Goal: Task Accomplishment & Management: Manage account settings

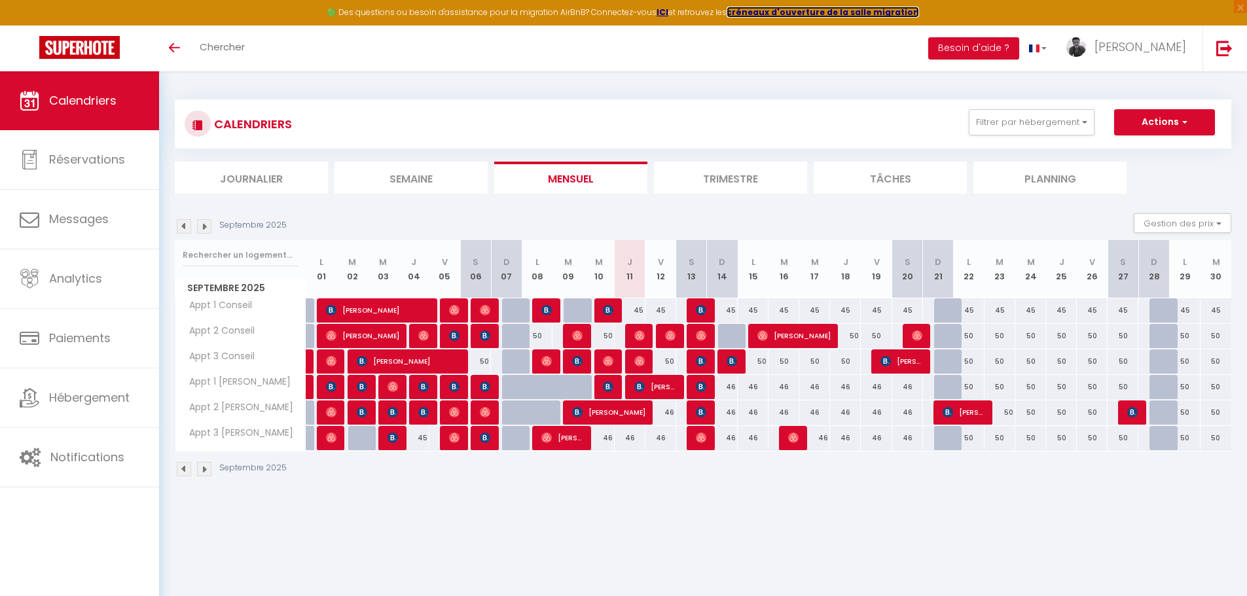
click at [768, 12] on strong "créneaux d'ouverture de la salle migration" at bounding box center [822, 12] width 192 height 11
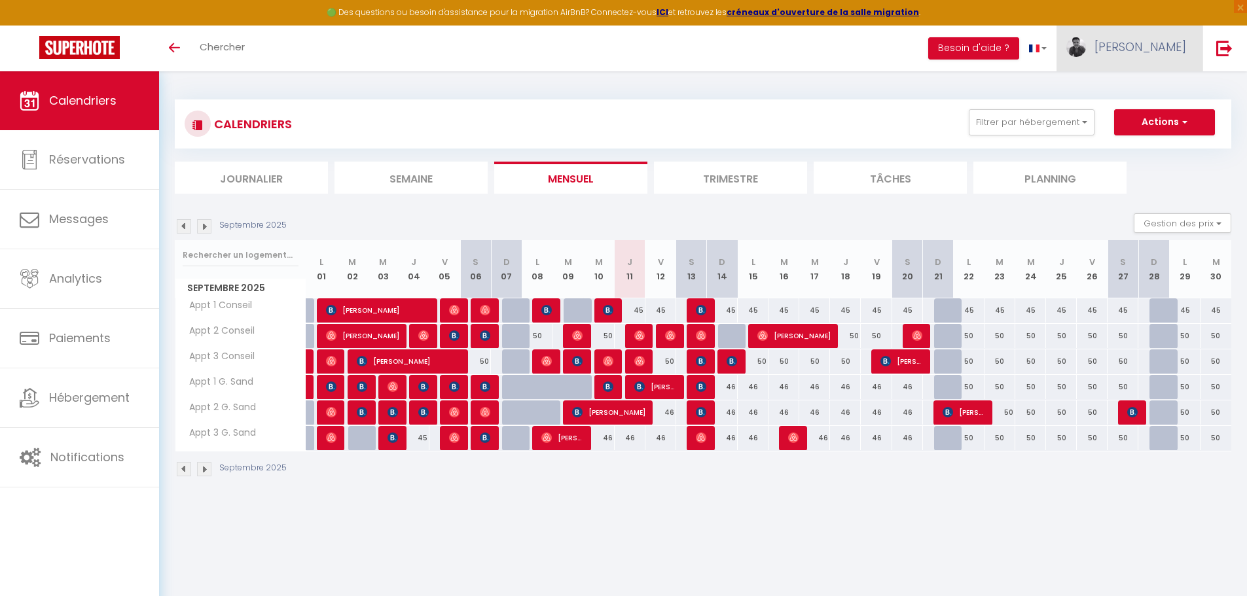
click at [1150, 39] on link "[PERSON_NAME]" at bounding box center [1129, 49] width 146 height 46
click at [1161, 88] on link "Paramètres" at bounding box center [1149, 91] width 97 height 22
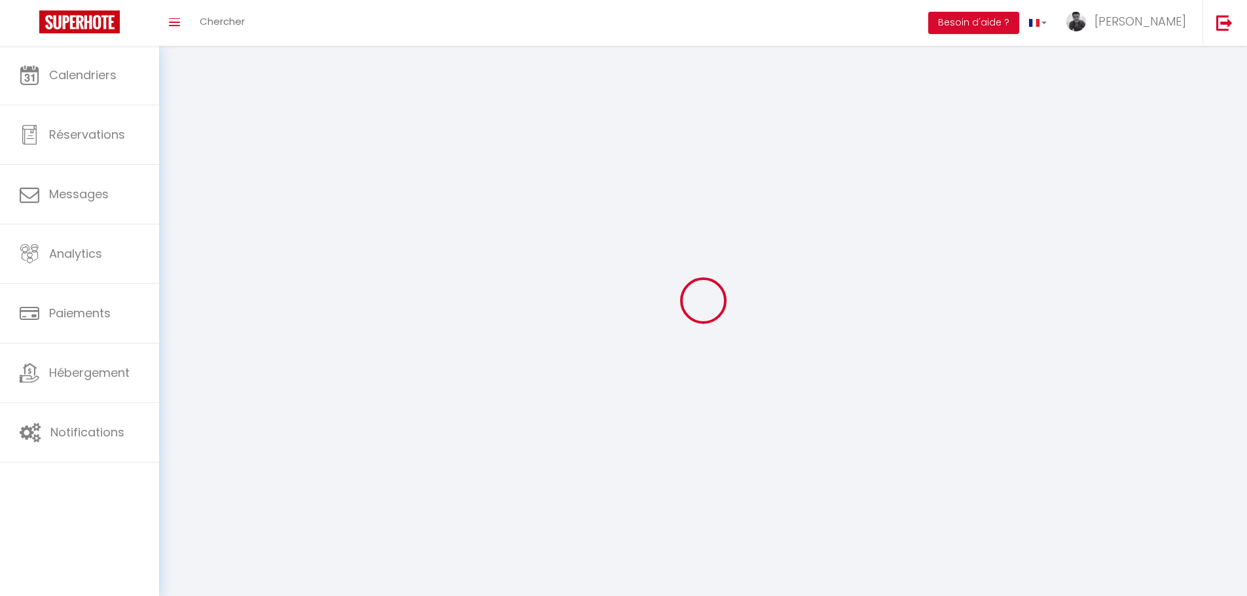
type input "[PERSON_NAME]"
type input "Smagghe"
type input "0642033119"
type input "[STREET_ADDRESS]"
type input "36000"
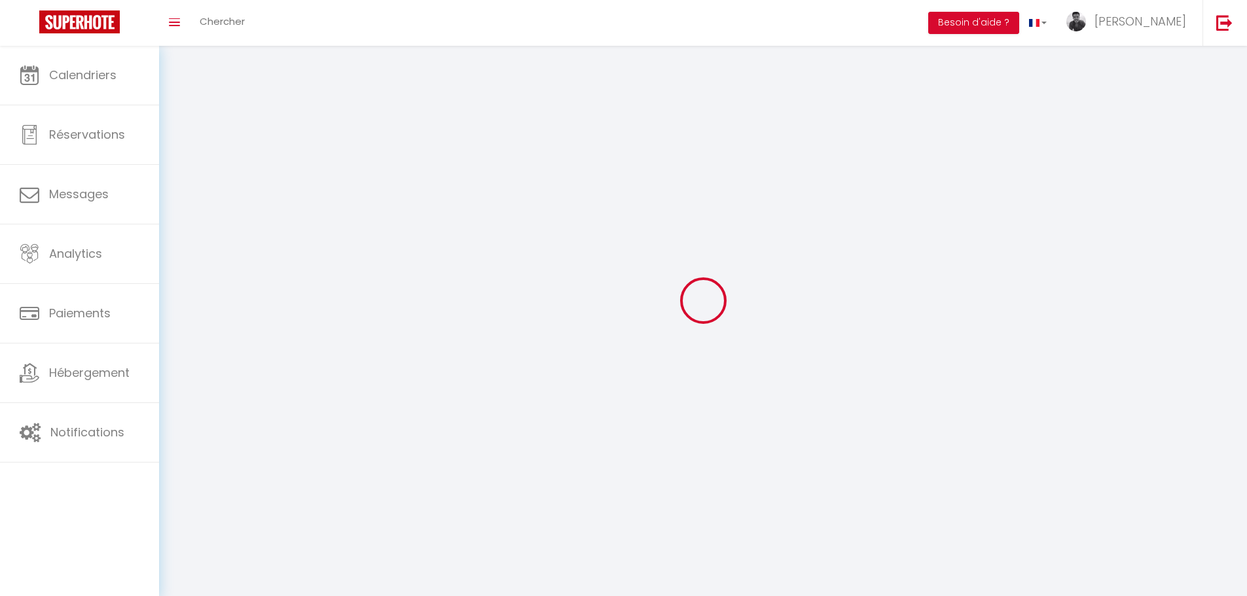
type input "CHATEAUROUX"
type input "gw1POlHXe7uJ2W40qRhTXmSHd"
type input "MZjxal7hRYXVsRuAYZ5VUeJRM"
select select "28"
select select "fr"
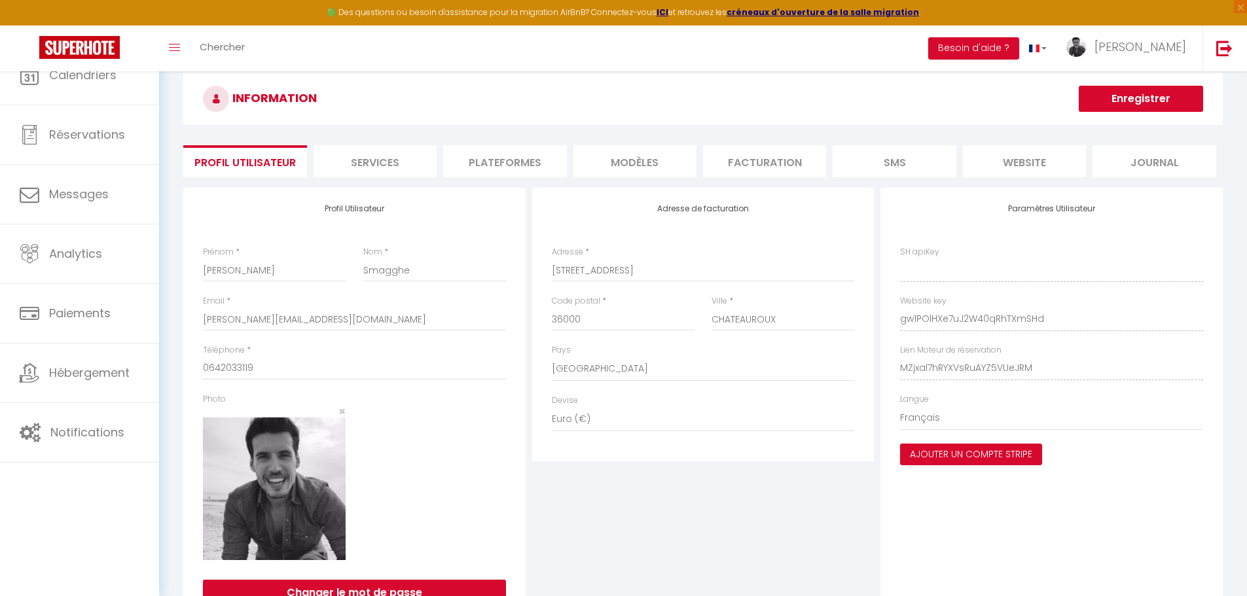
type input "gw1POlHXe7uJ2W40qRhTXmSHd"
type input "MZjxal7hRYXVsRuAYZ5VUeJRM"
type input "https://app.superhote.com/#/get-available-rentals/MZjxal7hRYXVsRuAYZ5VUeJRM"
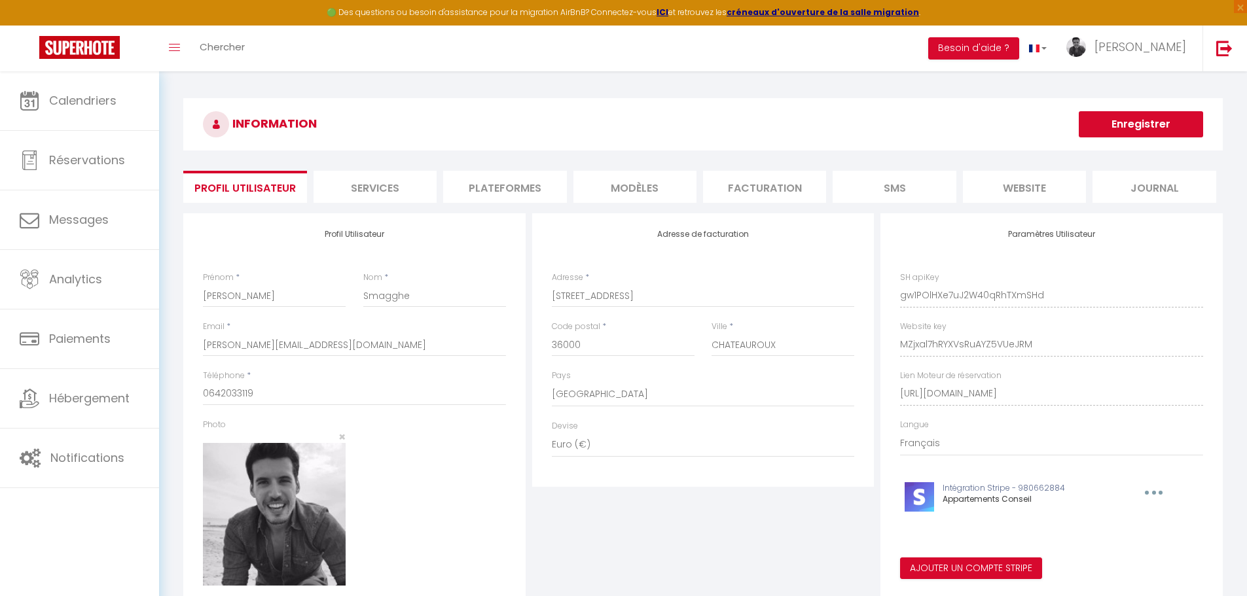
click at [548, 189] on li "Plateformes" at bounding box center [504, 187] width 123 height 32
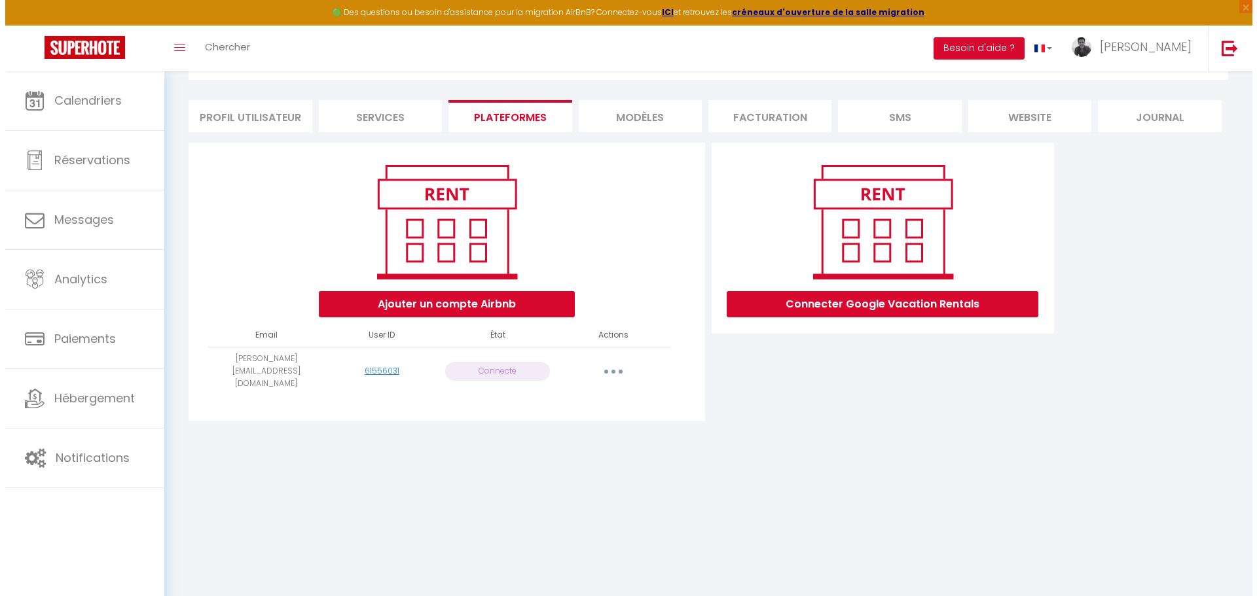
scroll to position [71, 0]
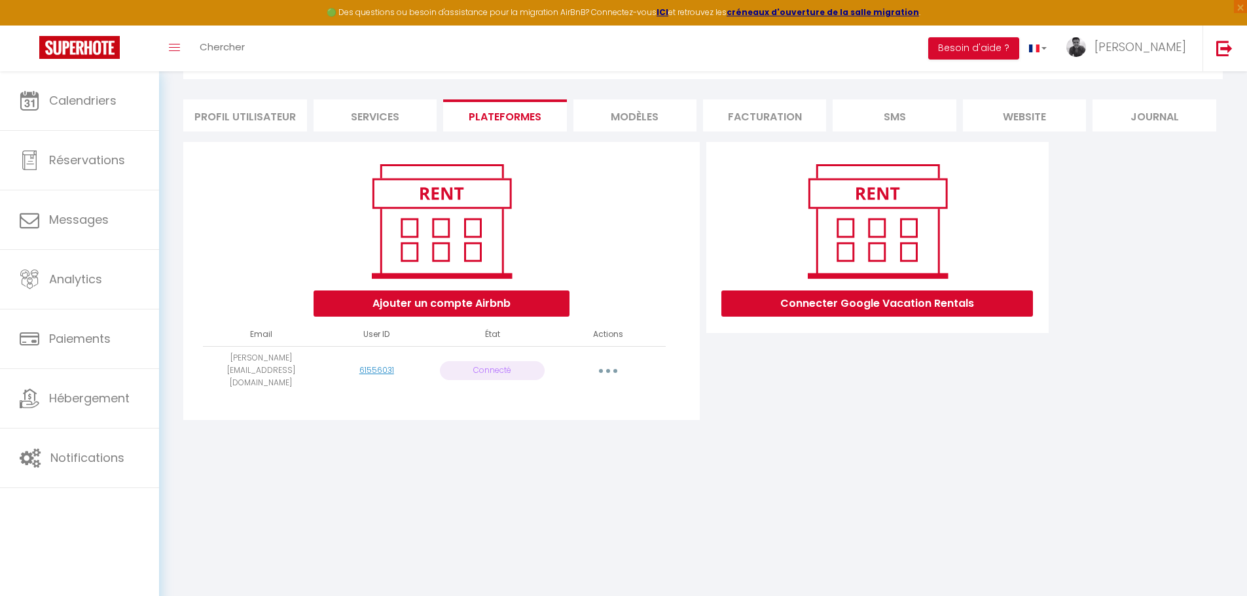
click at [605, 370] on button "button" at bounding box center [608, 370] width 37 height 21
click at [593, 445] on link "Reconnecter le compte" at bounding box center [550, 448] width 145 height 22
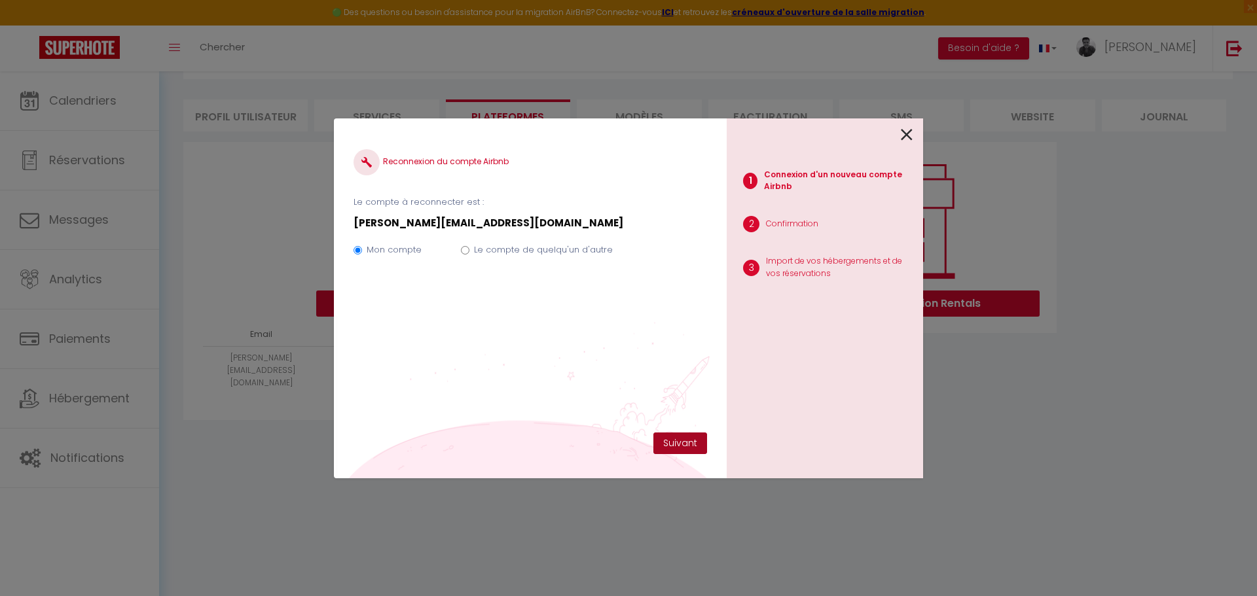
click at [700, 434] on button "Suivant" at bounding box center [680, 444] width 54 height 22
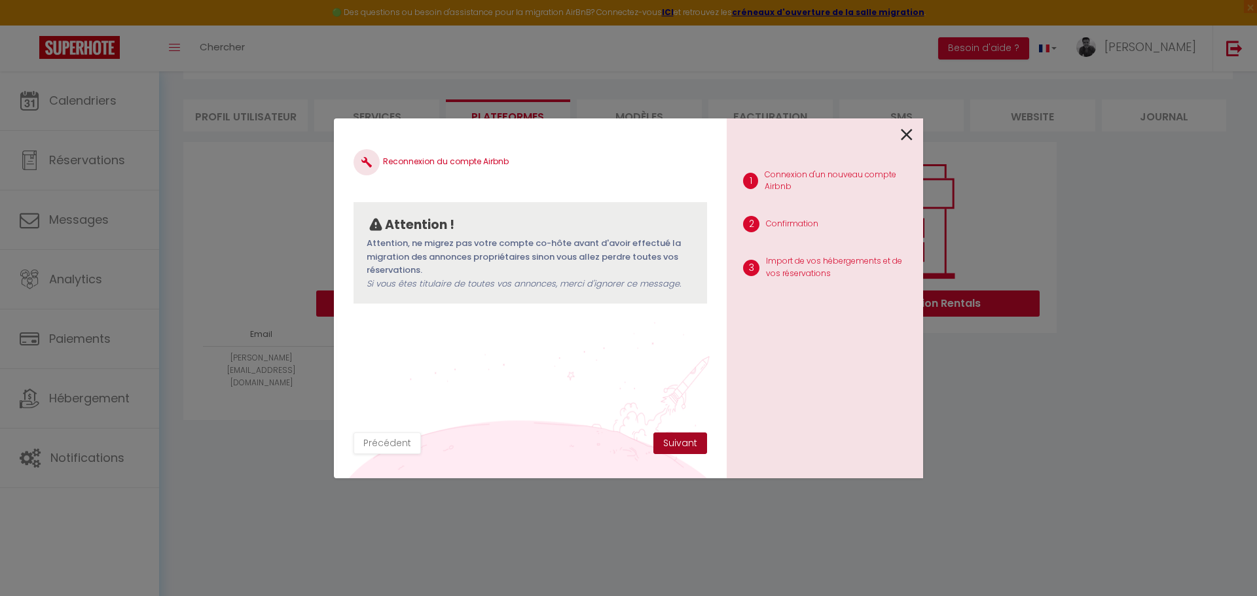
click at [687, 444] on button "Suivant" at bounding box center [680, 444] width 54 height 22
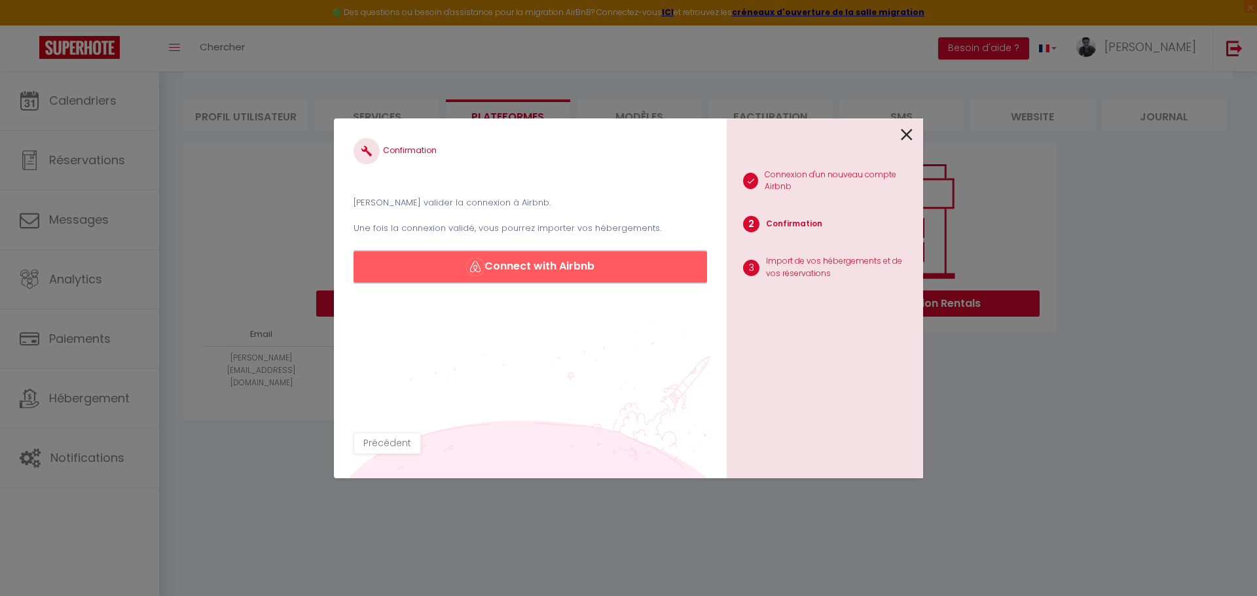
click at [567, 262] on button "Connect with Airbnb" at bounding box center [529, 266] width 353 height 31
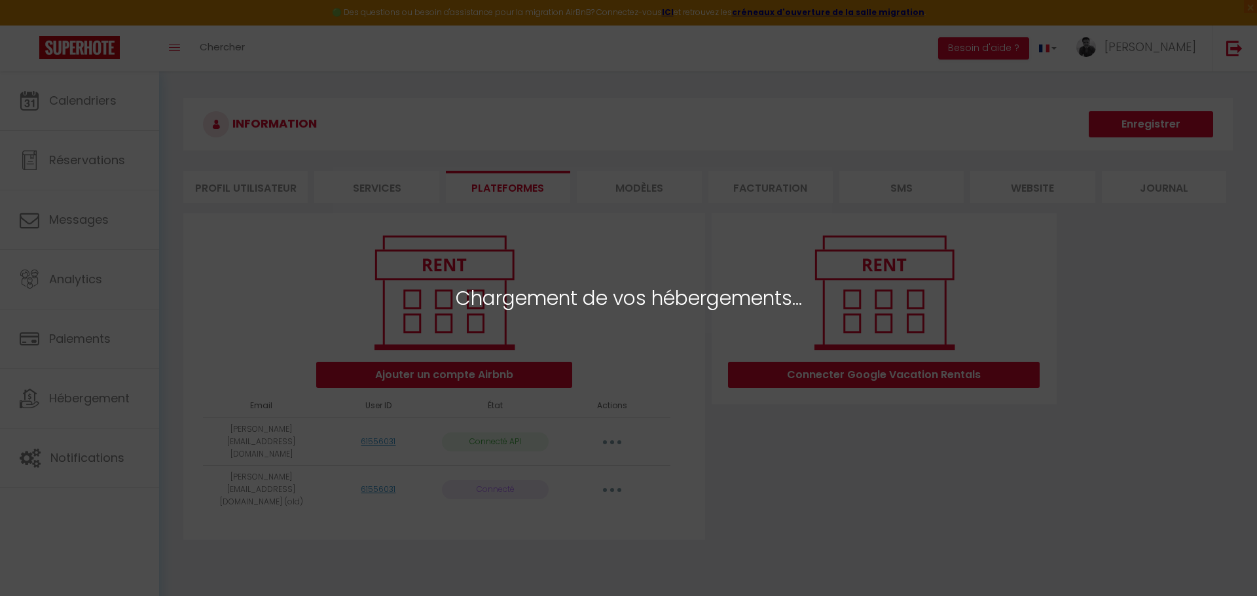
select select "53118"
select select "53119"
select select "53120"
select select "60780"
select select "62111"
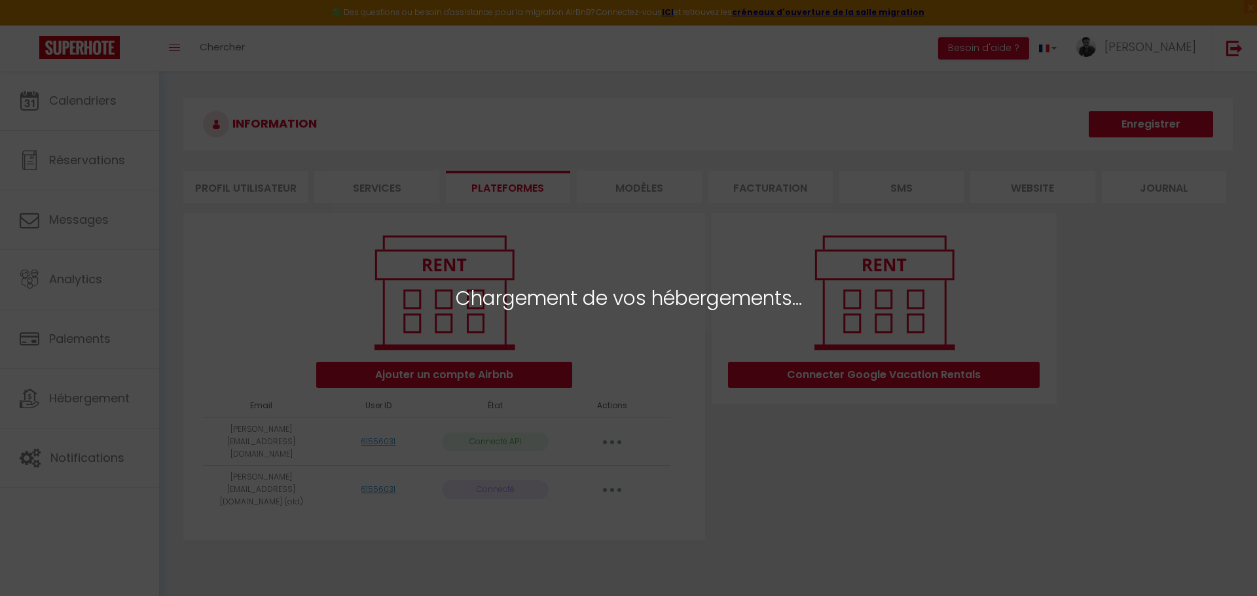
select select "64462"
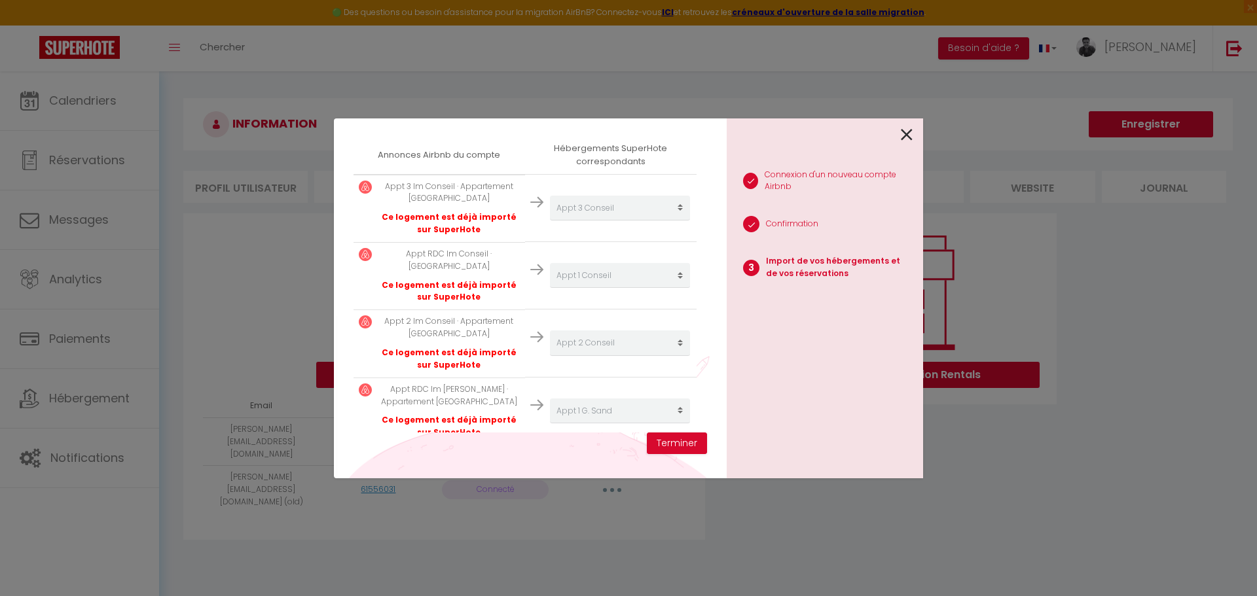
scroll to position [389, 0]
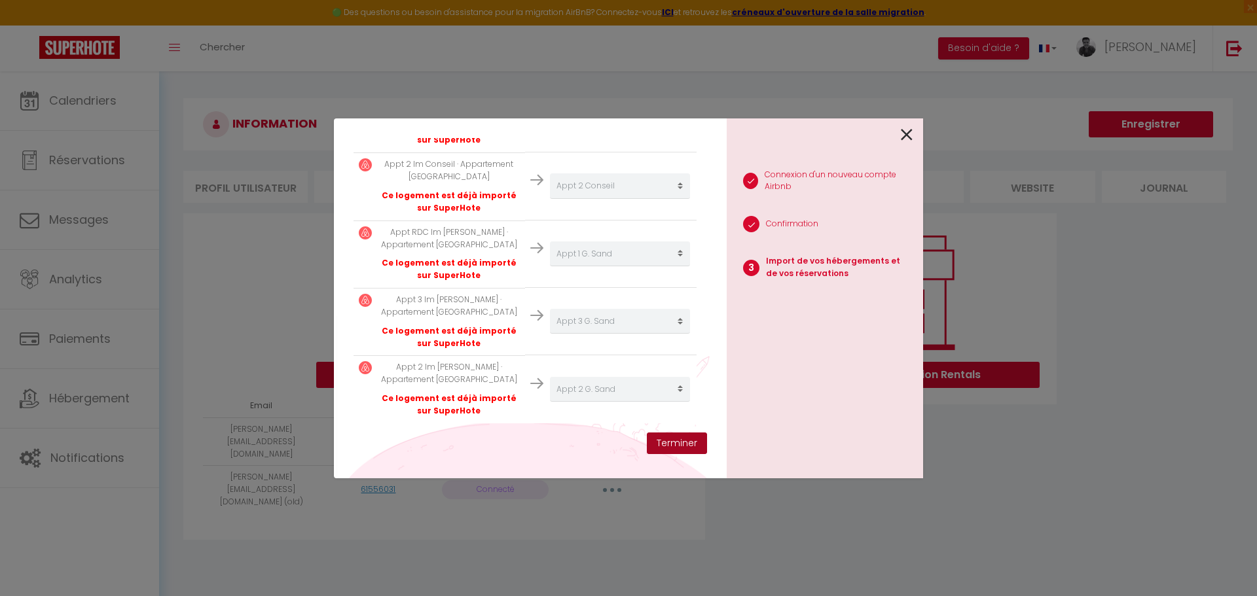
click at [689, 448] on button "Terminer" at bounding box center [677, 444] width 60 height 22
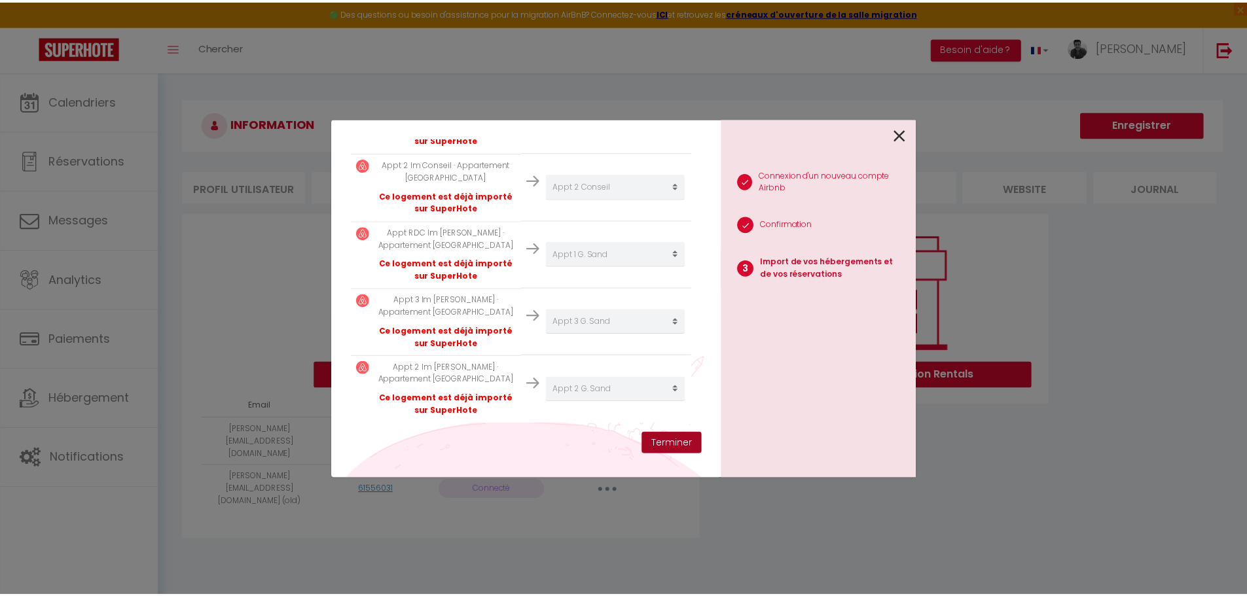
scroll to position [422, 0]
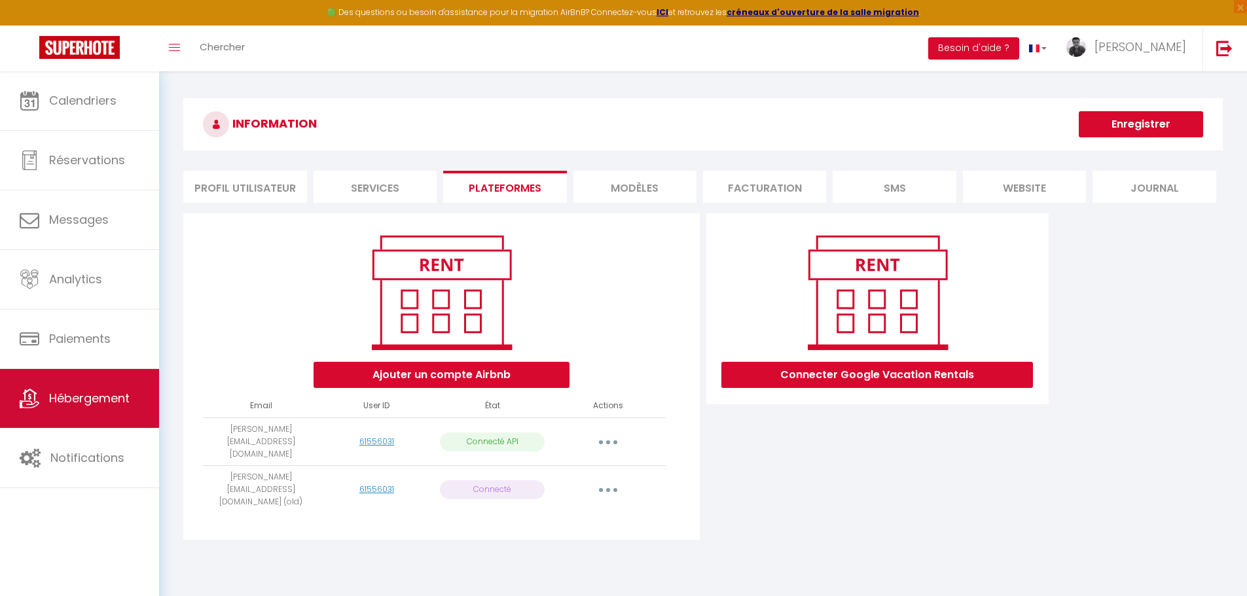
click at [72, 404] on span "Hébergement" at bounding box center [89, 398] width 80 height 16
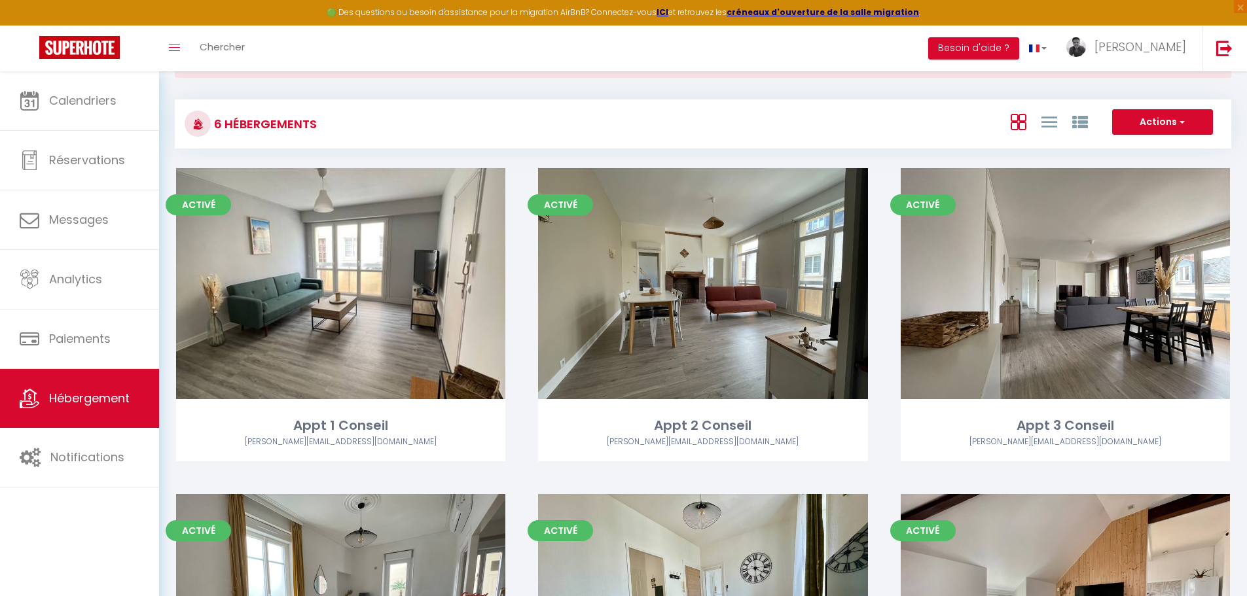
scroll to position [56, 0]
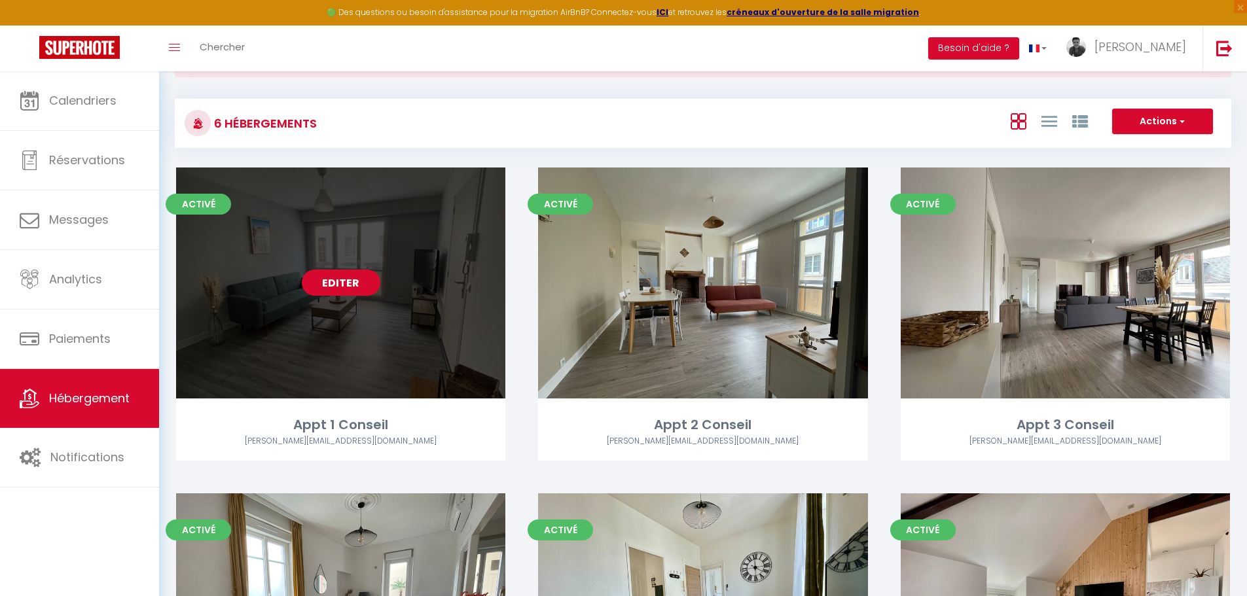
click at [351, 284] on link "Editer" at bounding box center [341, 283] width 79 height 26
select select "3"
select select "2"
select select "1"
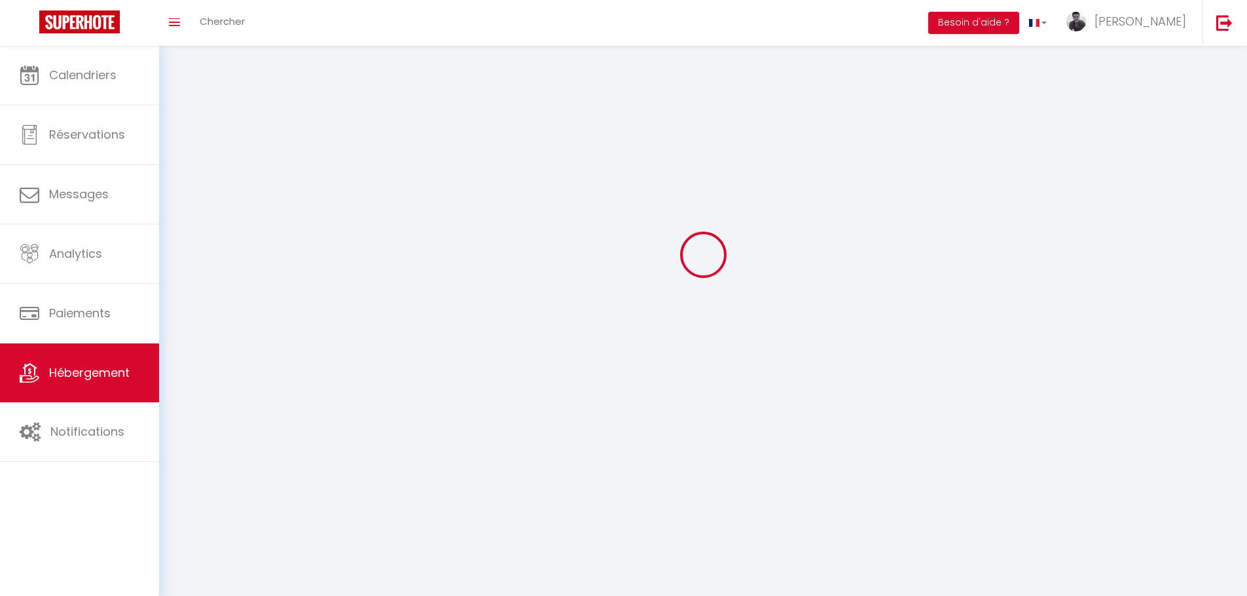
select select
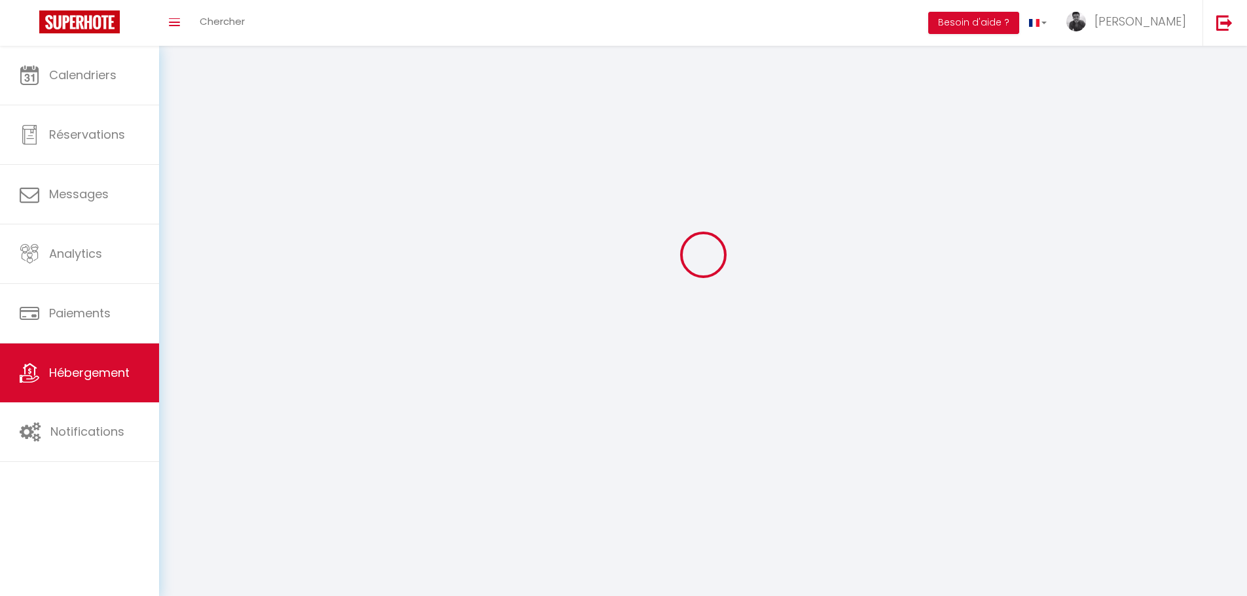
checkbox input "false"
select select
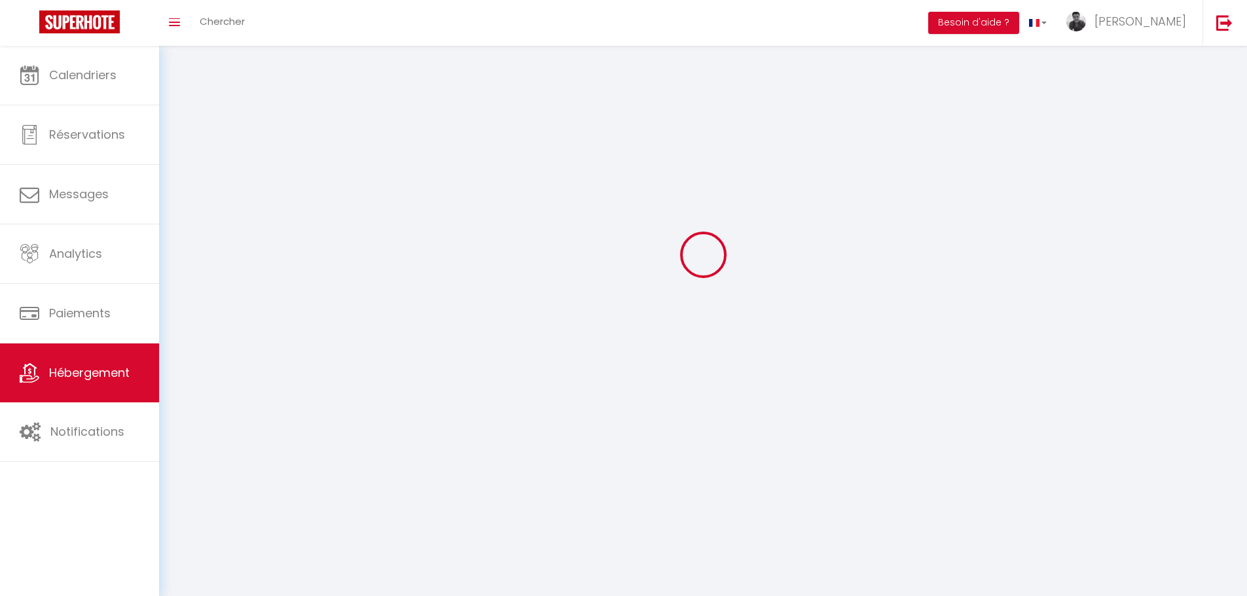
select select
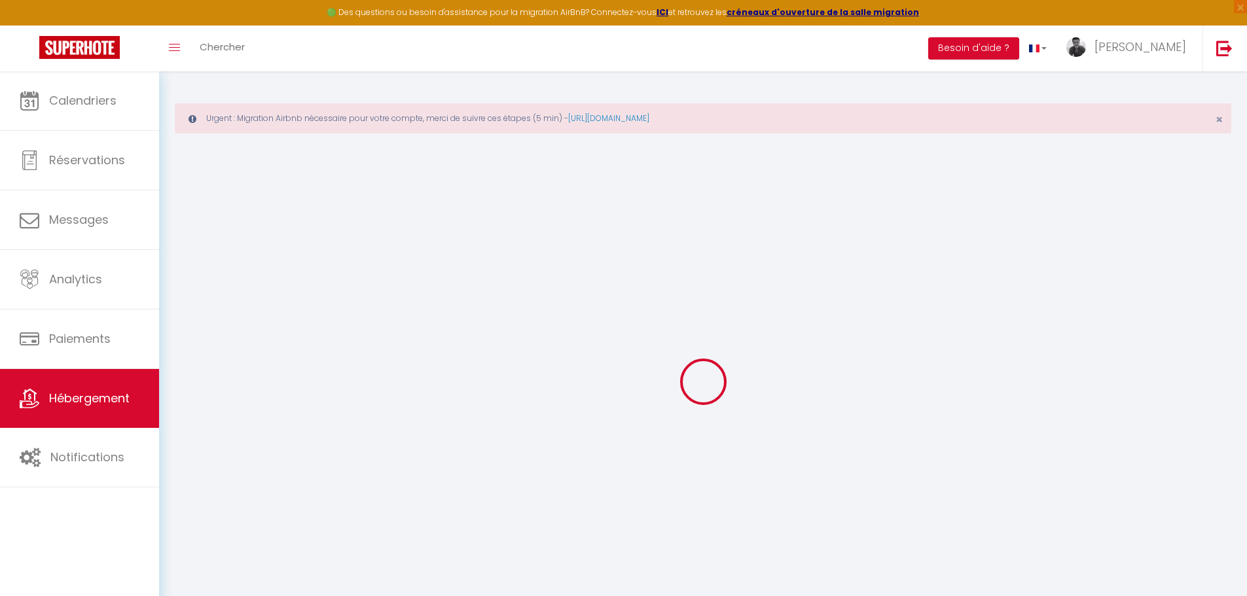
select select "+ 19 %"
select select
checkbox input "false"
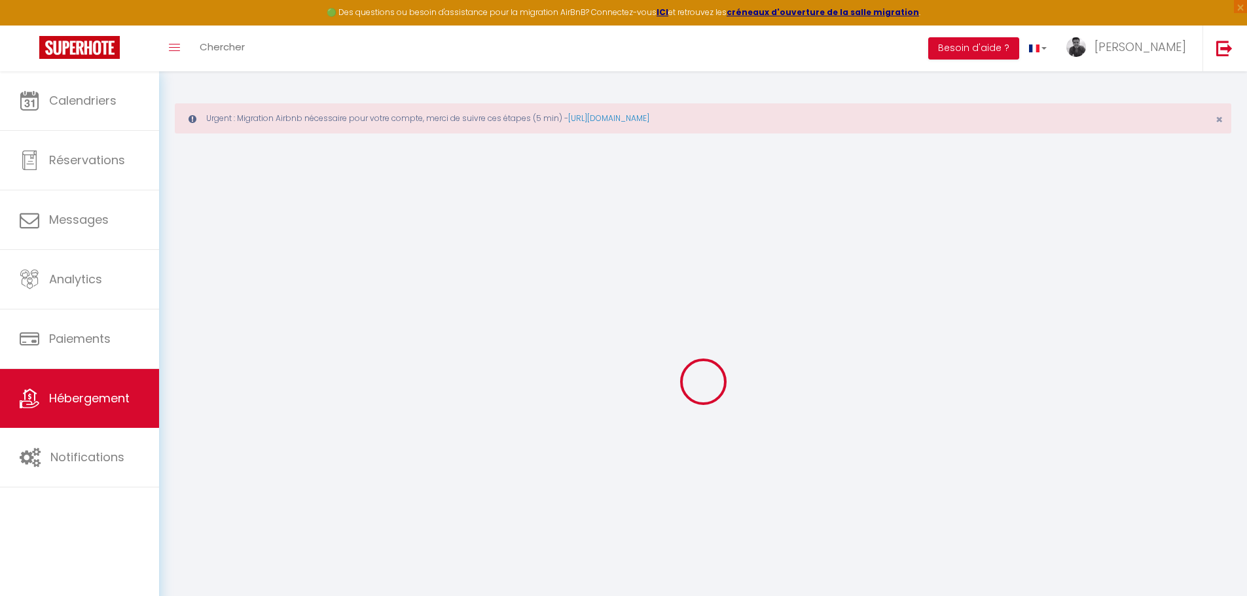
checkbox input "false"
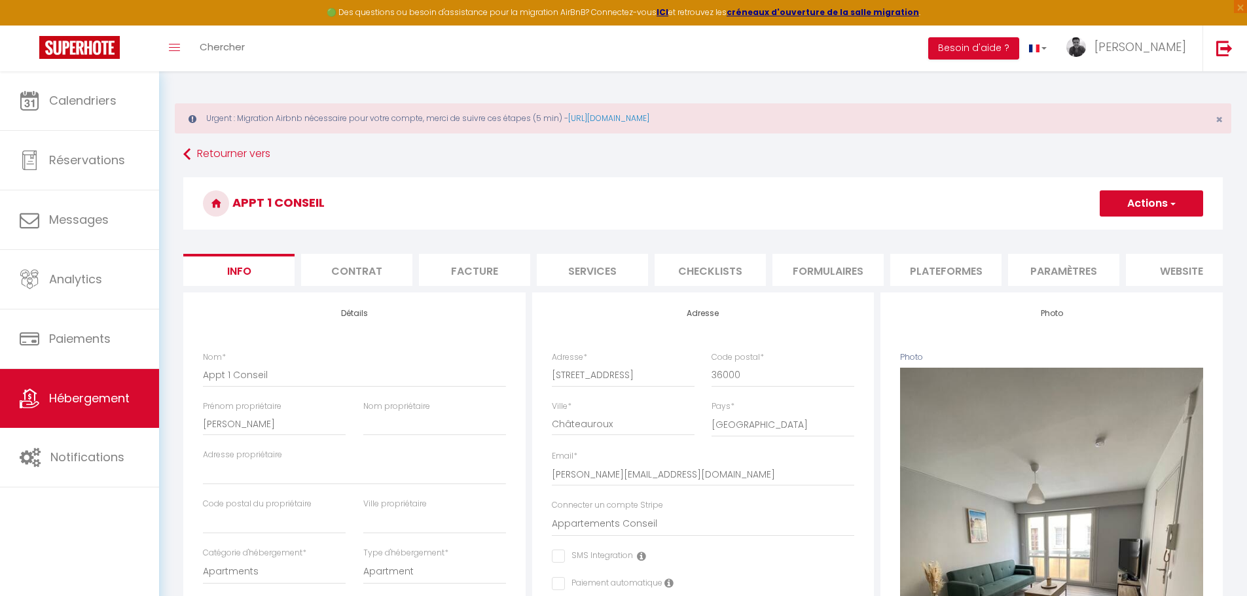
select select
checkbox input "false"
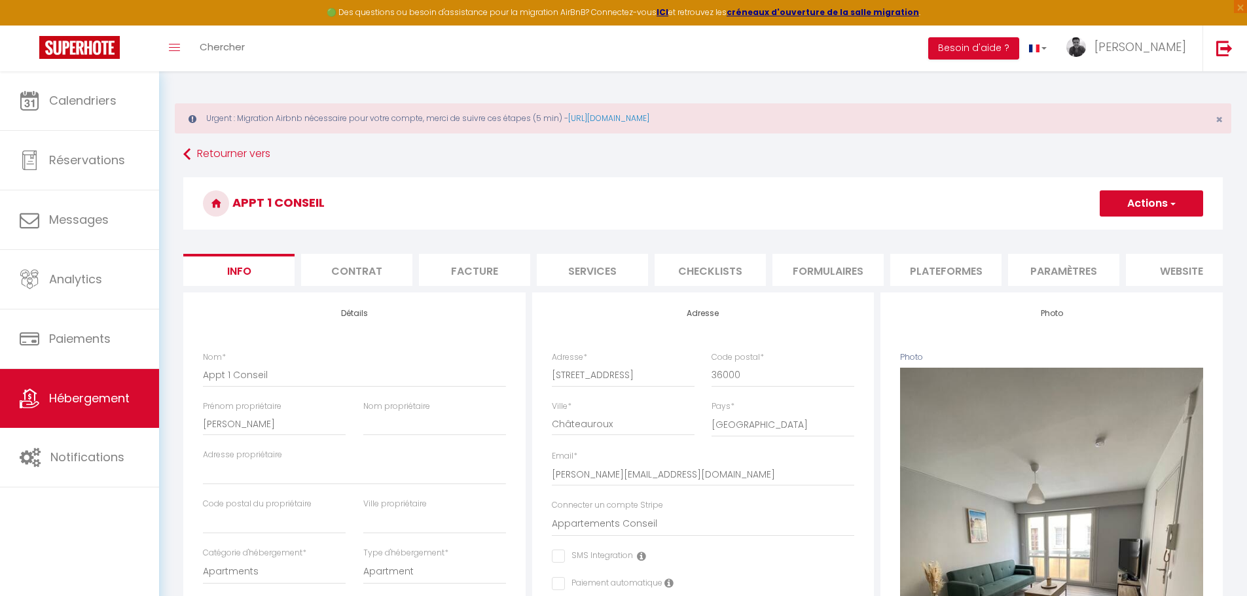
select select "365"
select select "well_reviewed_guests"
select select "EUR"
select select
select select "5846-973111287341288610"
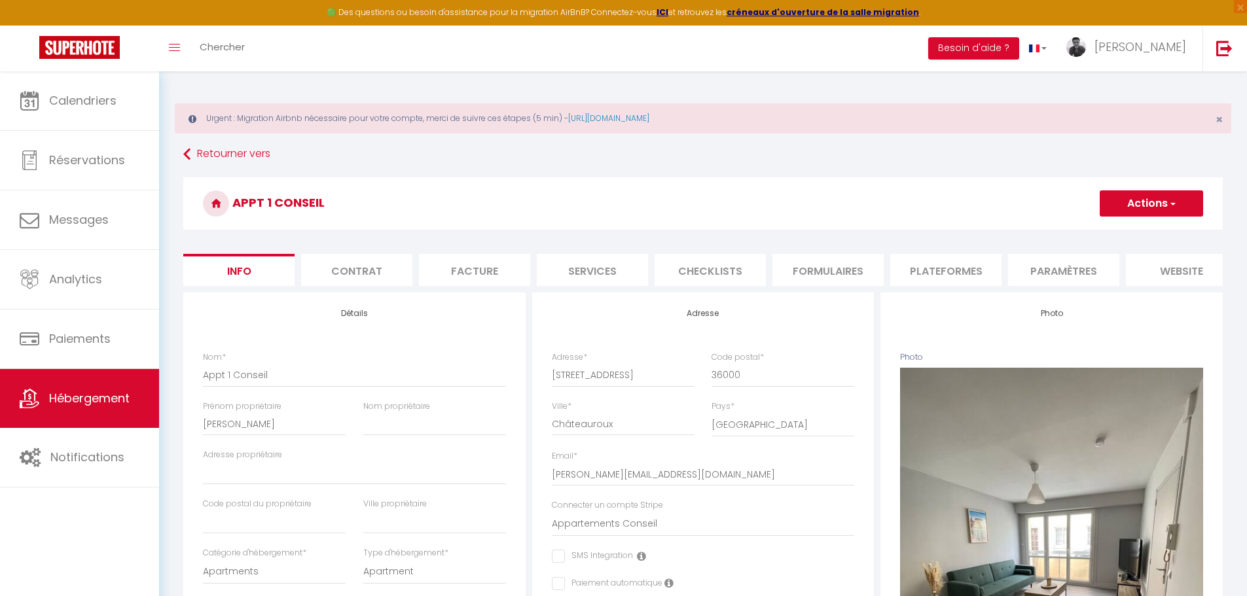
click at [949, 267] on li "Plateformes" at bounding box center [945, 270] width 111 height 32
select select
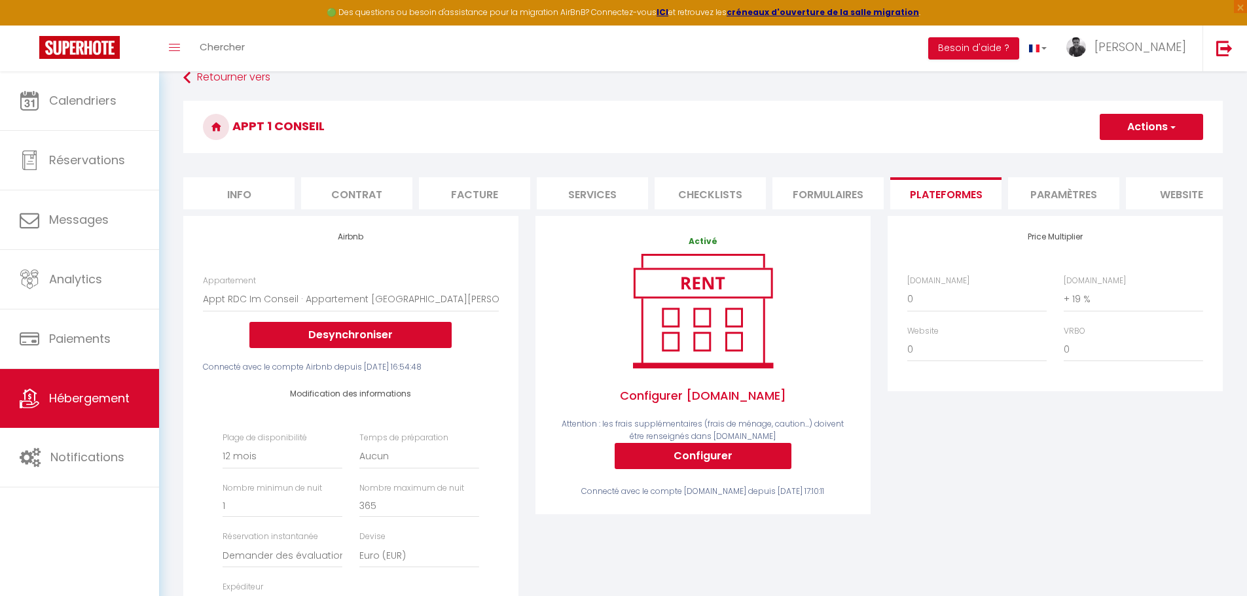
scroll to position [76, 0]
click at [946, 304] on select "0 + 1 % + 2 % + 3 % + 4 % + 5 % + 6 % + 7 % + 8 % + 9 %" at bounding box center [976, 299] width 139 height 25
click at [971, 429] on div "Price Multiplier Airbnb.com 0 + 1 % + 2 % + 3 % + 4 % + 5 % + 6 % + 7 %" at bounding box center [1055, 472] width 352 height 510
click at [1008, 312] on select "0 + 1 % + 2 % + 3 % + 4 % + 5 % + 6 % + 7 % + 8 % + 9 %" at bounding box center [976, 299] width 139 height 25
select select "+ 20 %"
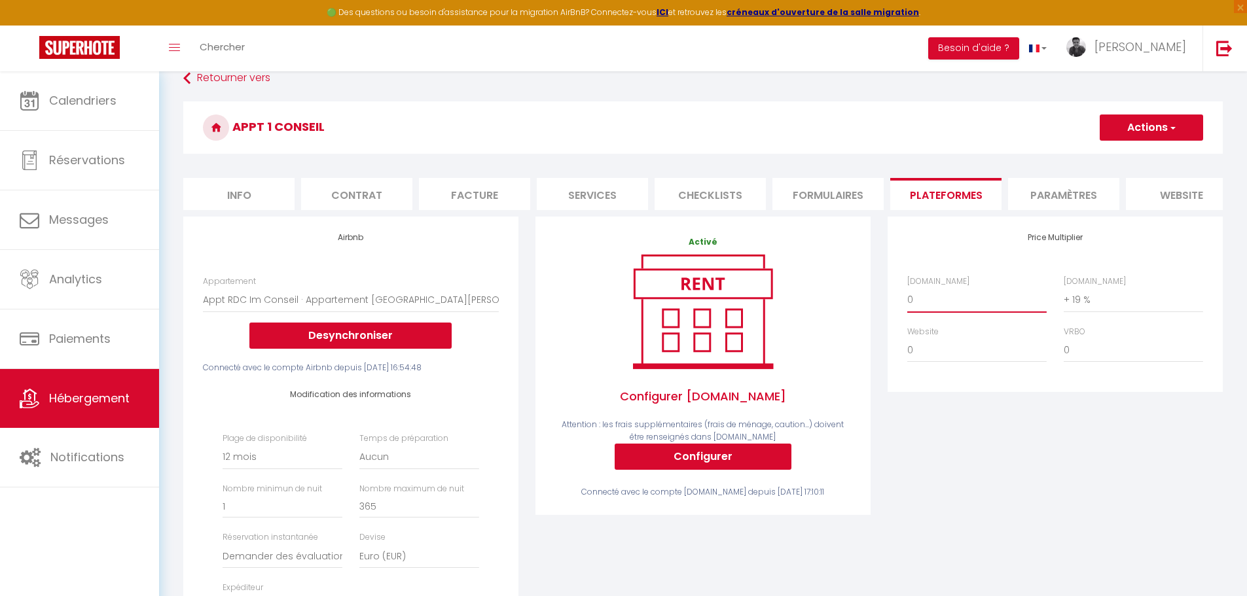
click at [907, 297] on select "0 + 1 % + 2 % + 3 % + 4 % + 5 % + 6 % + 7 % + 8 % + 9 %" at bounding box center [976, 299] width 139 height 25
select select
click at [995, 494] on div "Price Multiplier Airbnb.com 0 + 1 % + 2 % + 3 % + 4 % + 5 % + 6 % + 7 %" at bounding box center [1055, 472] width 352 height 510
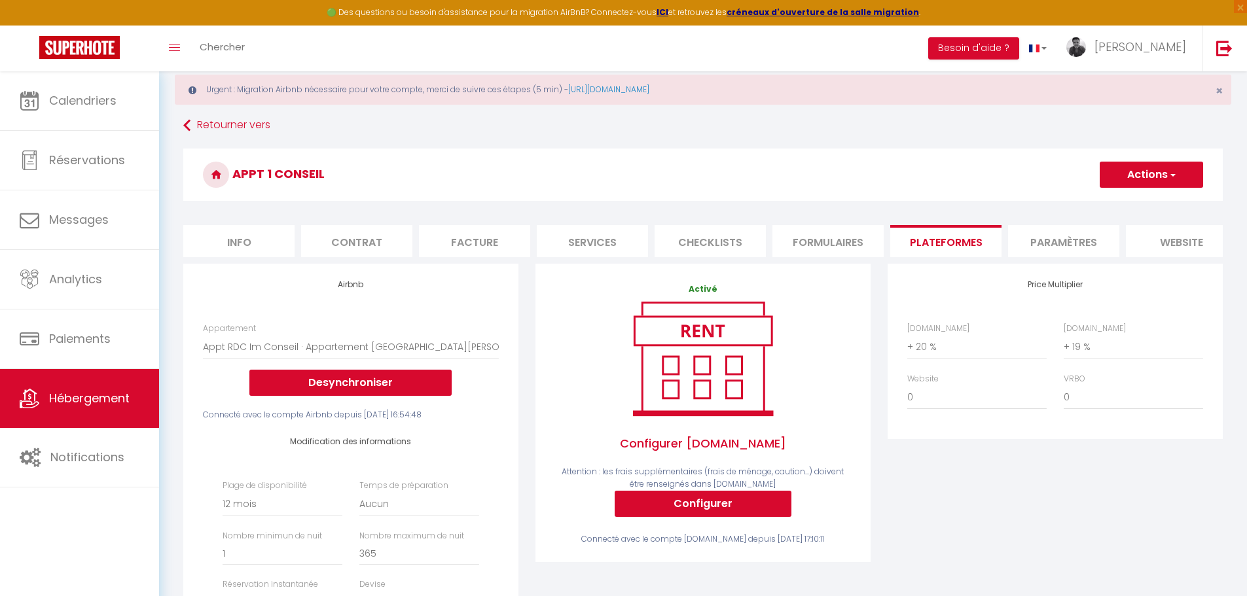
scroll to position [27, 0]
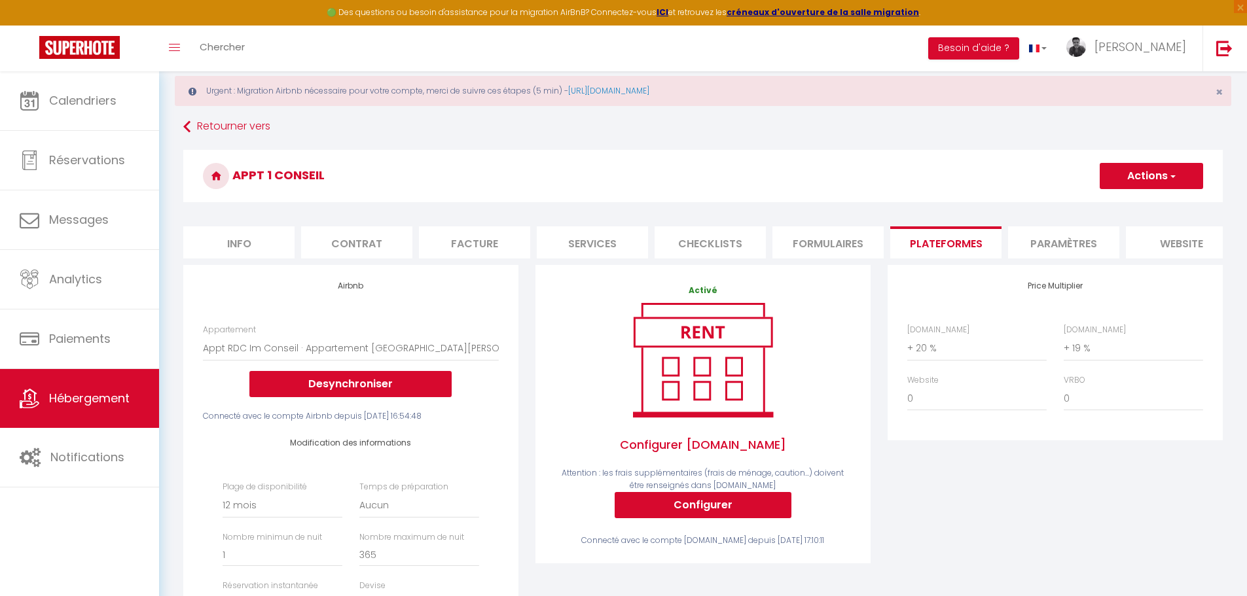
click at [1160, 180] on button "Actions" at bounding box center [1150, 176] width 103 height 26
click at [1151, 201] on link "Enregistrer" at bounding box center [1150, 204] width 103 height 17
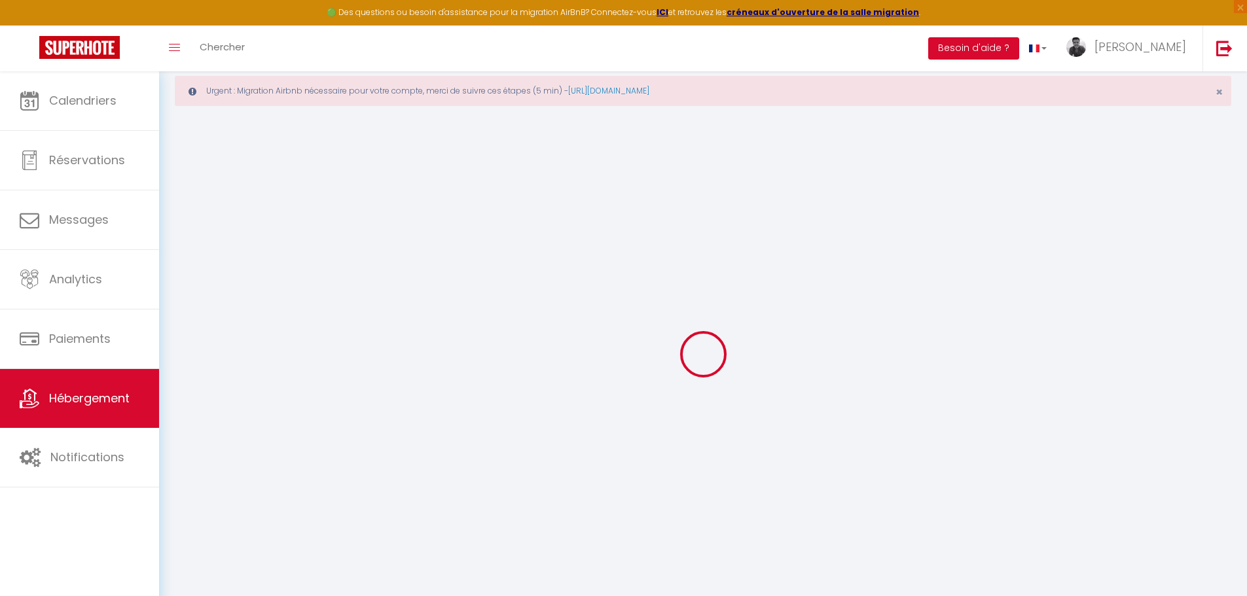
select select "365"
select select "well_reviewed_guests"
select select "EUR"
select select
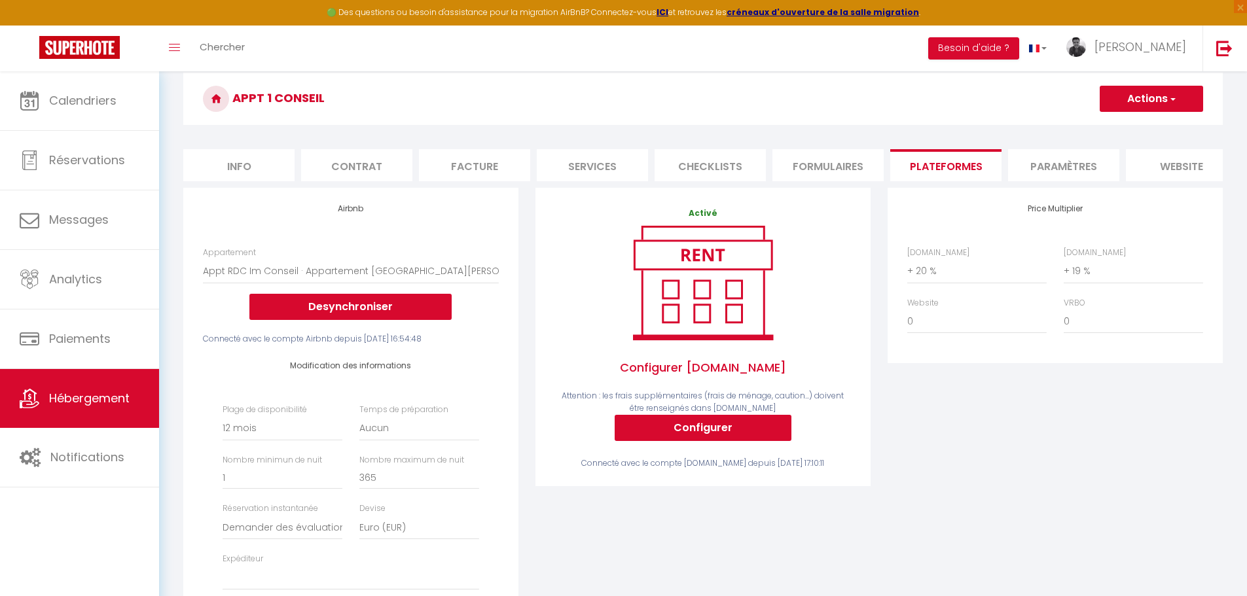
scroll to position [104, 0]
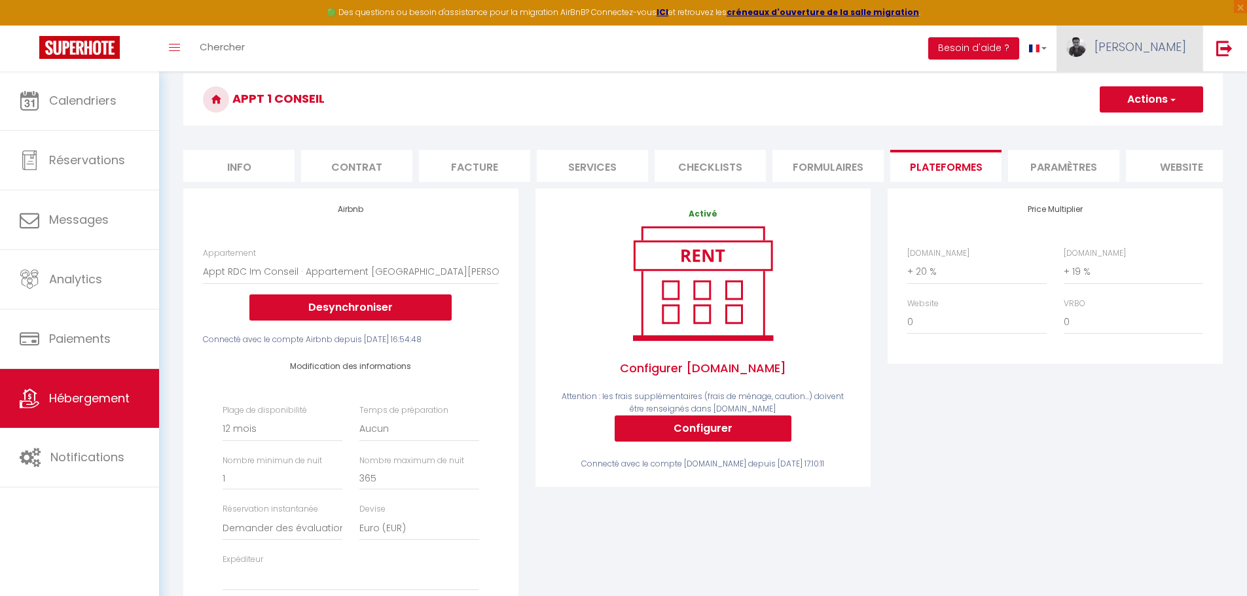
click at [1154, 54] on link "[PERSON_NAME]" at bounding box center [1129, 49] width 146 height 46
click at [1151, 97] on link "Paramètres" at bounding box center [1149, 91] width 97 height 22
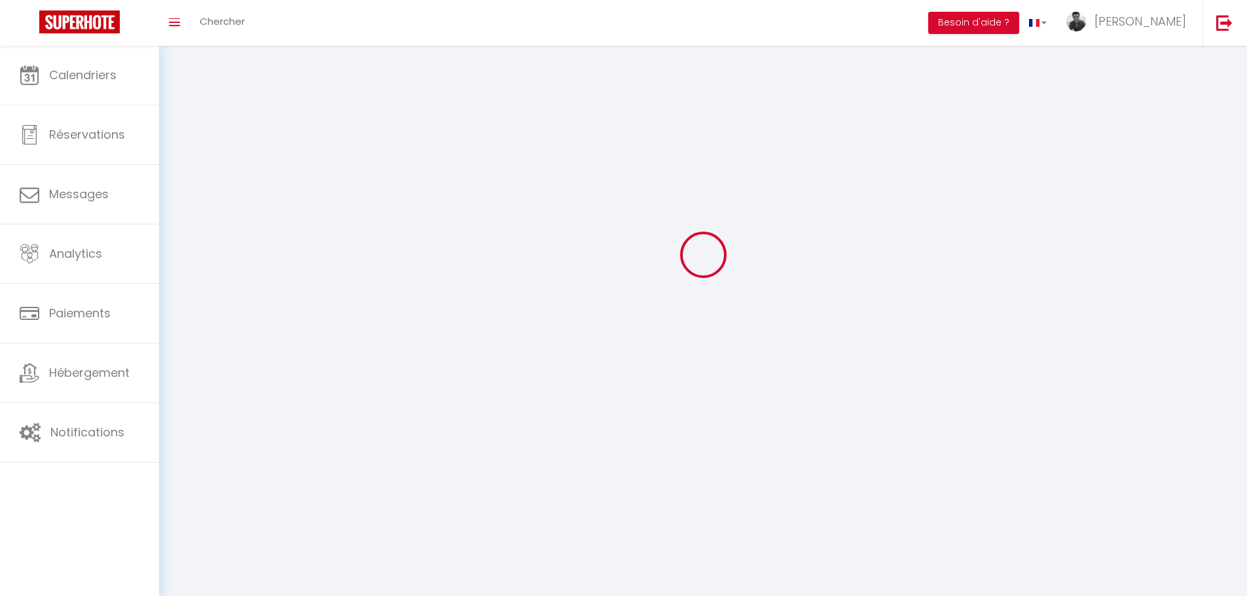
type input "[PERSON_NAME]"
type input "Smagghe"
type input "0642033119"
type input "[STREET_ADDRESS]"
type input "36000"
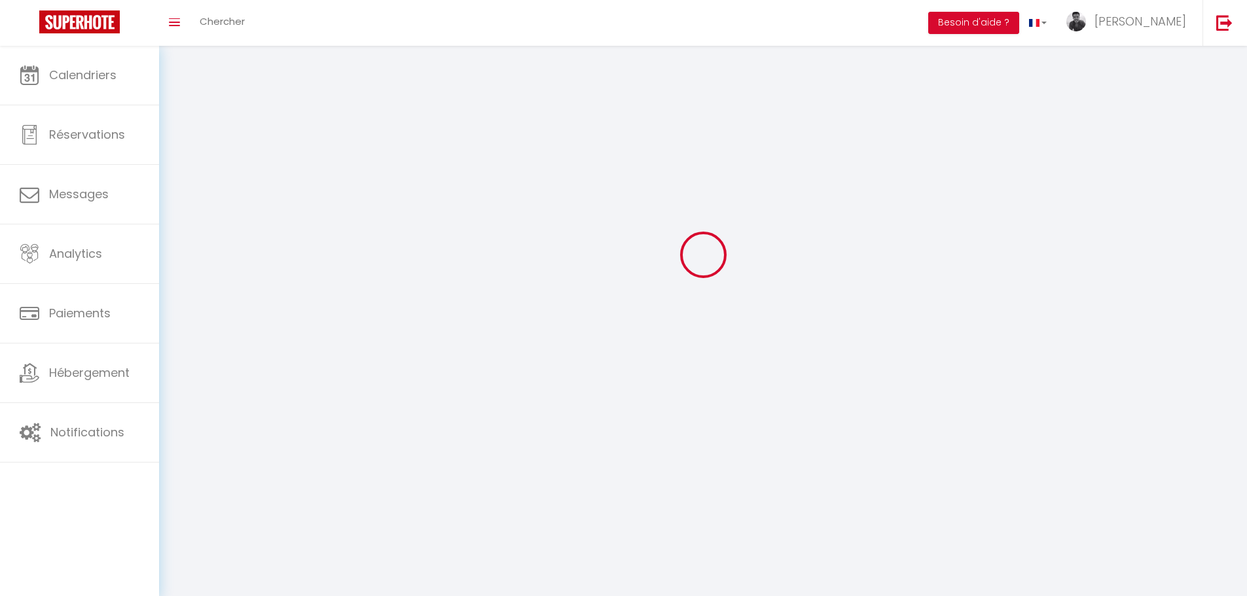
type input "CHATEAUROUX"
type input "gw1POlHXe7uJ2W40qRhTXmSHd"
type input "MZjxal7hRYXVsRuAYZ5VUeJRM"
type input "https://app.superhote.com/#/get-available-rentals/MZjxal7hRYXVsRuAYZ5VUeJRM"
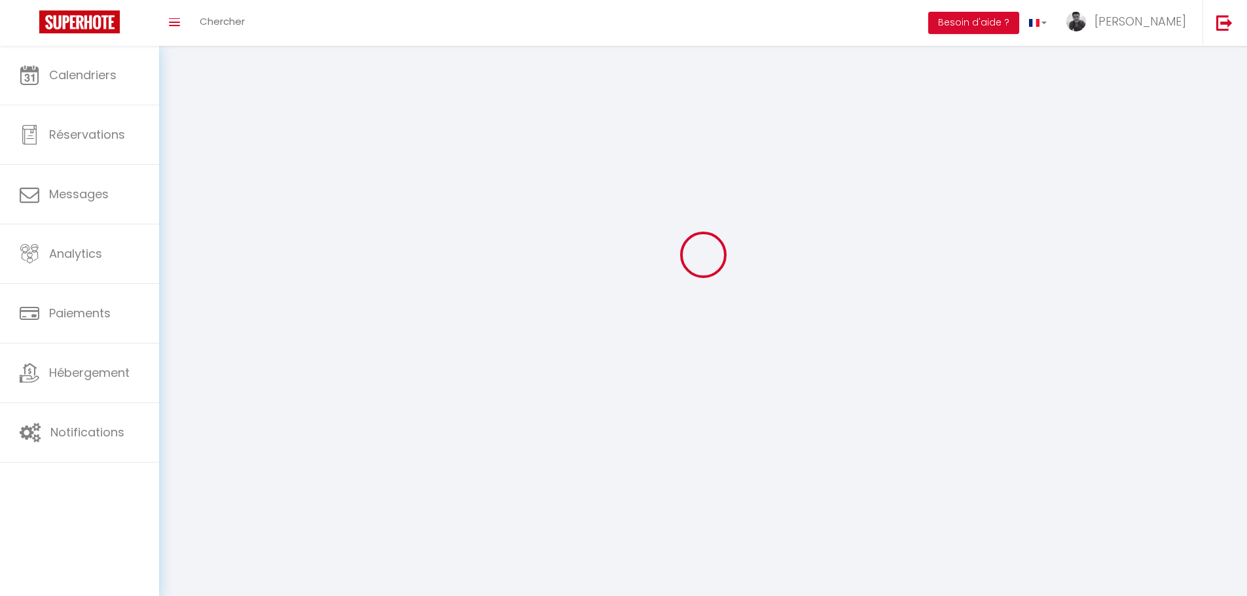
select select "28"
select select "fr"
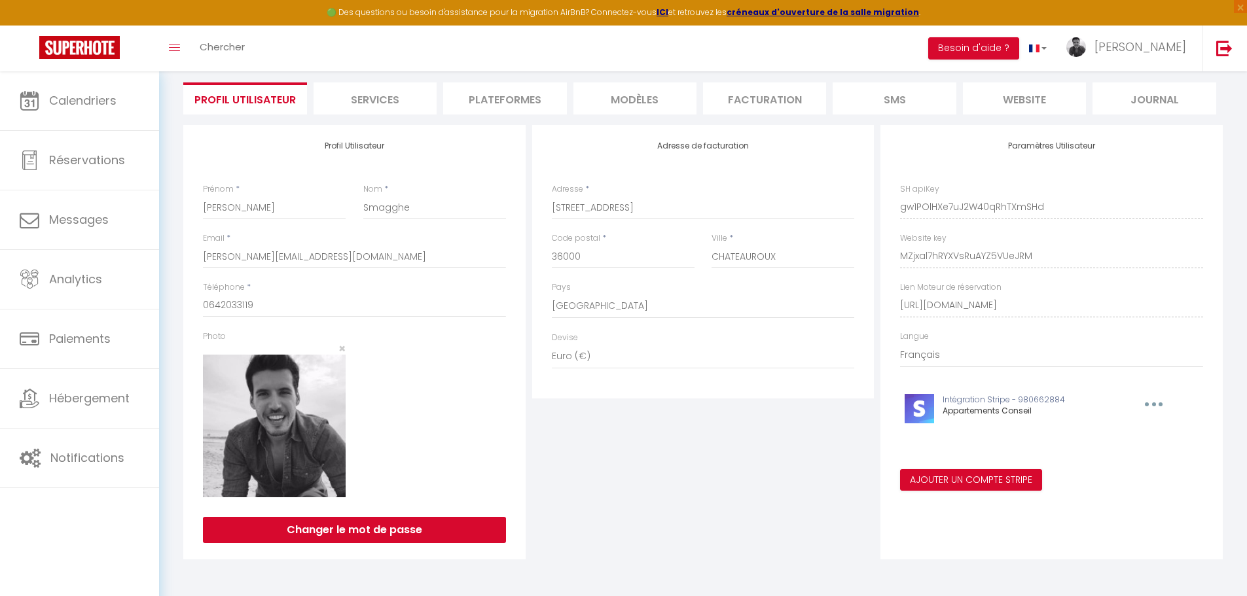
click at [522, 105] on li "Plateformes" at bounding box center [504, 98] width 123 height 32
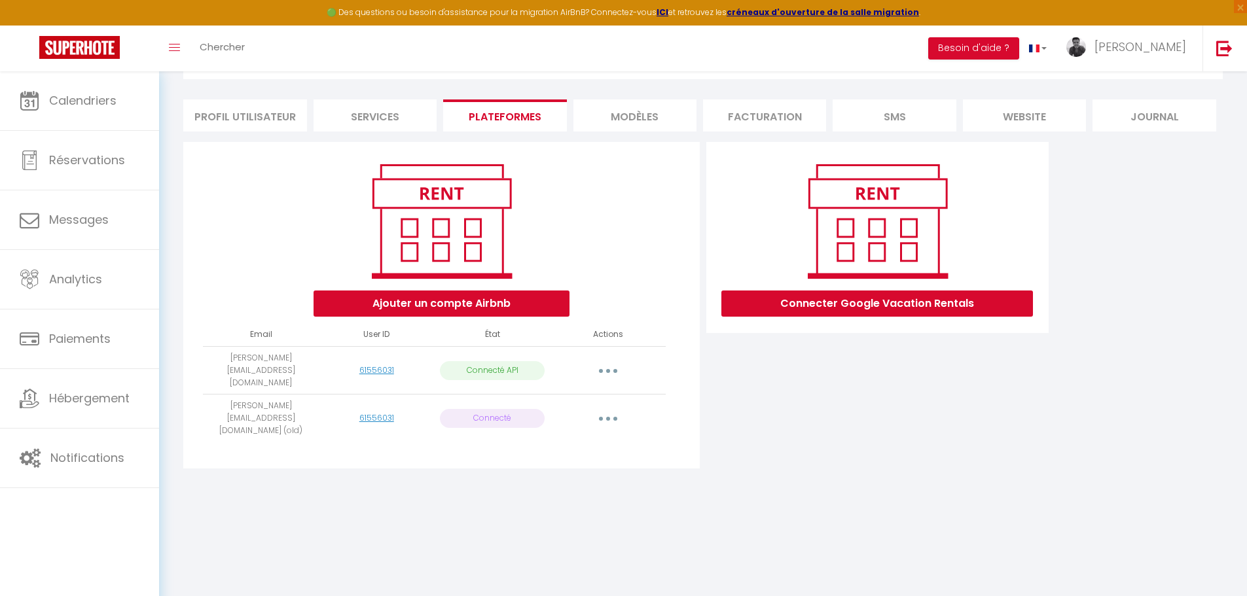
scroll to position [71, 0]
click at [621, 408] on button "button" at bounding box center [608, 418] width 37 height 21
click at [531, 461] on link "Supprimer" at bounding box center [550, 472] width 145 height 22
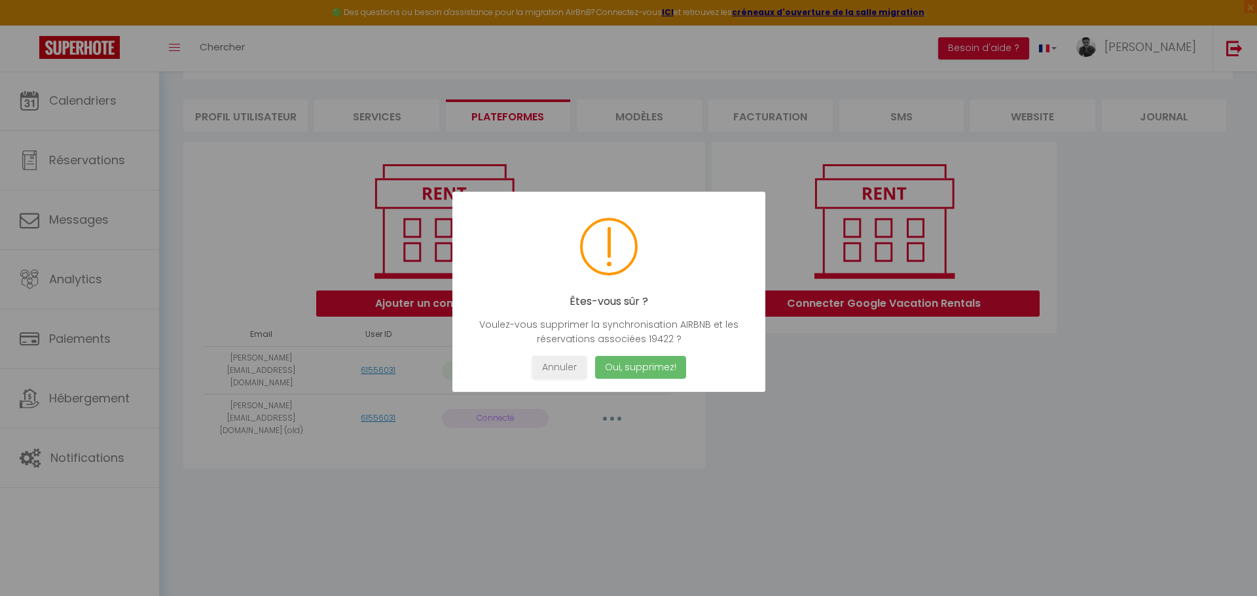
click at [649, 368] on button "Oui, supprimez!" at bounding box center [640, 367] width 91 height 23
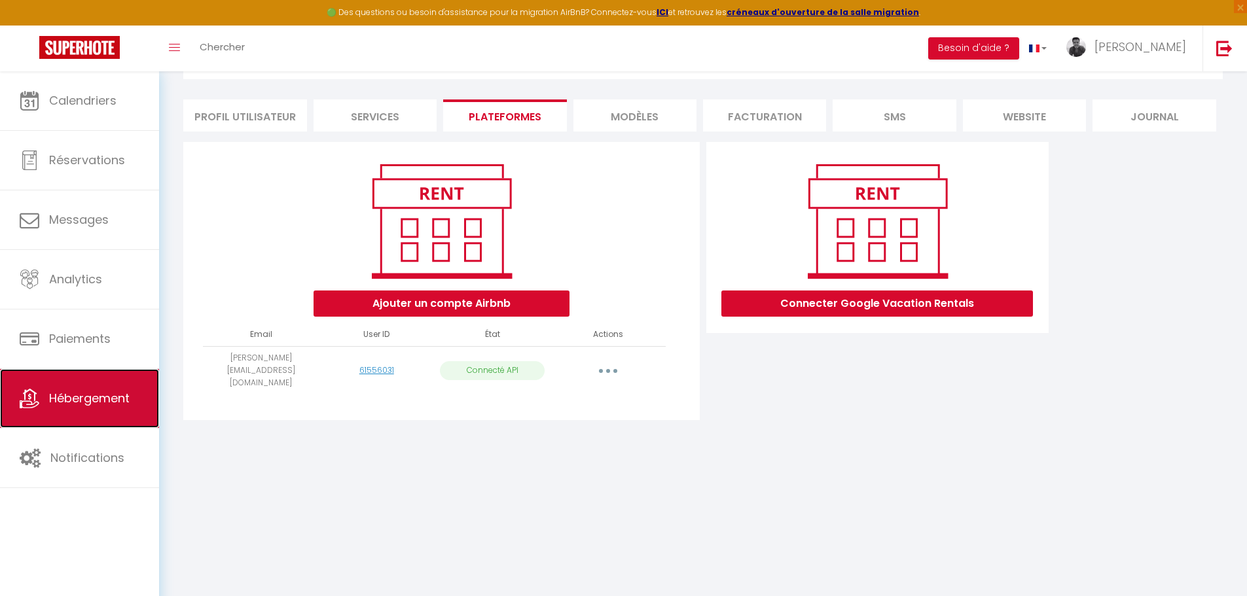
click at [75, 394] on span "Hébergement" at bounding box center [89, 398] width 80 height 16
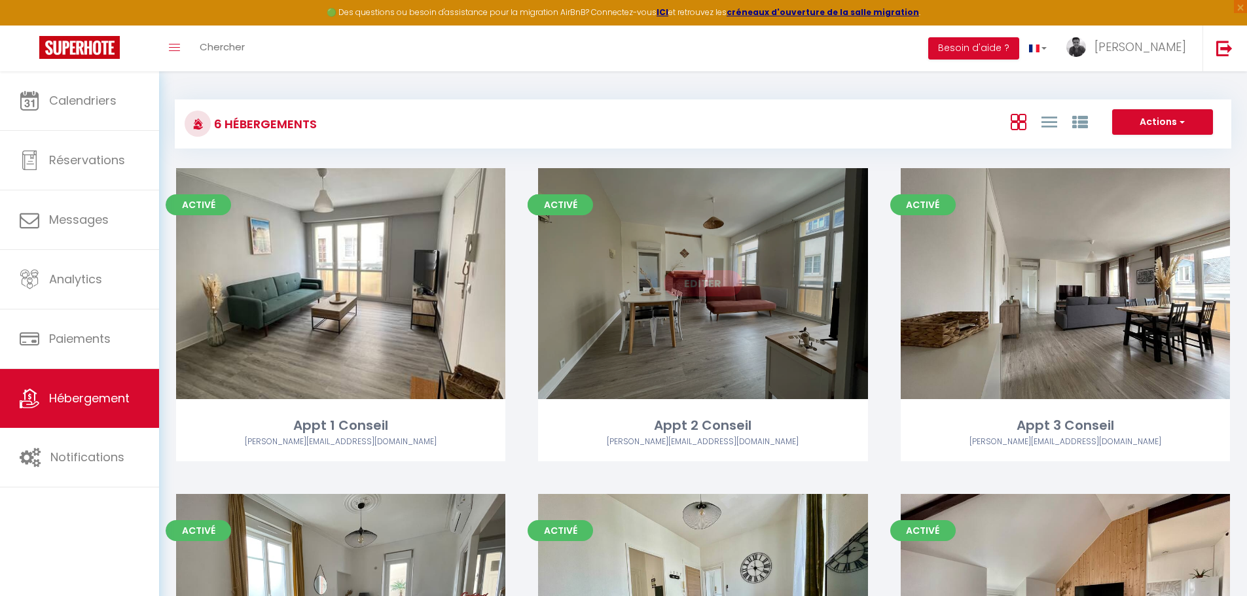
click at [695, 292] on link "Editer" at bounding box center [703, 283] width 79 height 26
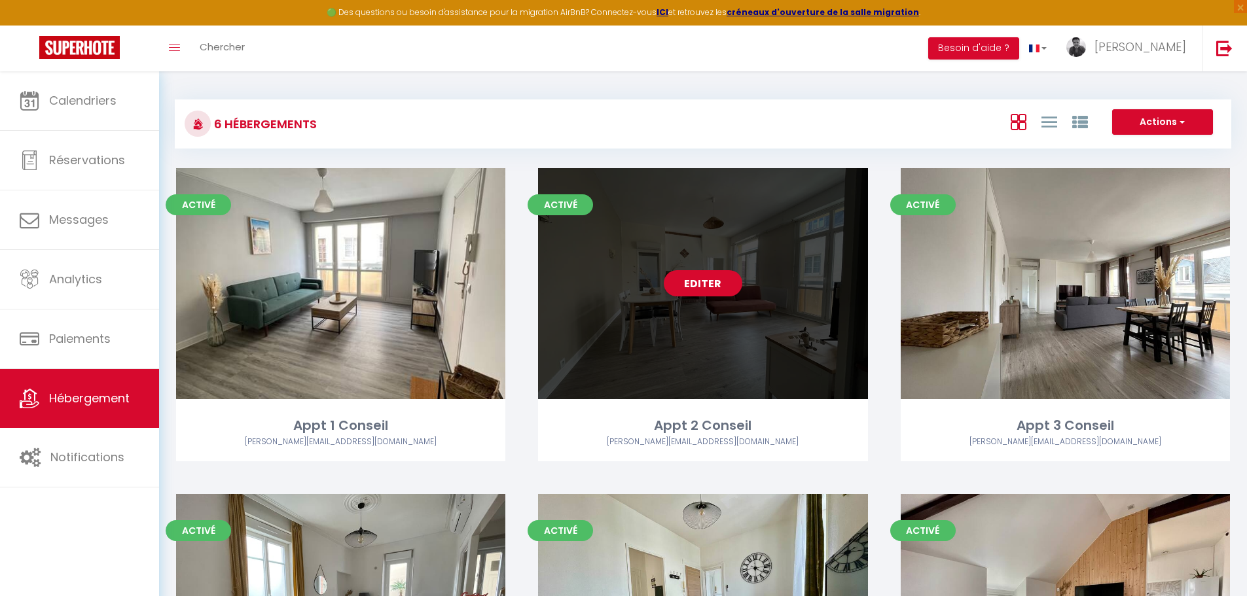
click at [695, 292] on link "Editer" at bounding box center [703, 283] width 79 height 26
select select "3"
select select "2"
select select "1"
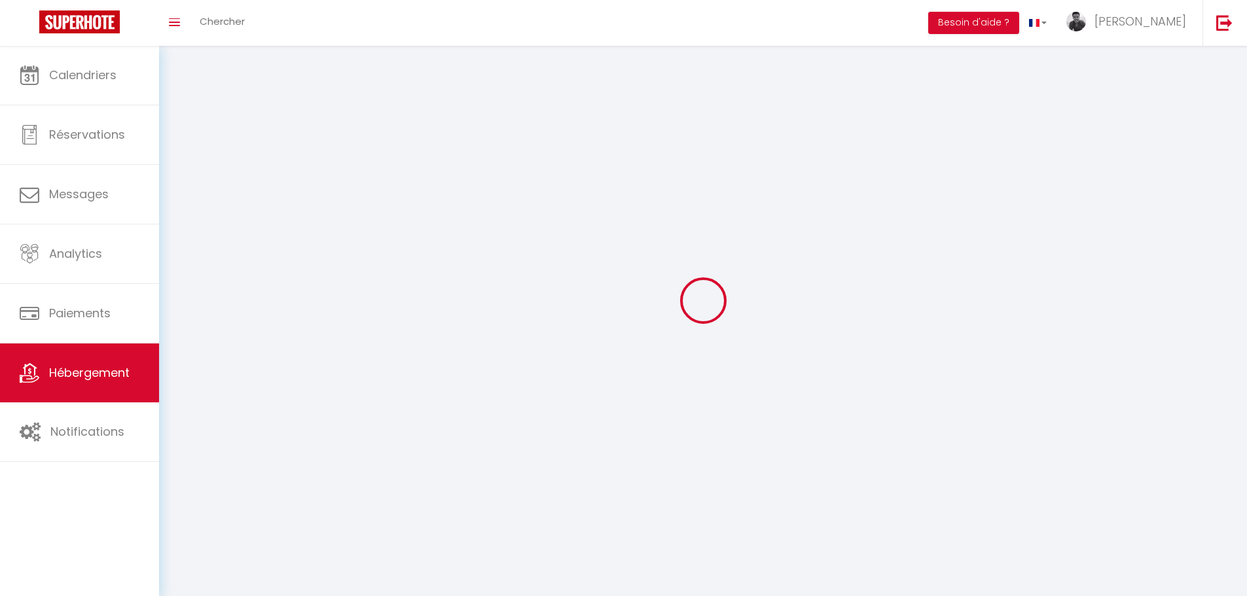
select select
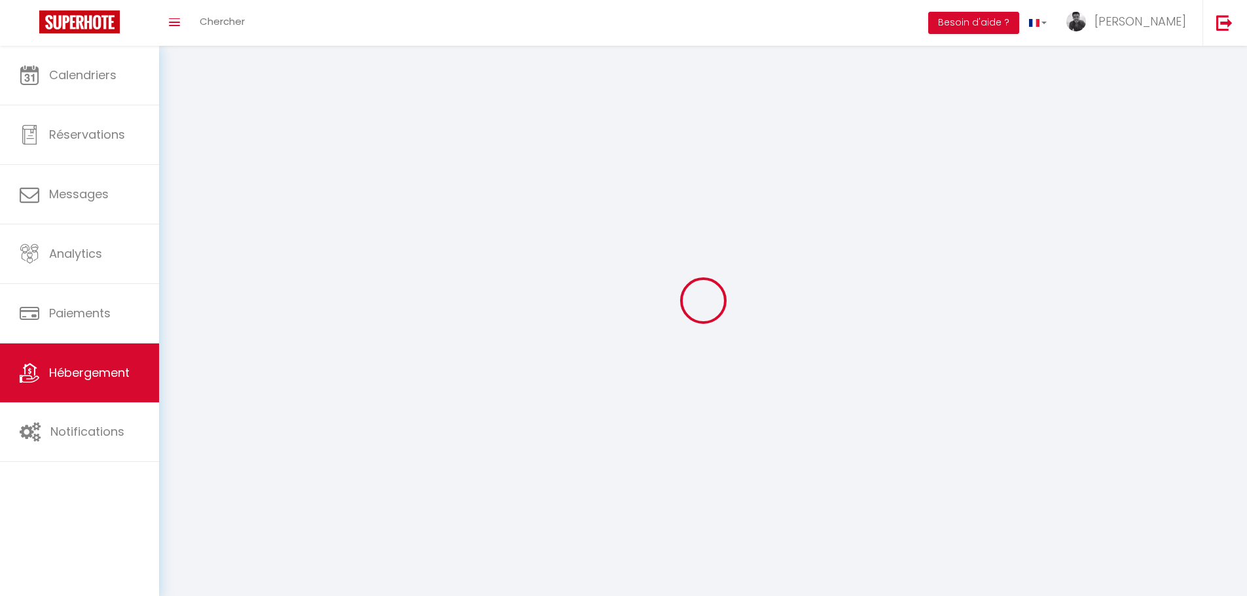
checkbox input "false"
select select
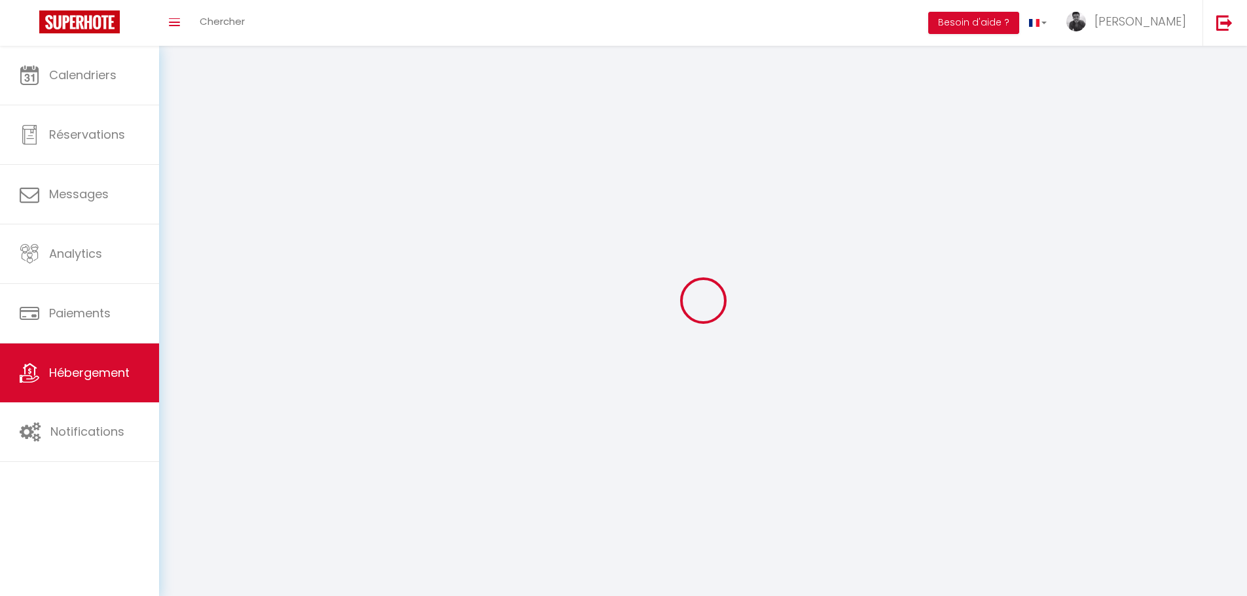
select select
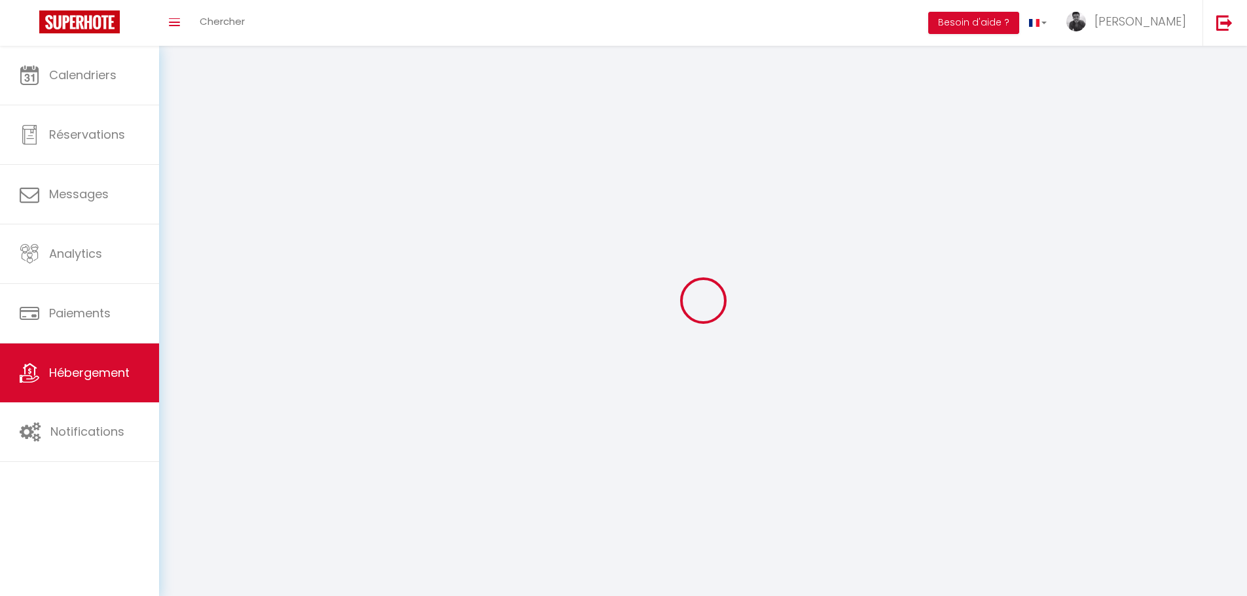
select select
checkbox input "false"
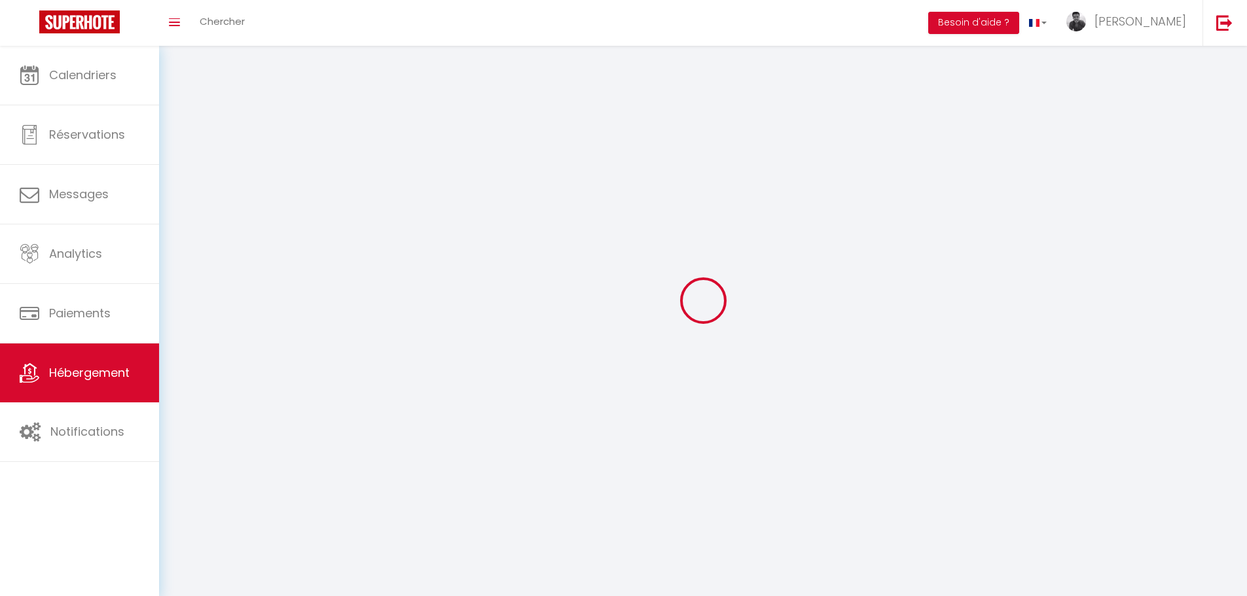
select select
select select "1"
select select
select select "28"
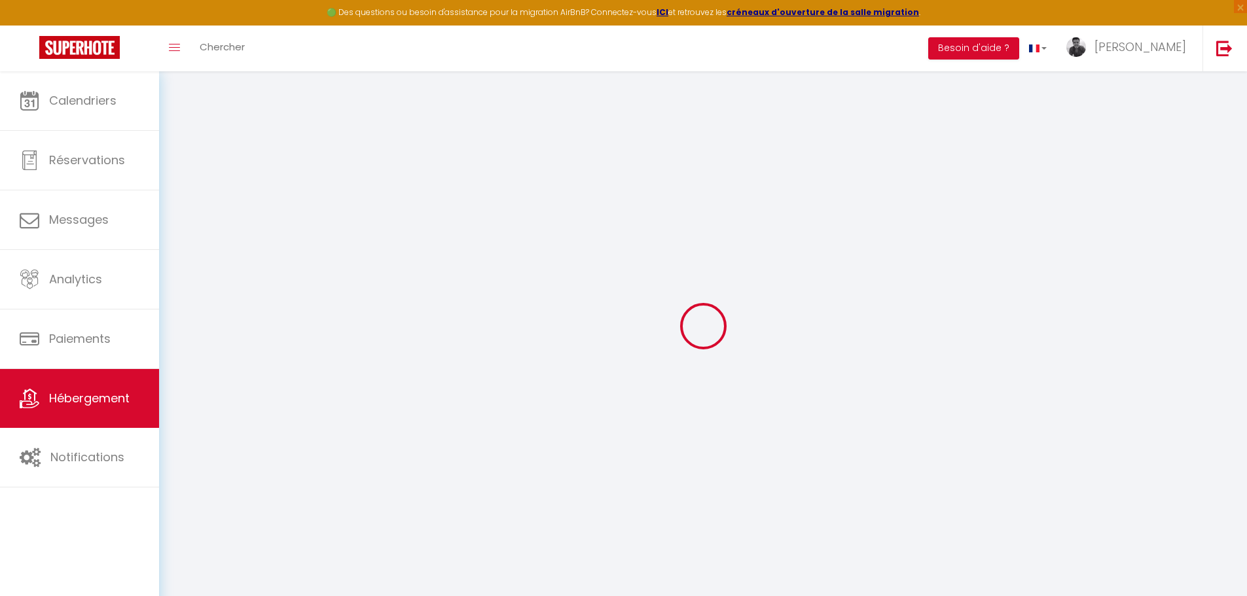
select select
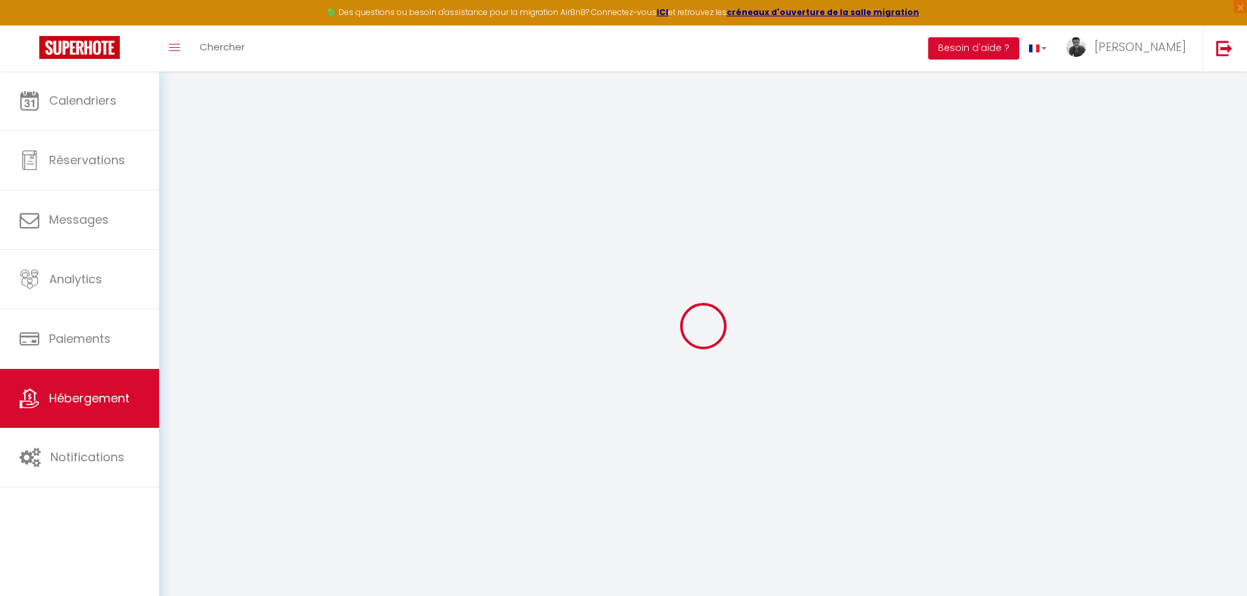
select select
checkbox input "false"
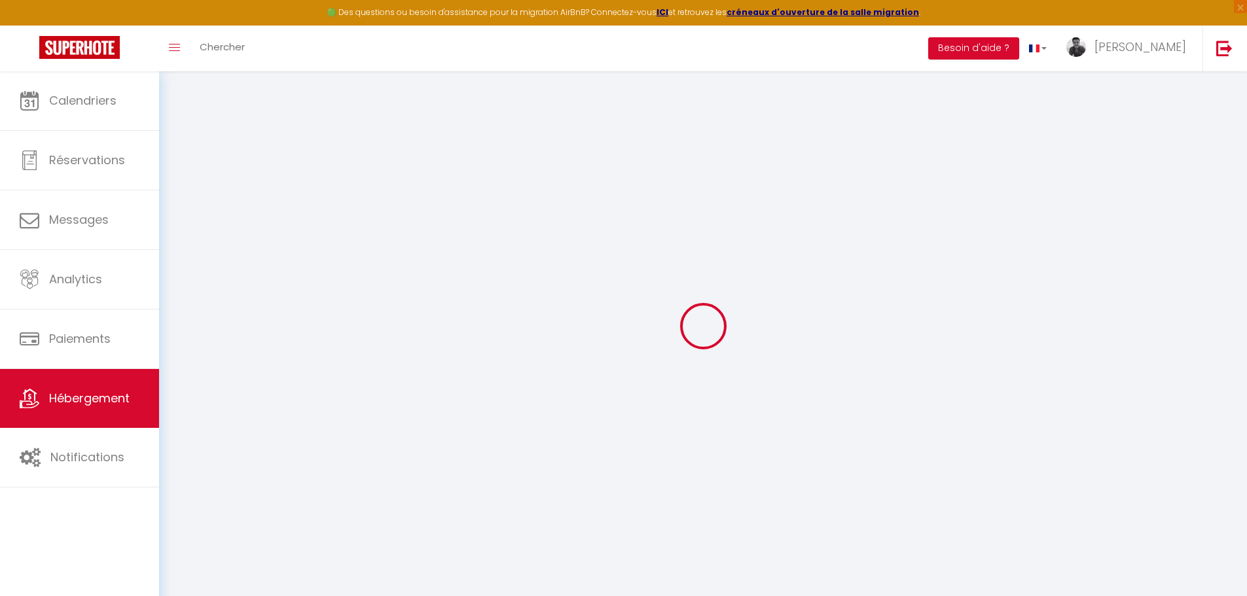
select select
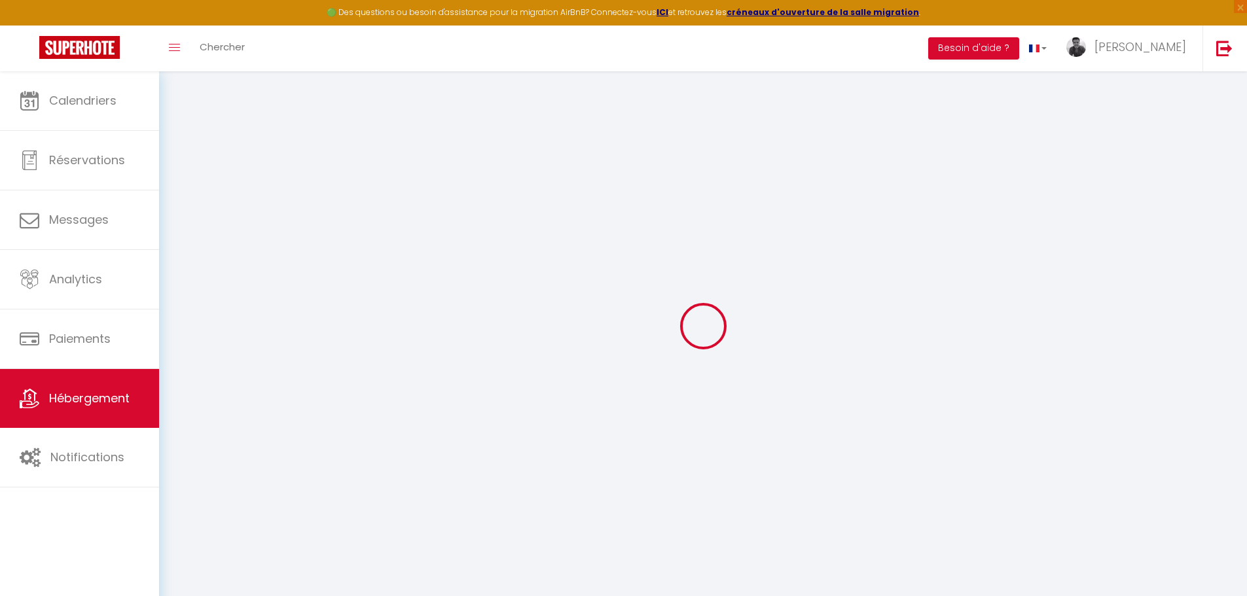
select select
checkbox input "false"
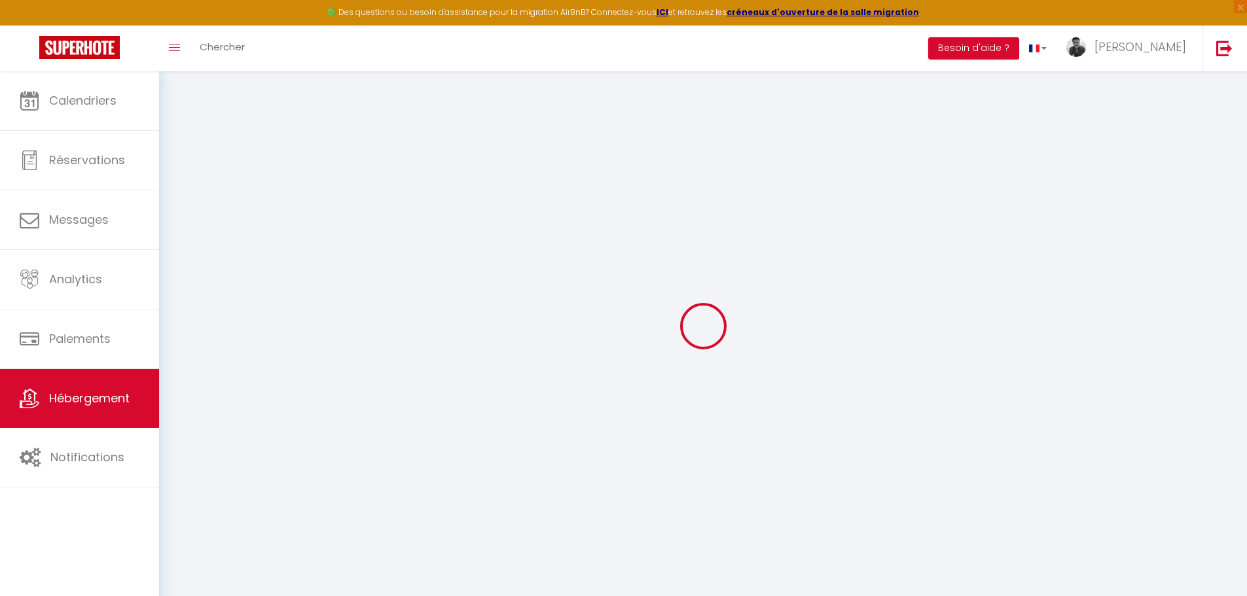
checkbox input "false"
select select
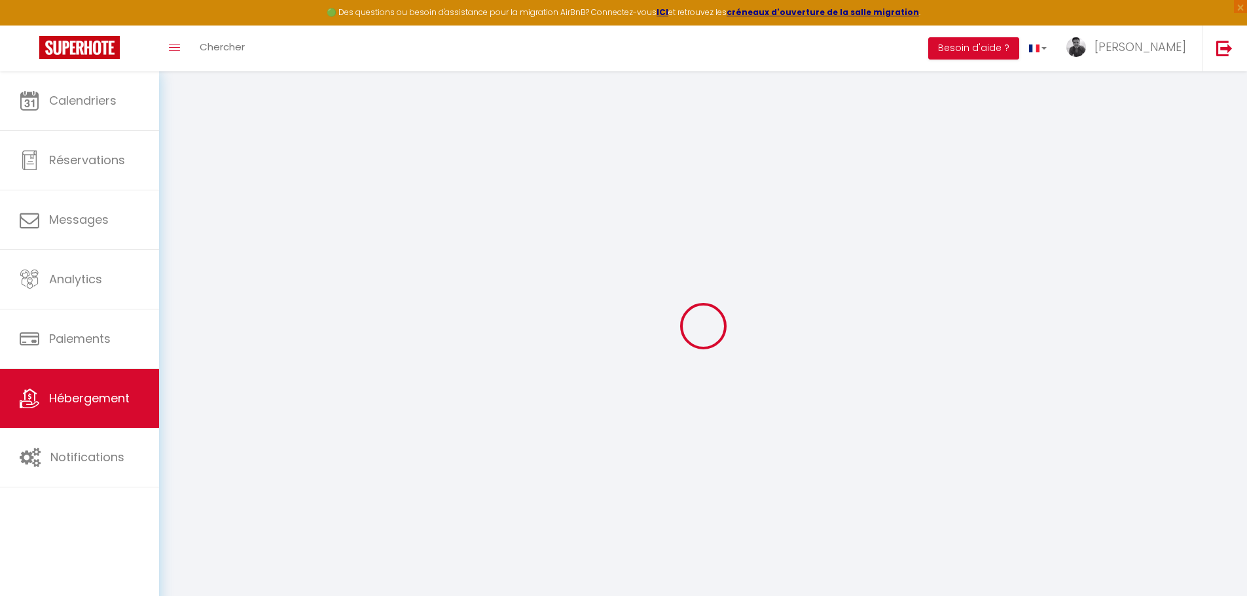
select select
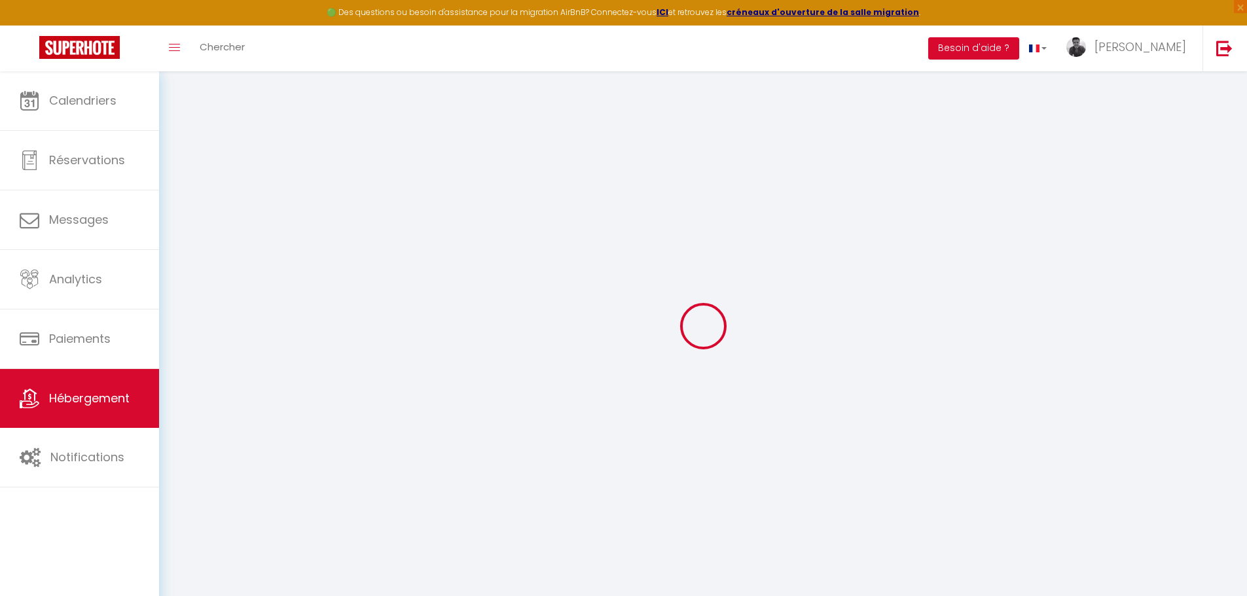
checkbox input "false"
select select
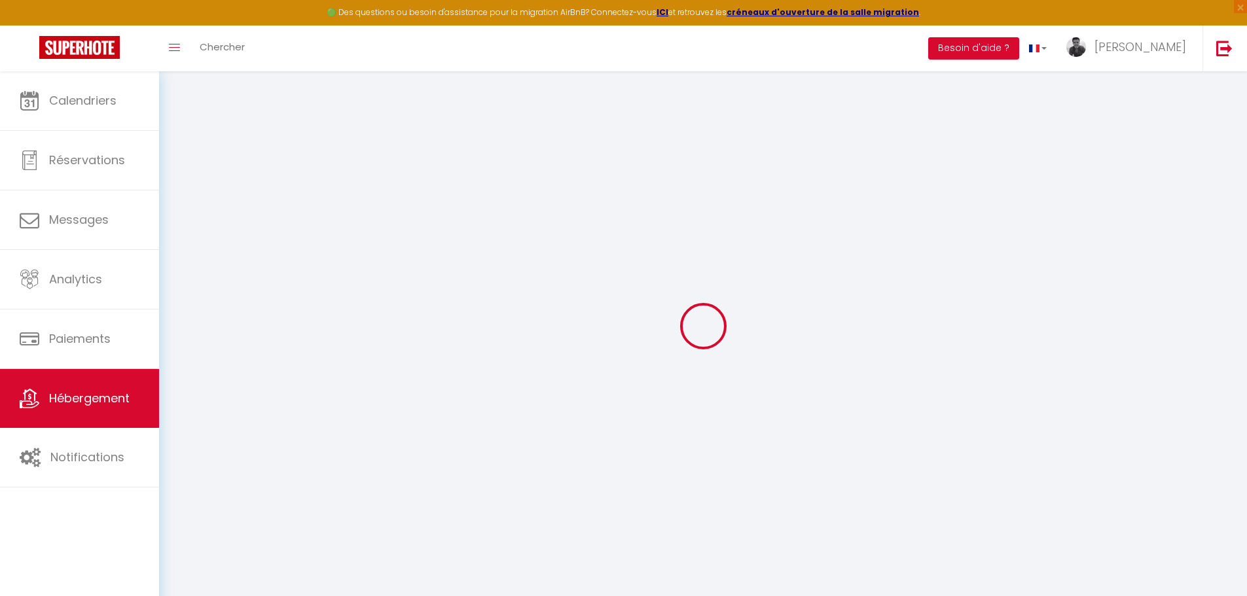
select select
type input "Appt 2 Conseil"
type input "[PERSON_NAME]"
select select "2"
type input "50"
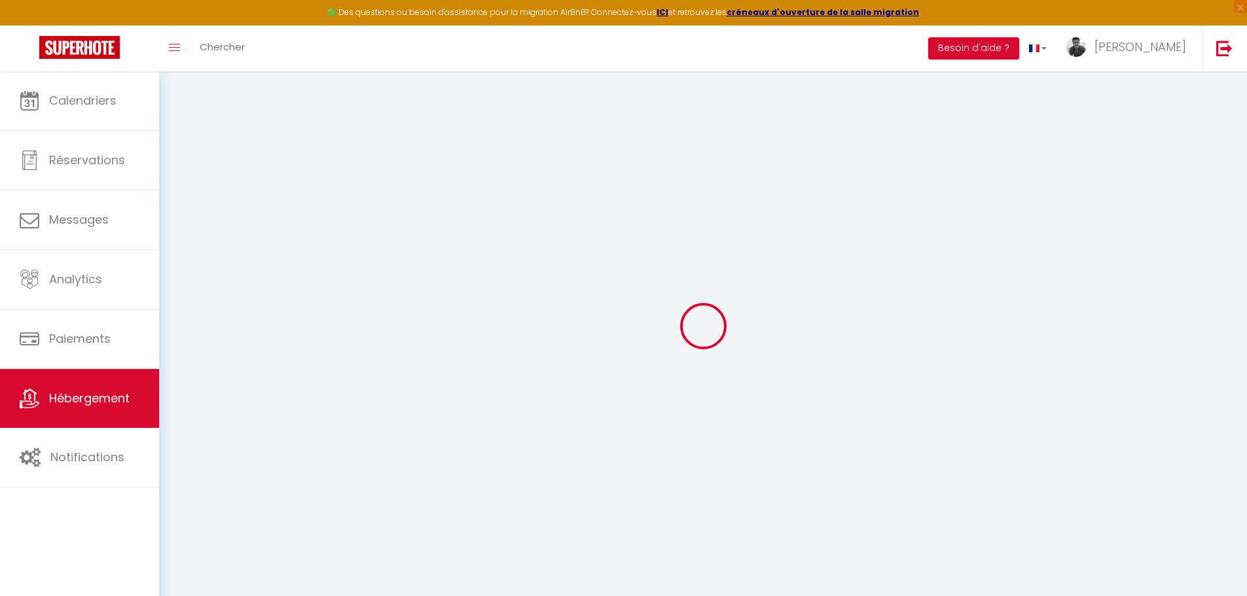
type input "400"
select select
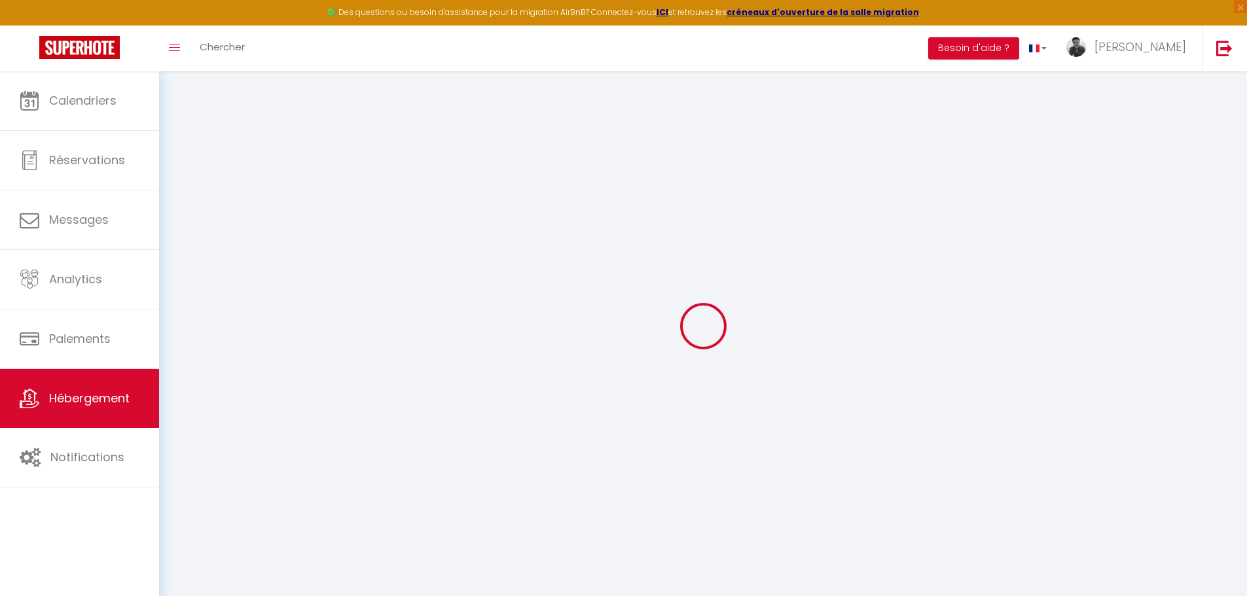
select select
type input "[STREET_ADDRESS]"
type input "36000"
type input "Châteauroux"
type input "[PERSON_NAME][EMAIL_ADDRESS][DOMAIN_NAME]"
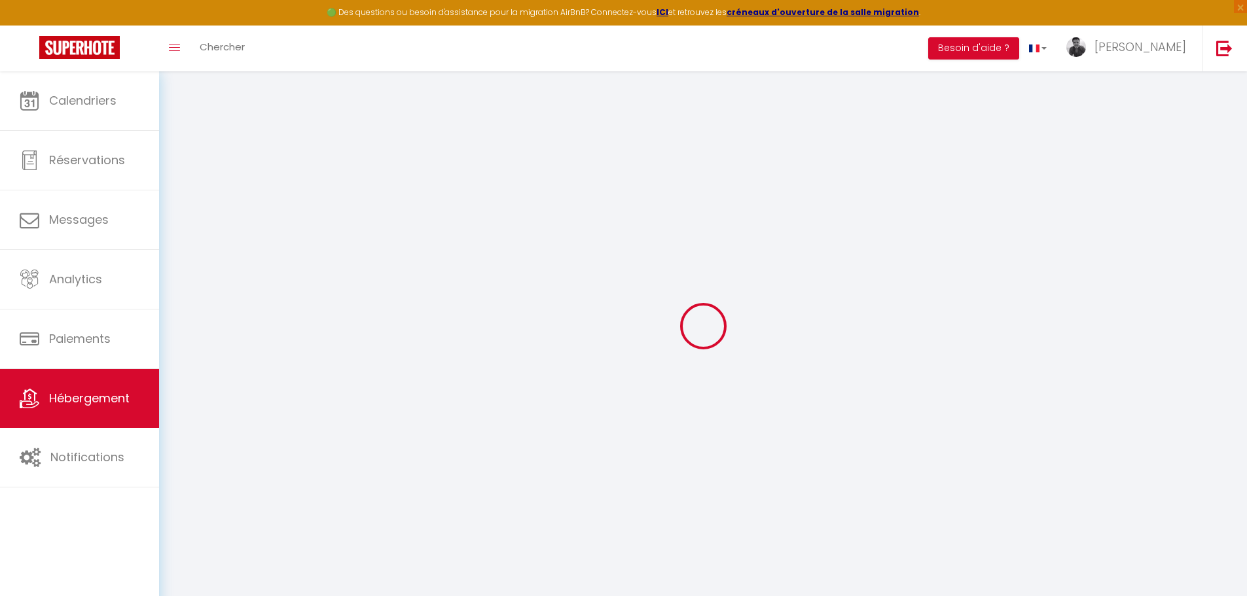
select select "11026"
checkbox input "false"
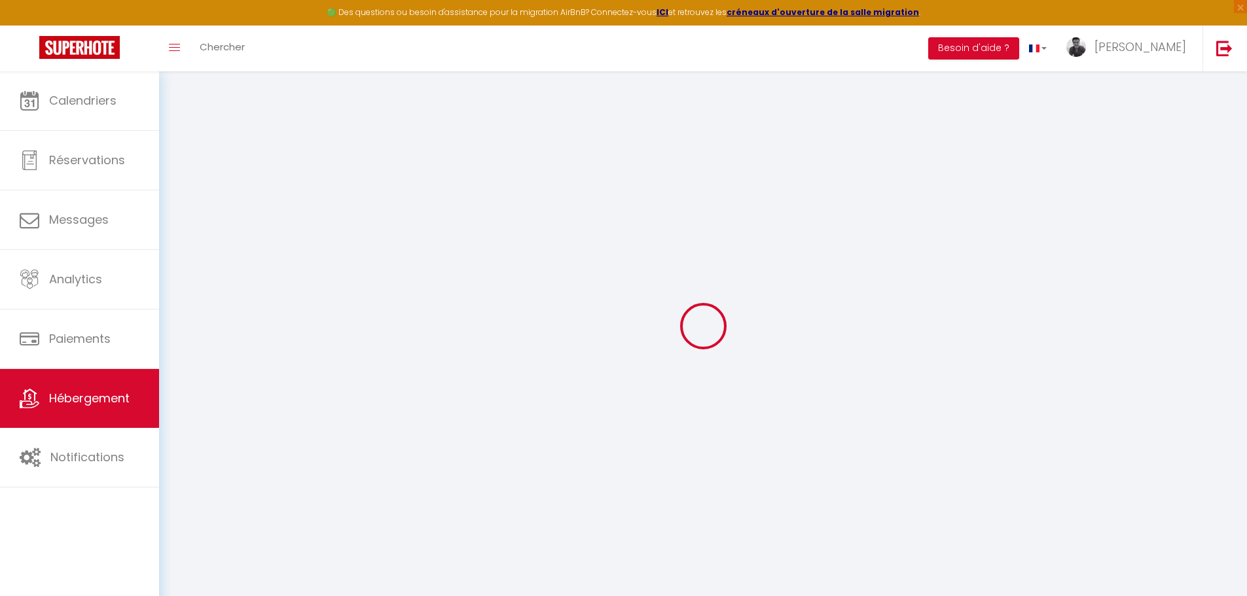
type input "0"
select select
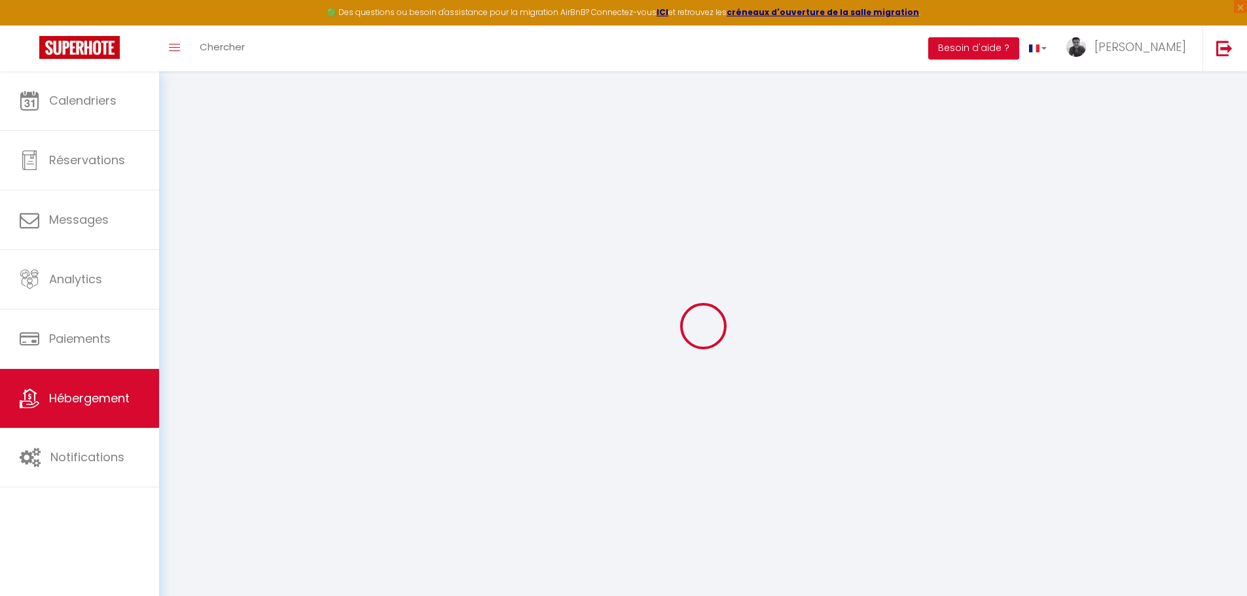
select select
checkbox input "false"
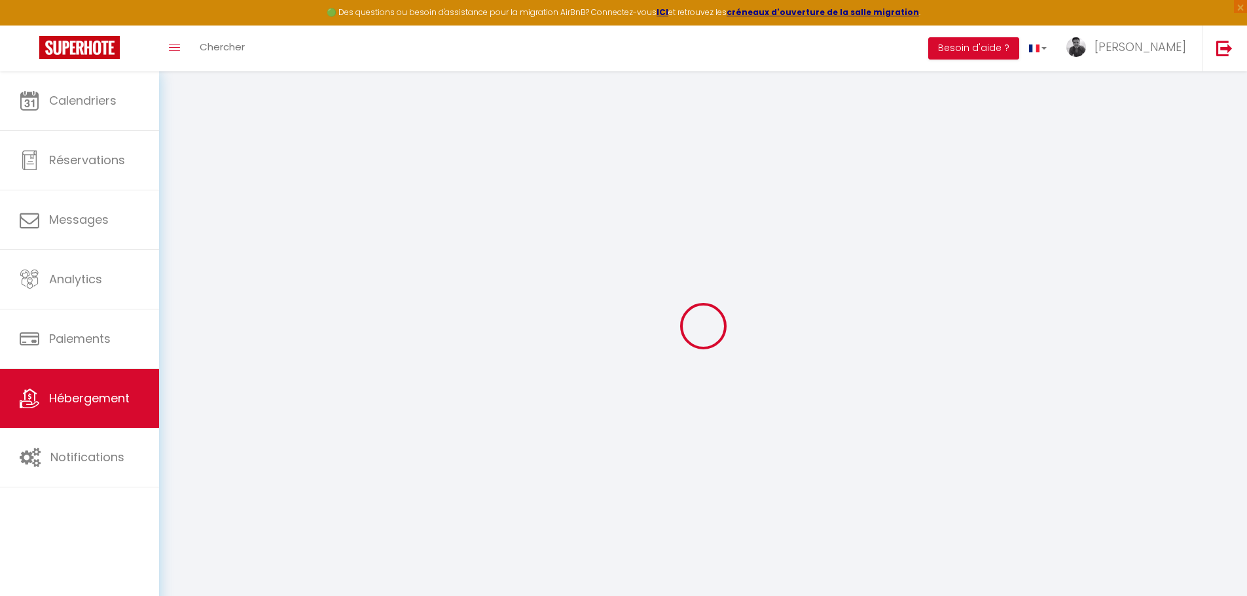
checkbox input "false"
select select
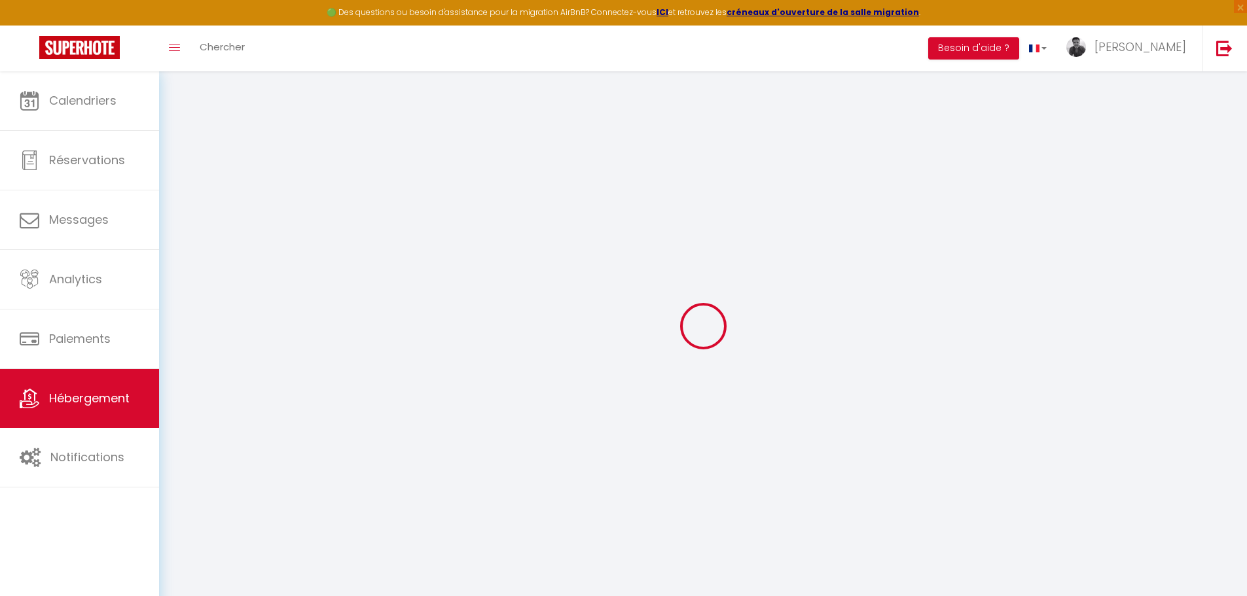
select select
checkbox input "false"
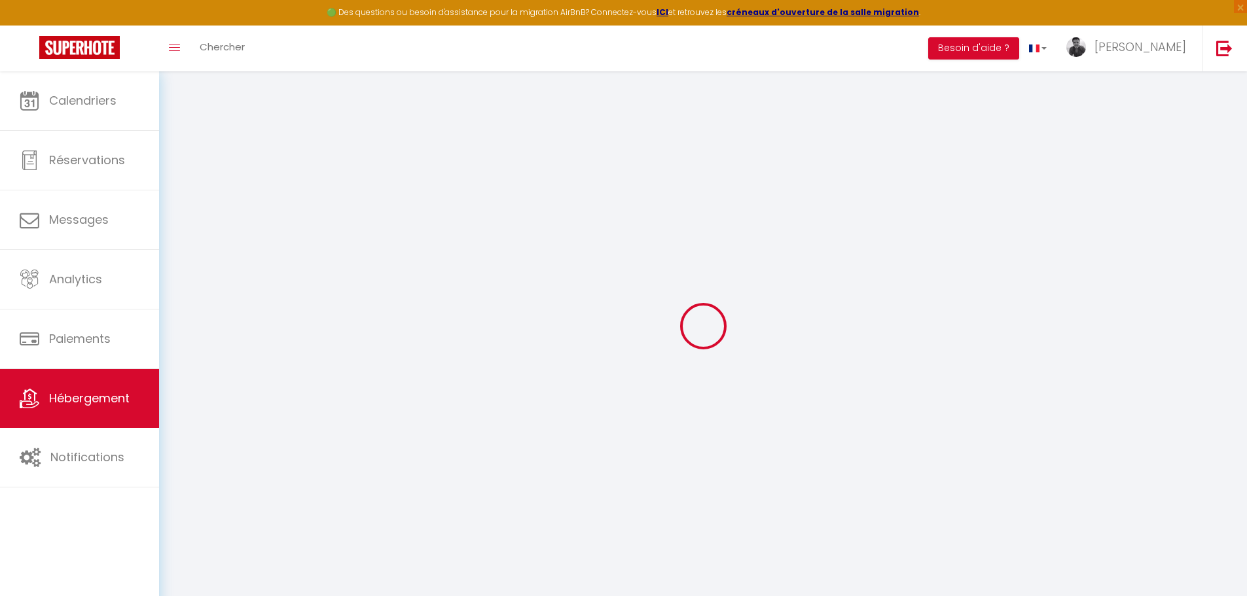
checkbox input "false"
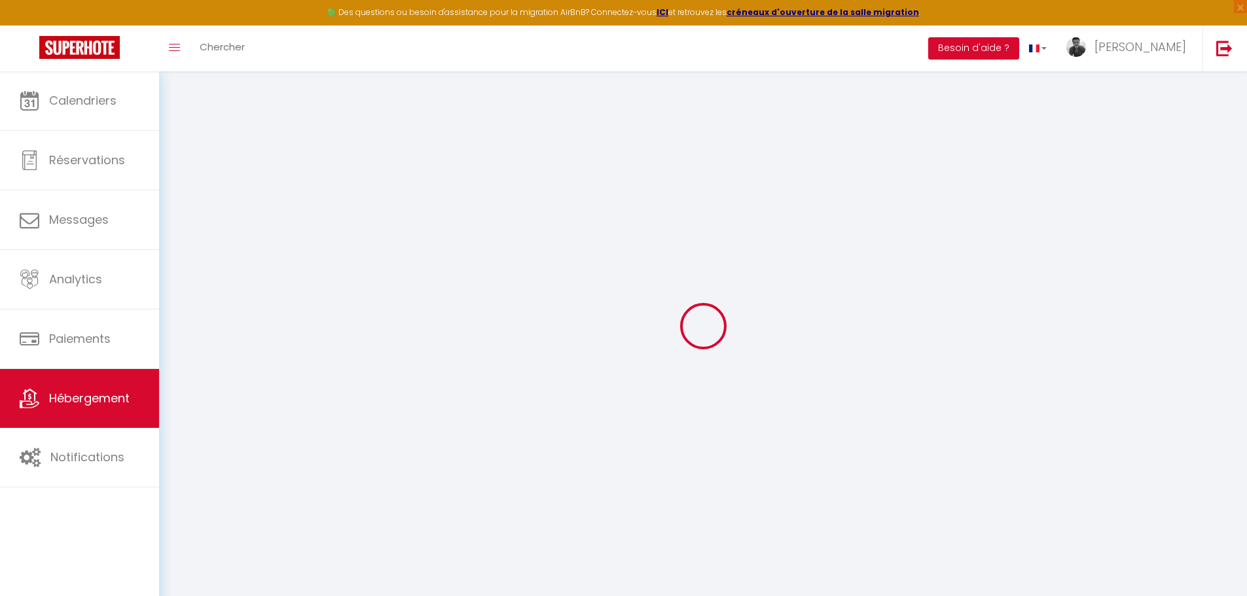
checkbox input "false"
select select "+ 19 %"
select select
checkbox input "false"
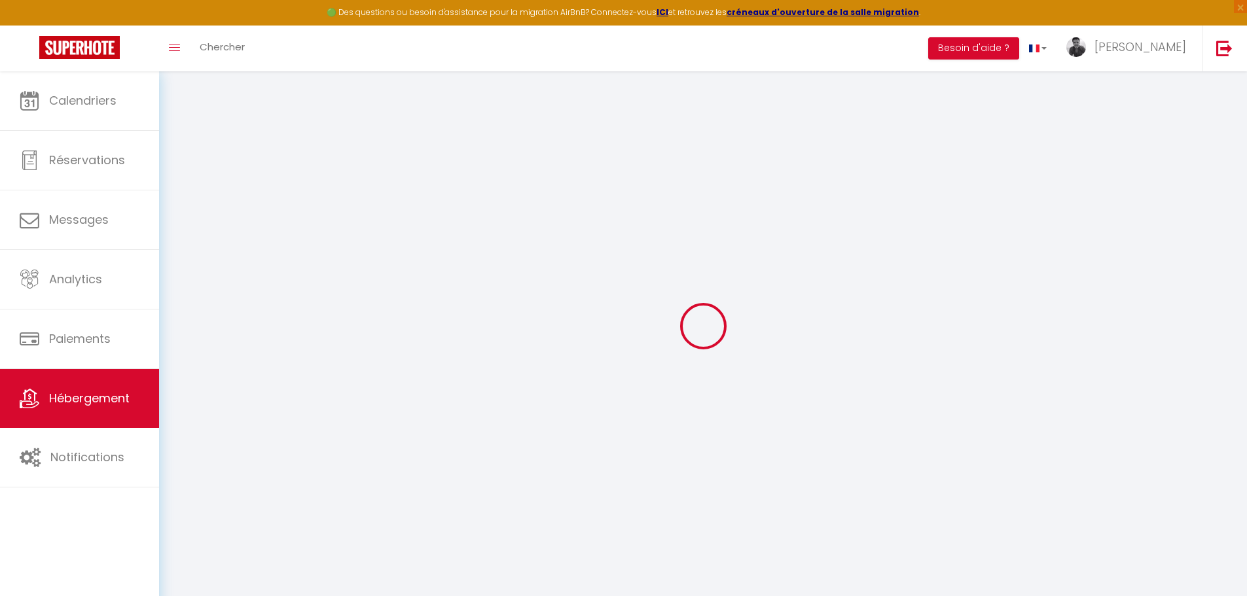
checkbox input "false"
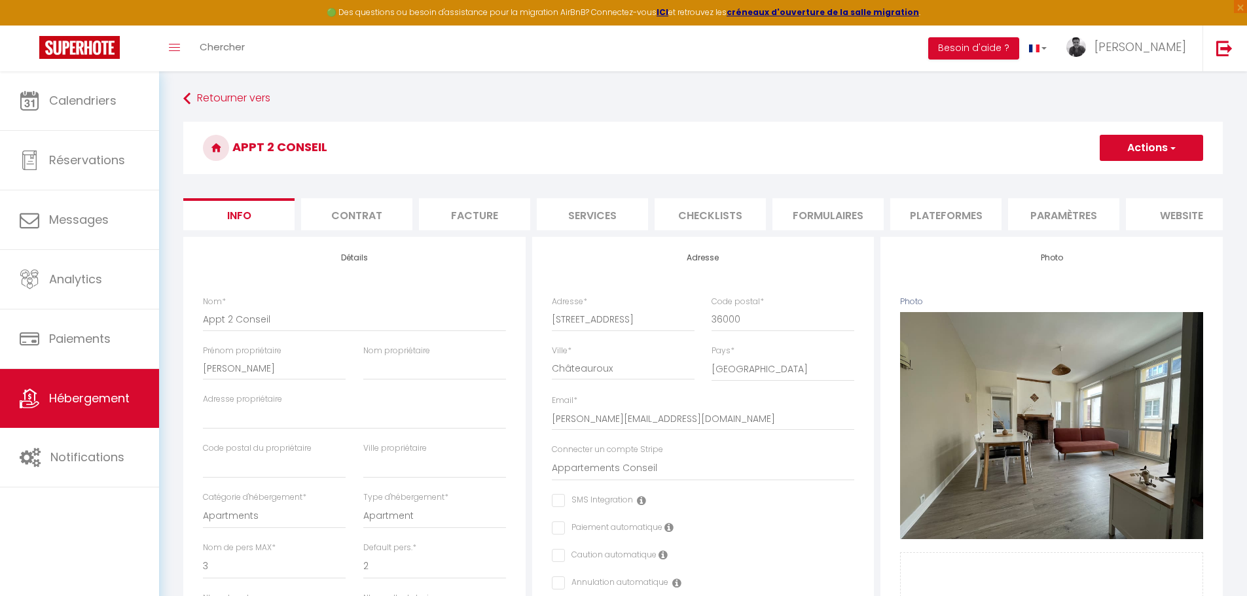
select select
checkbox input "false"
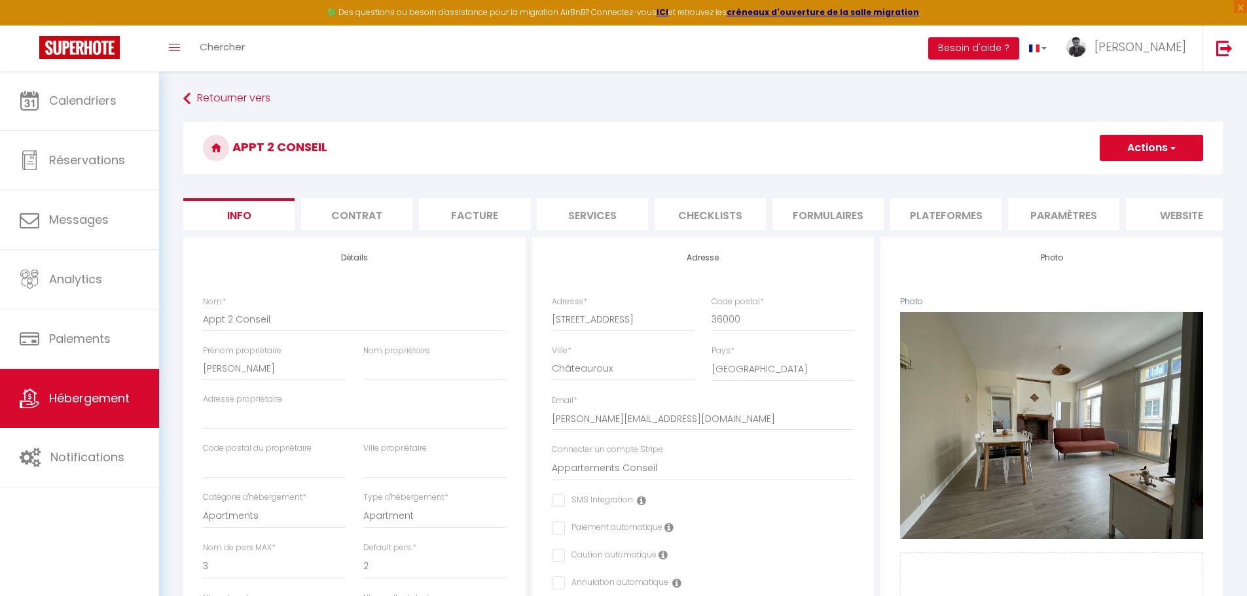
select select "365"
select select "well_reviewed_guests"
select select "EUR"
select select
select select "5846-1273810751737494400"
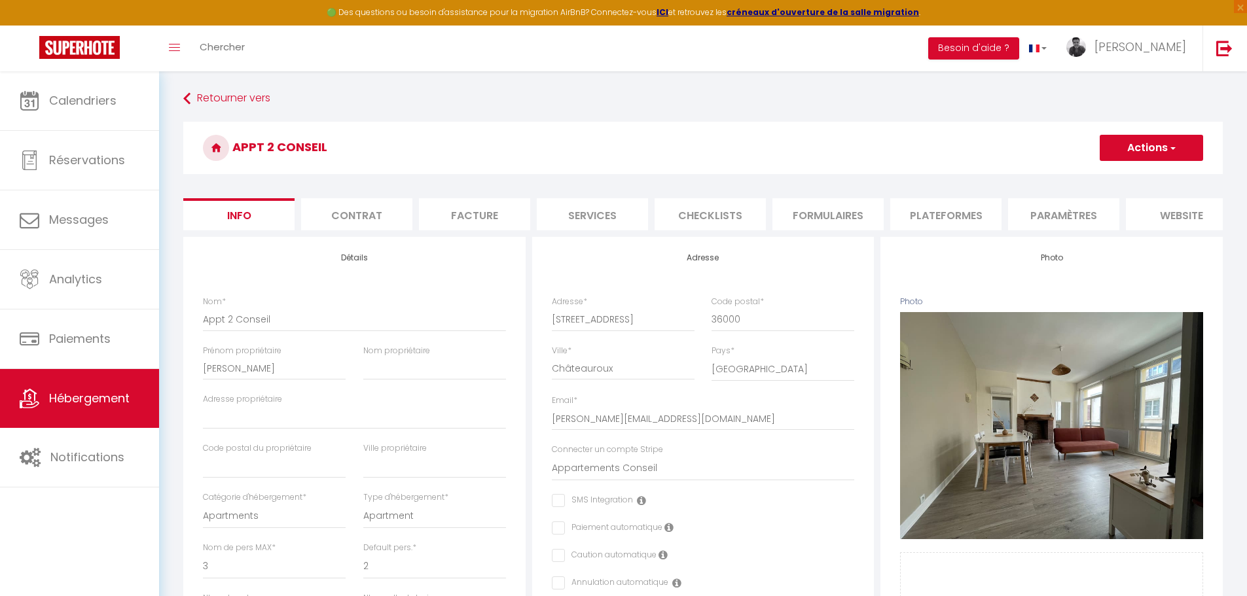
click at [930, 211] on li "Plateformes" at bounding box center [945, 214] width 111 height 32
select select
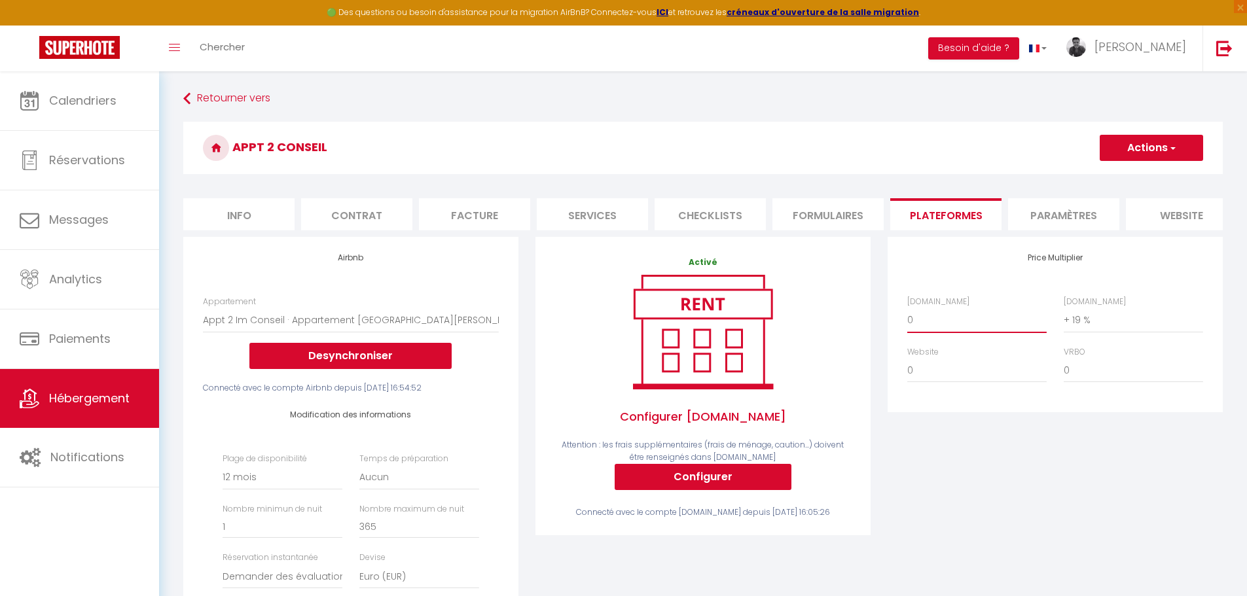
click at [931, 323] on select "0 + 1 % + 2 % + 3 % + 4 % + 5 % + 6 % + 7 % + 8 % + 9 %" at bounding box center [976, 320] width 139 height 25
select select "+ 20 %"
click at [907, 317] on select "0 + 1 % + 2 % + 3 % + 4 % + 5 % + 6 % + 7 % + 8 % + 9 %" at bounding box center [976, 320] width 139 height 25
select select
click at [1098, 331] on select "0 + 1 % + 2 % + 3 % + 4 % + 5 % + 6 % + 7 % + 8 % + 9 %" at bounding box center [1133, 320] width 139 height 25
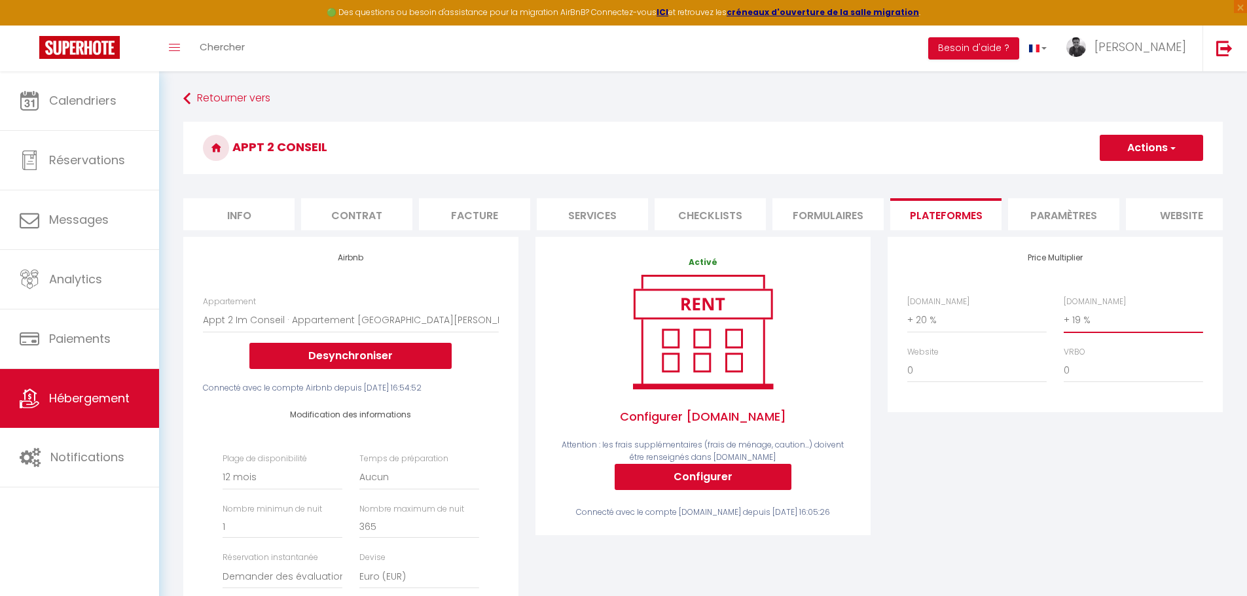
select select "+ 20 %"
click at [1064, 317] on select "0 + 1 % + 2 % + 3 % + 4 % + 5 % + 6 % + 7 % + 8 % + 9 %" at bounding box center [1133, 320] width 139 height 25
select select
click at [1043, 493] on div "Price Multiplier Airbnb.com 0 + 1 % + 2 % + 3 % + 4 % + 5 % + 6 % + 7 %" at bounding box center [1055, 492] width 352 height 510
click at [1176, 144] on button "Actions" at bounding box center [1150, 148] width 103 height 26
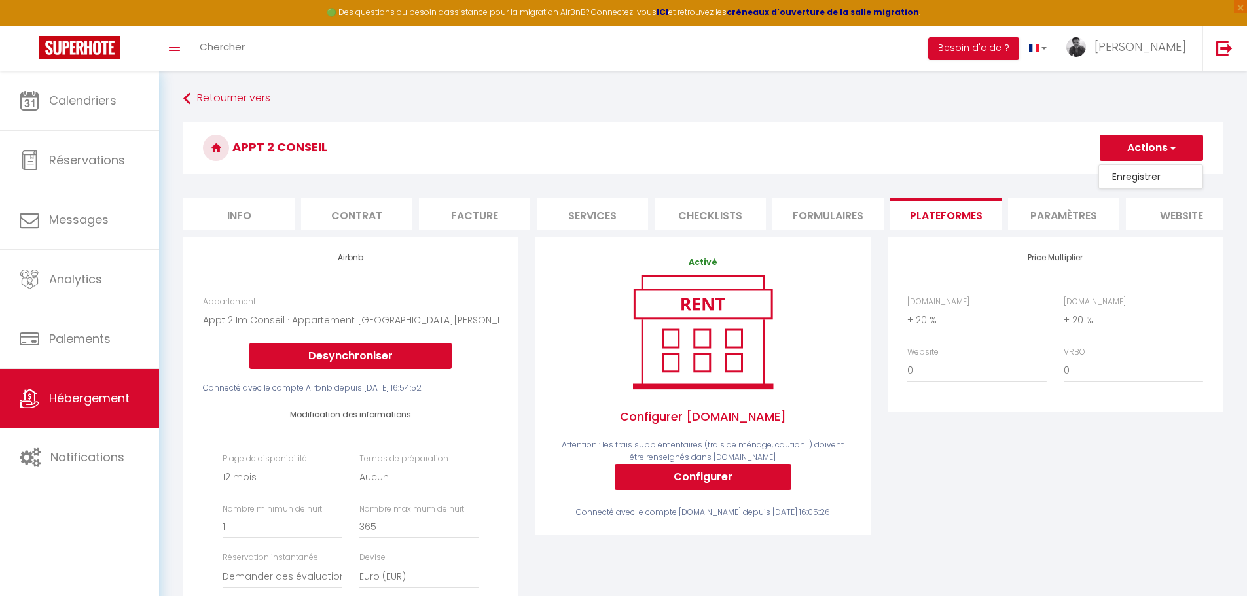
click at [1151, 170] on link "Enregistrer" at bounding box center [1150, 176] width 103 height 17
select select "365"
select select "well_reviewed_guests"
select select "EUR"
select select
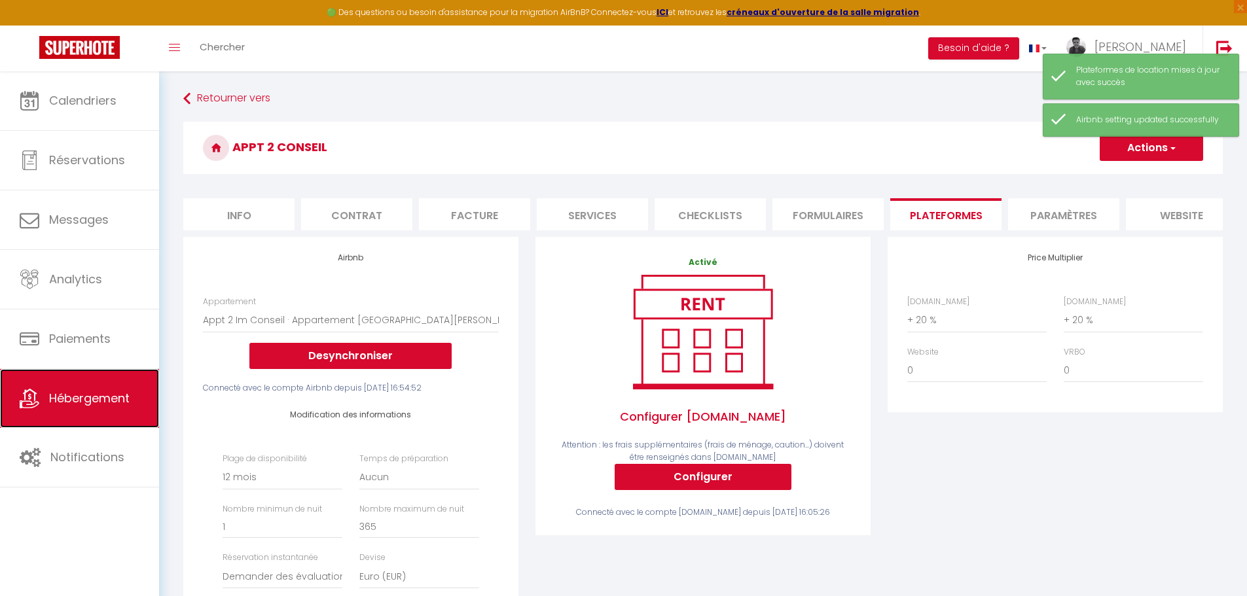
click at [91, 401] on span "Hébergement" at bounding box center [89, 398] width 80 height 16
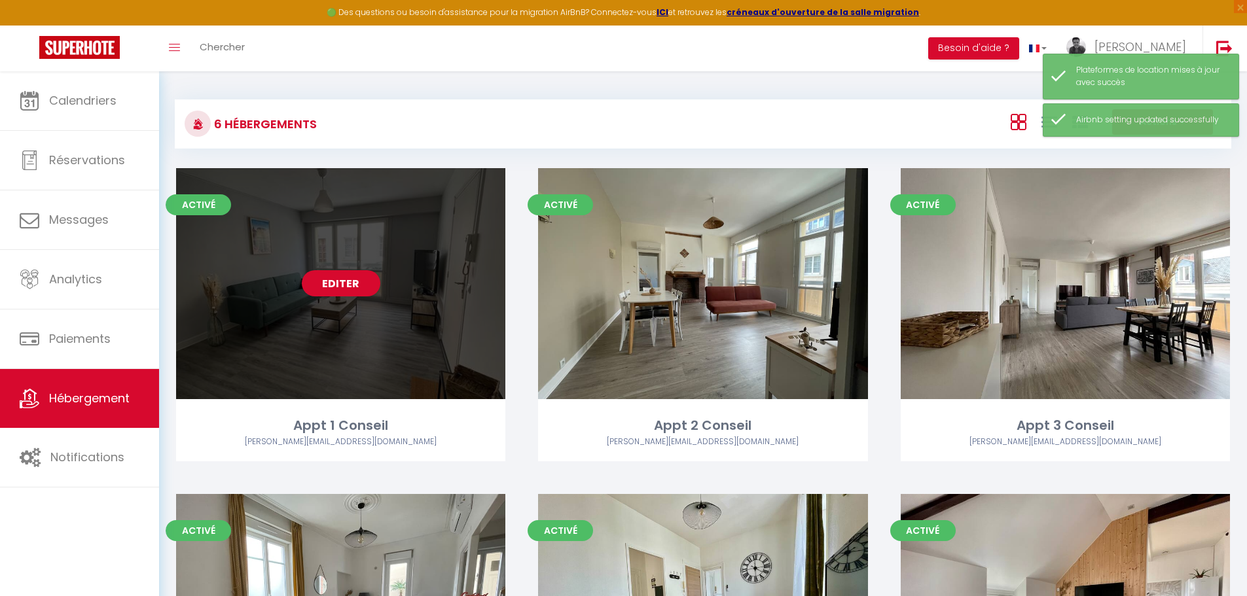
click at [368, 310] on div "Editer" at bounding box center [340, 283] width 329 height 231
click at [355, 293] on link "Editer" at bounding box center [341, 283] width 79 height 26
select select "3"
select select "2"
select select "1"
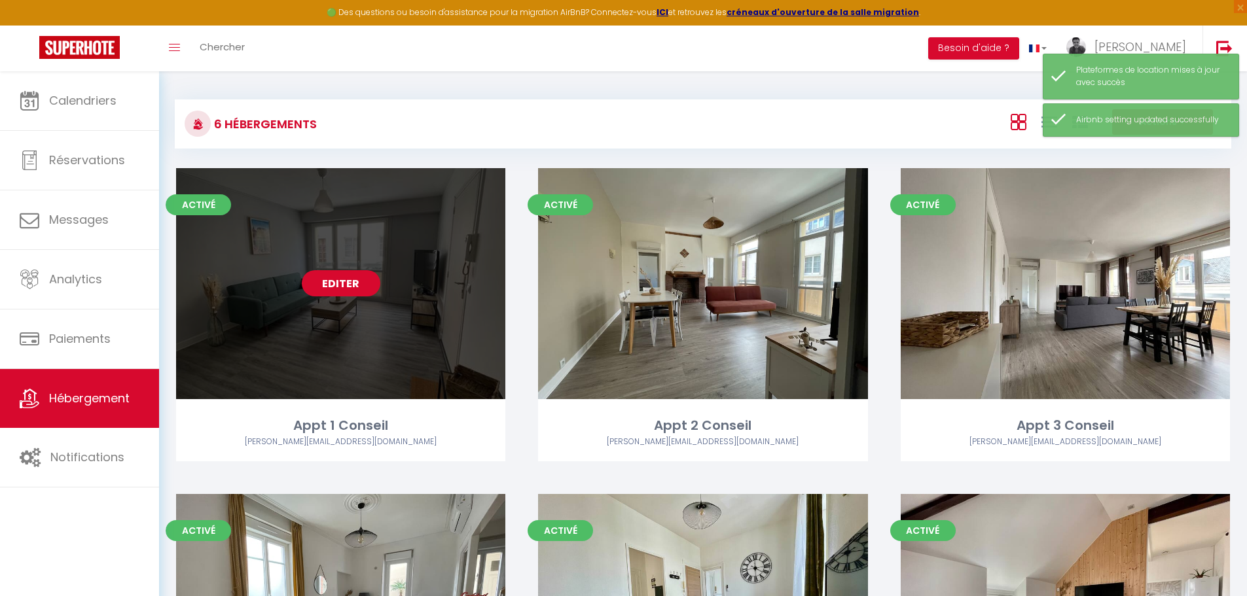
select select "1"
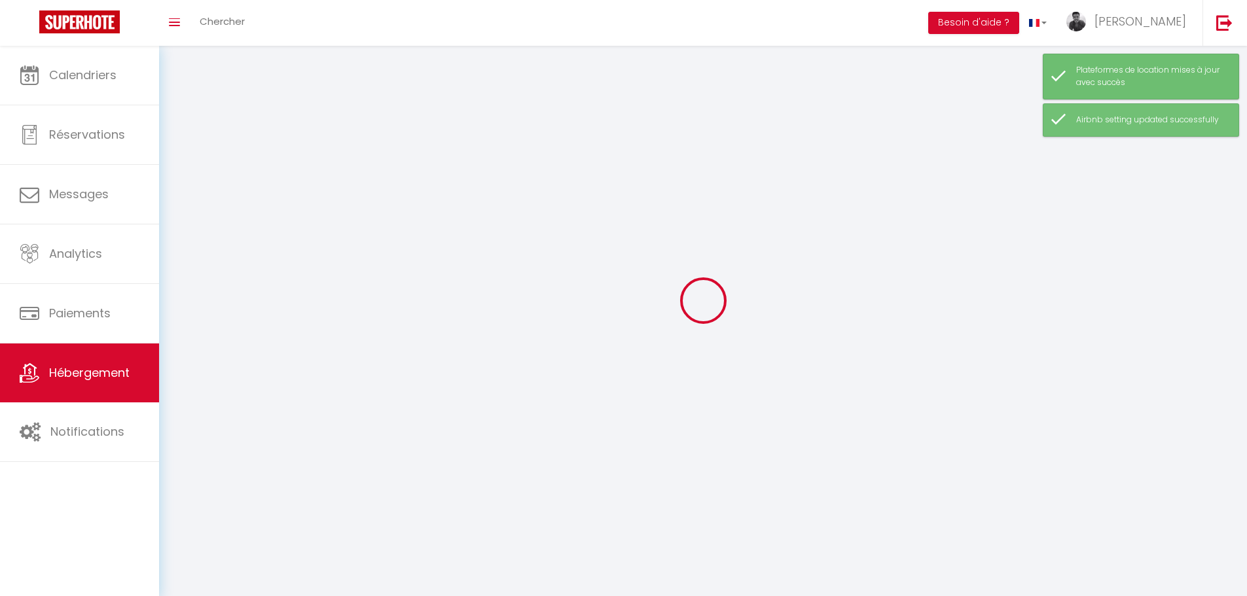
select select
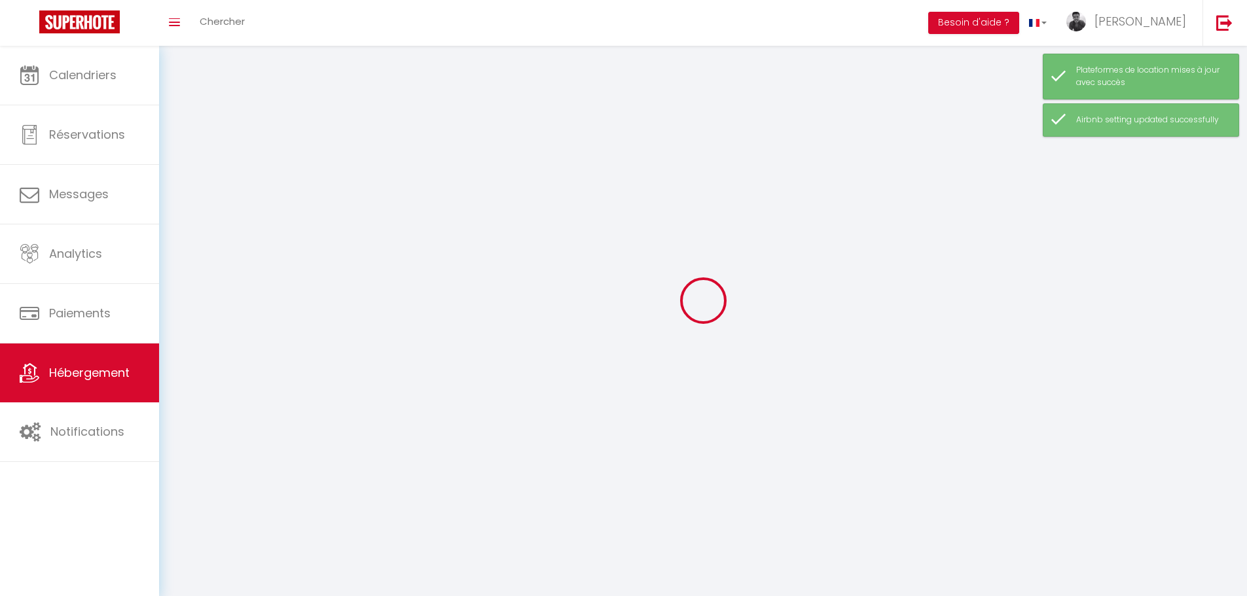
checkbox input "false"
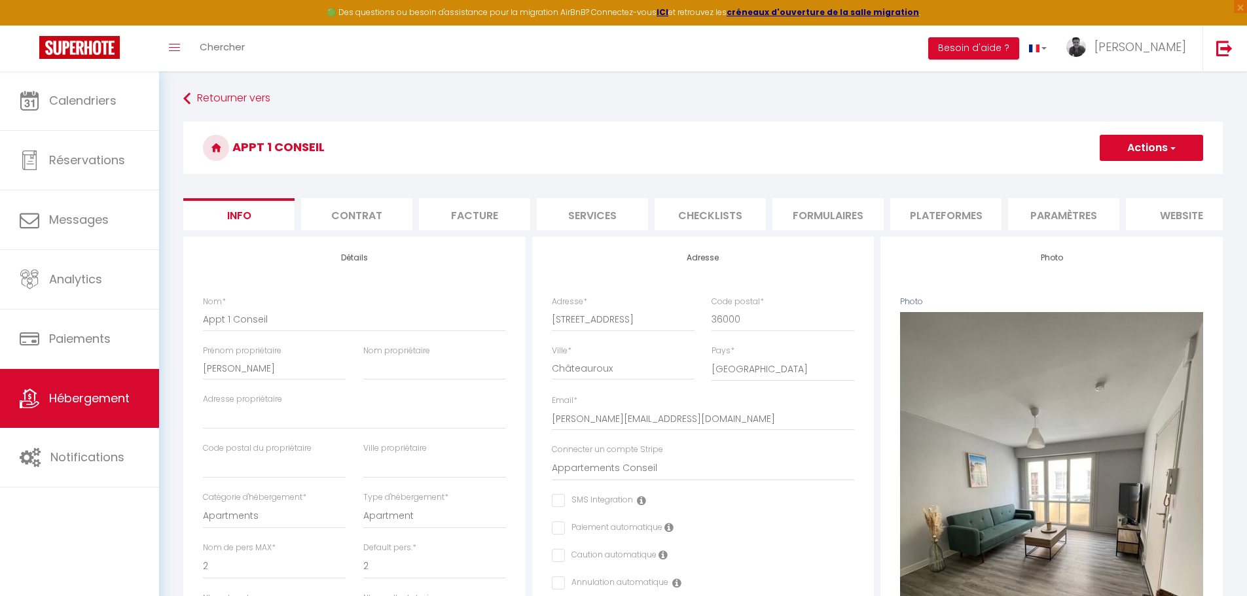
click at [931, 223] on li "Plateformes" at bounding box center [945, 214] width 111 height 32
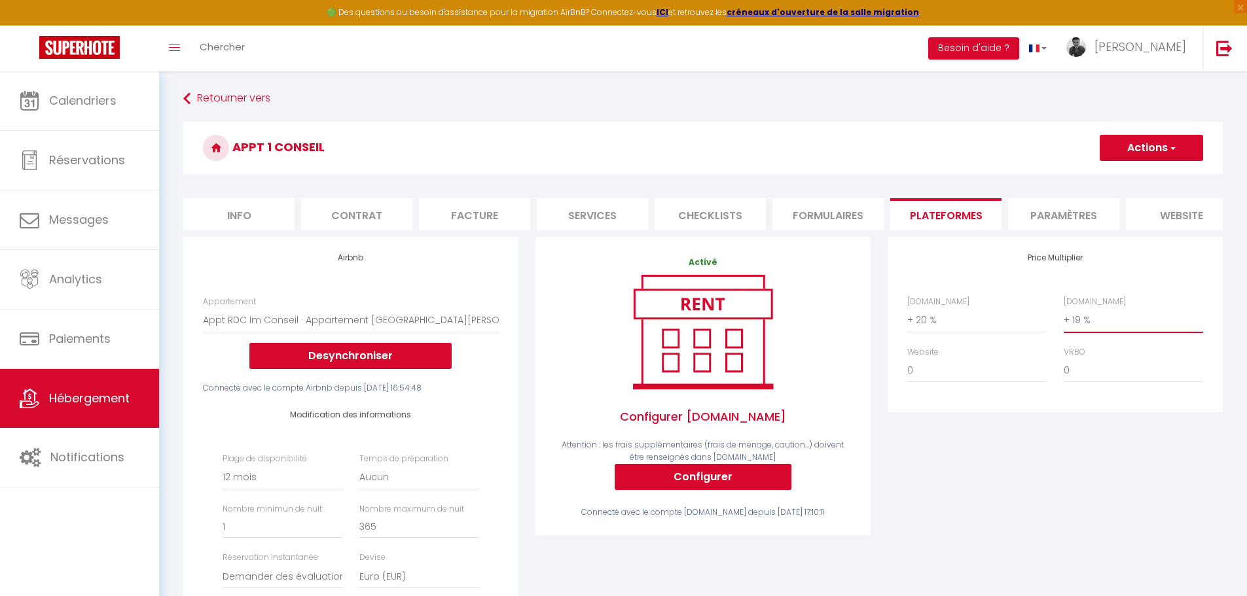
click at [1083, 331] on select "0 + 1 % + 2 % + 3 % + 4 % + 5 % + 6 % + 7 % + 8 % + 9 %" at bounding box center [1133, 320] width 139 height 25
click at [1064, 317] on select "0 + 1 % + 2 % + 3 % + 4 % + 5 % + 6 % + 7 % + 8 % + 9 %" at bounding box center [1133, 320] width 139 height 25
click at [1126, 138] on button "Actions" at bounding box center [1150, 148] width 103 height 26
click at [1115, 174] on link "Enregistrer" at bounding box center [1150, 176] width 103 height 17
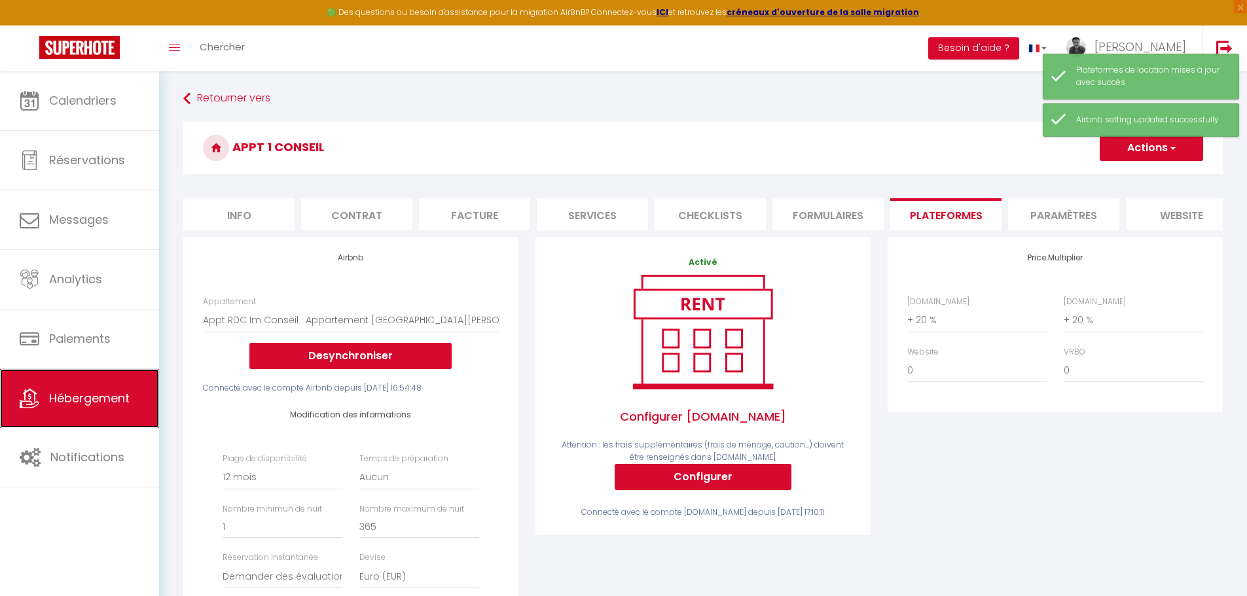
click at [63, 399] on span "Hébergement" at bounding box center [89, 398] width 80 height 16
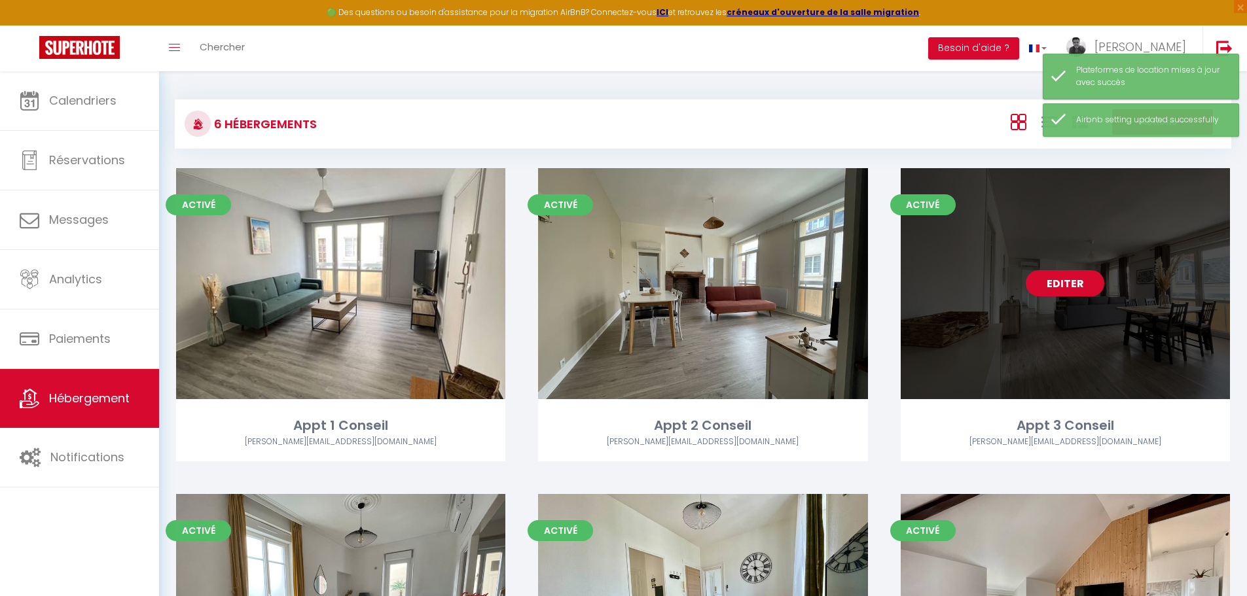
click at [1060, 283] on link "Editer" at bounding box center [1065, 283] width 79 height 26
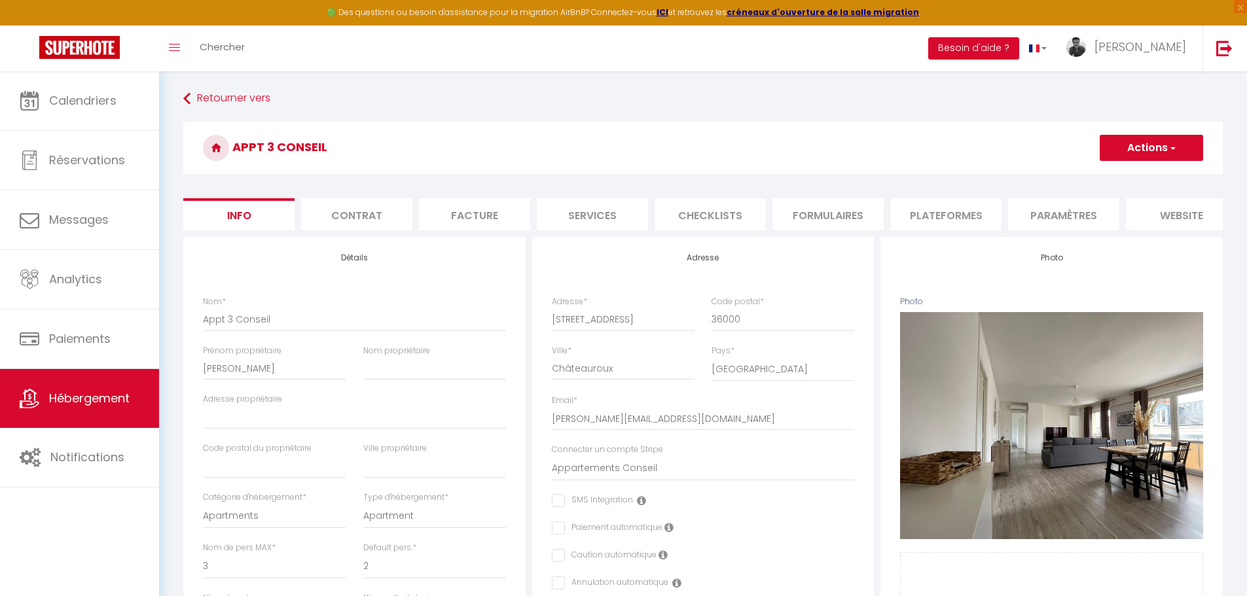
click at [945, 206] on li "Plateformes" at bounding box center [945, 214] width 111 height 32
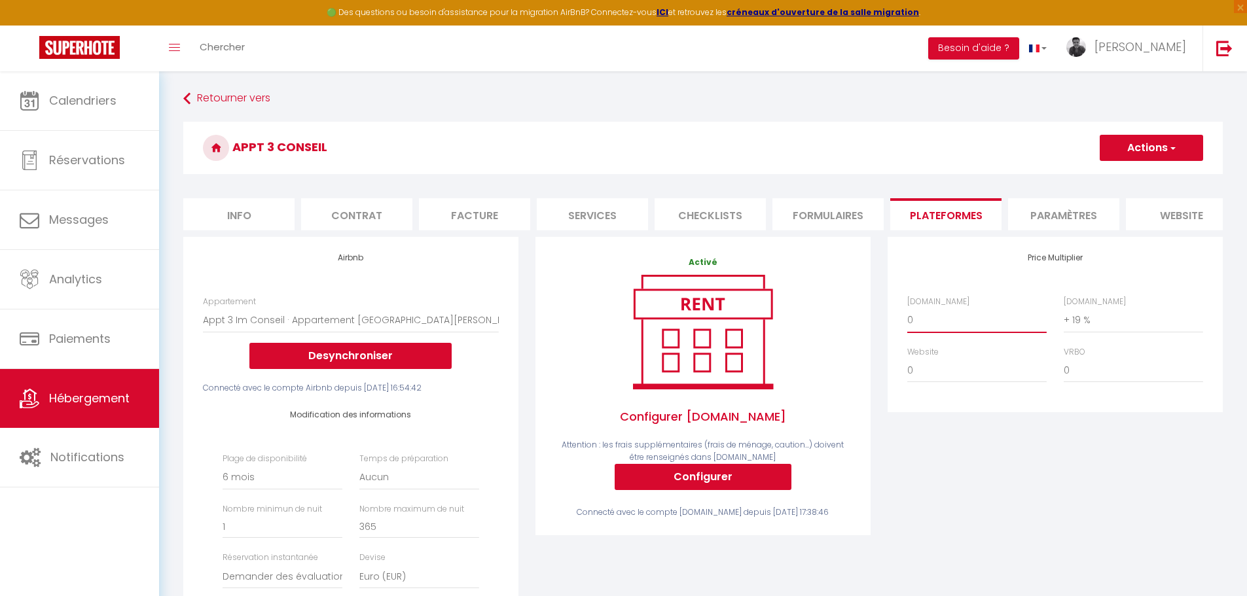
click at [982, 332] on select "0 + 1 % + 2 % + 3 % + 4 % + 5 % + 6 % + 7 % + 8 % + 9 %" at bounding box center [976, 320] width 139 height 25
click at [907, 317] on select "0 + 1 % + 2 % + 3 % + 4 % + 5 % + 6 % + 7 % + 8 % + 9 %" at bounding box center [976, 320] width 139 height 25
click at [1094, 323] on select "0 + 1 % + 2 % + 3 % + 4 % + 5 % + 6 % + 7 % + 8 % + 9 %" at bounding box center [1133, 320] width 139 height 25
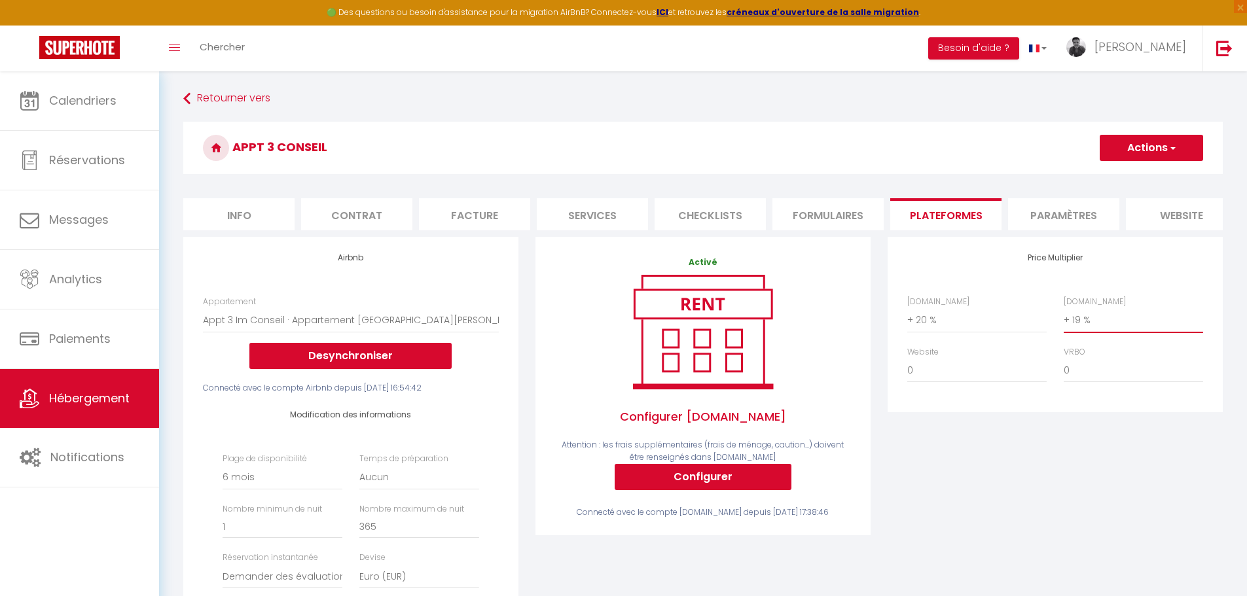
click at [1064, 317] on select "0 + 1 % + 2 % + 3 % + 4 % + 5 % + 6 % + 7 % + 8 % + 9 %" at bounding box center [1133, 320] width 139 height 25
click at [1168, 143] on span "button" at bounding box center [1172, 147] width 9 height 13
click at [1147, 174] on link "Enregistrer" at bounding box center [1150, 176] width 103 height 17
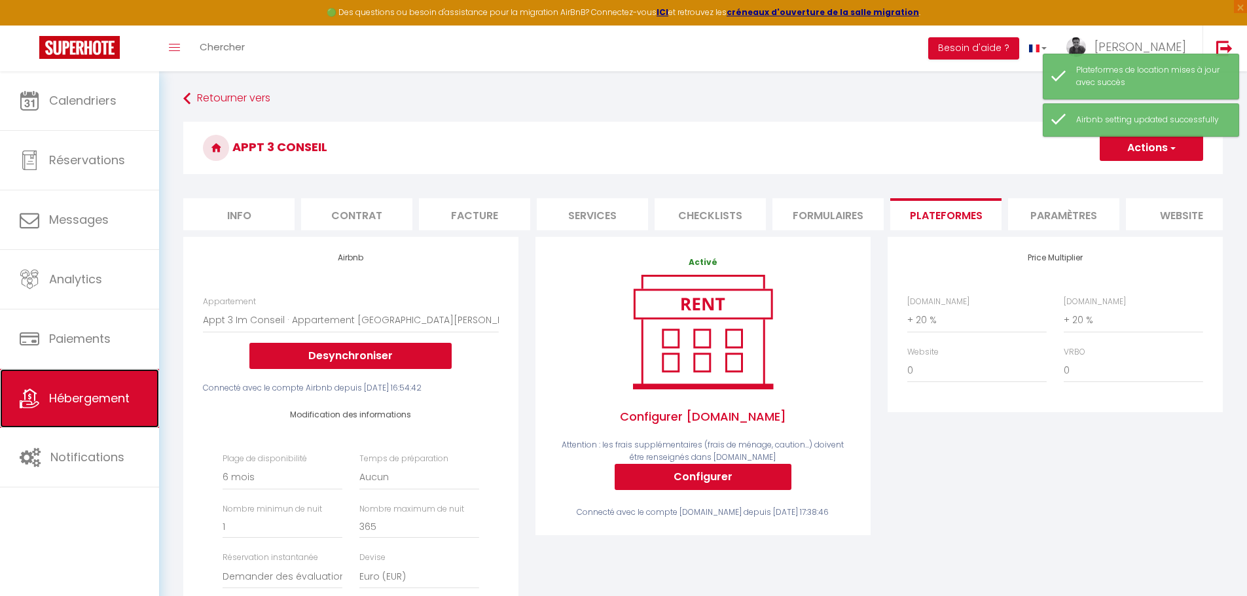
click at [83, 387] on link "Hébergement" at bounding box center [79, 398] width 159 height 59
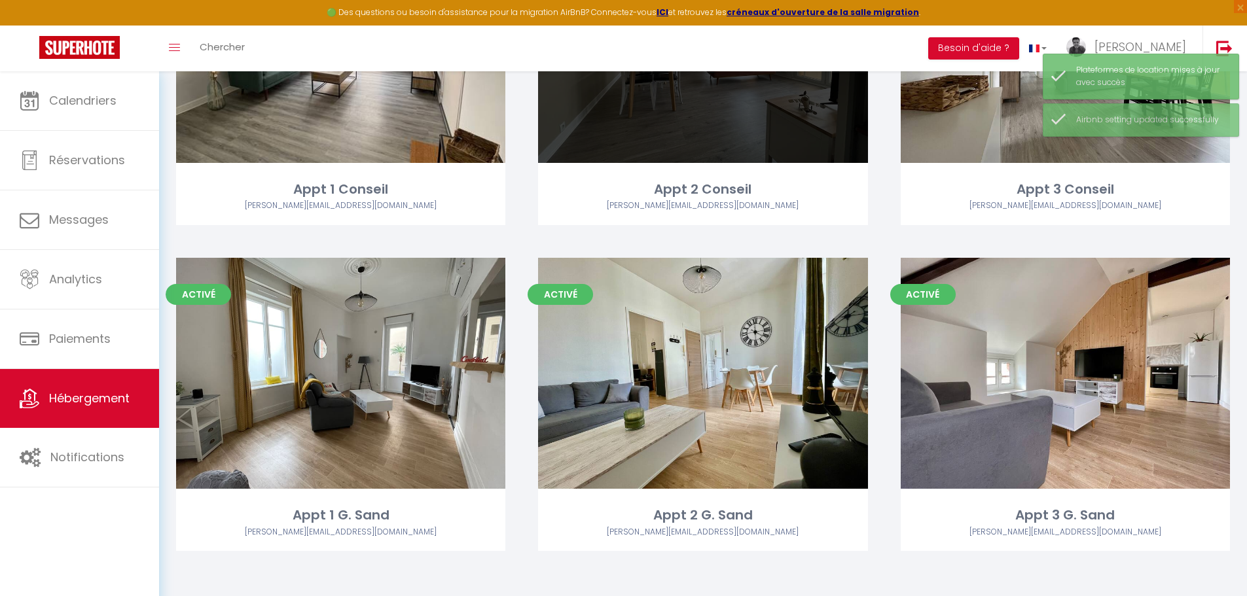
scroll to position [240, 0]
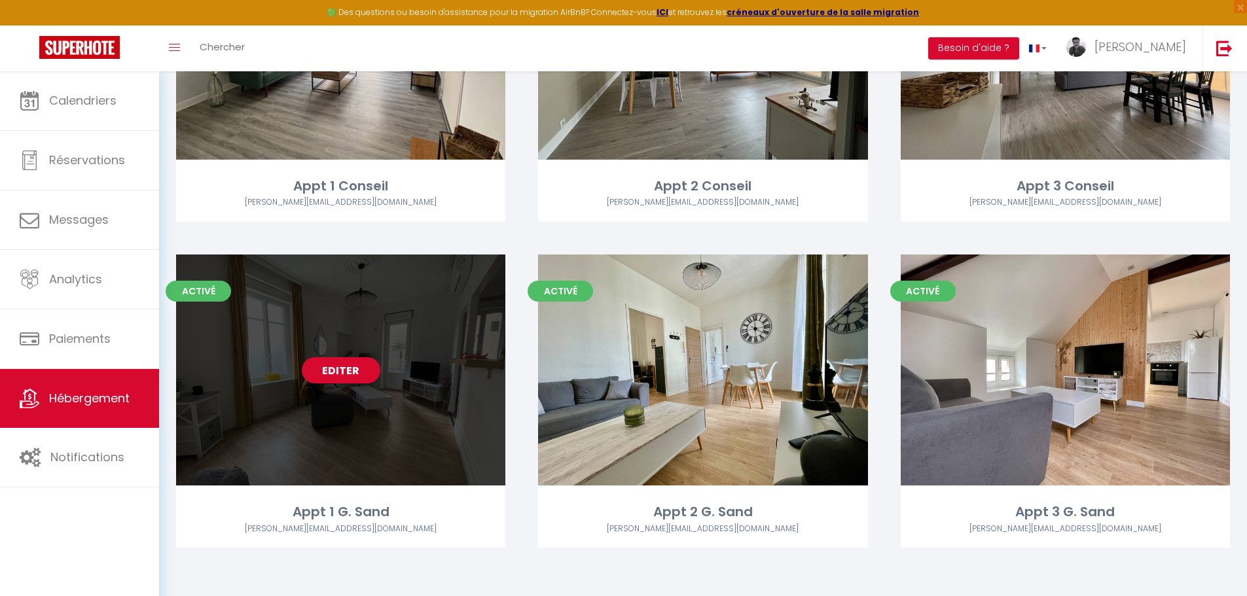
click at [349, 372] on link "Editer" at bounding box center [341, 370] width 79 height 26
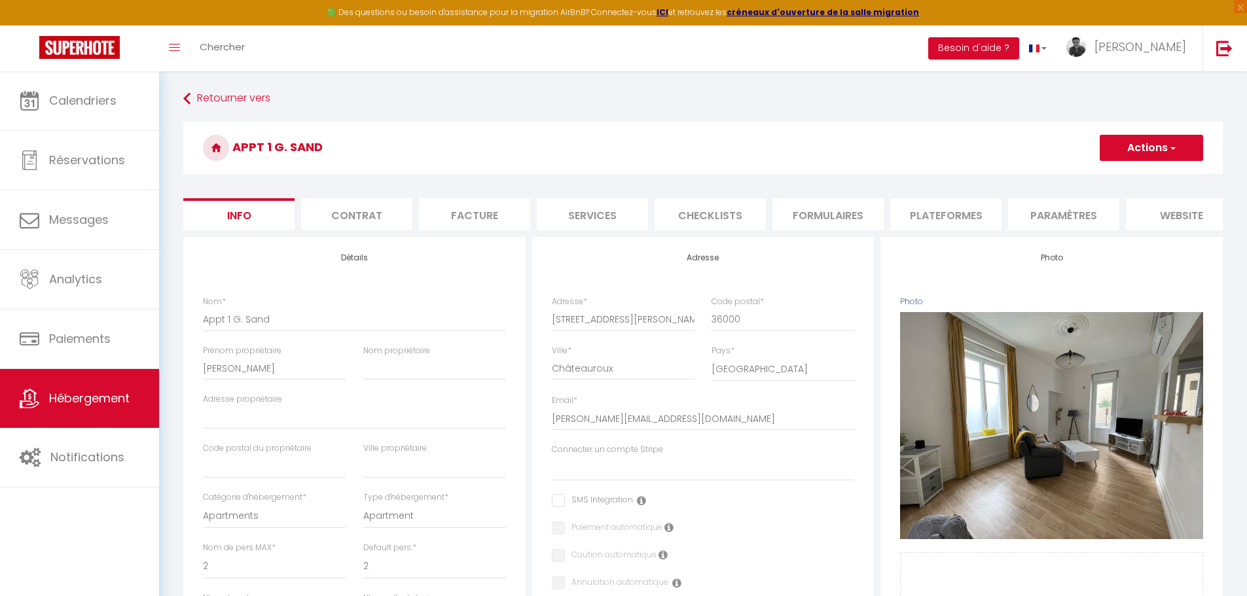
click at [938, 211] on li "Plateformes" at bounding box center [945, 214] width 111 height 32
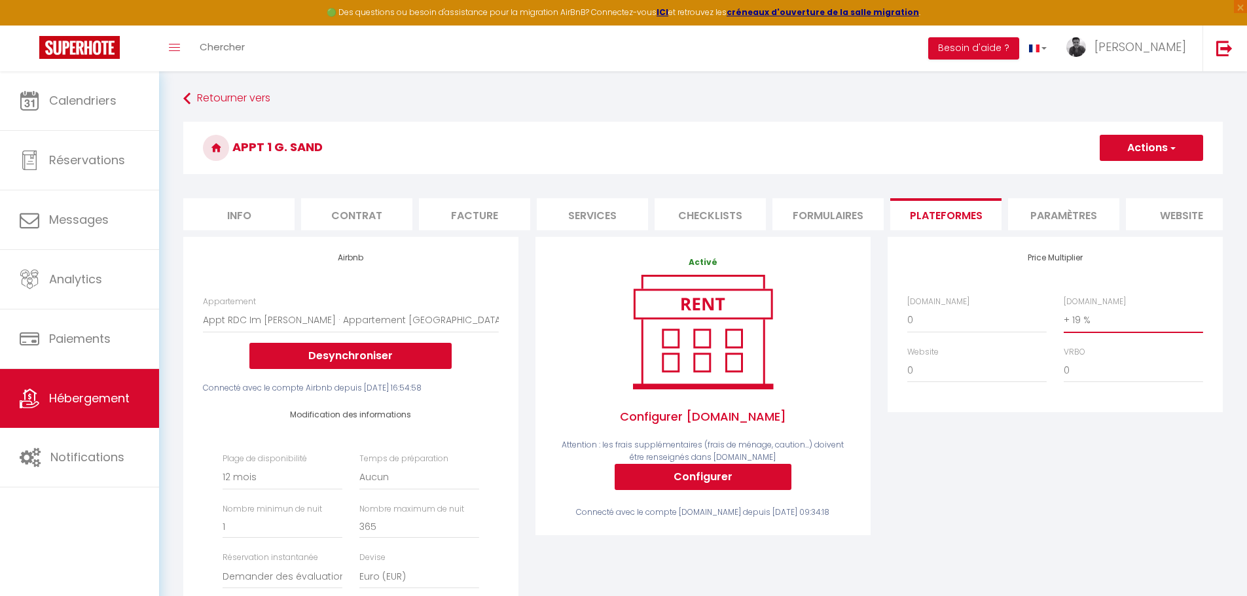
click at [1097, 324] on select "0 + 1 % + 2 % + 3 % + 4 % + 5 % + 6 % + 7 % + 8 % + 9 %" at bounding box center [1133, 320] width 139 height 25
click at [1064, 317] on select "0 + 1 % + 2 % + 3 % + 4 % + 5 % + 6 % + 7 % + 8 % + 9 %" at bounding box center [1133, 320] width 139 height 25
click at [1110, 323] on select "0 + 1 % + 2 % + 3 % + 4 % + 5 % + 6 % + 7 % + 8 % + 9 %" at bounding box center [1133, 320] width 139 height 25
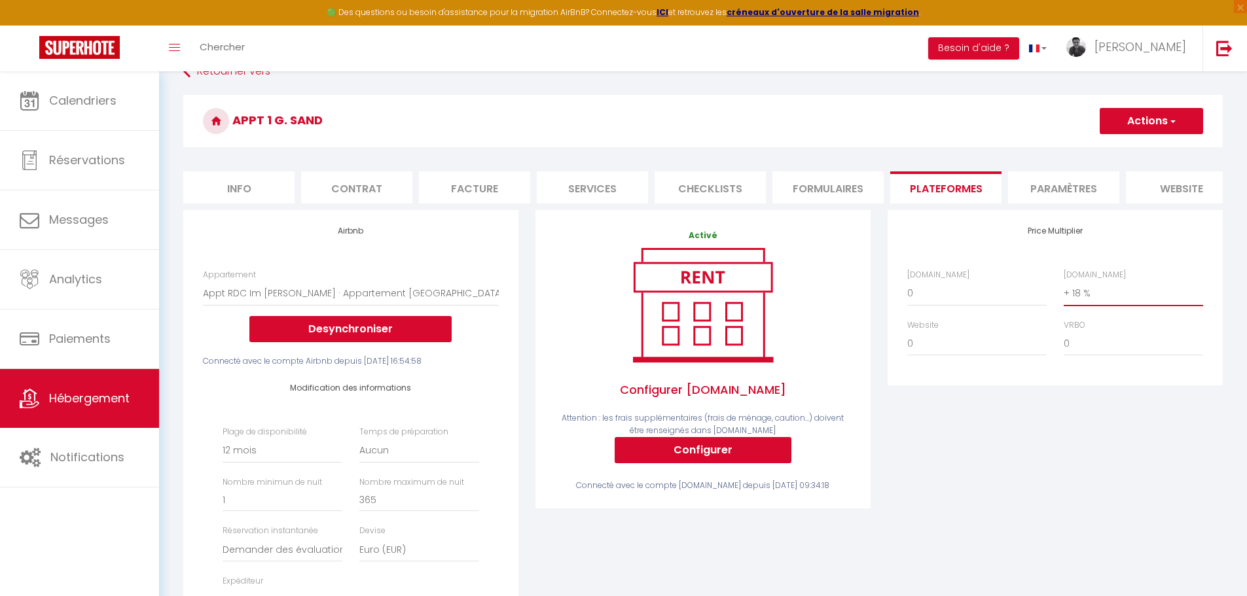
scroll to position [26, 0]
click at [1110, 306] on select "0 + 1 % + 2 % + 3 % + 4 % + 5 % + 6 % + 7 % + 8 % + 9 %" at bounding box center [1133, 293] width 139 height 25
click at [1064, 291] on select "0 + 1 % + 2 % + 3 % + 4 % + 5 % + 6 % + 7 % + 8 % + 9 %" at bounding box center [1133, 293] width 139 height 25
click at [968, 306] on select "0 + 1 % + 2 % + 3 % + 4 % + 5 % + 6 % + 7 % + 8 % + 9 %" at bounding box center [976, 293] width 139 height 25
click at [907, 291] on select "0 + 1 % + 2 % + 3 % + 4 % + 5 % + 6 % + 7 % + 8 % + 9 %" at bounding box center [976, 293] width 139 height 25
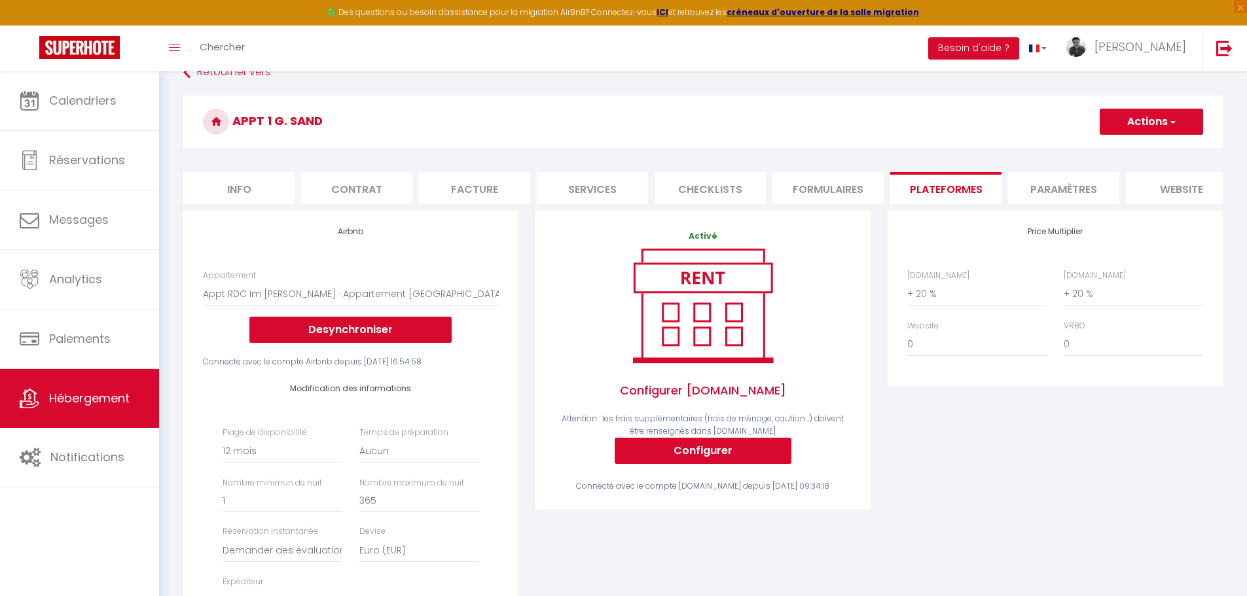
click at [993, 438] on div "Price Multiplier Airbnb.com 0 + 1 % + 2 % + 3 % + 4 % + 5 % + 6 % + 7 %" at bounding box center [1055, 466] width 352 height 510
click at [1177, 120] on button "Actions" at bounding box center [1150, 122] width 103 height 26
click at [1143, 156] on link "Enregistrer" at bounding box center [1150, 150] width 103 height 17
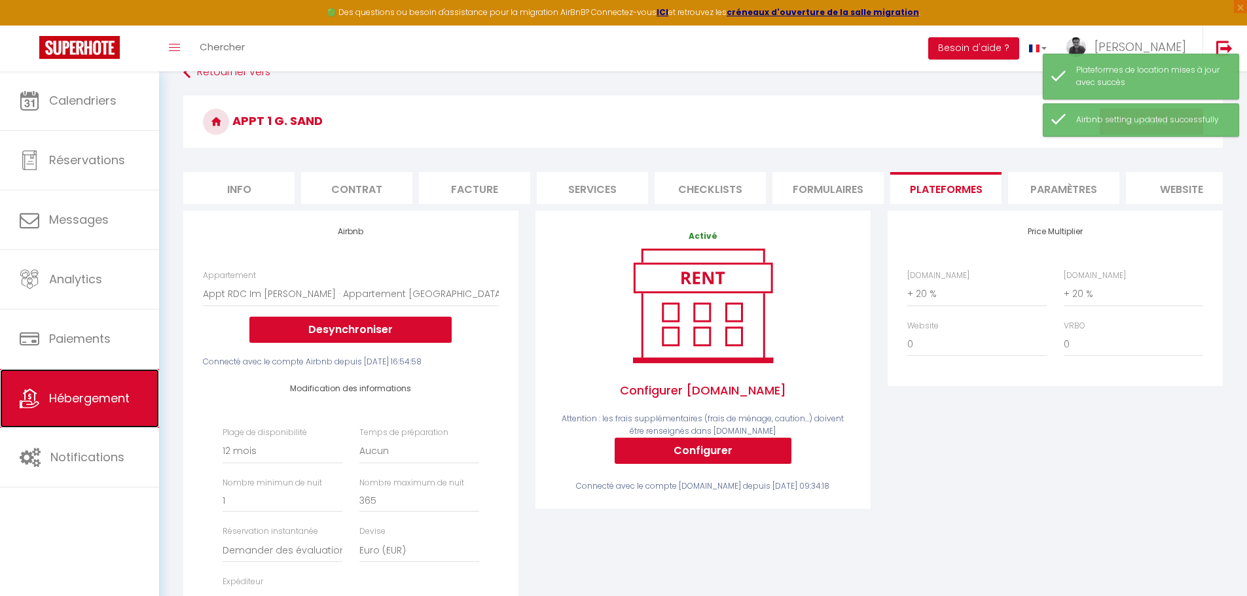
click at [70, 397] on span "Hébergement" at bounding box center [89, 398] width 80 height 16
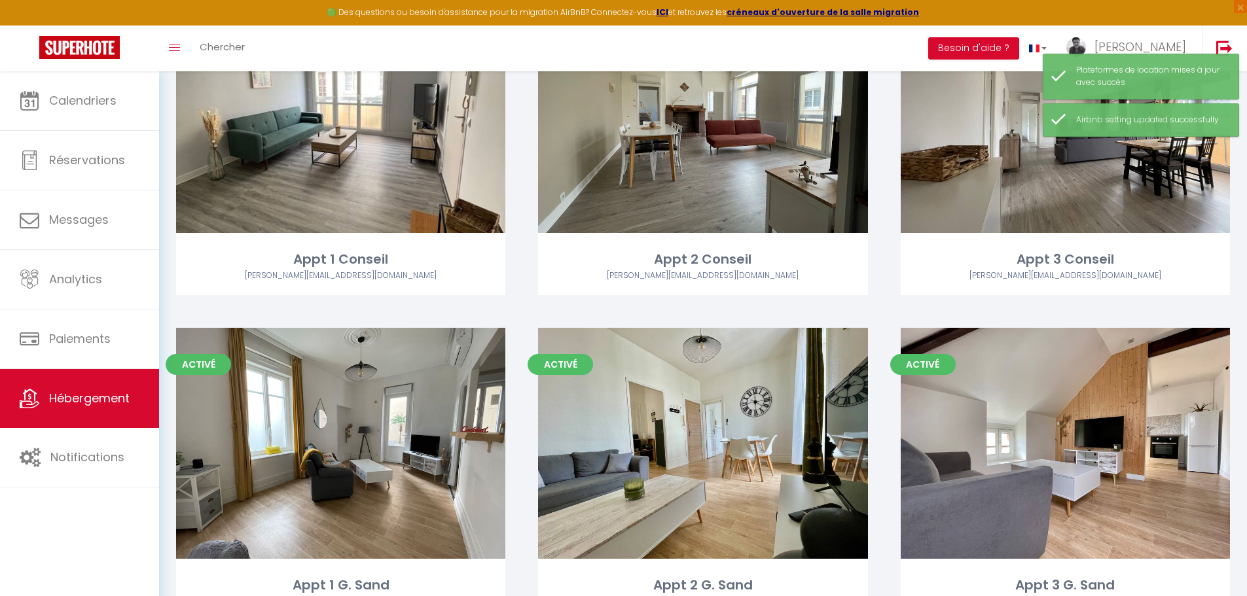
scroll to position [173, 0]
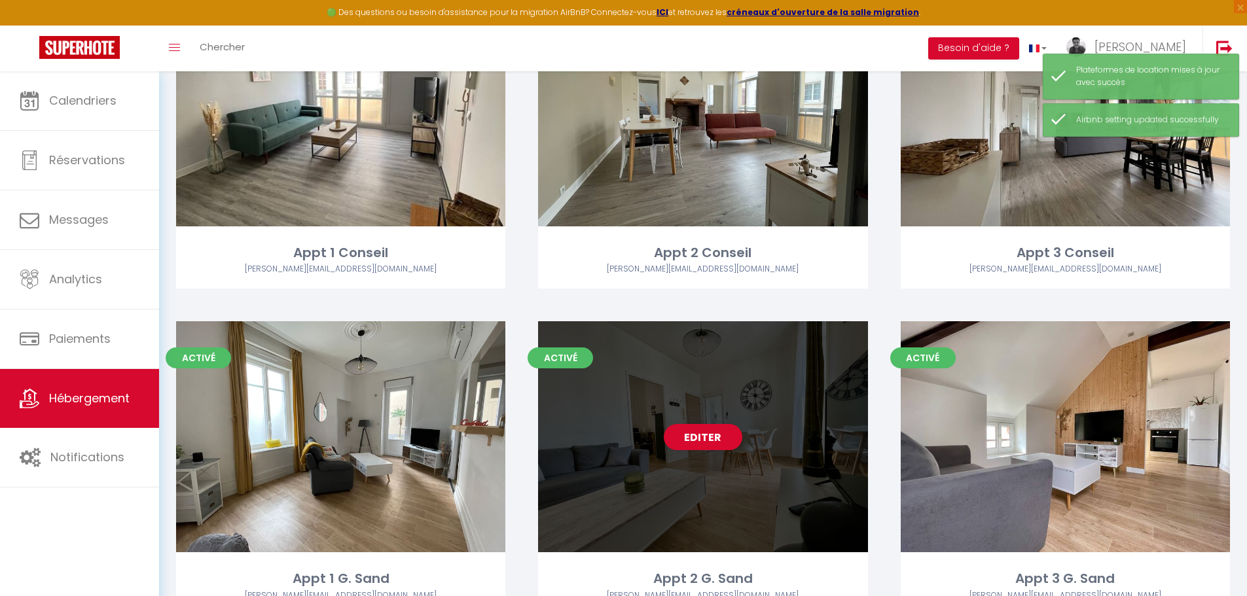
click at [715, 415] on div "Editer" at bounding box center [702, 436] width 329 height 231
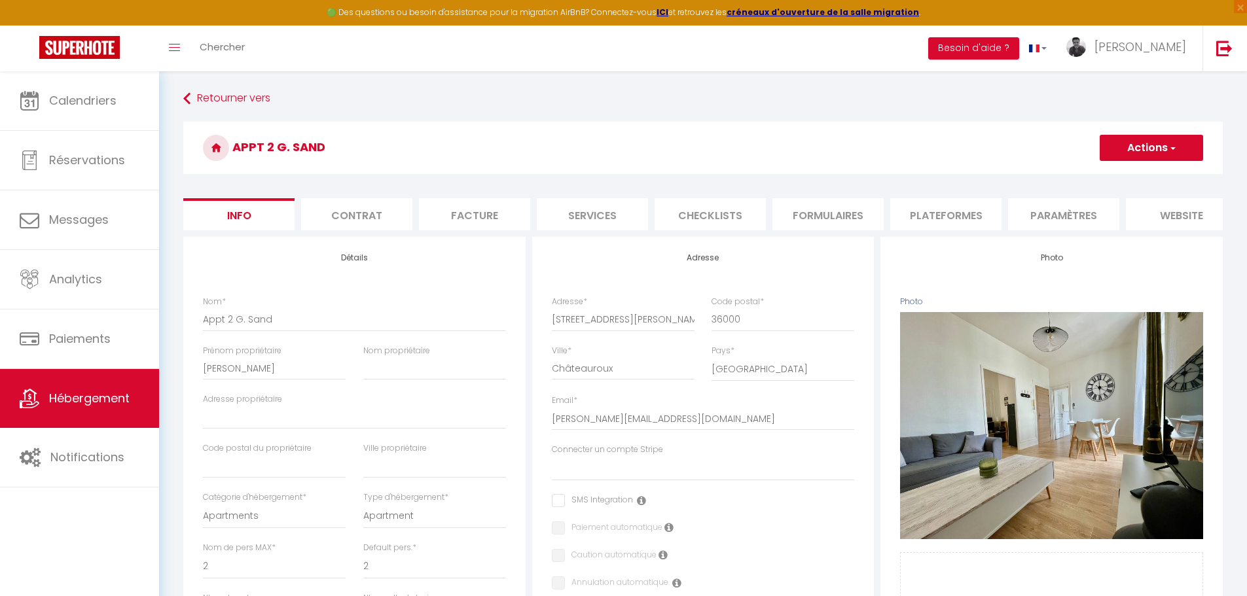
click at [962, 204] on li "Plateformes" at bounding box center [945, 214] width 111 height 32
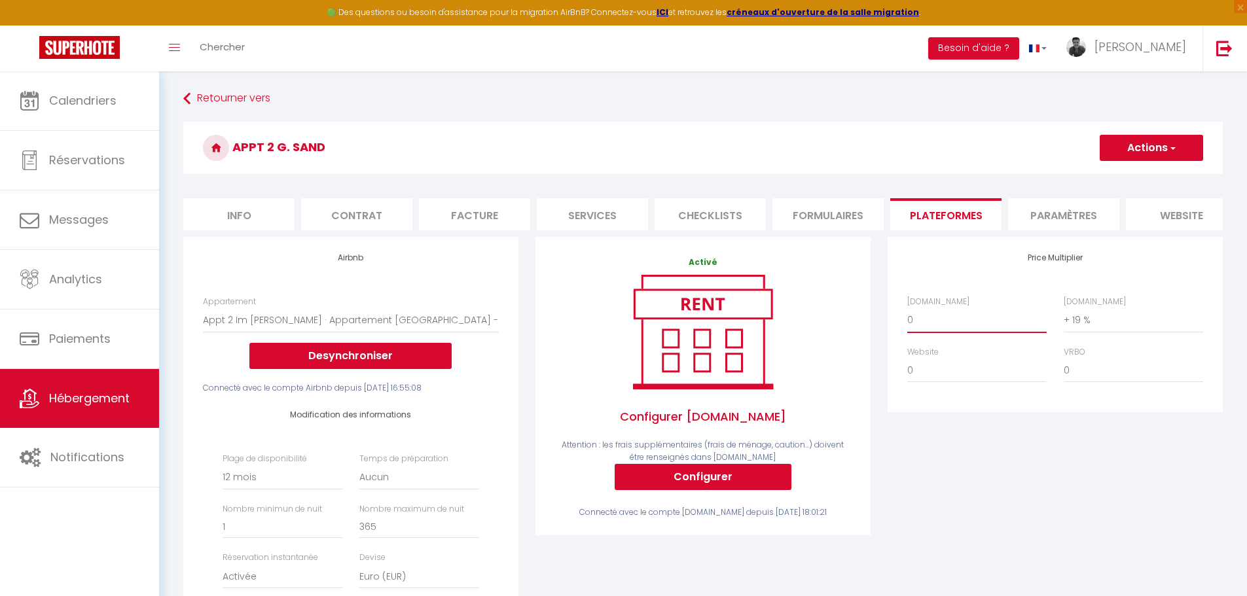
click at [967, 321] on select "0 + 1 % + 2 % + 3 % + 4 % + 5 % + 6 % + 7 % + 8 % + 9 %" at bounding box center [976, 320] width 139 height 25
click at [907, 317] on select "0 + 1 % + 2 % + 3 % + 4 % + 5 % + 6 % + 7 % + 8 % + 9 %" at bounding box center [976, 320] width 139 height 25
click at [1111, 330] on select "0 + 1 % + 2 % + 3 % + 4 % + 5 % + 6 % + 7 % + 8 % + 9 %" at bounding box center [1133, 320] width 139 height 25
click at [1064, 317] on select "0 + 1 % + 2 % + 3 % + 4 % + 5 % + 6 % + 7 % + 8 % + 9 %" at bounding box center [1133, 320] width 139 height 25
click at [1171, 147] on span "button" at bounding box center [1172, 147] width 9 height 13
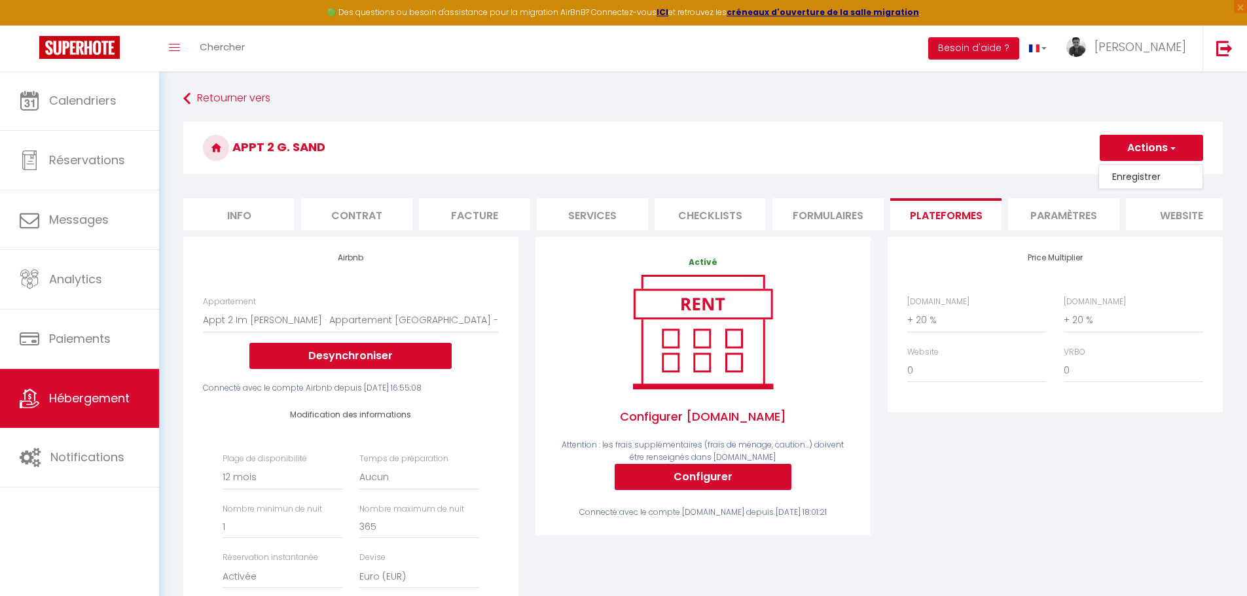
click at [1140, 177] on link "Enregistrer" at bounding box center [1150, 176] width 103 height 17
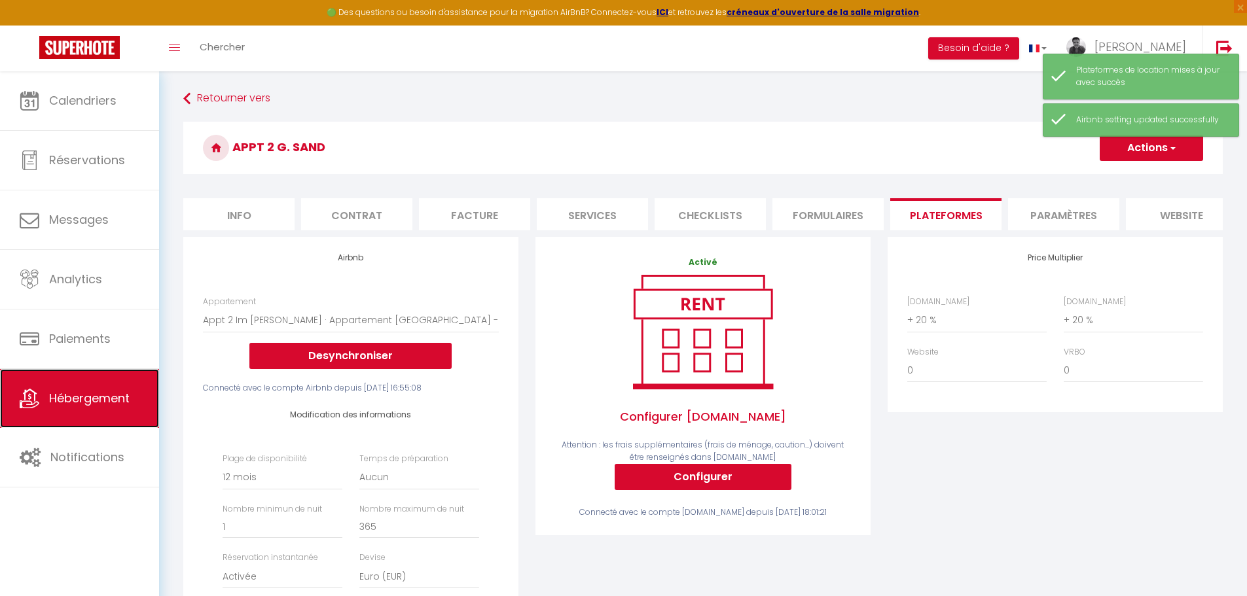
click at [80, 395] on span "Hébergement" at bounding box center [89, 398] width 80 height 16
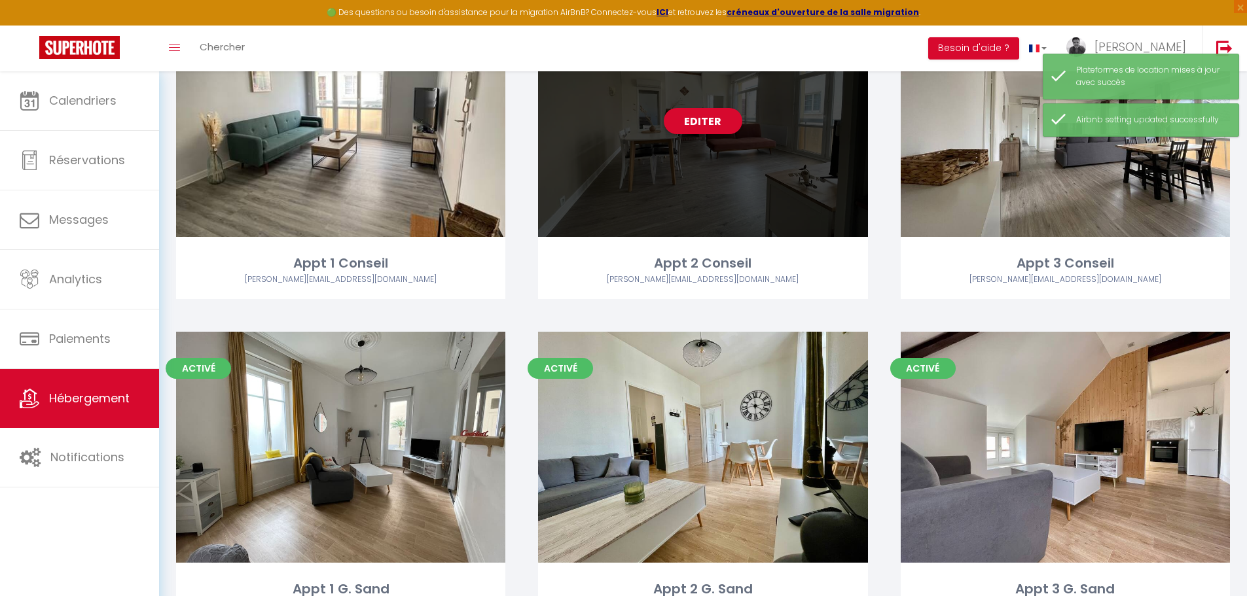
scroll to position [163, 0]
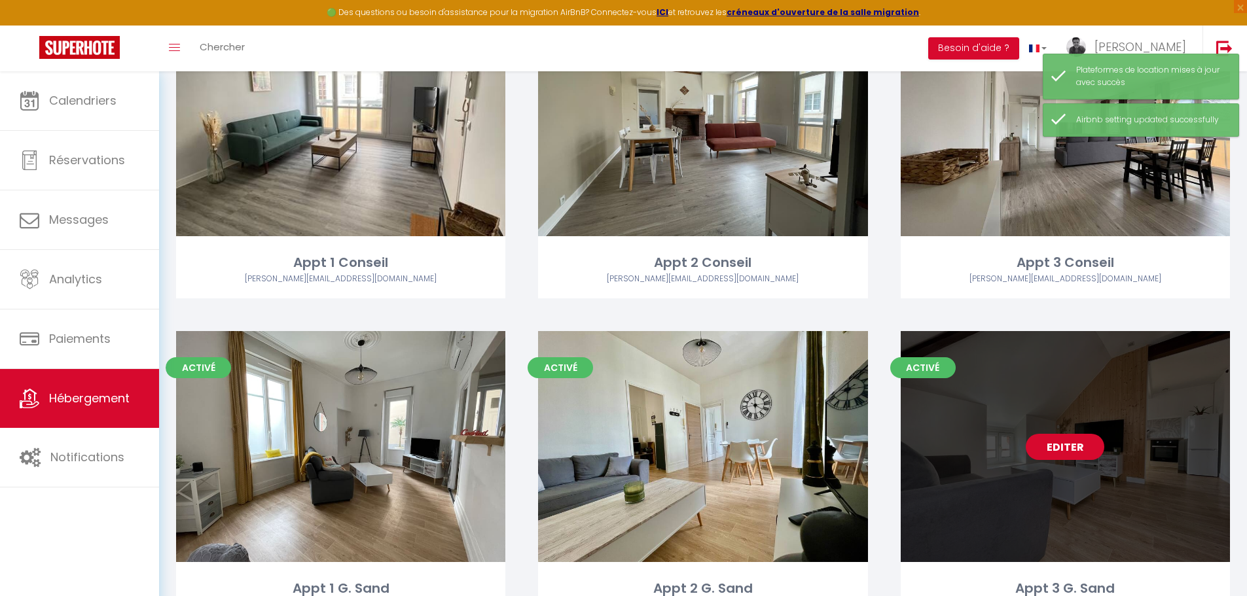
click at [1074, 452] on link "Editer" at bounding box center [1065, 447] width 79 height 26
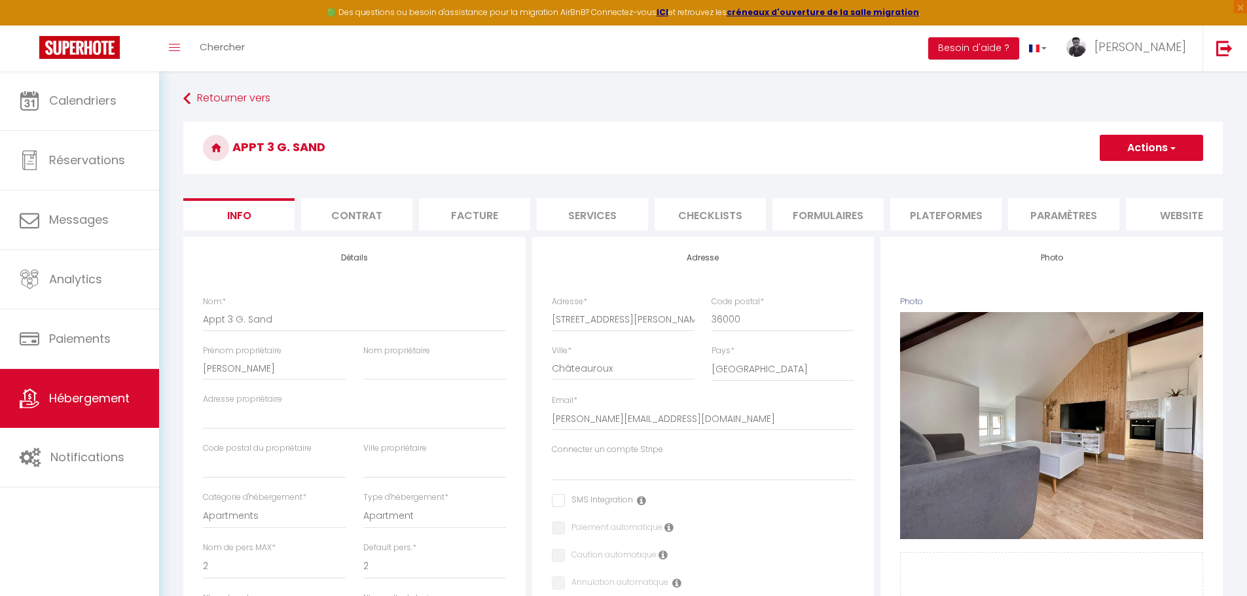
click at [950, 219] on li "Plateformes" at bounding box center [945, 214] width 111 height 32
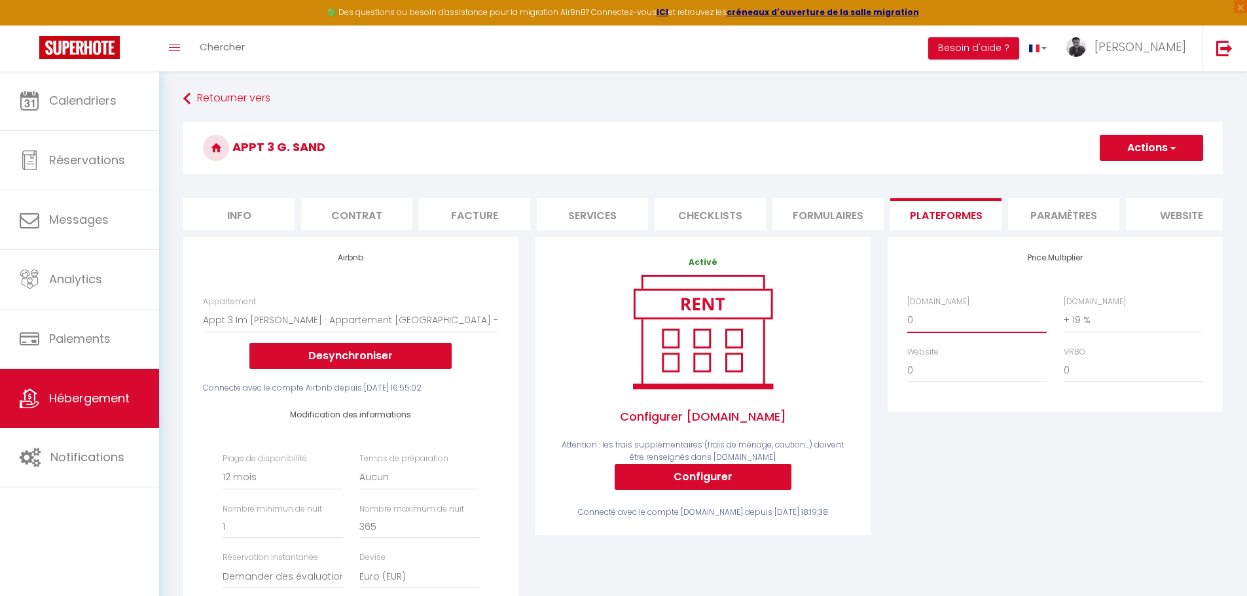
click at [987, 329] on select "0 + 1 % + 2 % + 3 % + 4 % + 5 % + 6 % + 7 % + 8 % + 9 %" at bounding box center [976, 320] width 139 height 25
click at [907, 317] on select "0 + 1 % + 2 % + 3 % + 4 % + 5 % + 6 % + 7 % + 8 % + 9 %" at bounding box center [976, 320] width 139 height 25
click at [1120, 327] on select "0 + 1 % + 2 % + 3 % + 4 % + 5 % + 6 % + 7 % + 8 % + 9 %" at bounding box center [1133, 320] width 139 height 25
click at [1064, 317] on select "0 + 1 % + 2 % + 3 % + 4 % + 5 % + 6 % + 7 % + 8 % + 9 %" at bounding box center [1133, 320] width 139 height 25
click at [1044, 482] on div "Price Multiplier Airbnb.com 0 + 1 % + 2 % + 3 % + 4 % + 5 % + 6 % + 7 %" at bounding box center [1055, 492] width 352 height 510
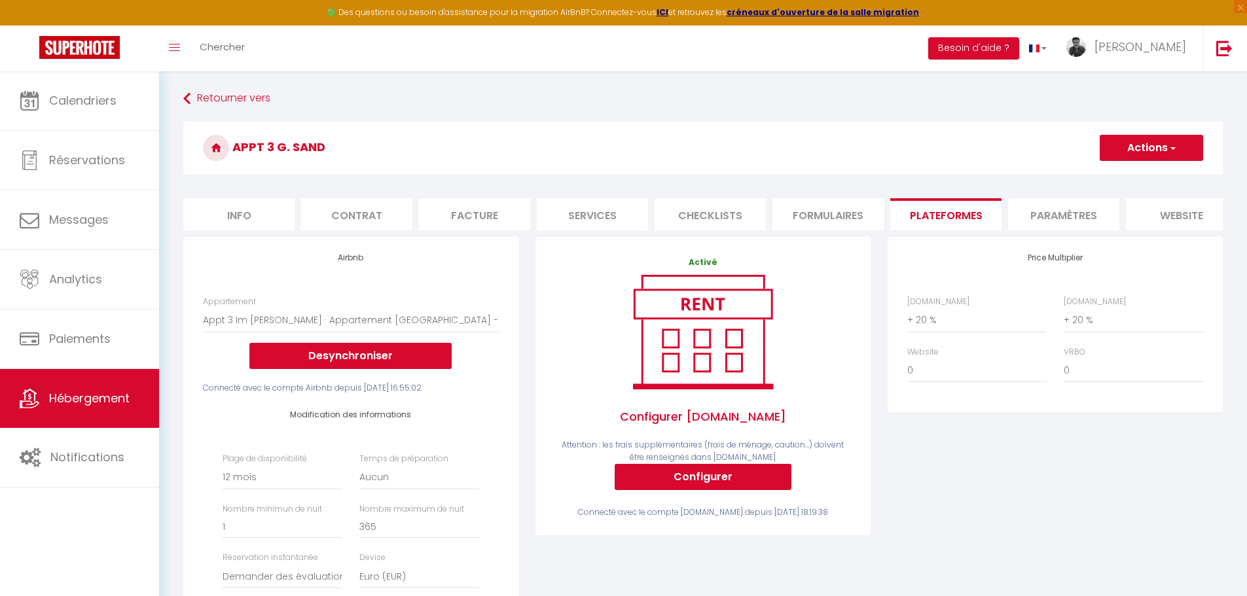
click at [1168, 150] on span "button" at bounding box center [1172, 147] width 9 height 13
click at [1144, 171] on link "Enregistrer" at bounding box center [1150, 176] width 103 height 17
click at [58, 399] on span "Hébergement" at bounding box center [89, 398] width 80 height 16
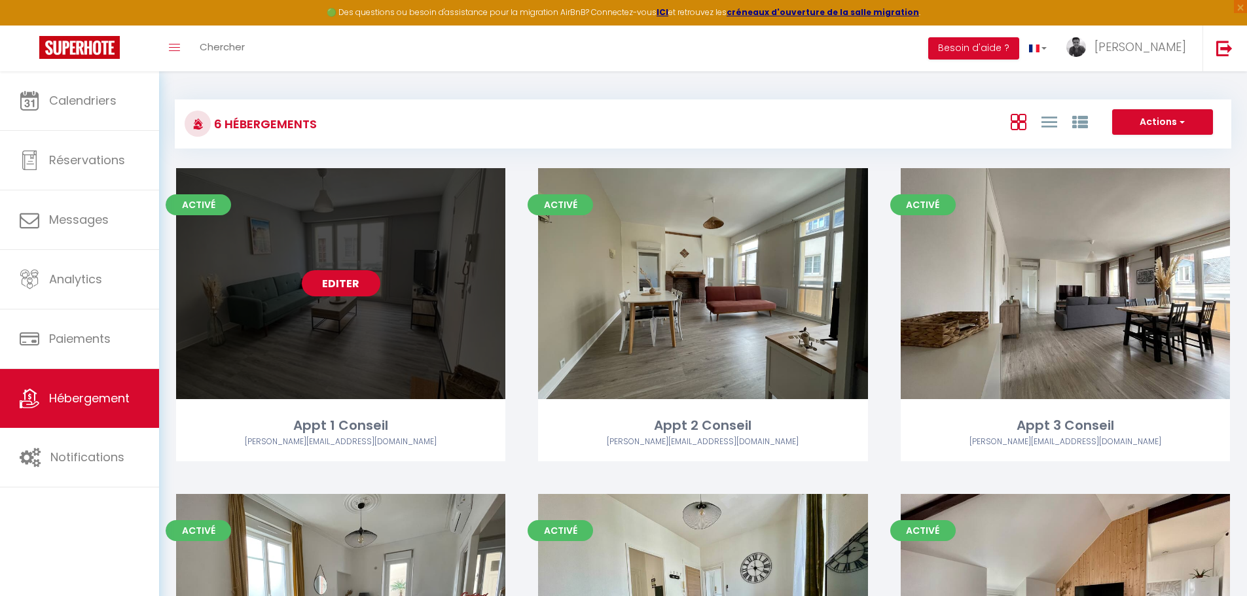
click at [342, 279] on link "Editer" at bounding box center [341, 283] width 79 height 26
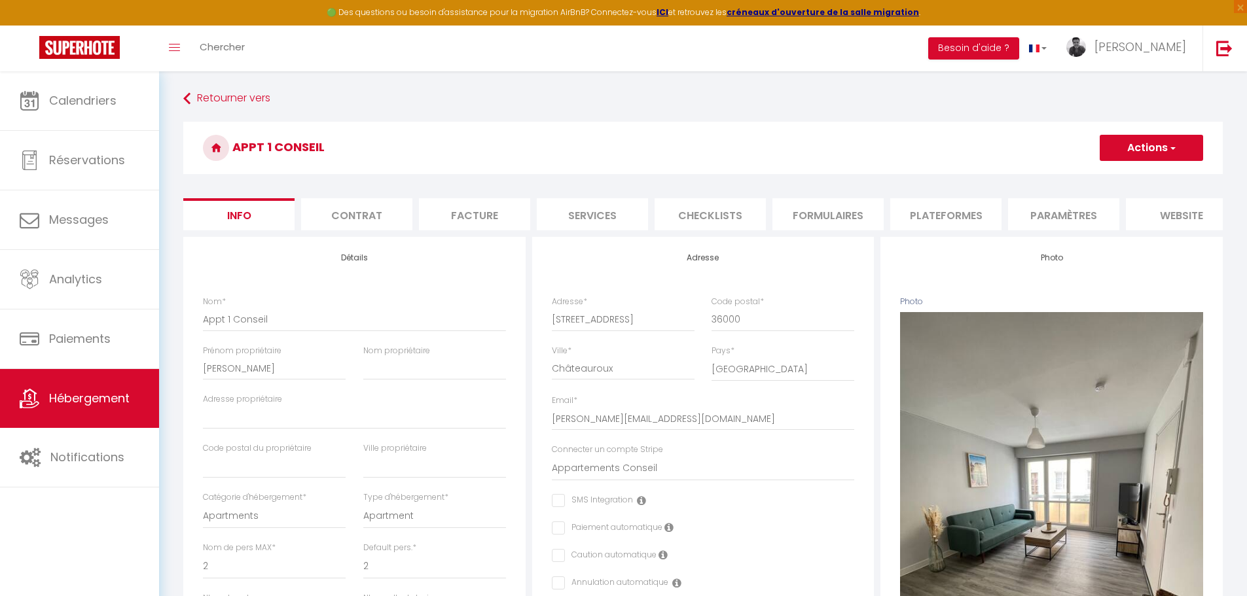
click at [920, 211] on li "Plateformes" at bounding box center [945, 214] width 111 height 32
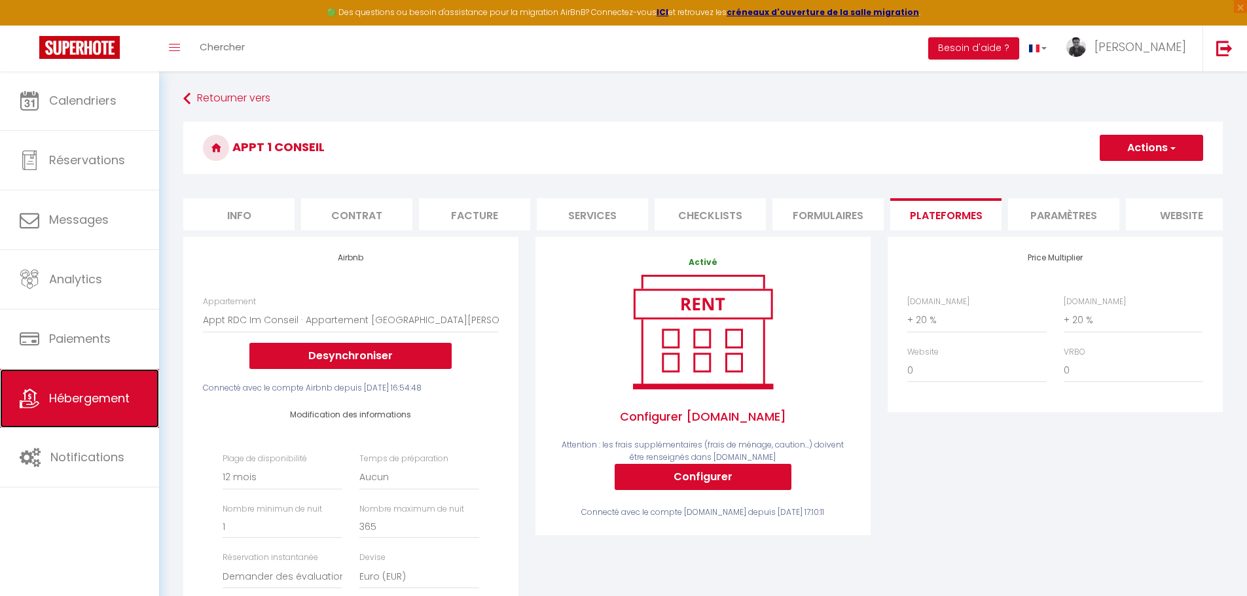
click at [78, 403] on span "Hébergement" at bounding box center [89, 398] width 80 height 16
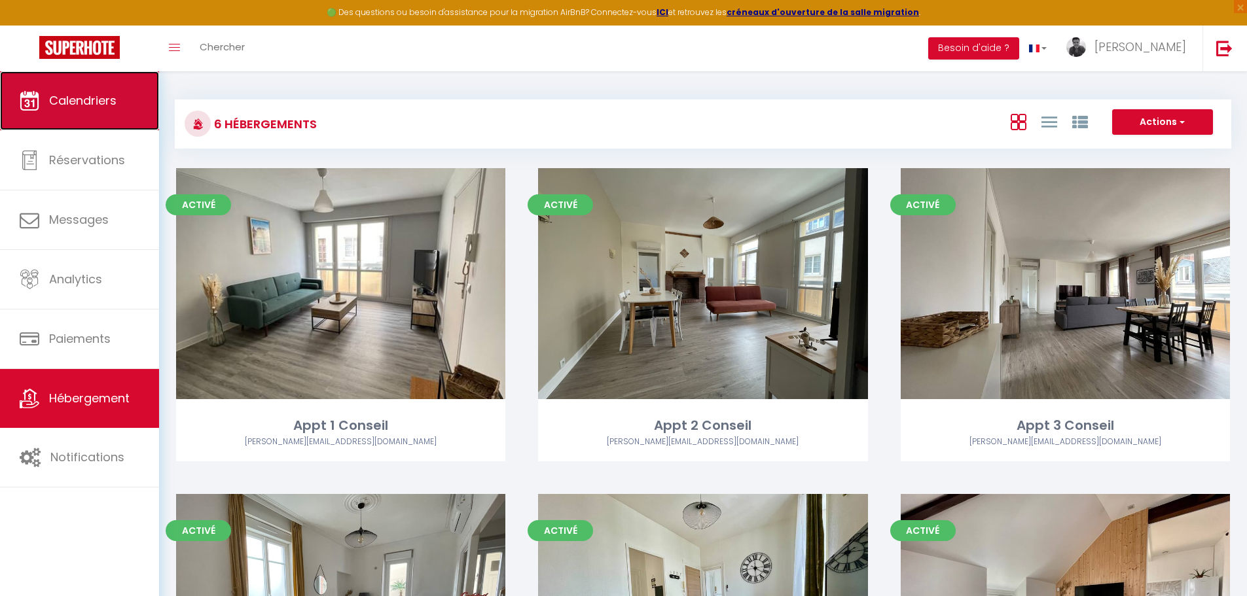
click at [75, 103] on span "Calendriers" at bounding box center [82, 100] width 67 height 16
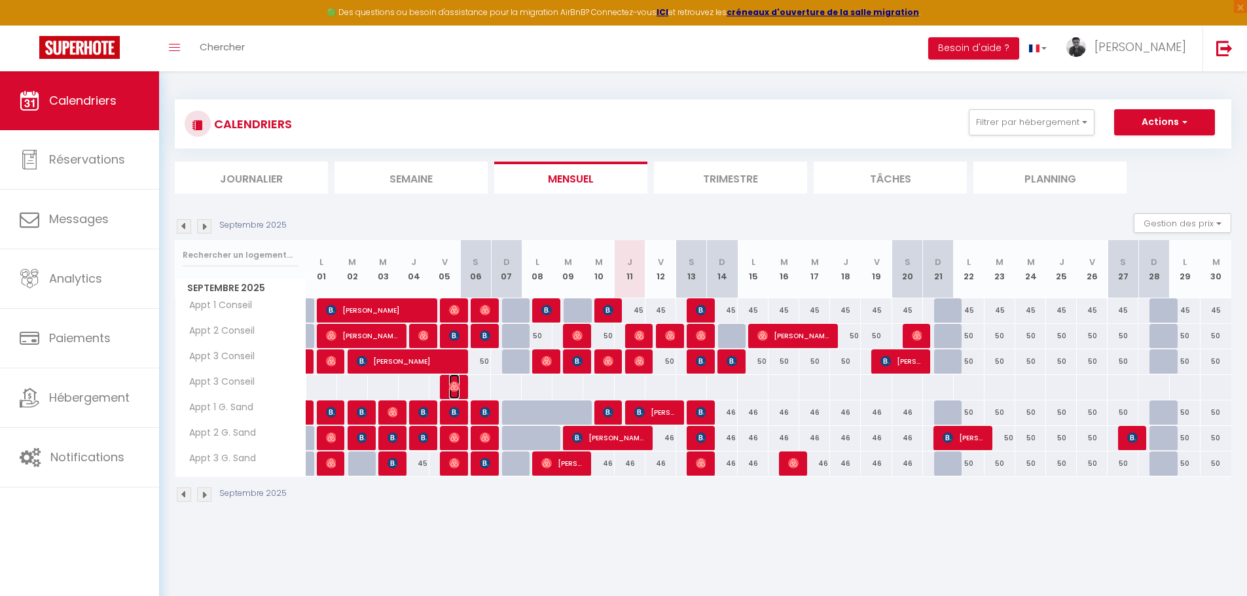
click at [449, 388] on img at bounding box center [454, 387] width 10 height 10
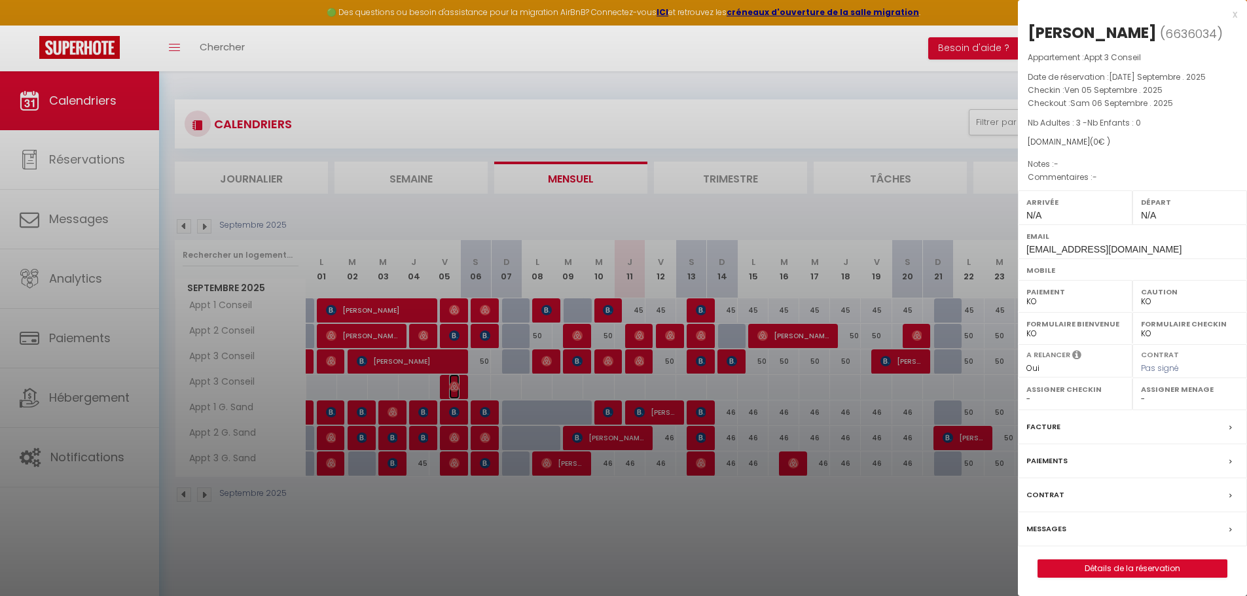
scroll to position [71, 0]
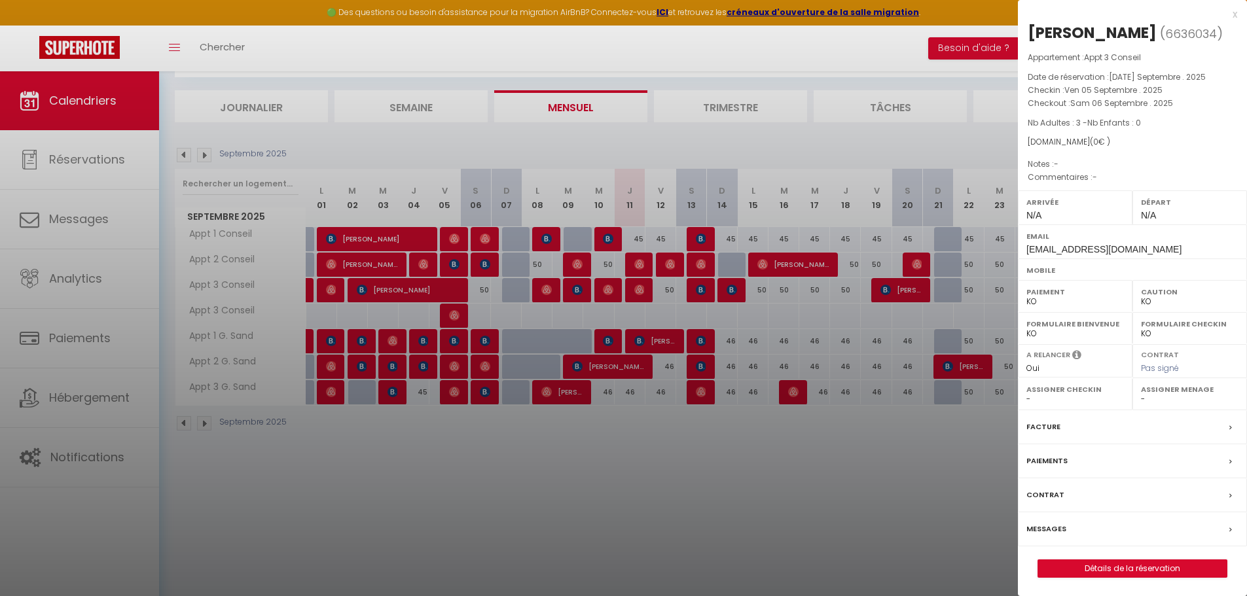
click at [446, 313] on div at bounding box center [623, 298] width 1247 height 596
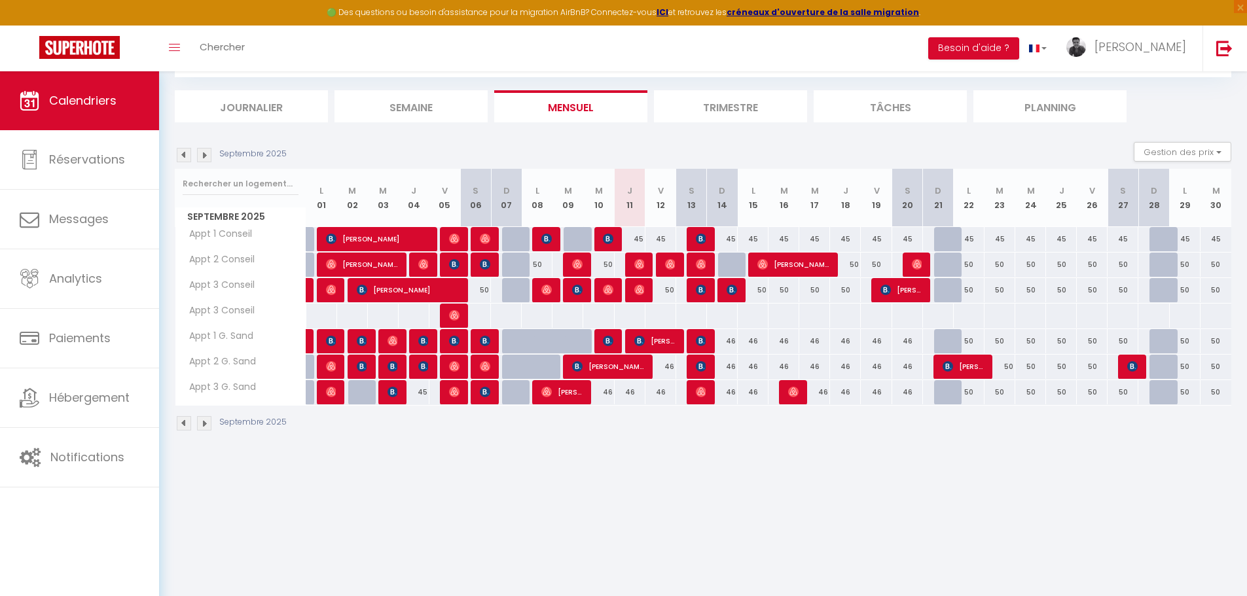
click at [446, 313] on div at bounding box center [455, 316] width 31 height 25
click at [459, 319] on img at bounding box center [454, 315] width 10 height 10
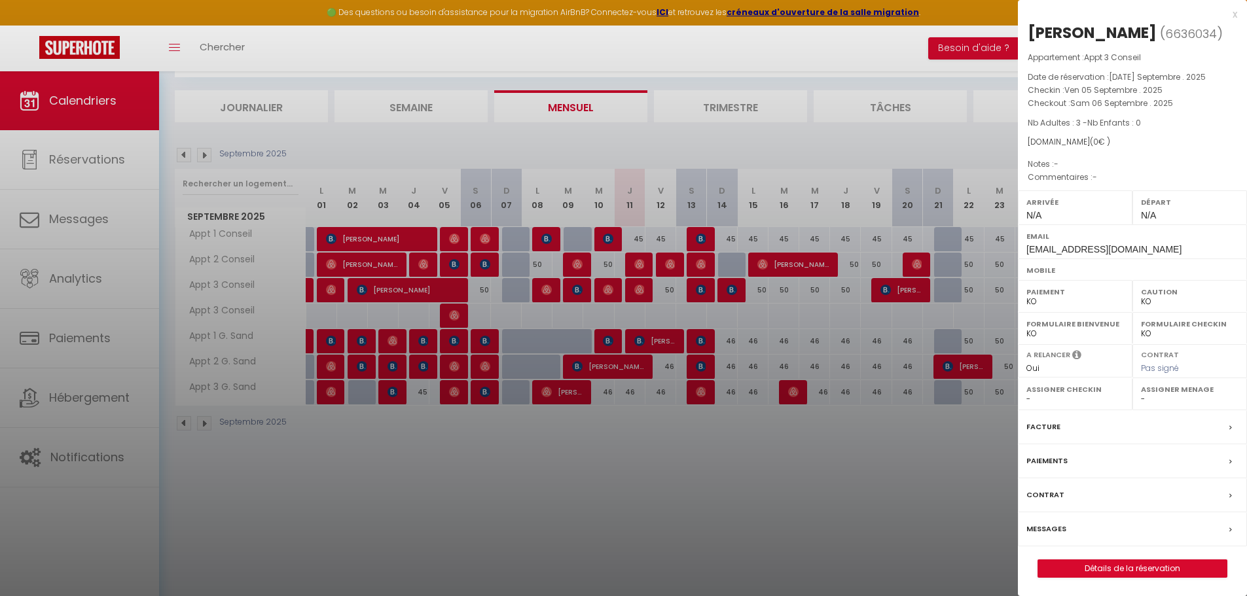
click at [803, 518] on div at bounding box center [623, 298] width 1247 height 596
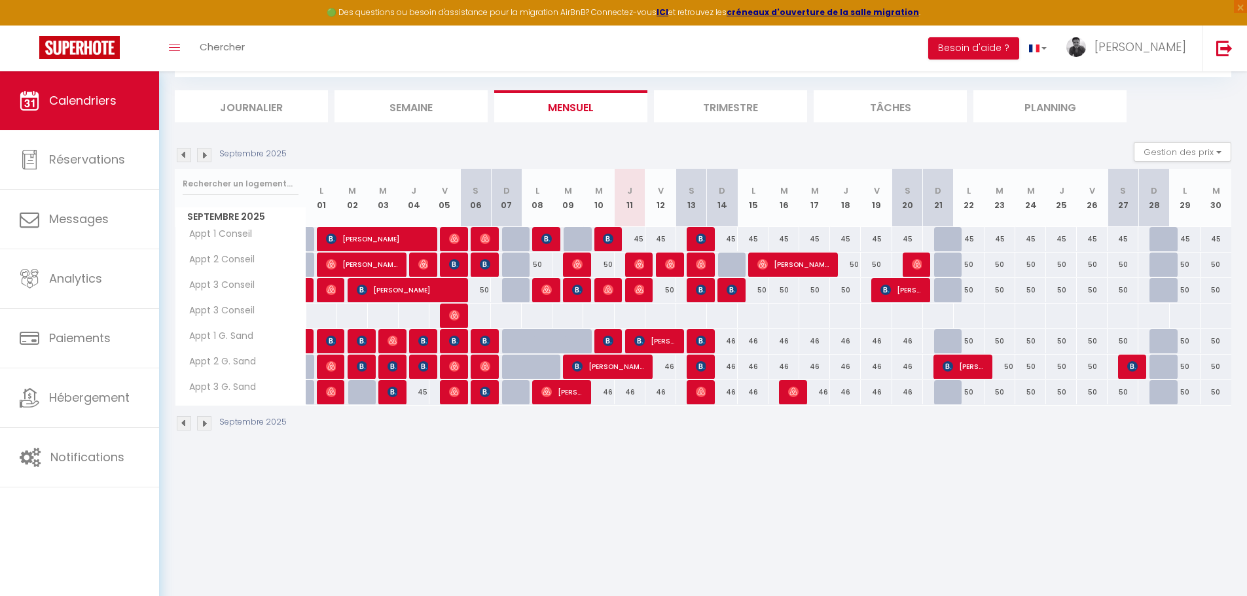
drag, startPoint x: 450, startPoint y: 309, endPoint x: 410, endPoint y: 490, distance: 185.0
click at [410, 490] on body "🟢 Des questions ou besoin d'assistance pour la migration AirBnB? Connectez-vous…" at bounding box center [623, 298] width 1247 height 596
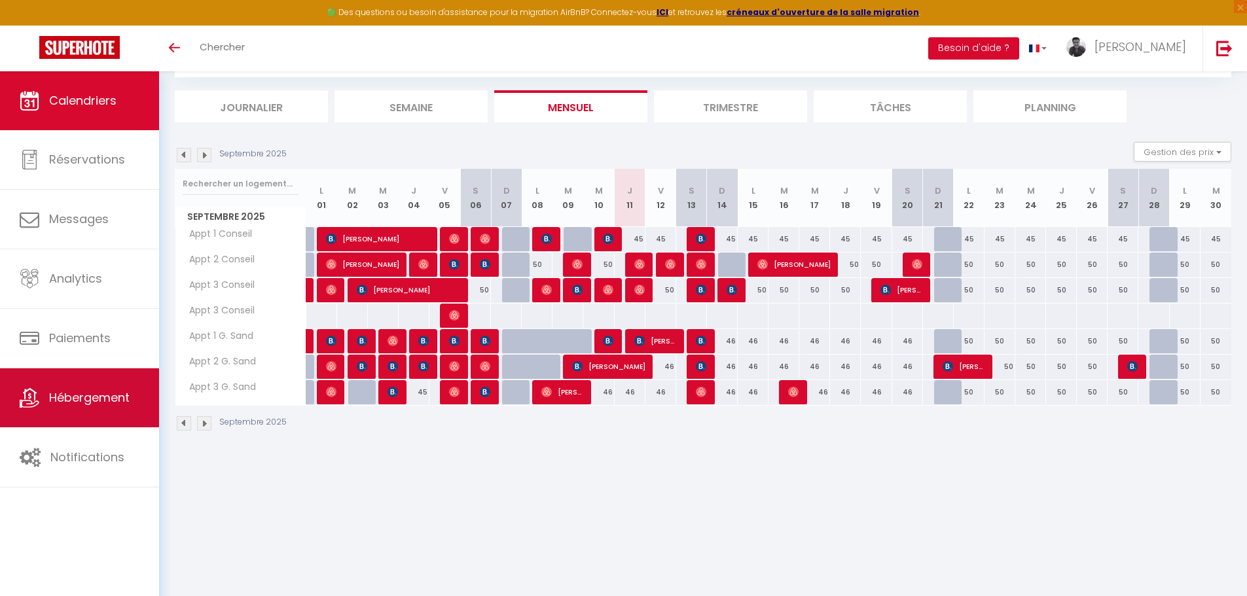
click at [88, 390] on span "Hébergement" at bounding box center [89, 397] width 80 height 16
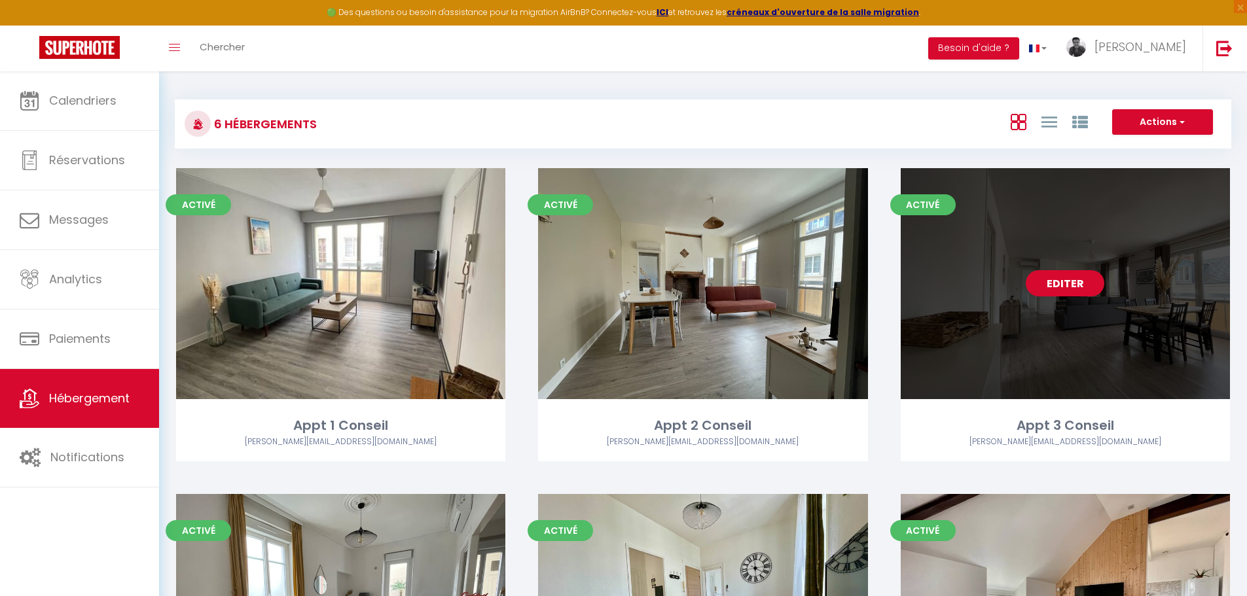
click at [1080, 286] on link "Editer" at bounding box center [1065, 283] width 79 height 26
select select "3"
select select "2"
select select "1"
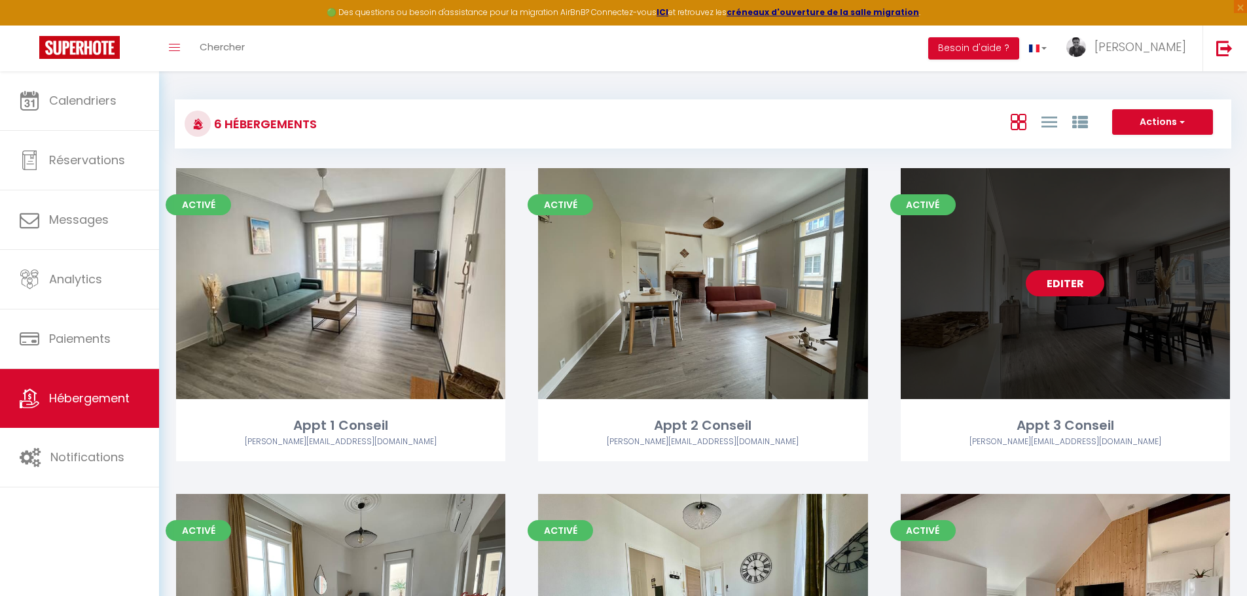
select select
select select "28"
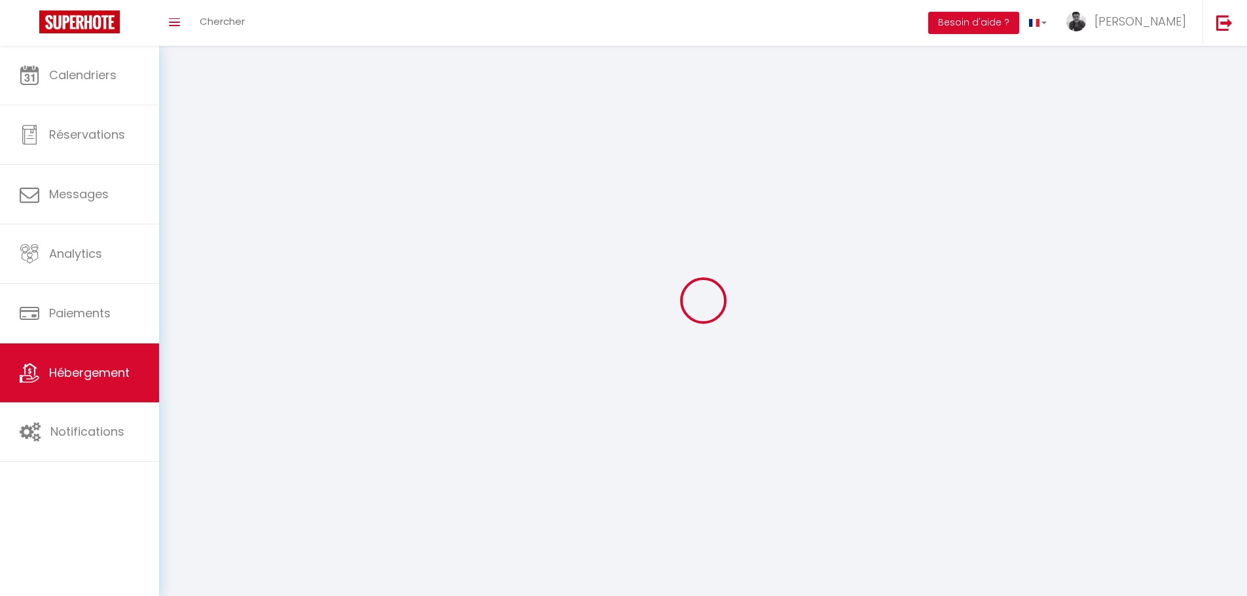
select select
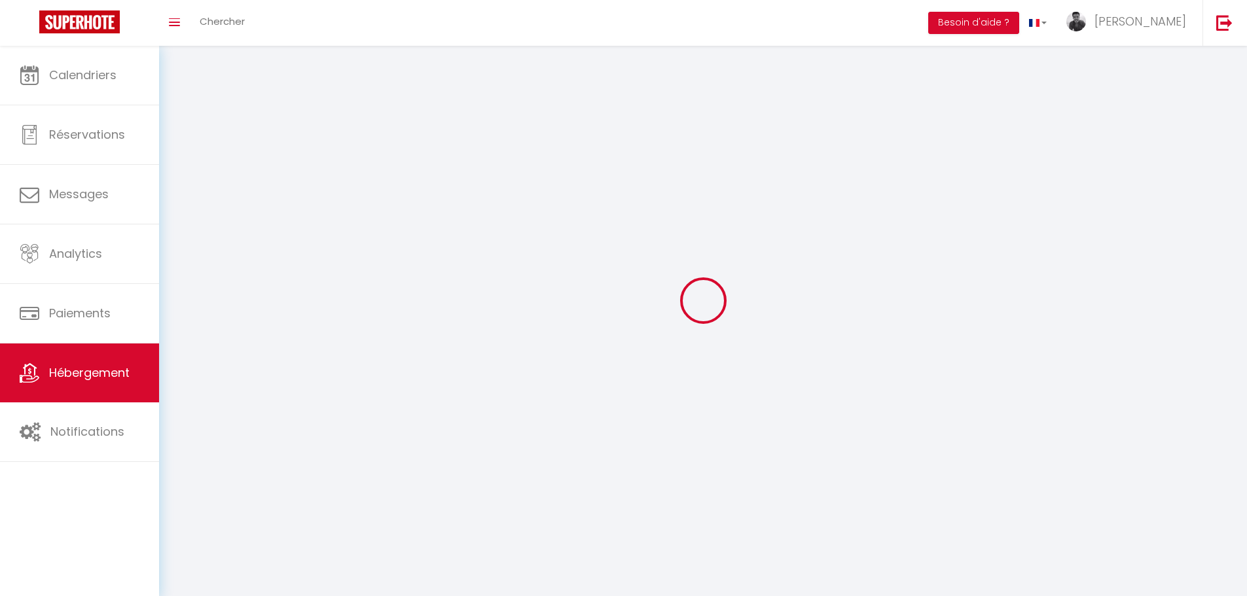
select select
checkbox input "false"
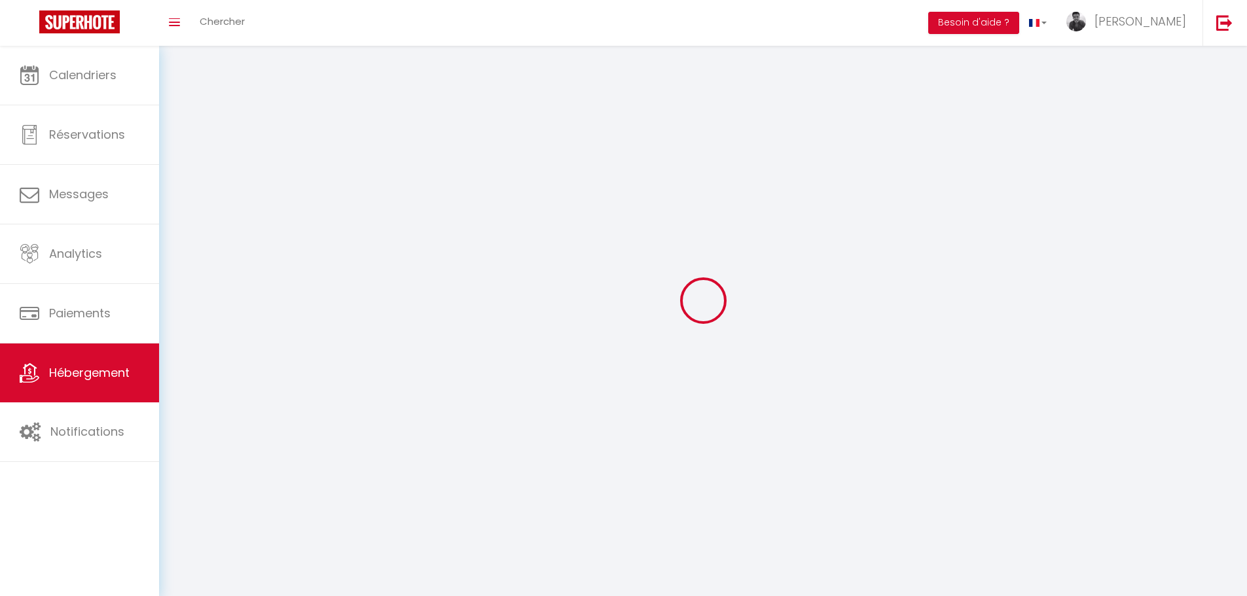
select select
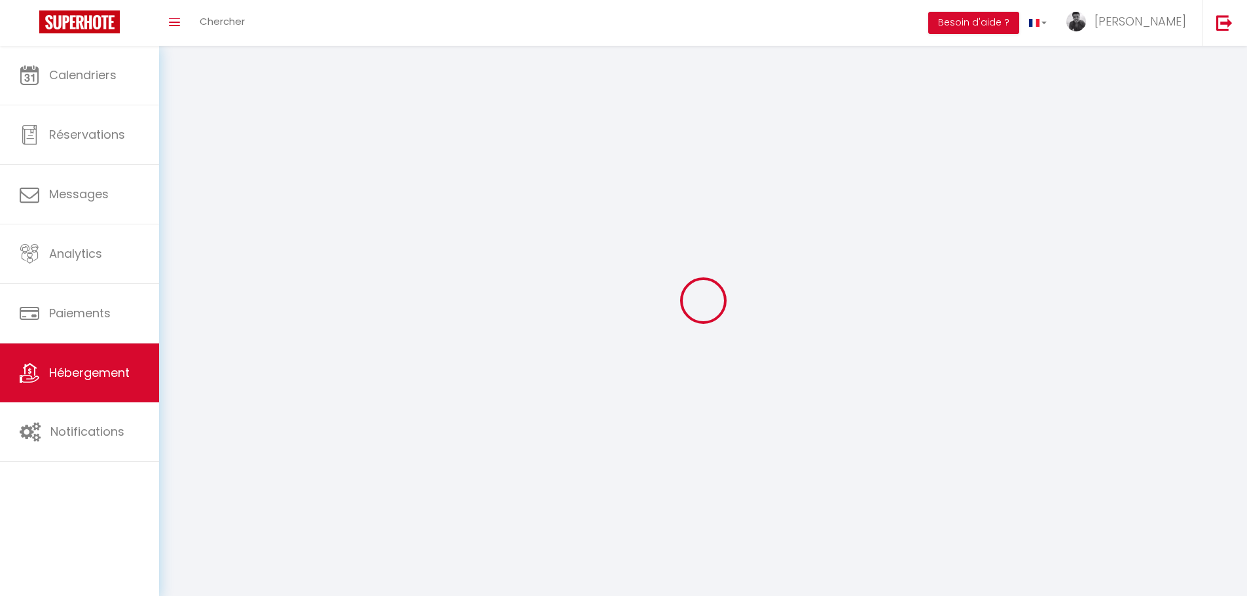
select select
checkbox input "false"
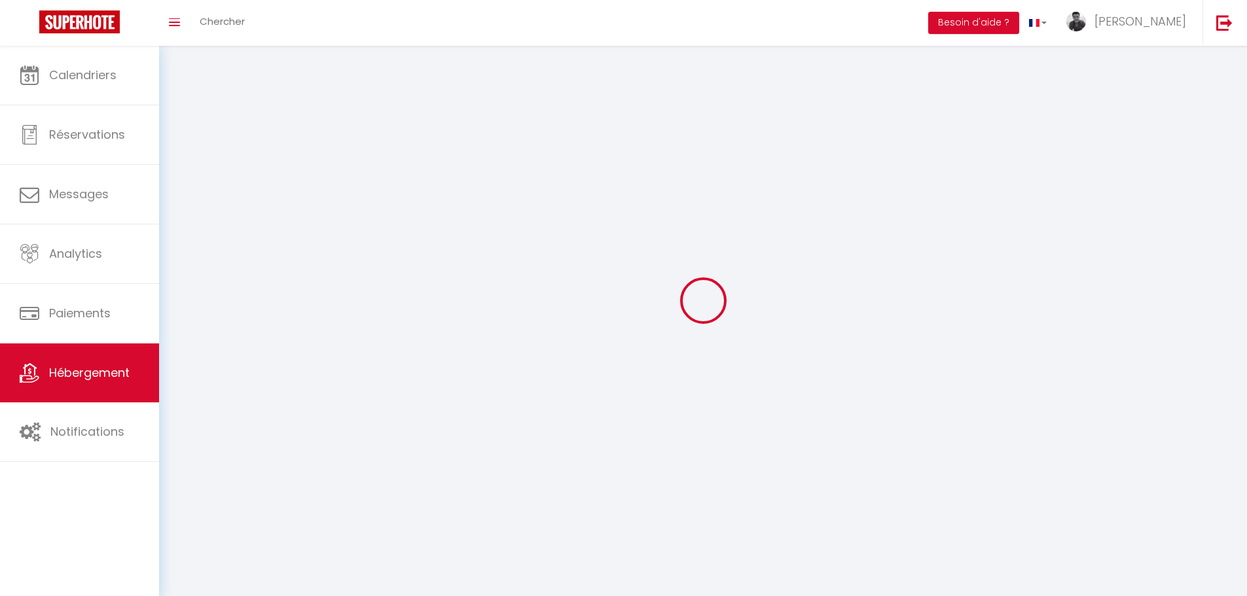
checkbox input "false"
select select
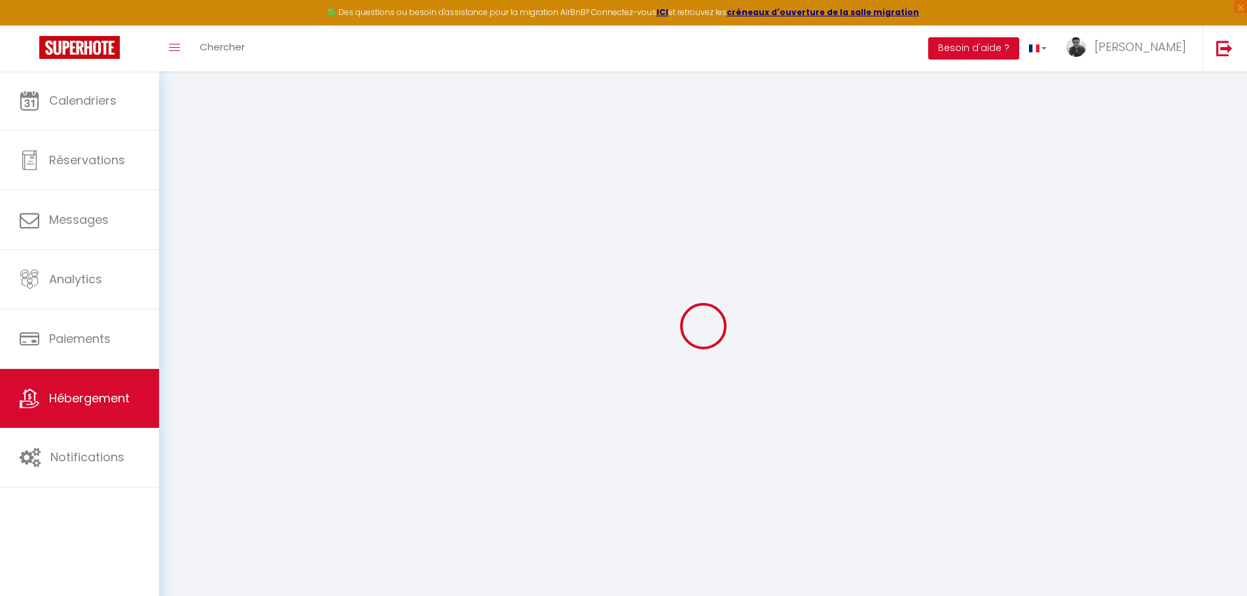
select select
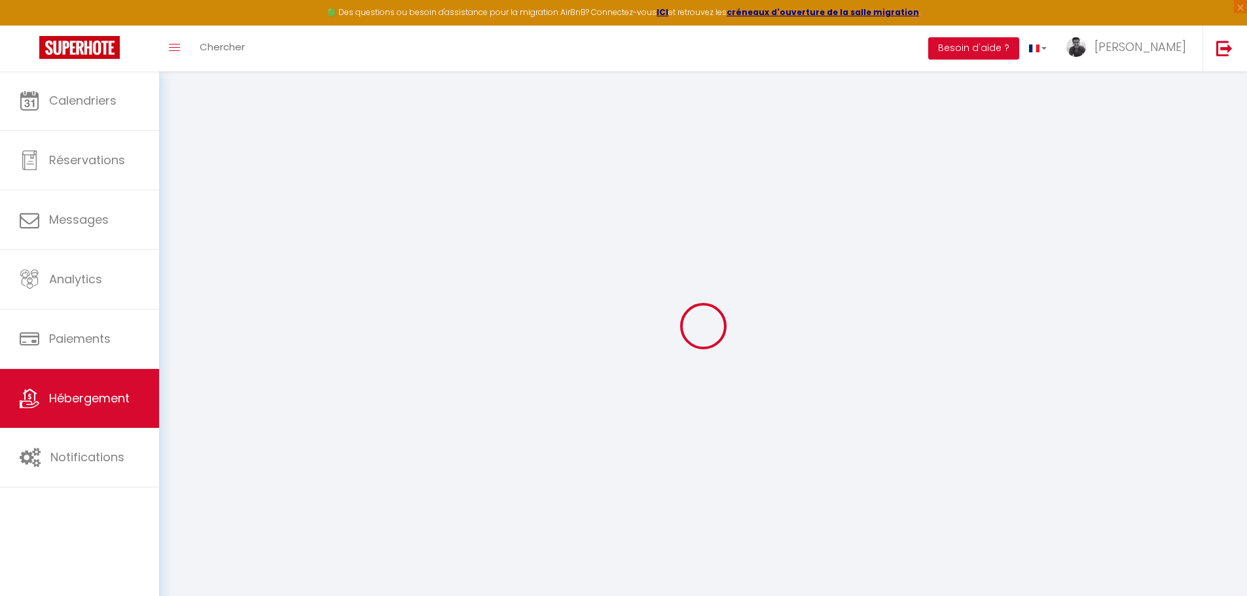
select select
checkbox input "false"
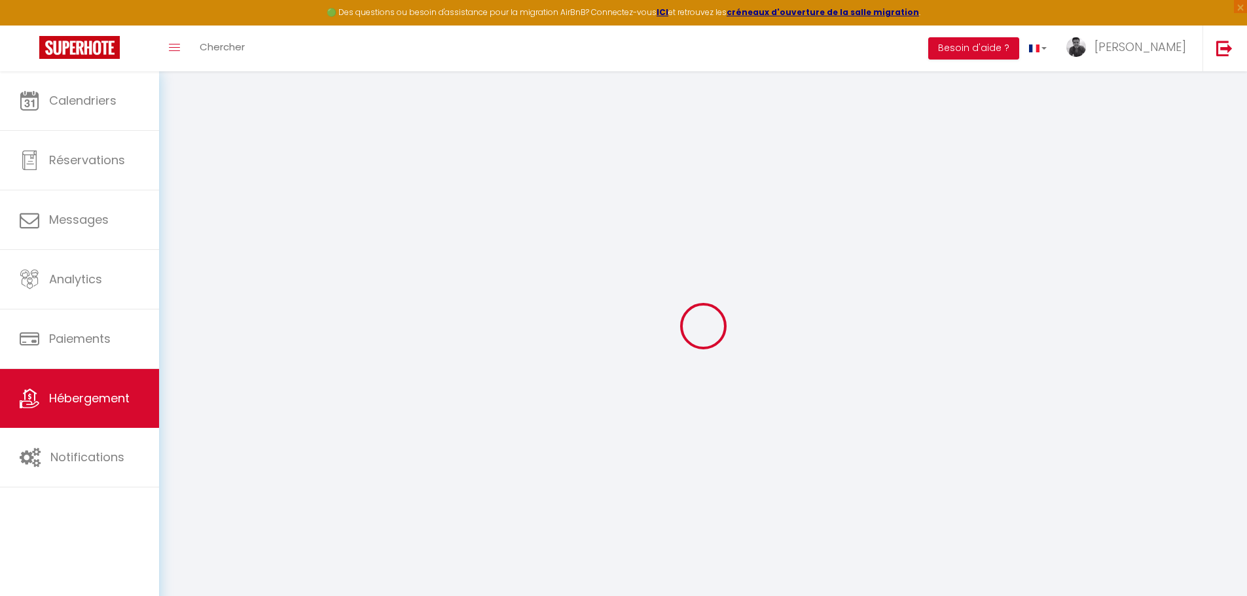
select select
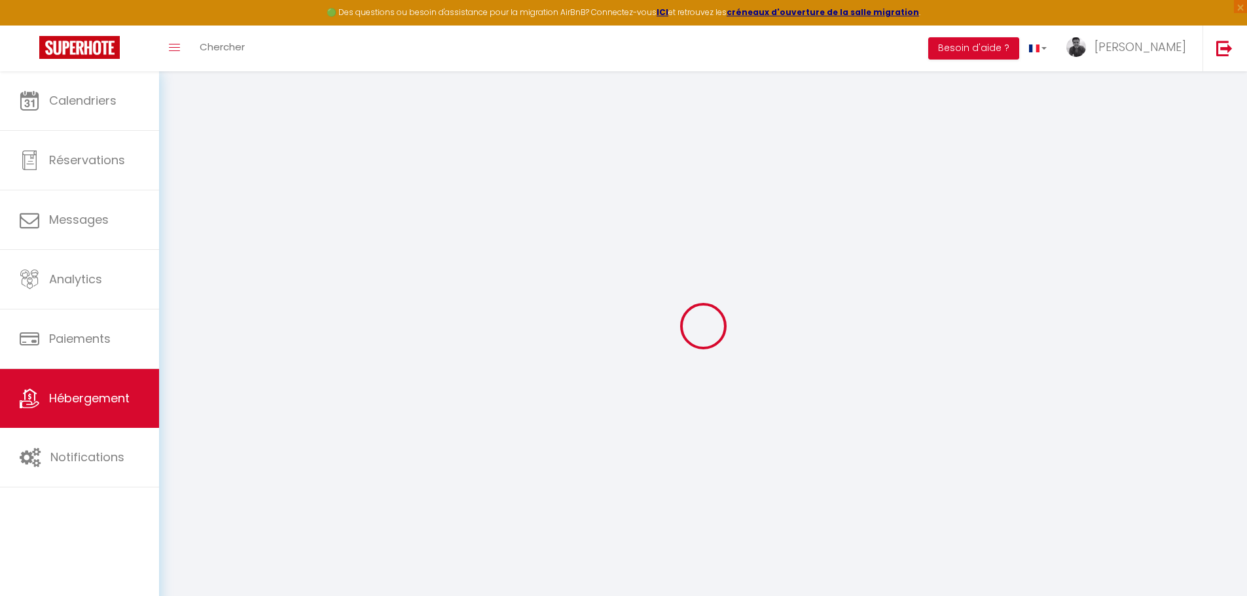
select select
checkbox input "false"
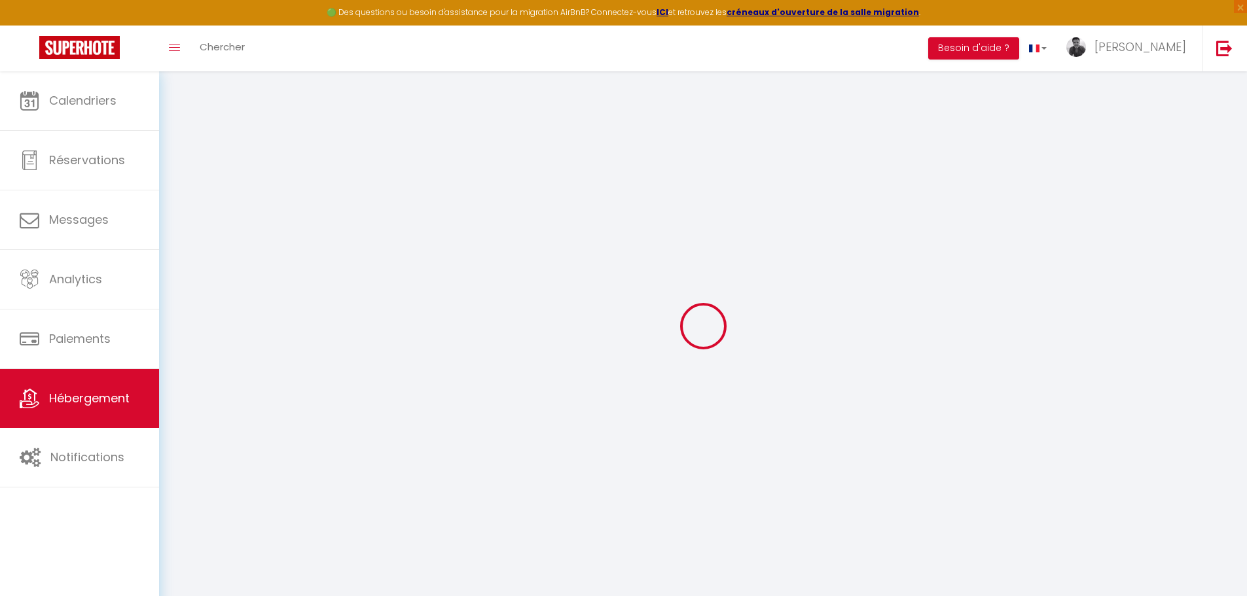
checkbox input "false"
select select
type input "Appt 3 Conseil"
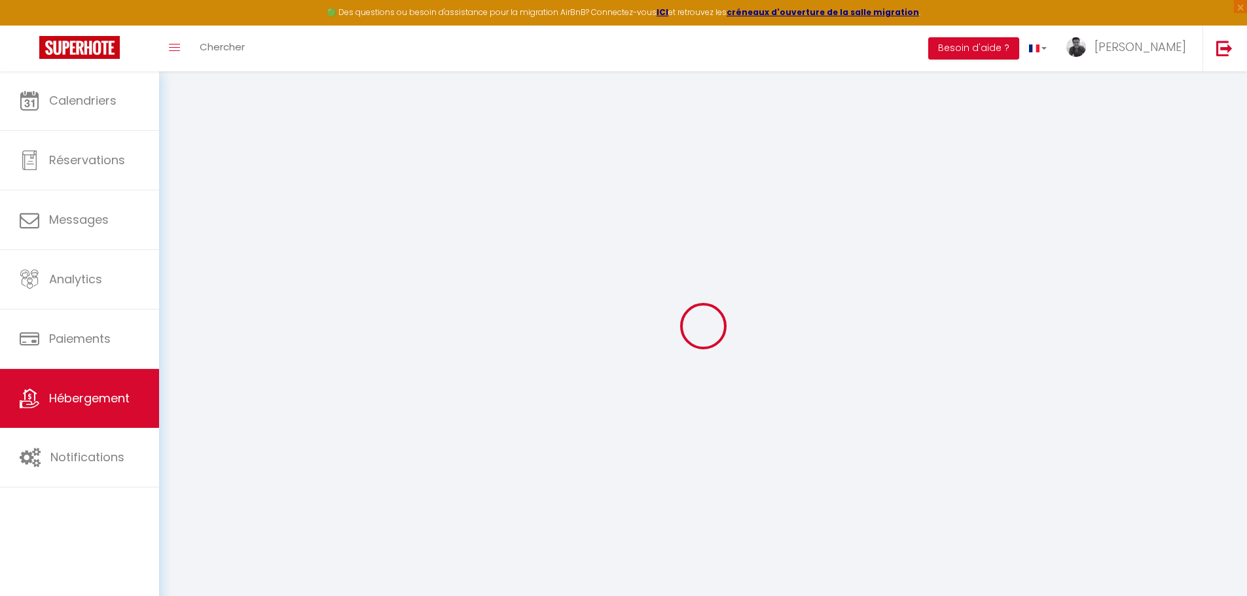
type input "[PERSON_NAME]"
select select "2"
type input "50"
type input "400"
select select
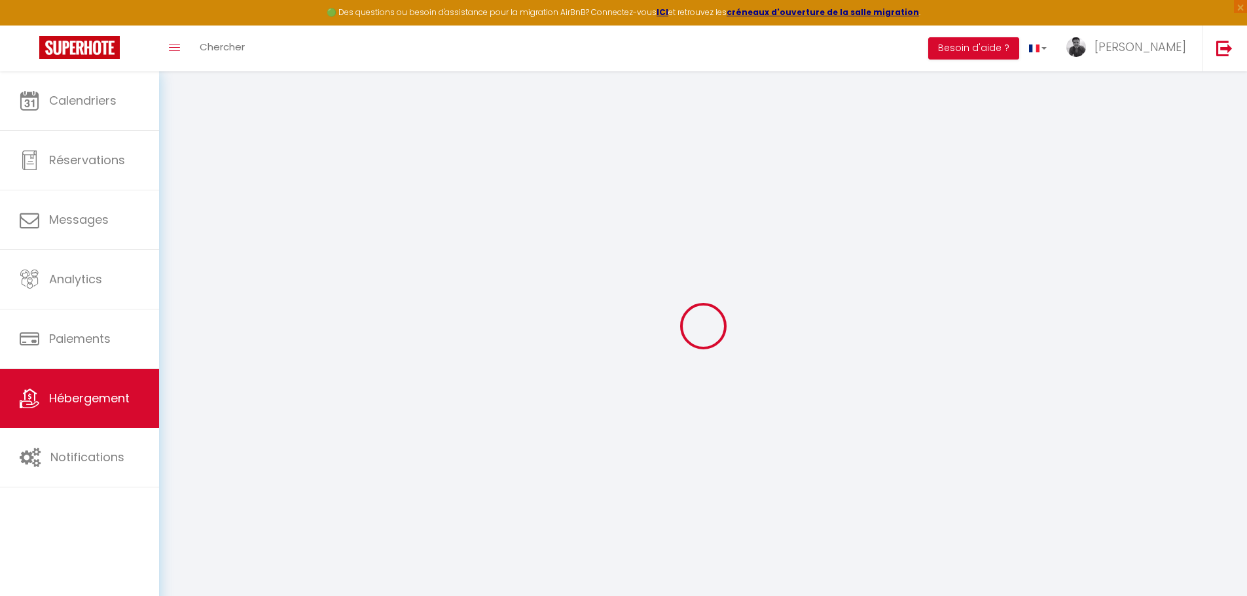
select select
type input "[STREET_ADDRESS]"
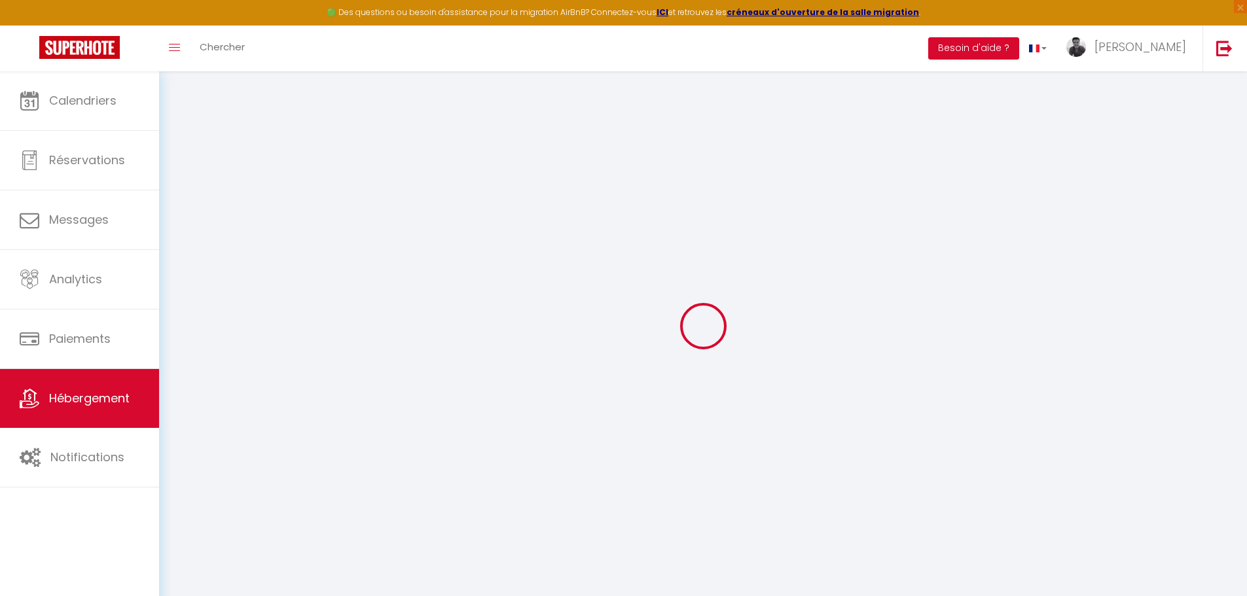
type input "36000"
type input "Châteauroux"
type input "[PERSON_NAME][EMAIL_ADDRESS][DOMAIN_NAME]"
select select "11026"
checkbox input "false"
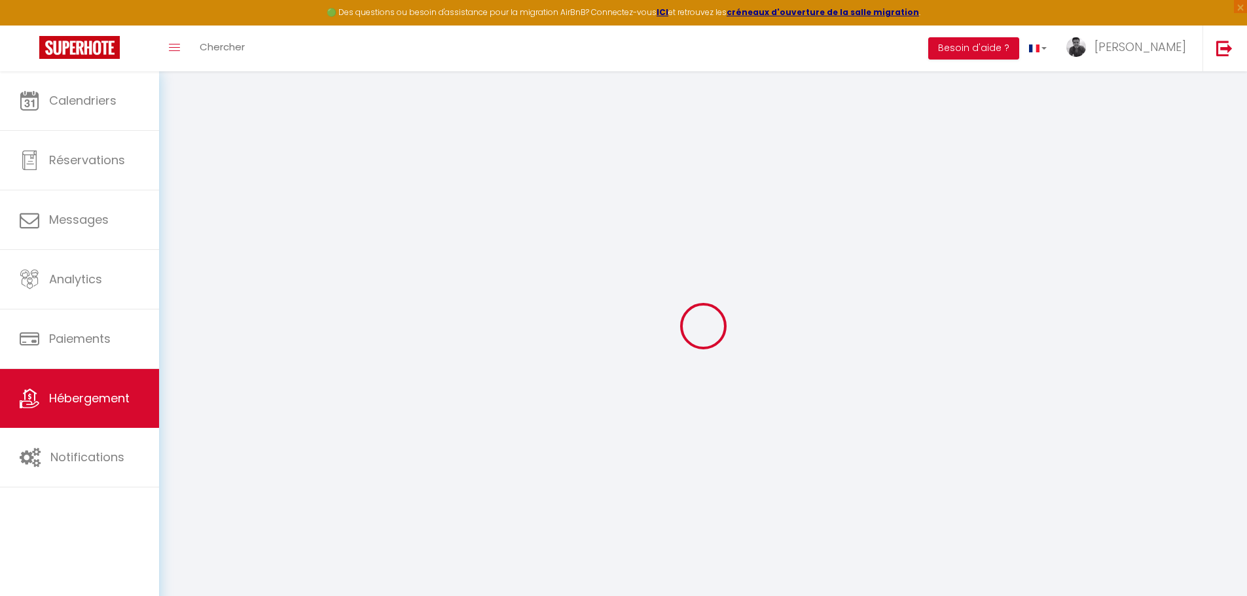
checkbox input "false"
type input "0"
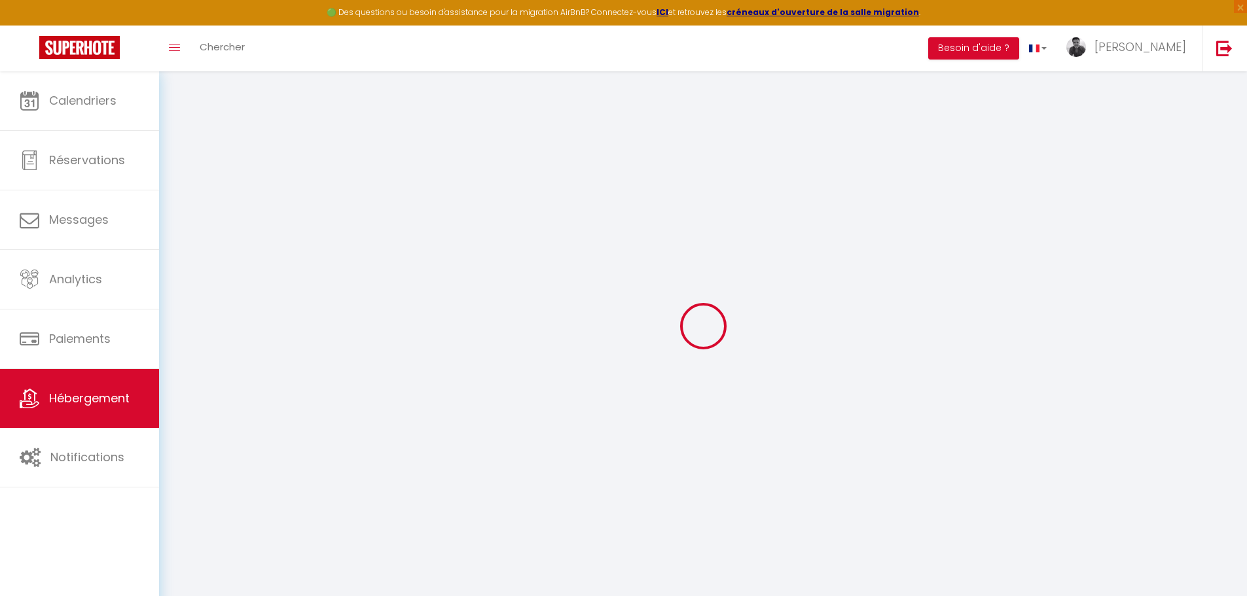
type input "0"
select select
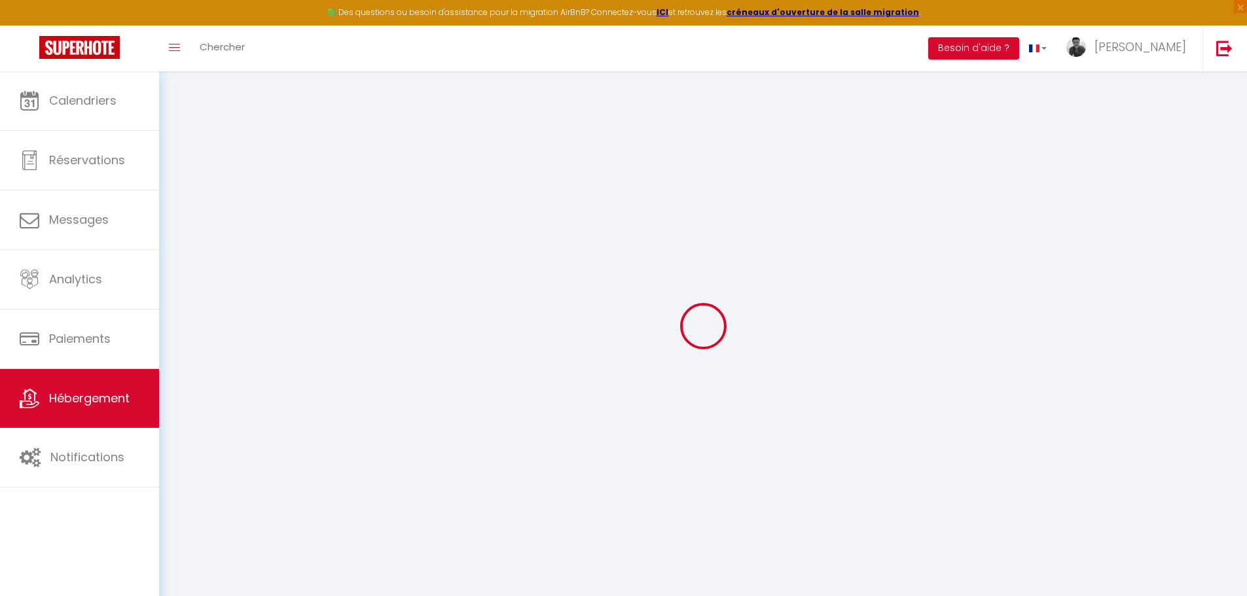
select select
checkbox input "false"
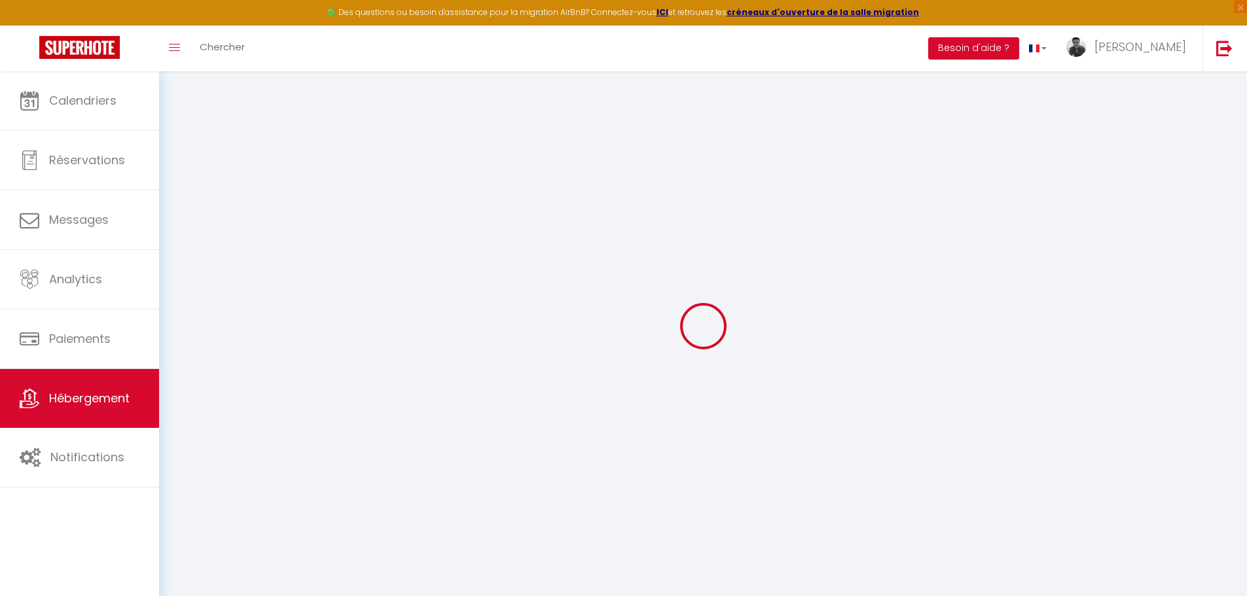
checkbox input "false"
select select
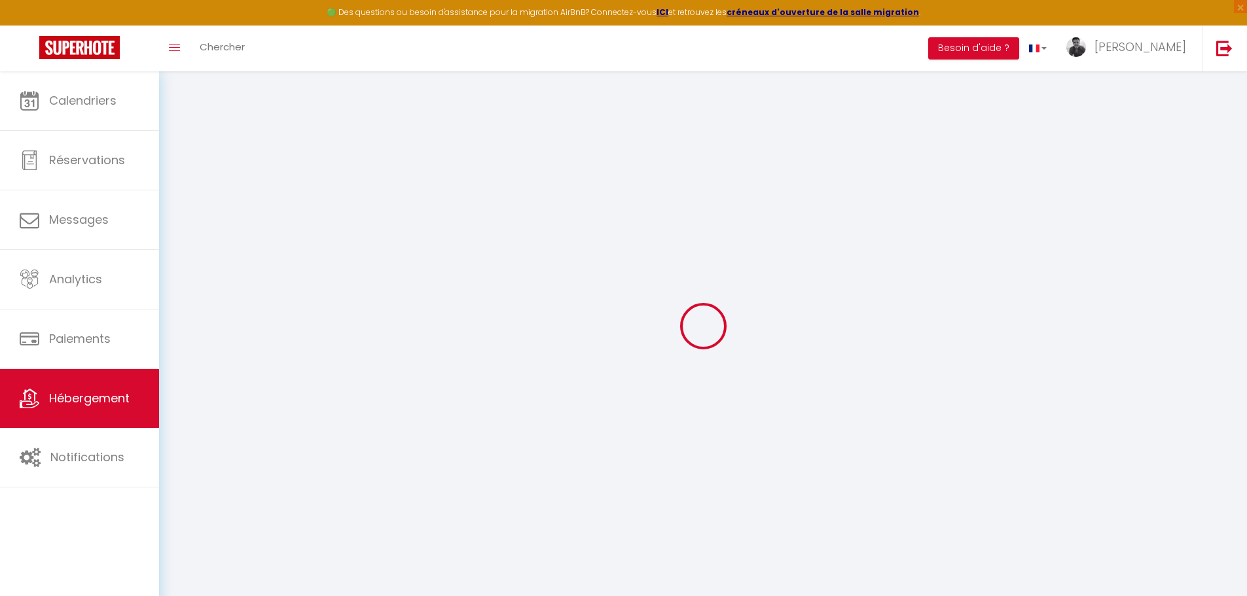
select select
checkbox input "false"
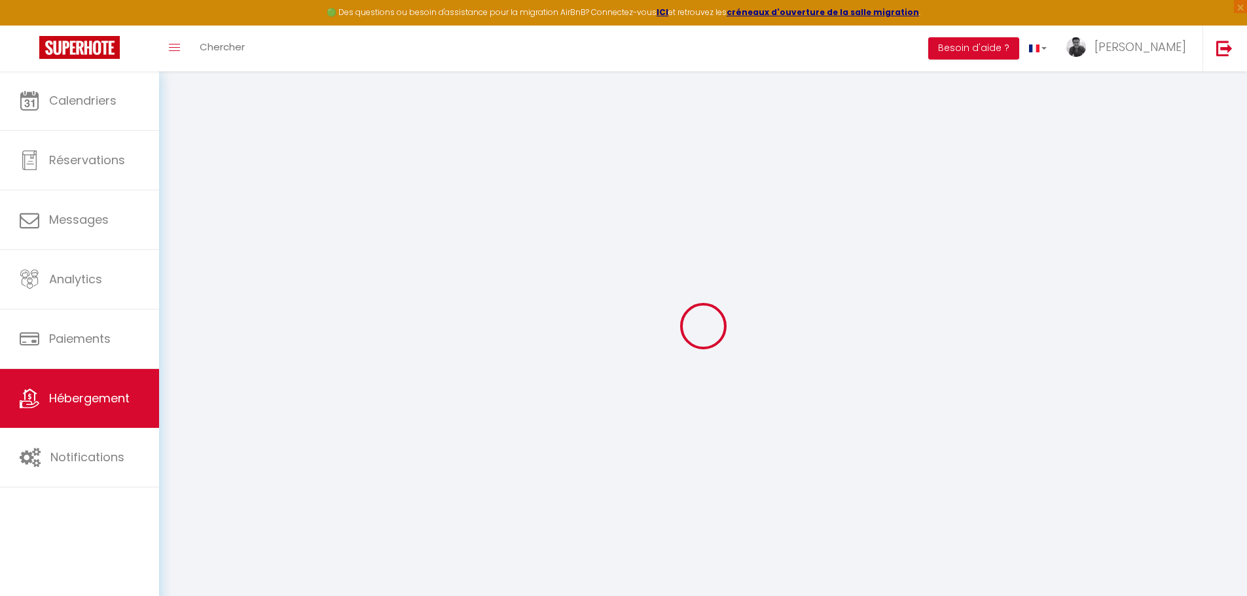
checkbox input "false"
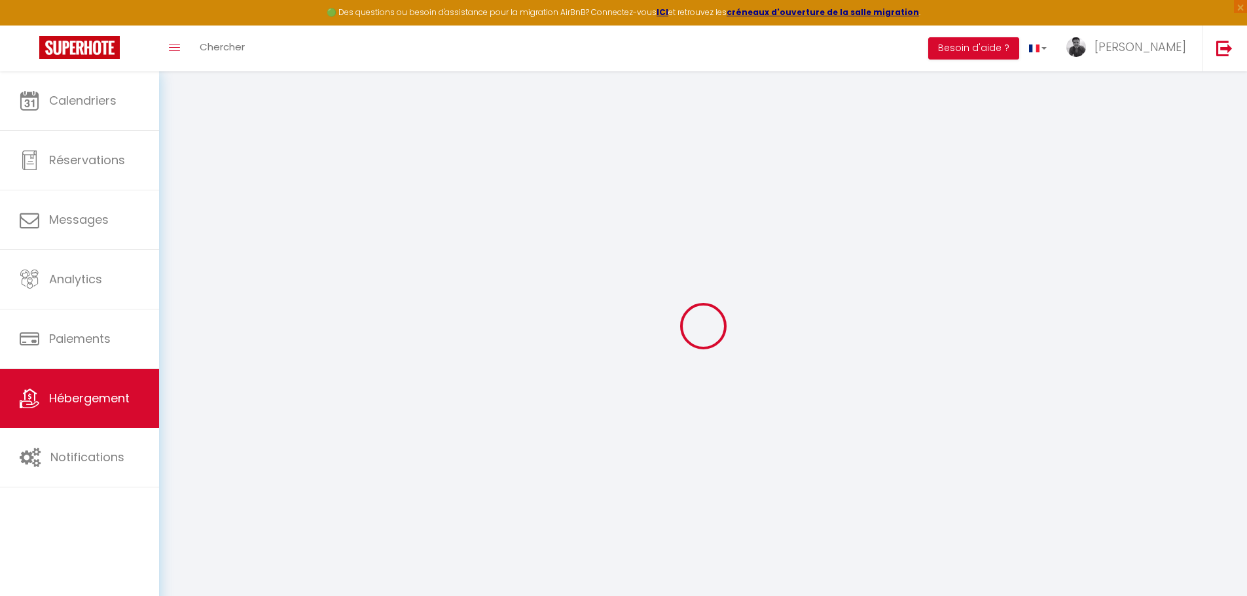
checkbox input "false"
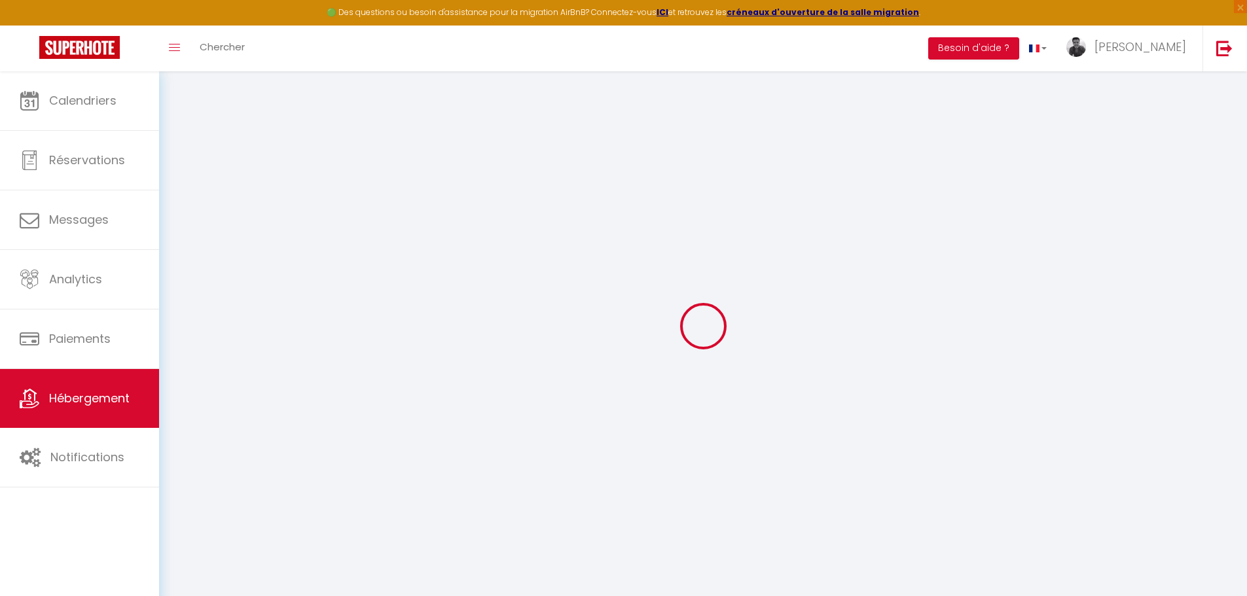
checkbox input "false"
select select "18:00"
select select
select select "10:00"
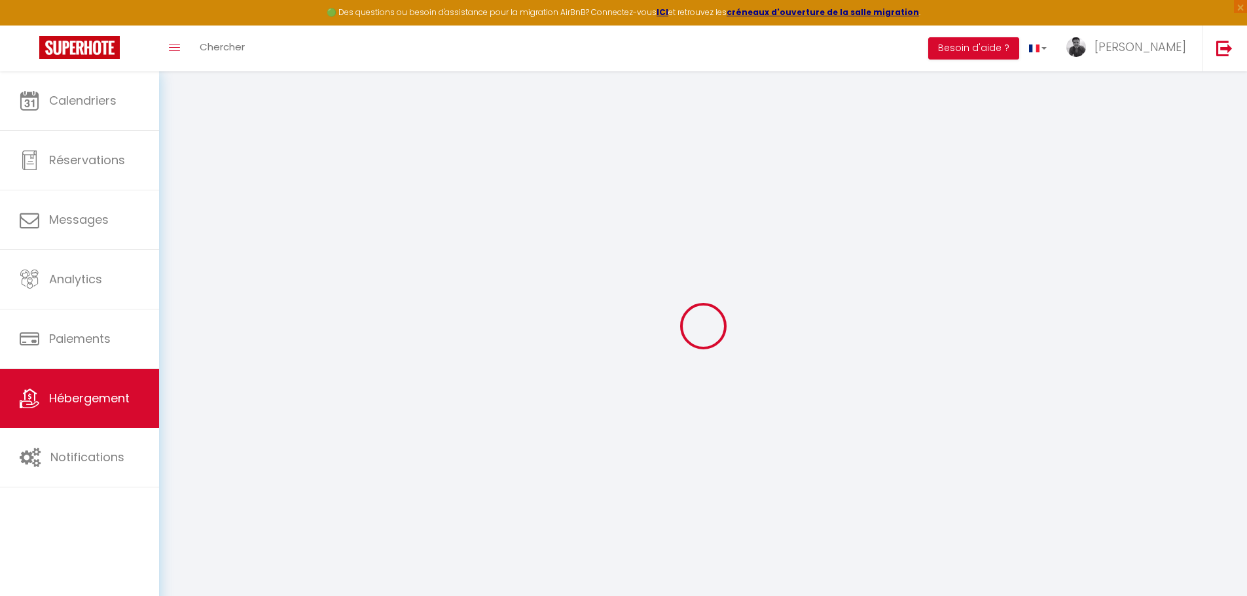
select select "30"
select select "120"
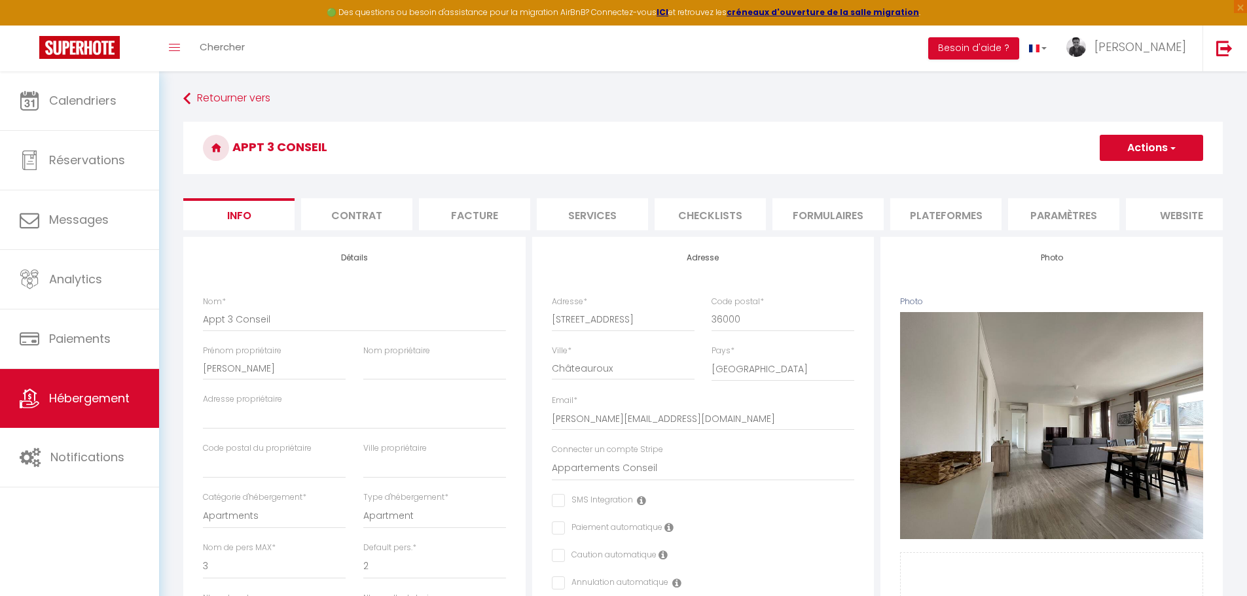
click at [1171, 150] on span "button" at bounding box center [1172, 147] width 9 height 13
click at [116, 377] on link "Hébergement" at bounding box center [79, 398] width 159 height 59
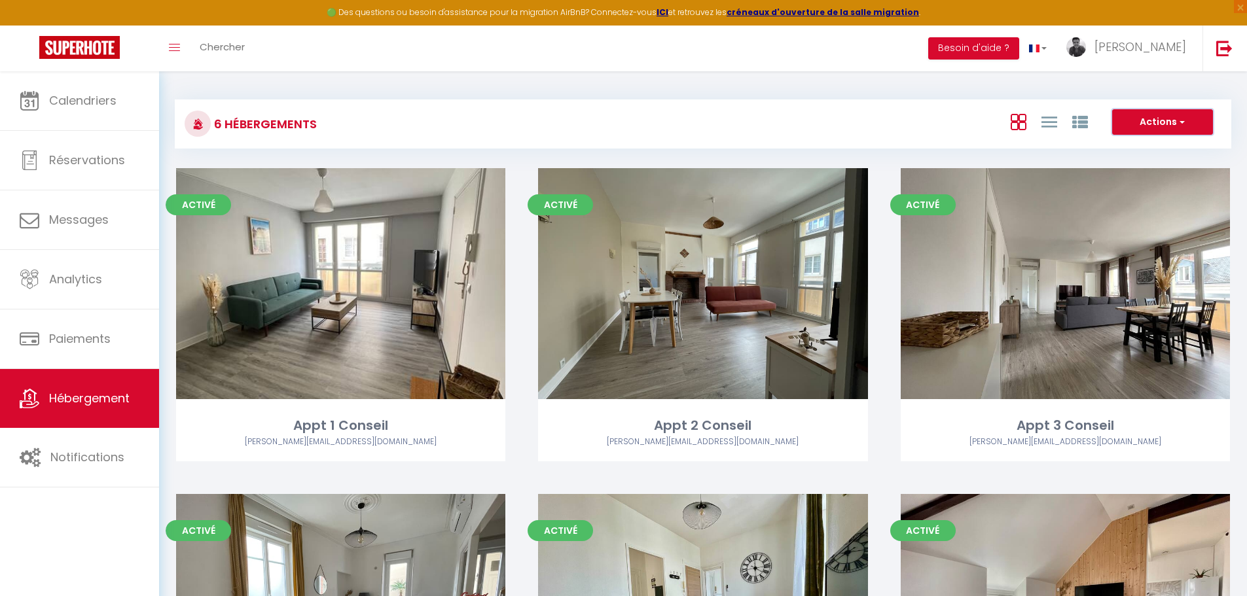
click at [1204, 120] on button "Actions" at bounding box center [1162, 122] width 101 height 26
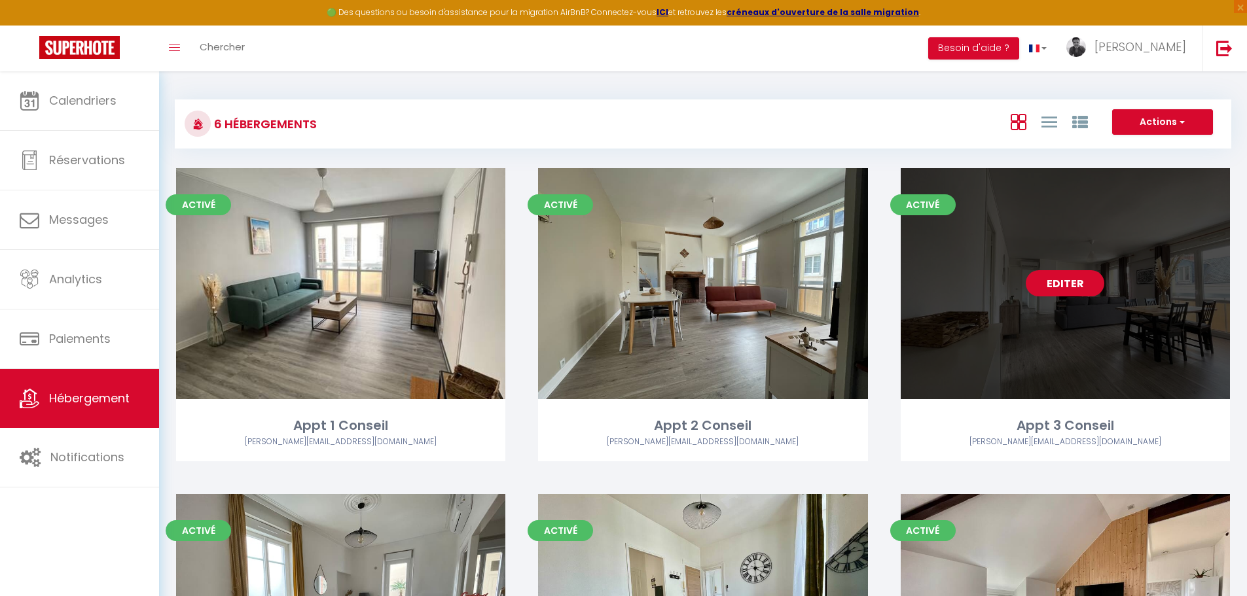
click at [1069, 281] on link "Editer" at bounding box center [1065, 283] width 79 height 26
select select "3"
select select "2"
select select "1"
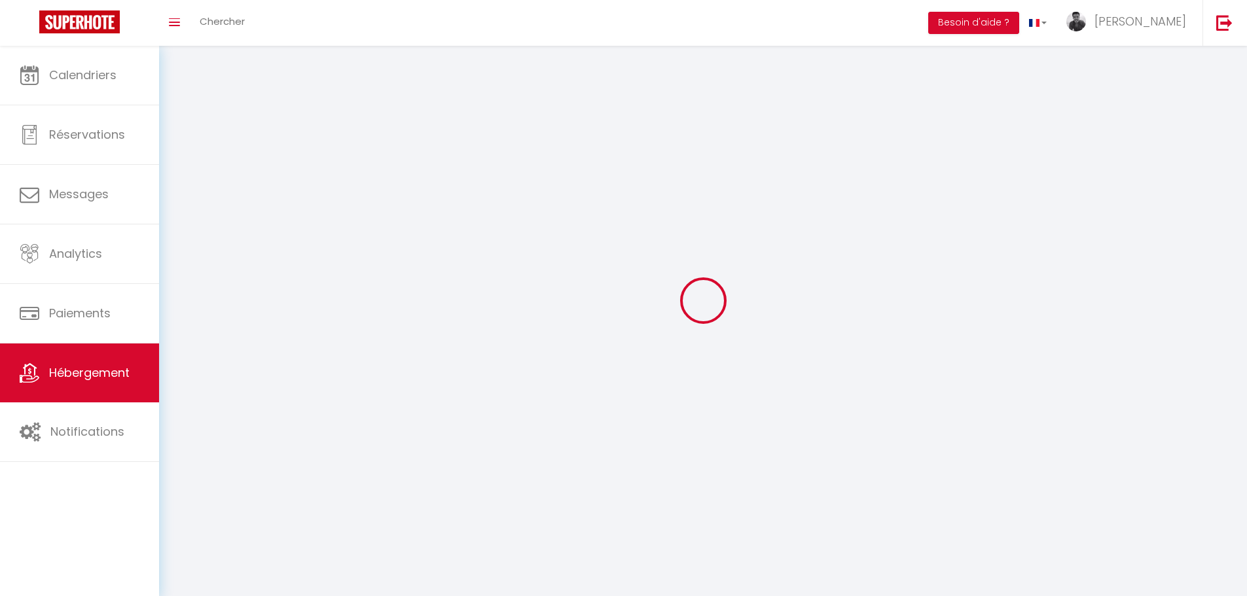
select select
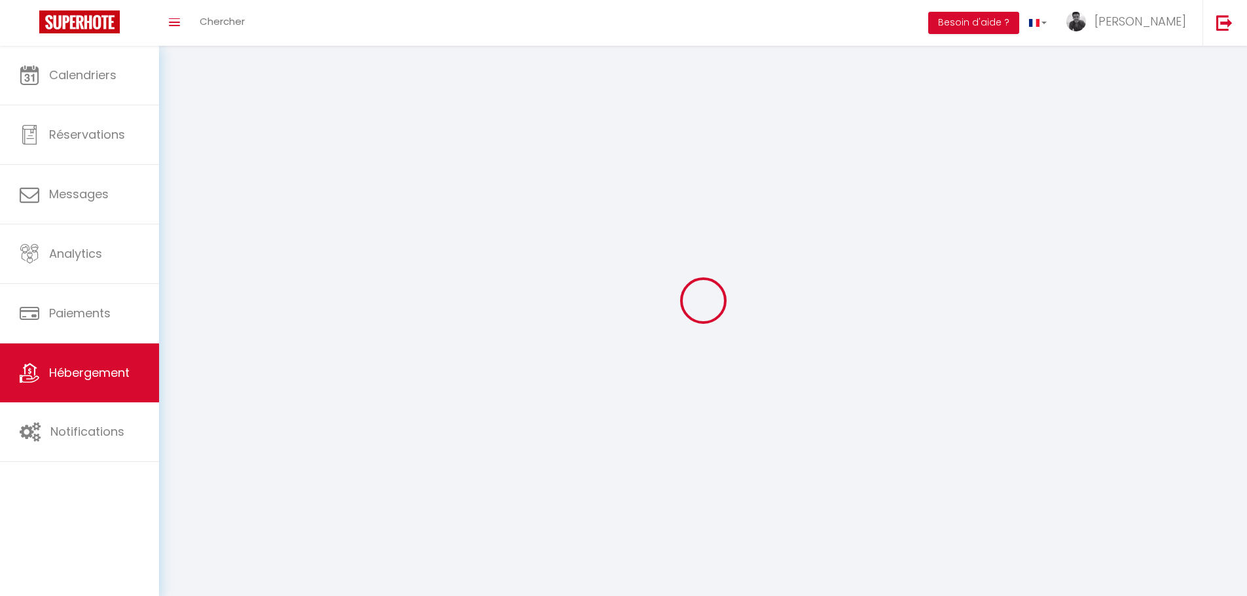
checkbox input "false"
select select
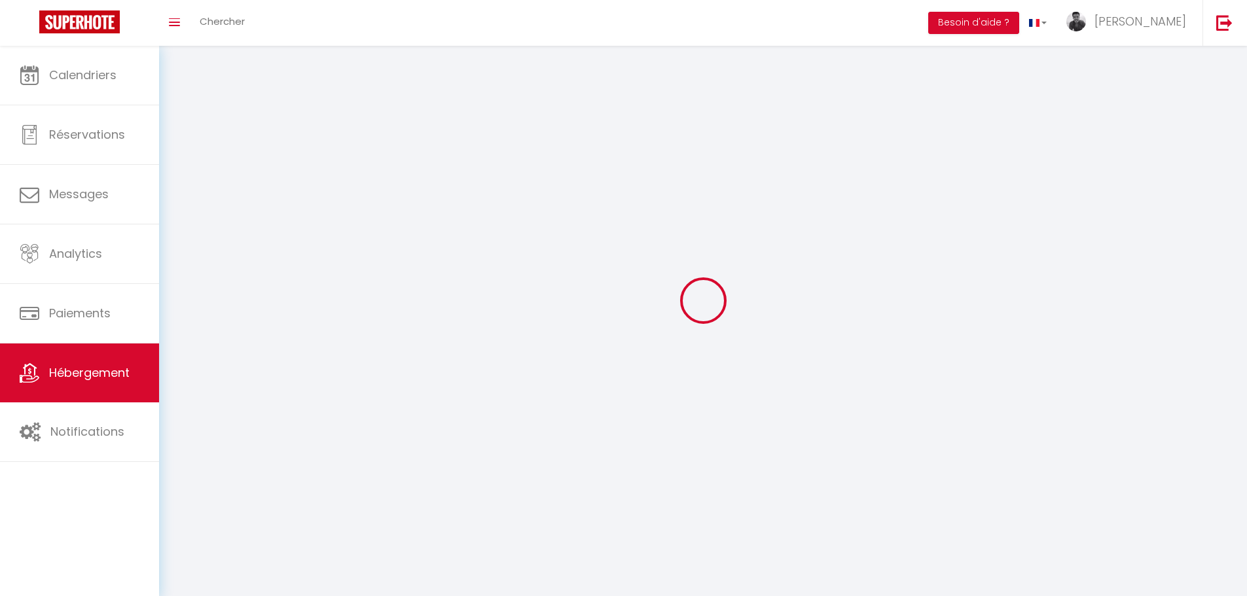
select select
select select "28"
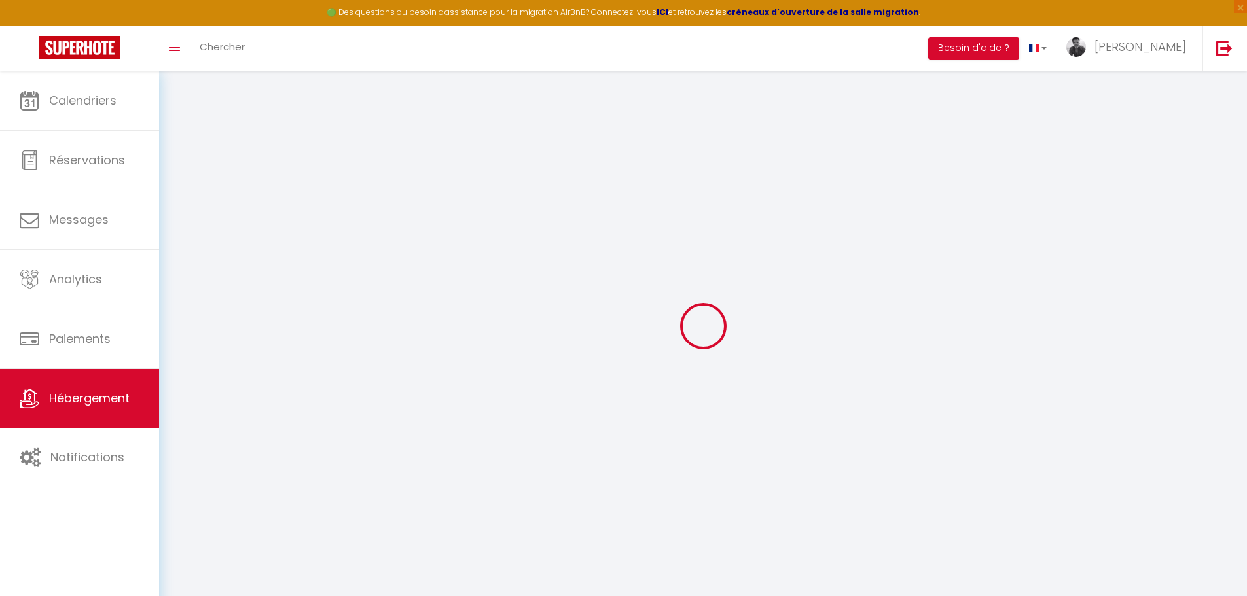
select select
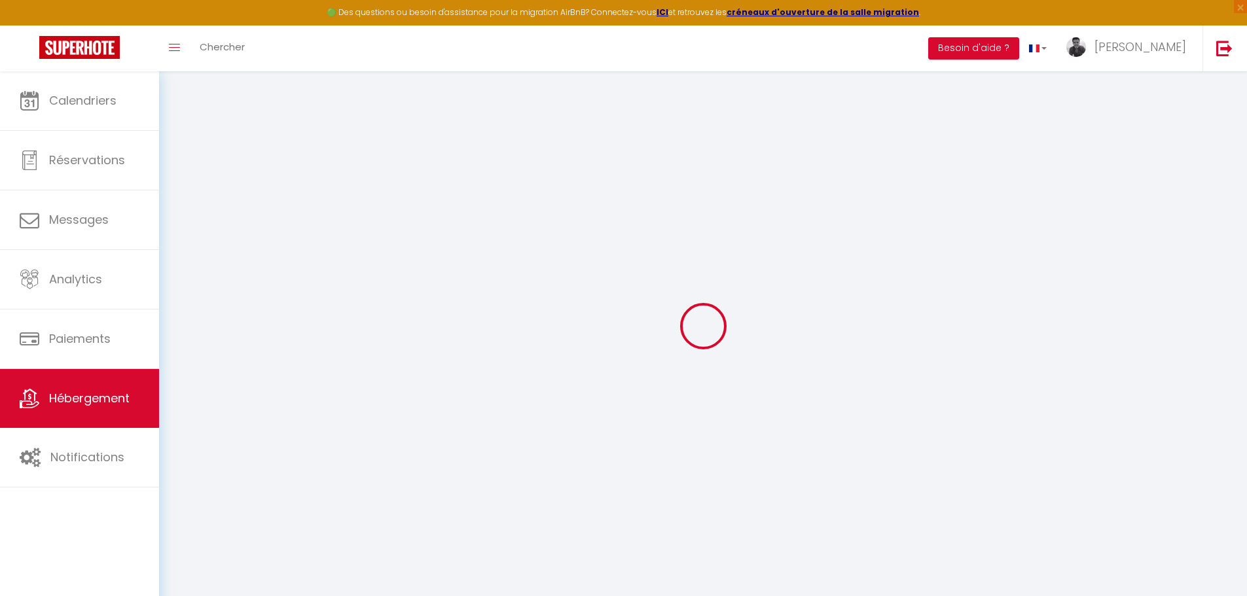
select select
checkbox input "false"
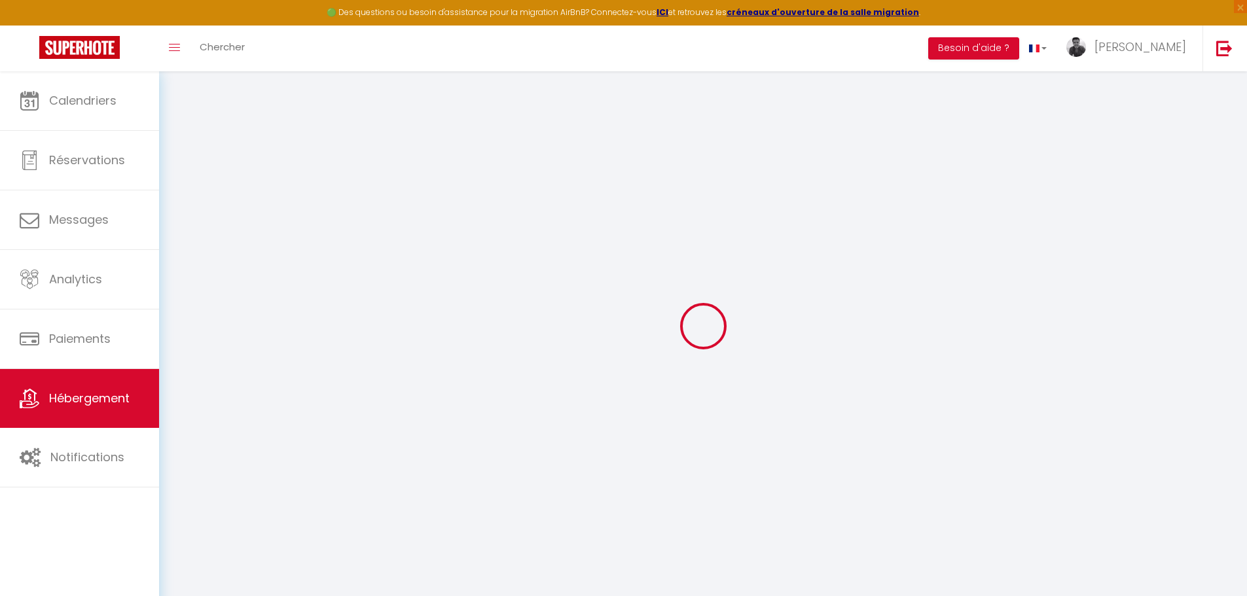
select select
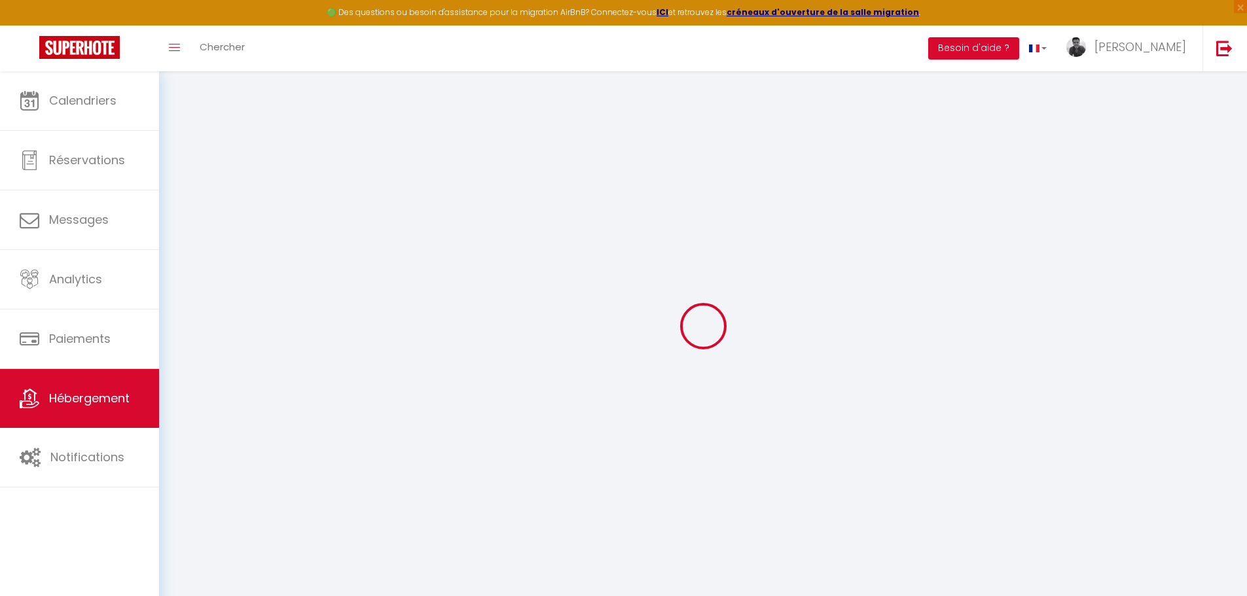
select select
checkbox input "false"
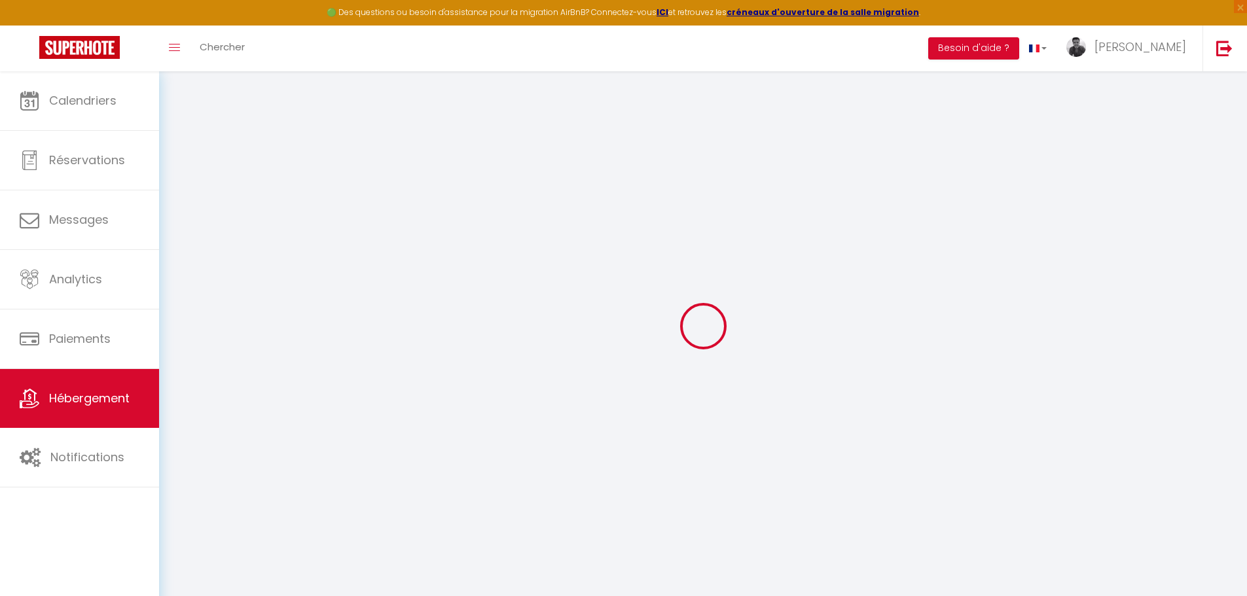
checkbox input "false"
select select
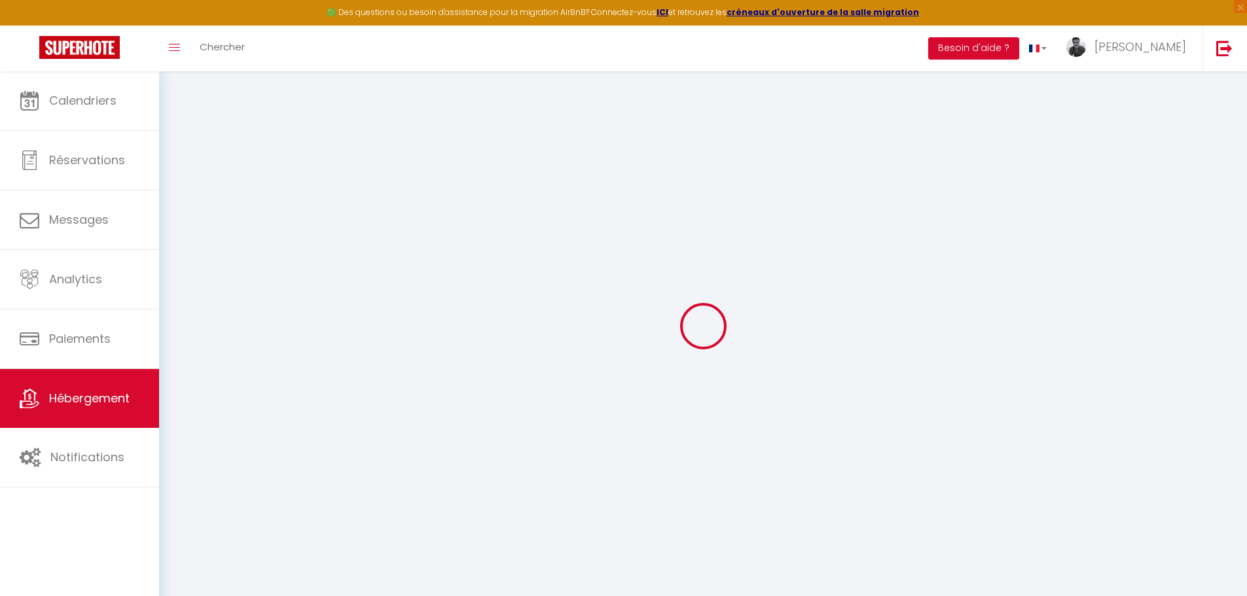
select select
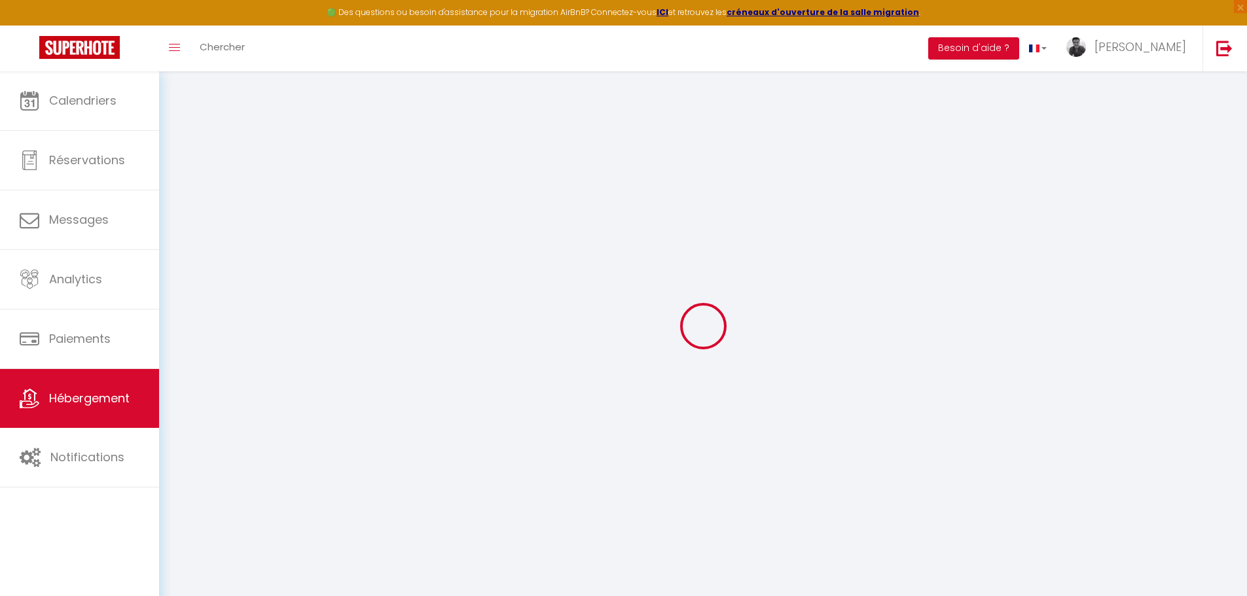
checkbox input "false"
select select
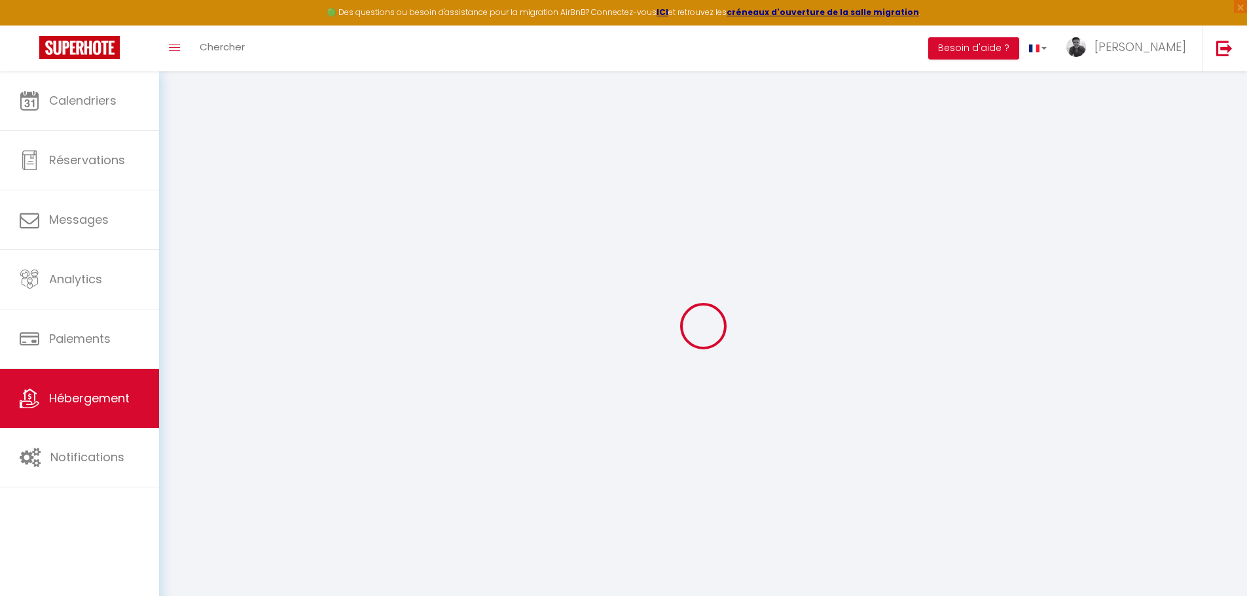
select select
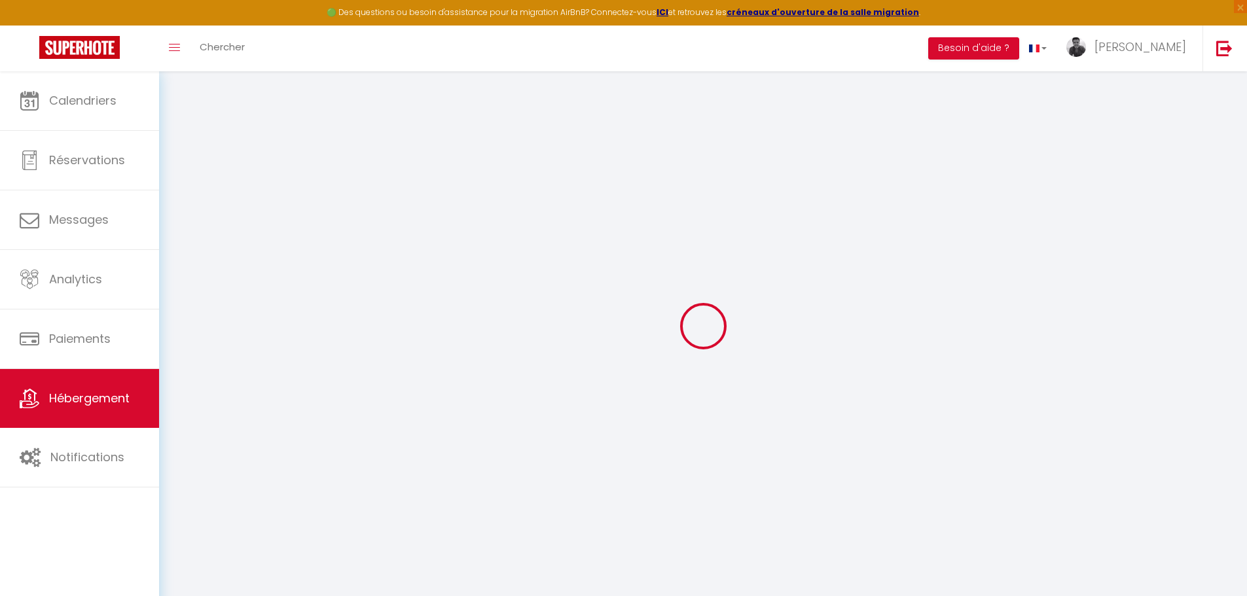
select select
checkbox input "false"
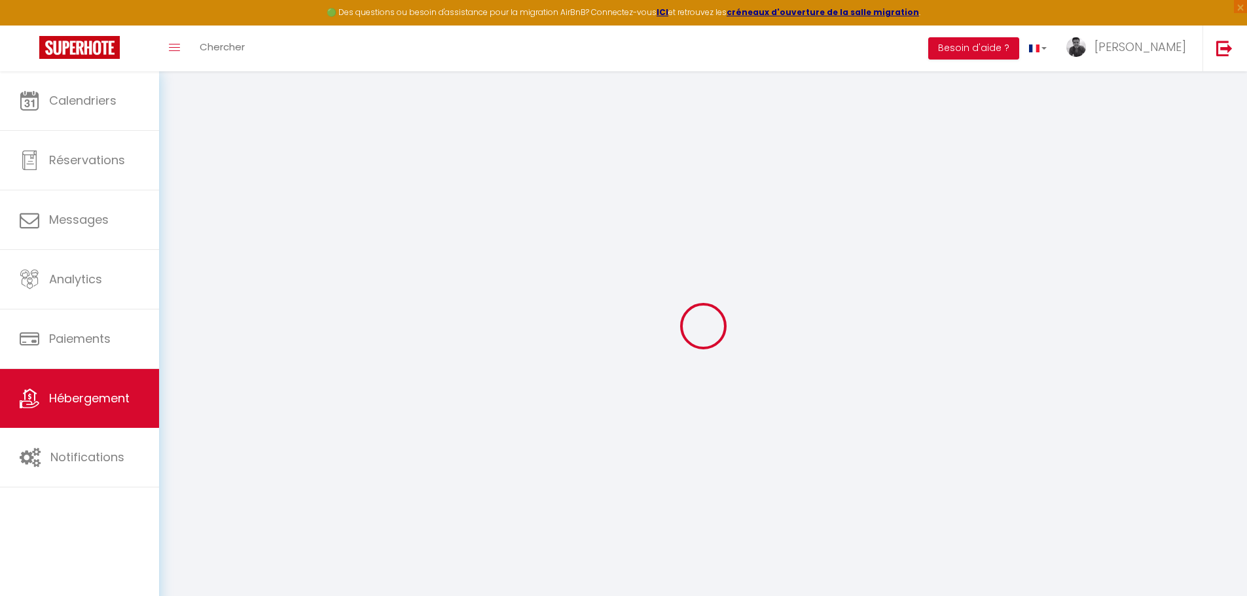
checkbox input "false"
select select
type input "Appt 3 Conseil"
type input "[PERSON_NAME]"
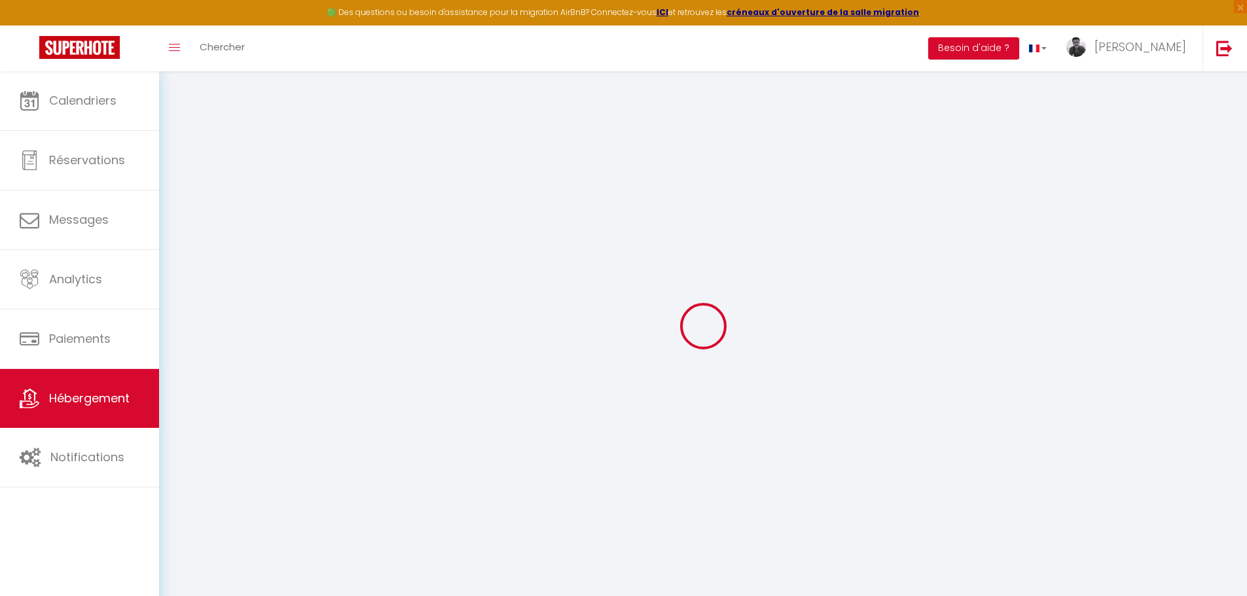
select select "2"
type input "50"
type input "400"
select select
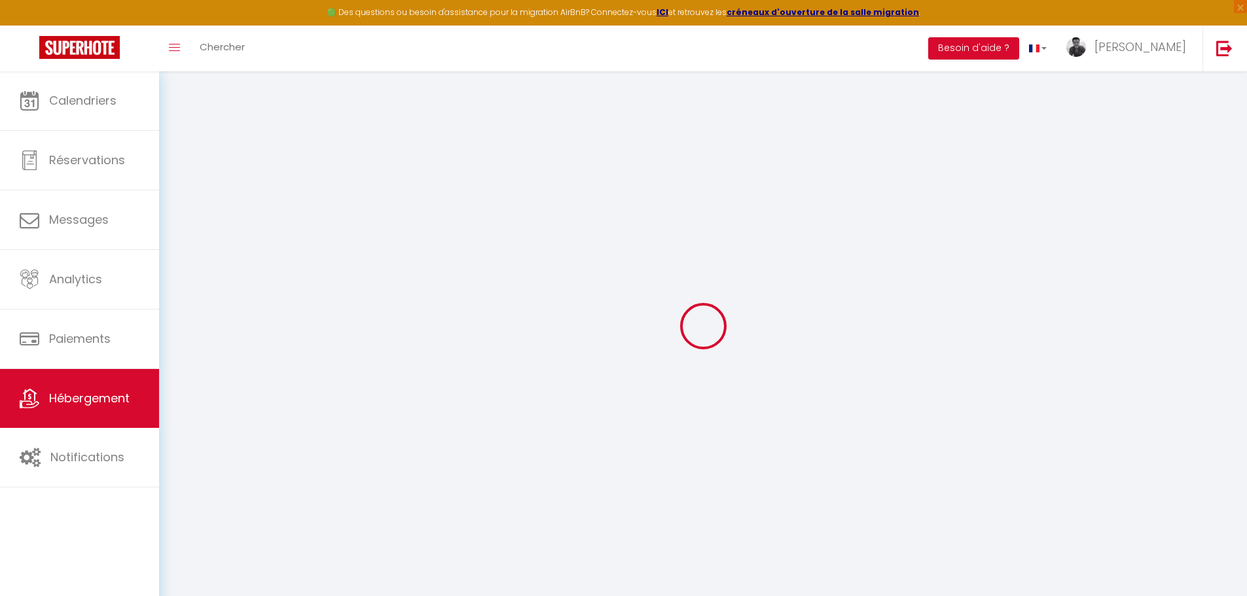
select select
type input "[STREET_ADDRESS]"
type input "36000"
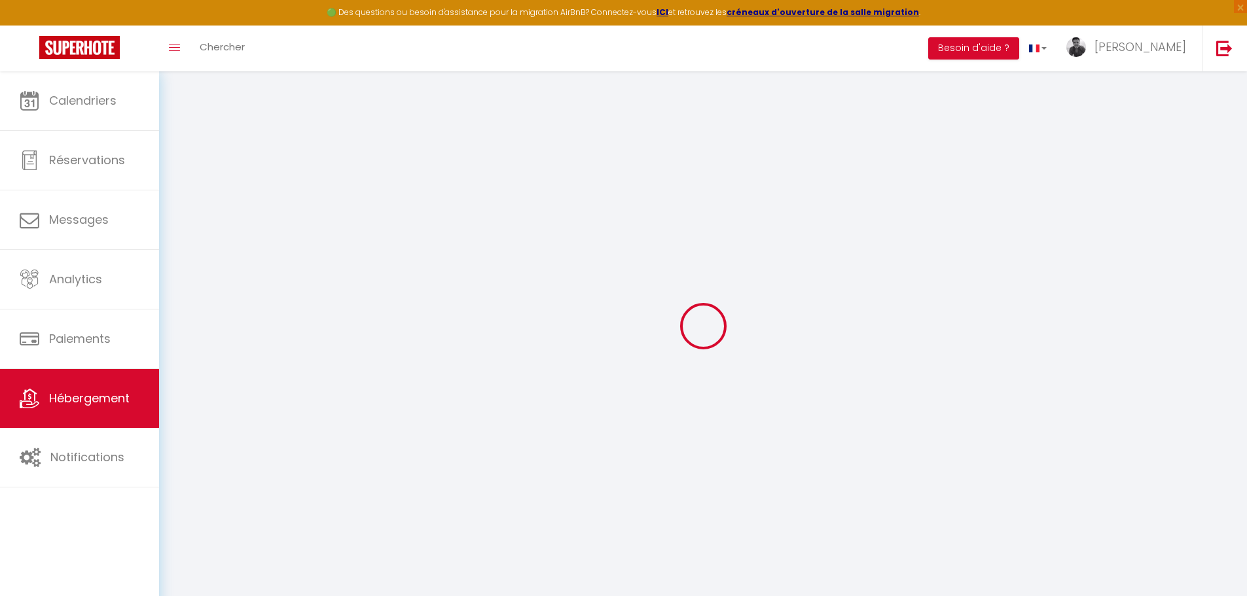
type input "Châteauroux"
type input "[PERSON_NAME][EMAIL_ADDRESS][DOMAIN_NAME]"
select select "11026"
checkbox input "false"
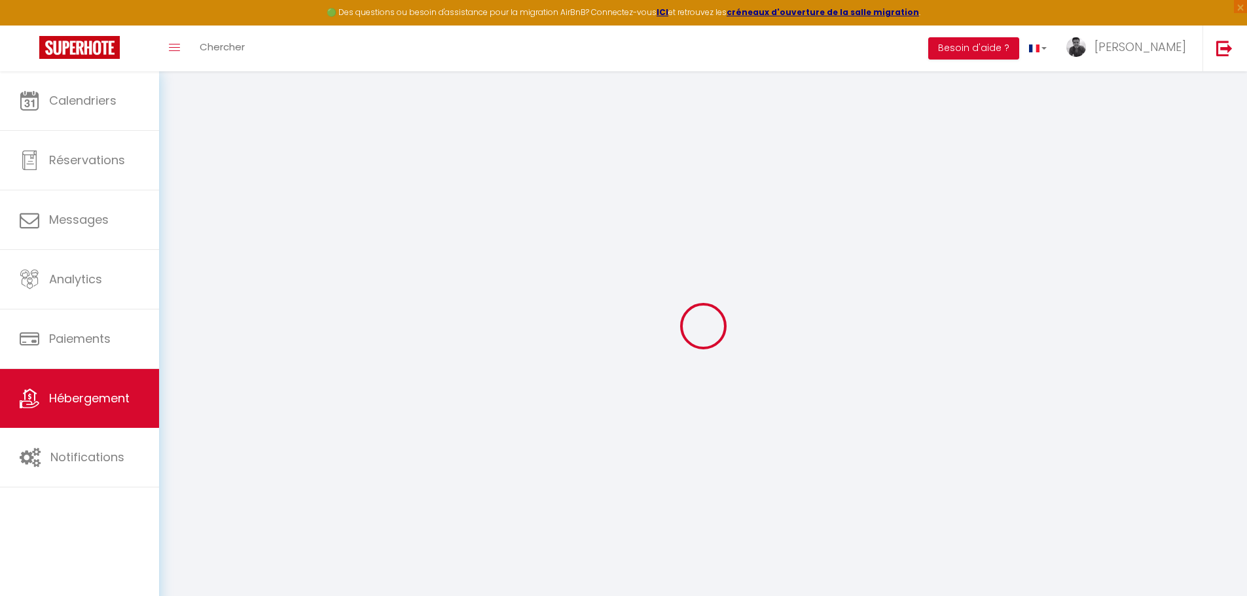
checkbox input "false"
type input "0"
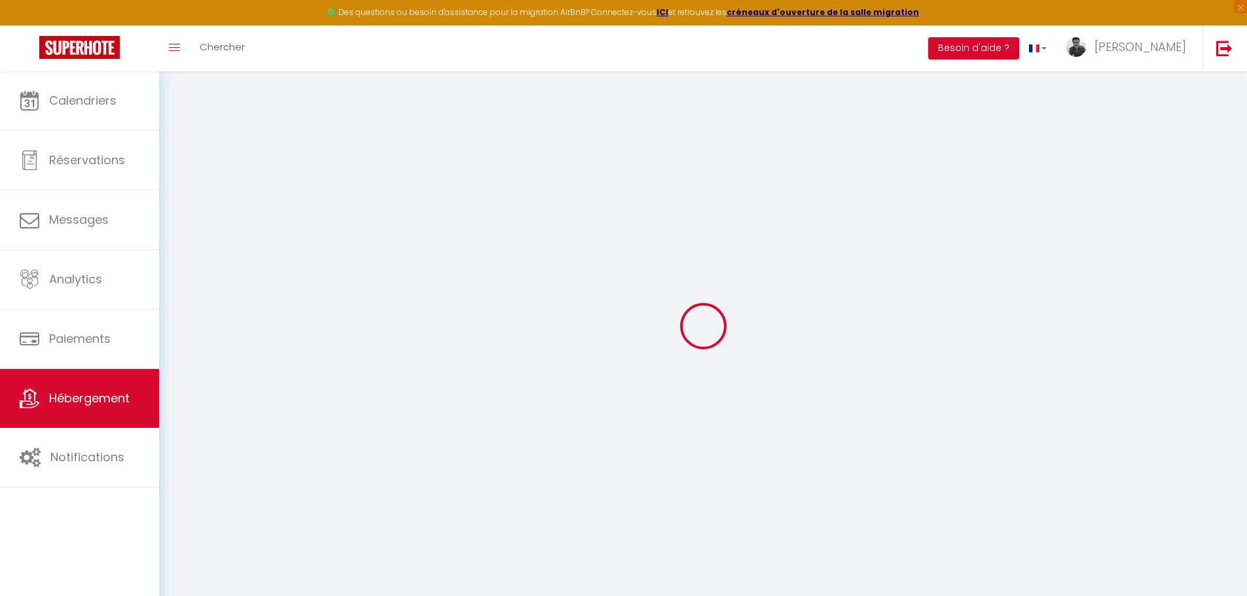
type input "0"
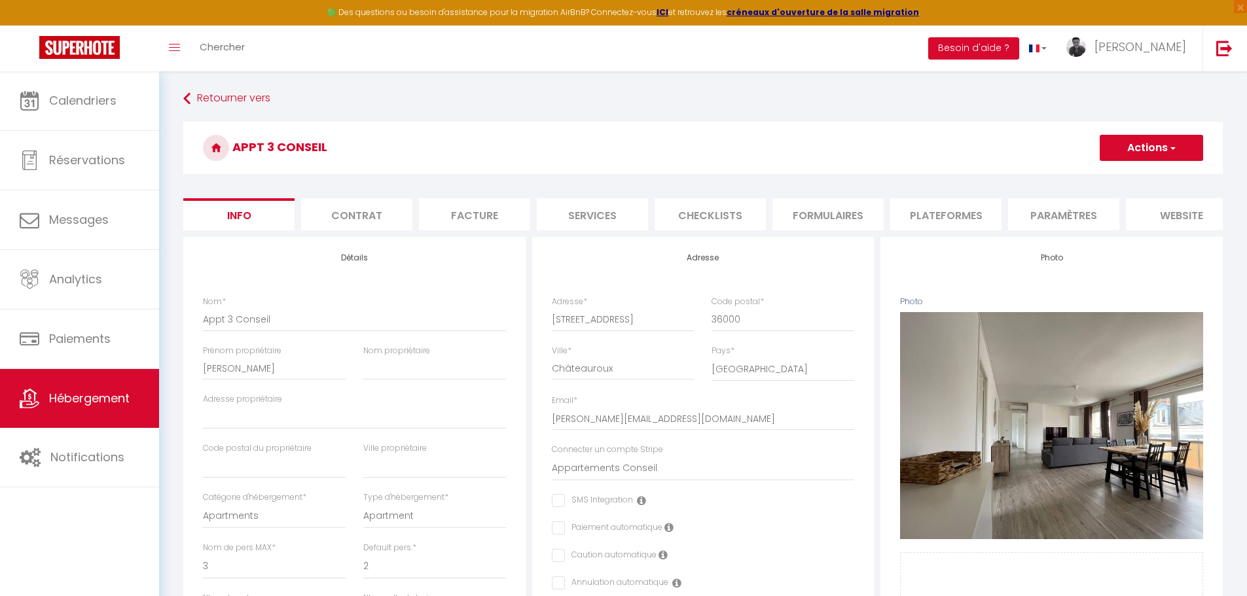
click at [1202, 150] on button "Actions" at bounding box center [1150, 148] width 103 height 26
click at [1128, 228] on link "Importer les réservations" at bounding box center [1132, 227] width 140 height 17
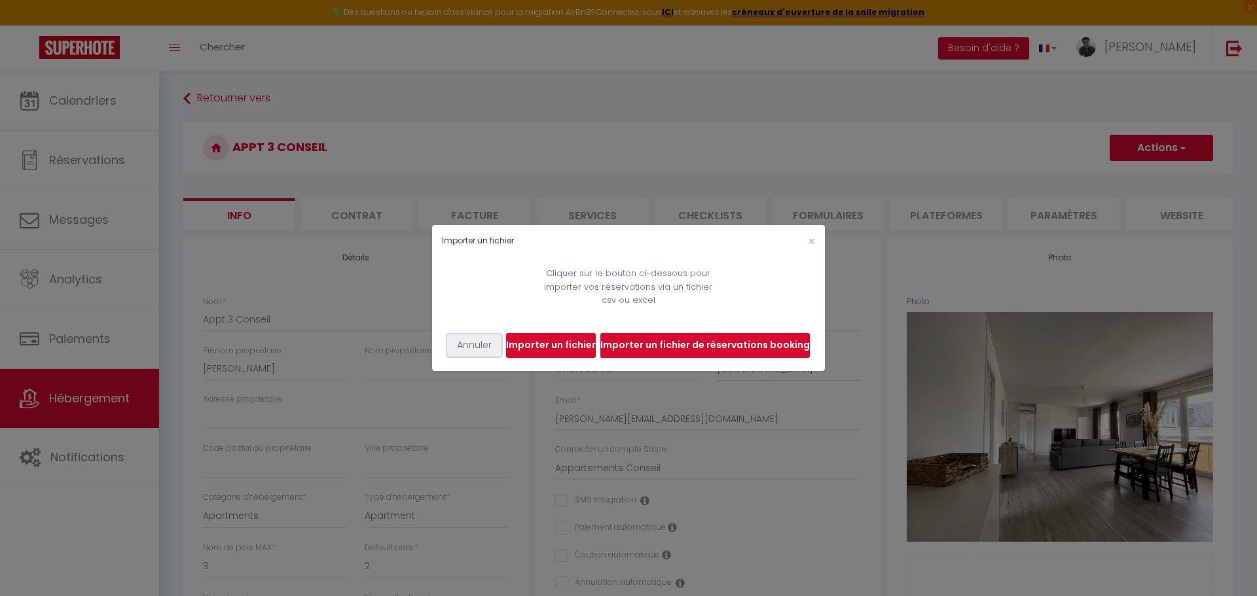
click at [476, 355] on button "Annuler" at bounding box center [474, 345] width 54 height 22
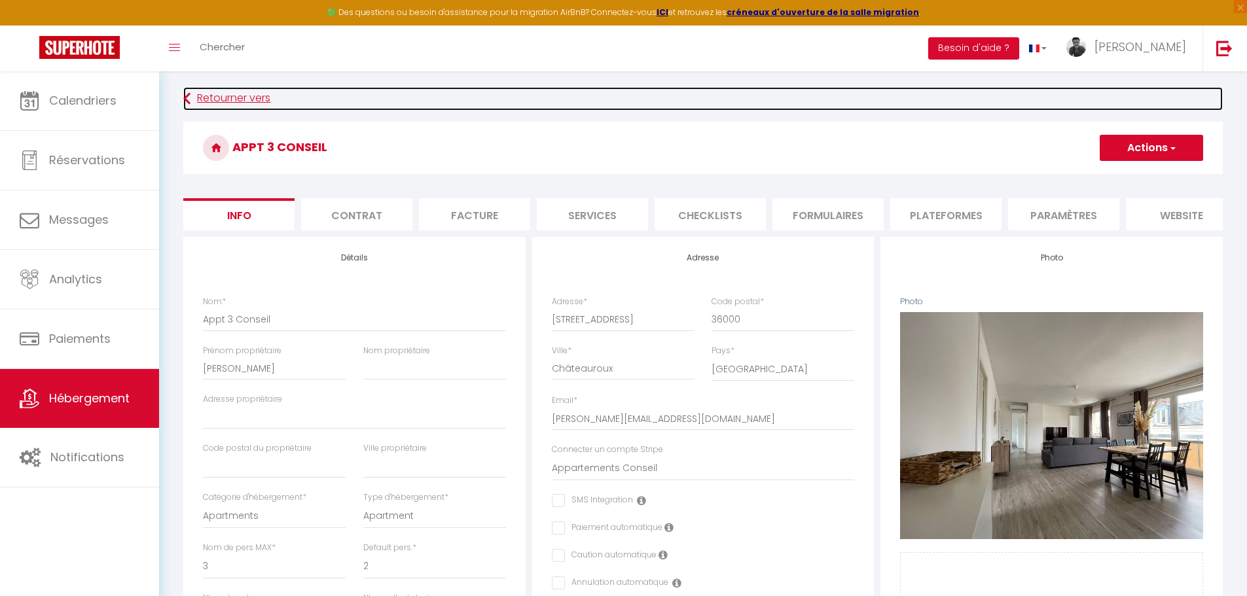
click at [870, 110] on link "Retourner vers" at bounding box center [702, 99] width 1039 height 24
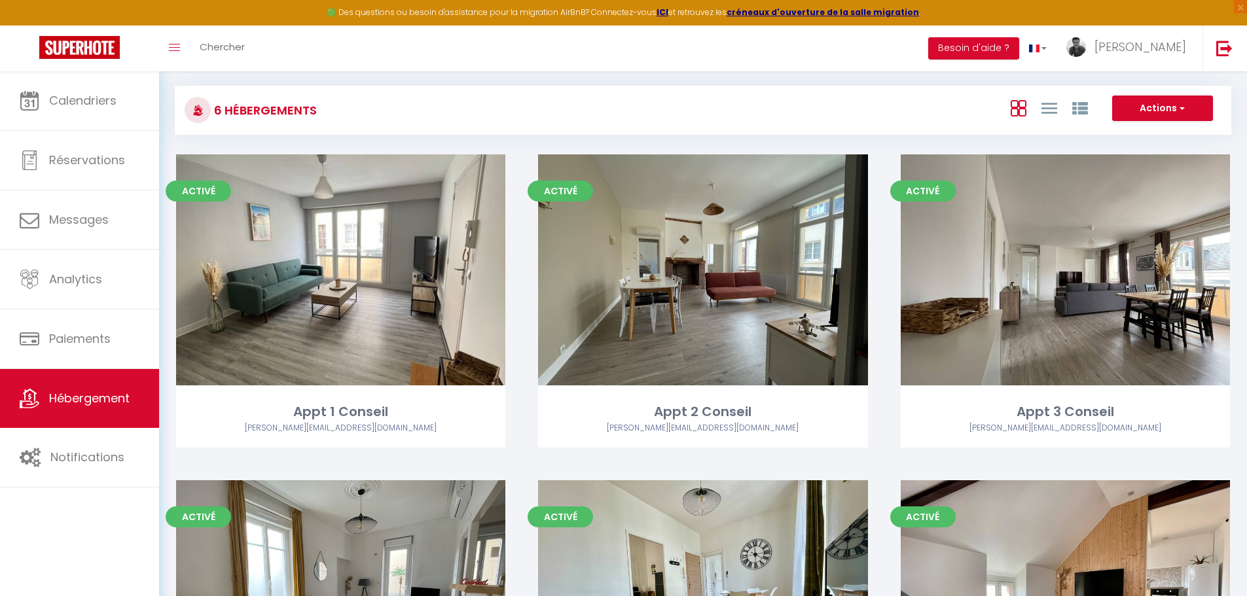
scroll to position [14, 0]
click at [855, 132] on div "6 Hébergements Actions Créer un Hébergement Nouveau groupe" at bounding box center [703, 109] width 1056 height 49
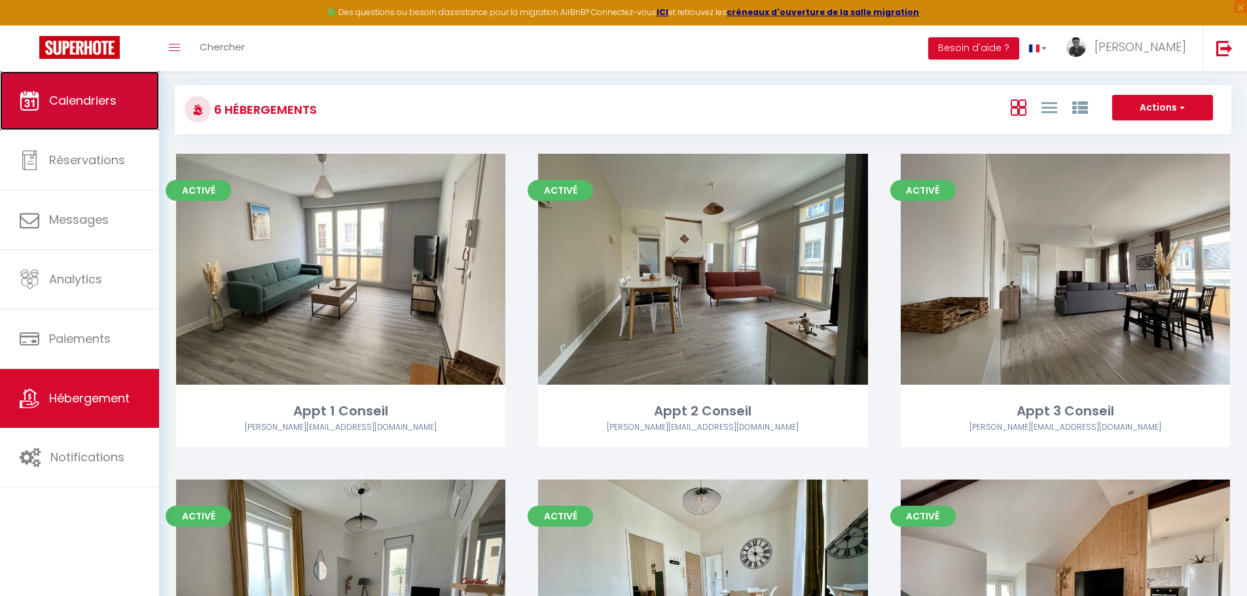
click at [56, 87] on link "Calendriers" at bounding box center [79, 100] width 159 height 59
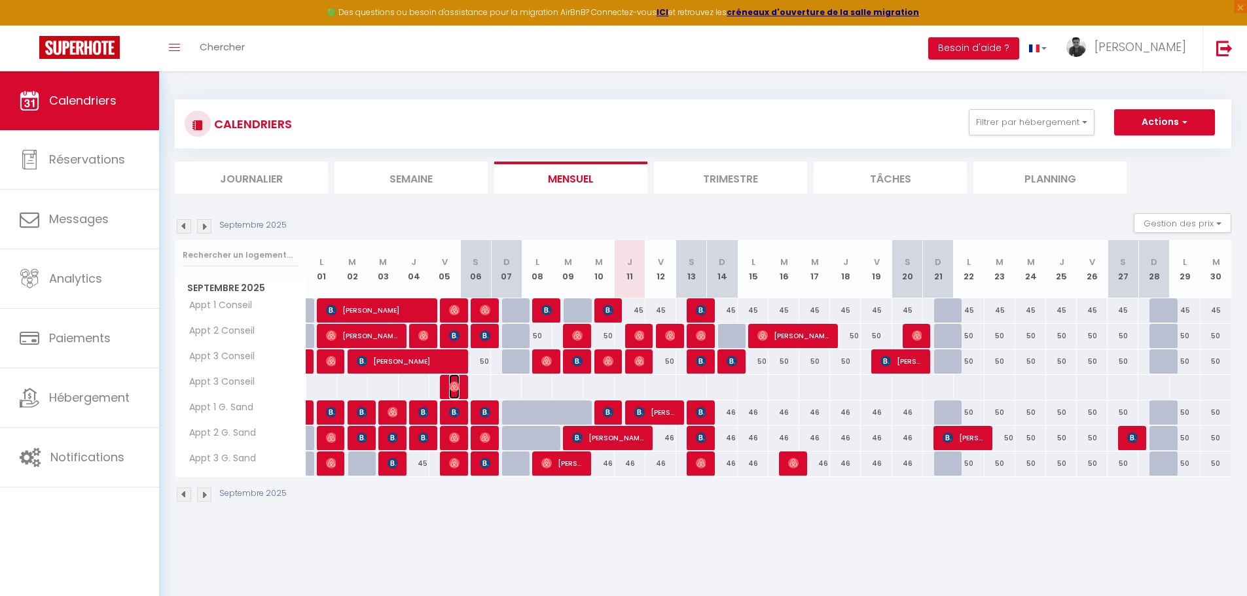
click at [453, 385] on img at bounding box center [454, 387] width 10 height 10
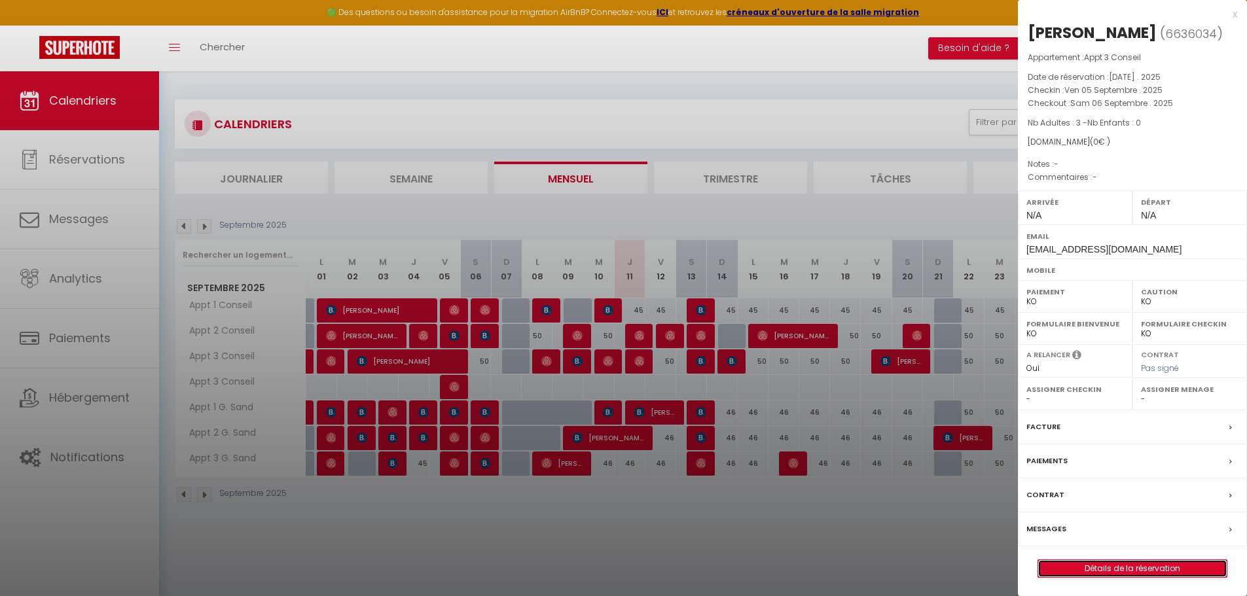
click at [1099, 567] on link "Détails de la réservation" at bounding box center [1132, 568] width 188 height 17
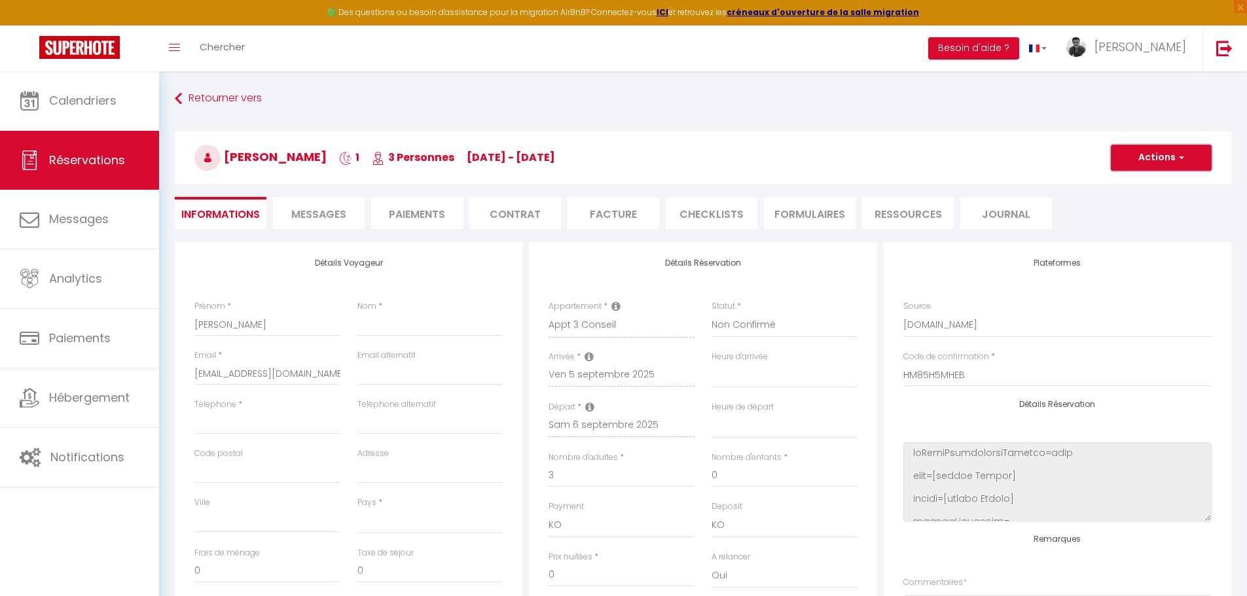
click at [1168, 148] on button "Actions" at bounding box center [1161, 158] width 101 height 26
click at [1135, 224] on link "Supprimer" at bounding box center [1147, 220] width 103 height 17
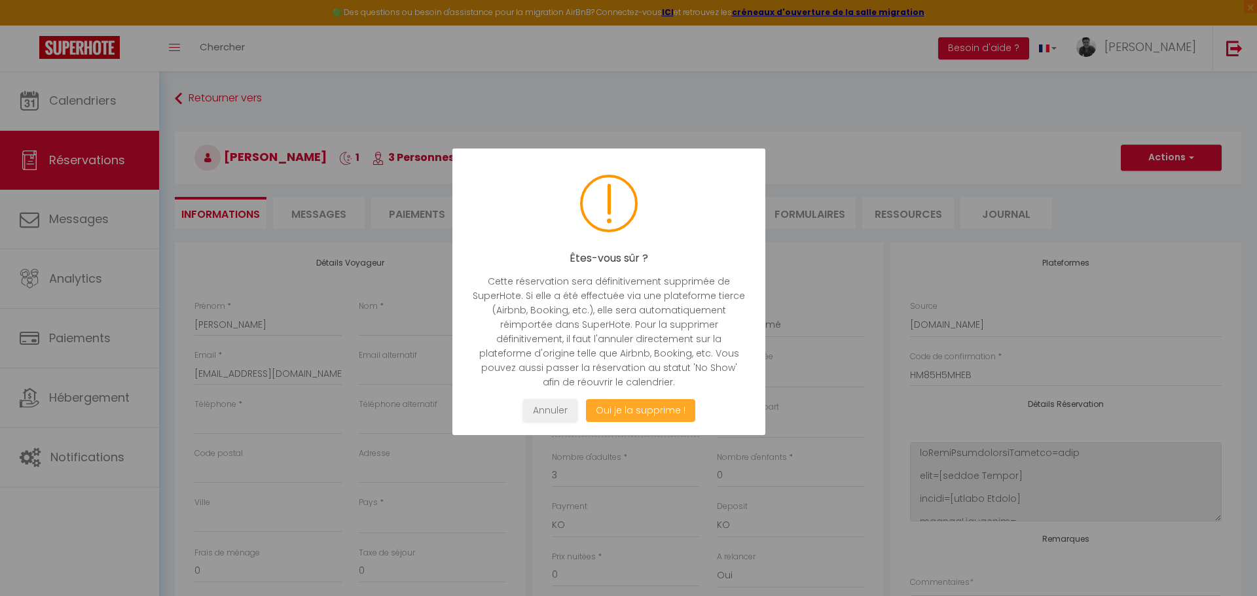
click at [661, 406] on button "Oui je la supprime !" at bounding box center [640, 410] width 109 height 23
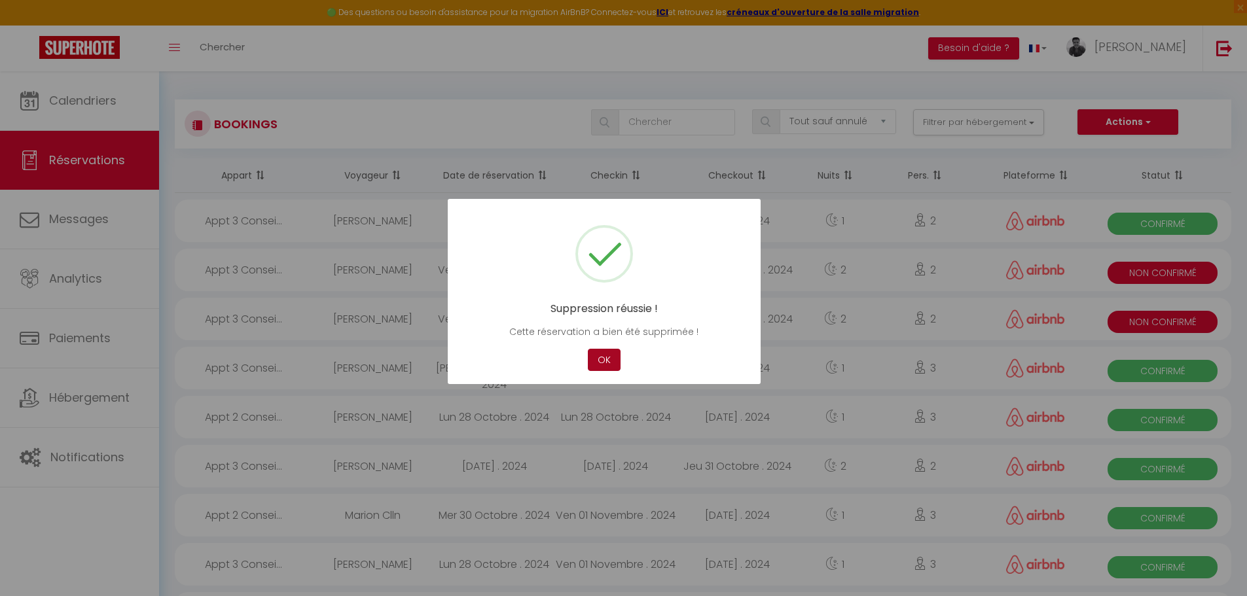
click at [596, 361] on button "OK" at bounding box center [604, 360] width 33 height 23
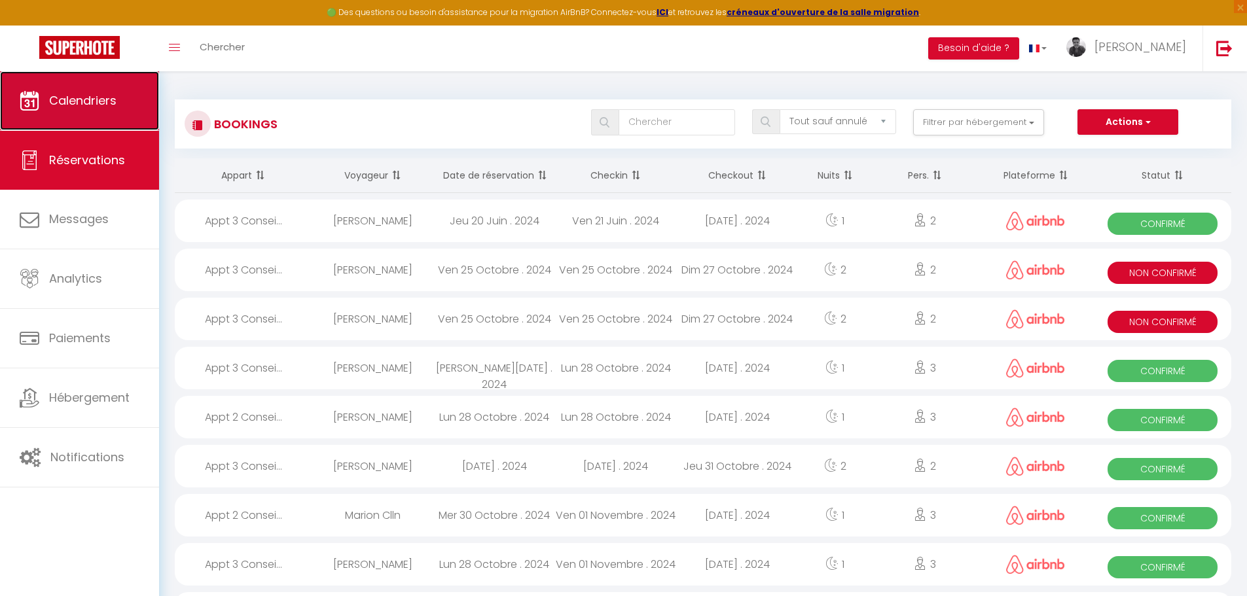
click at [88, 111] on link "Calendriers" at bounding box center [79, 100] width 159 height 59
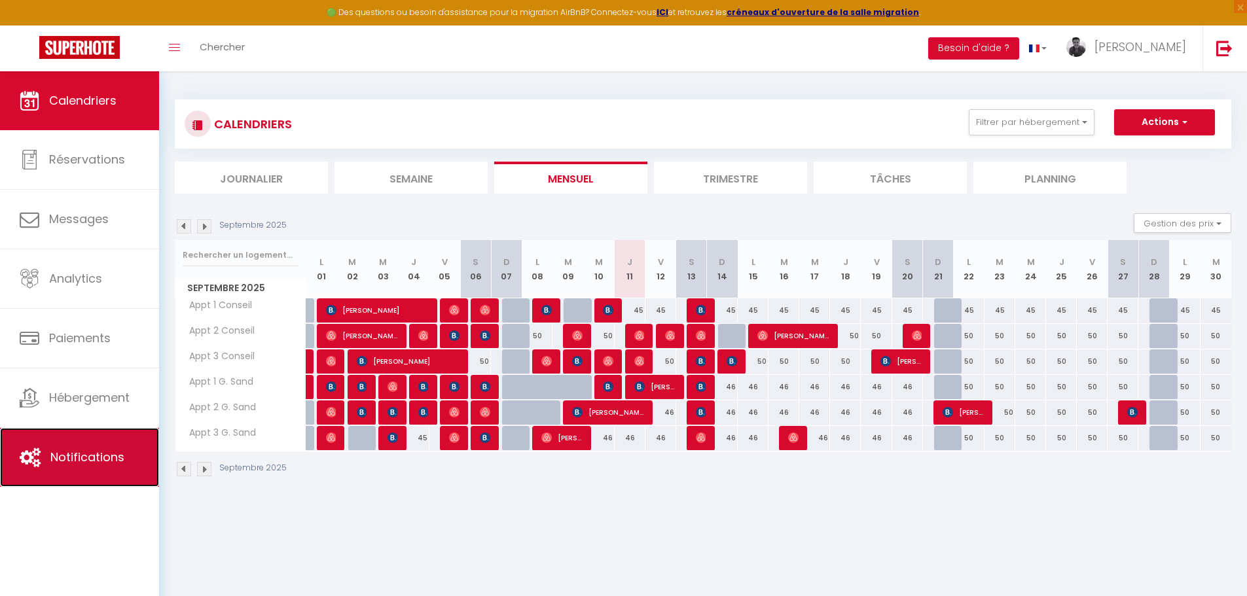
click at [86, 455] on span "Notifications" at bounding box center [87, 457] width 74 height 16
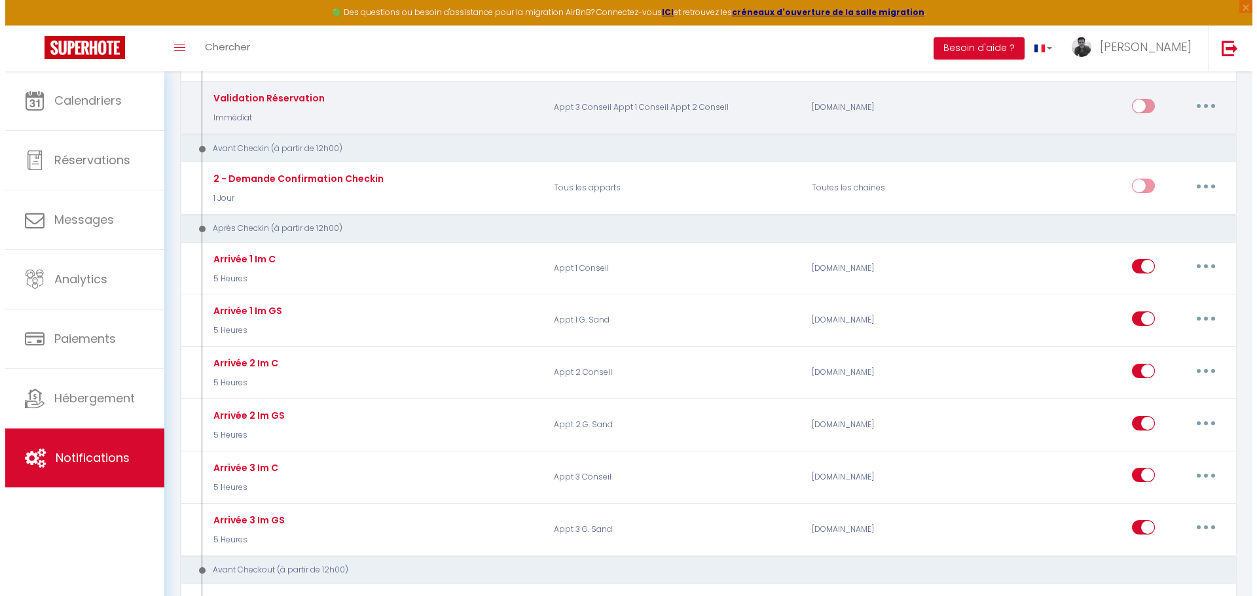
scroll to position [331, 0]
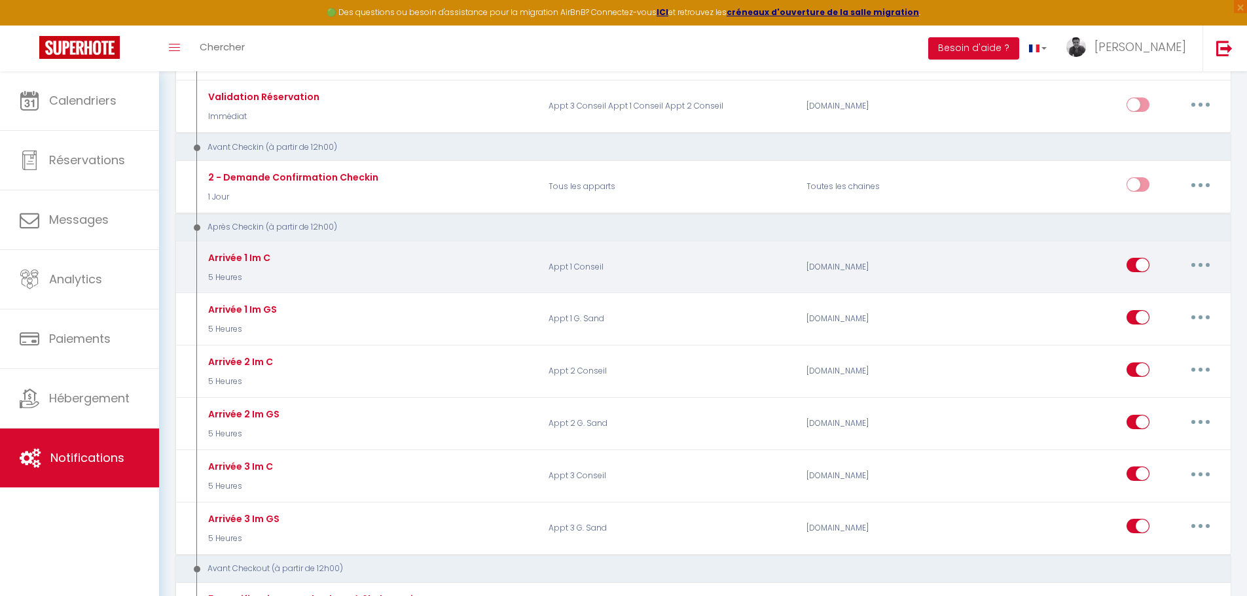
click at [1193, 266] on button "button" at bounding box center [1200, 265] width 37 height 21
click at [1144, 294] on link "Editer" at bounding box center [1166, 295] width 97 height 22
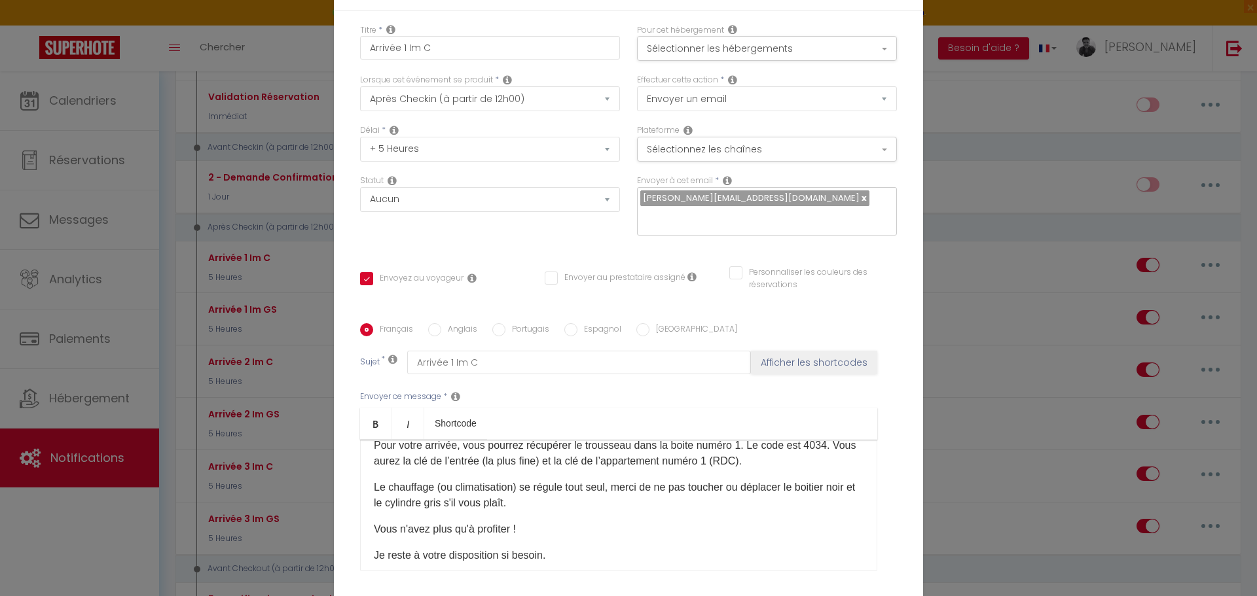
scroll to position [122, 0]
click at [826, 461] on p "Pour votre arrivée, vous pourrez récupérer le trousseau dans la boite numéro 1.…" at bounding box center [619, 451] width 490 height 31
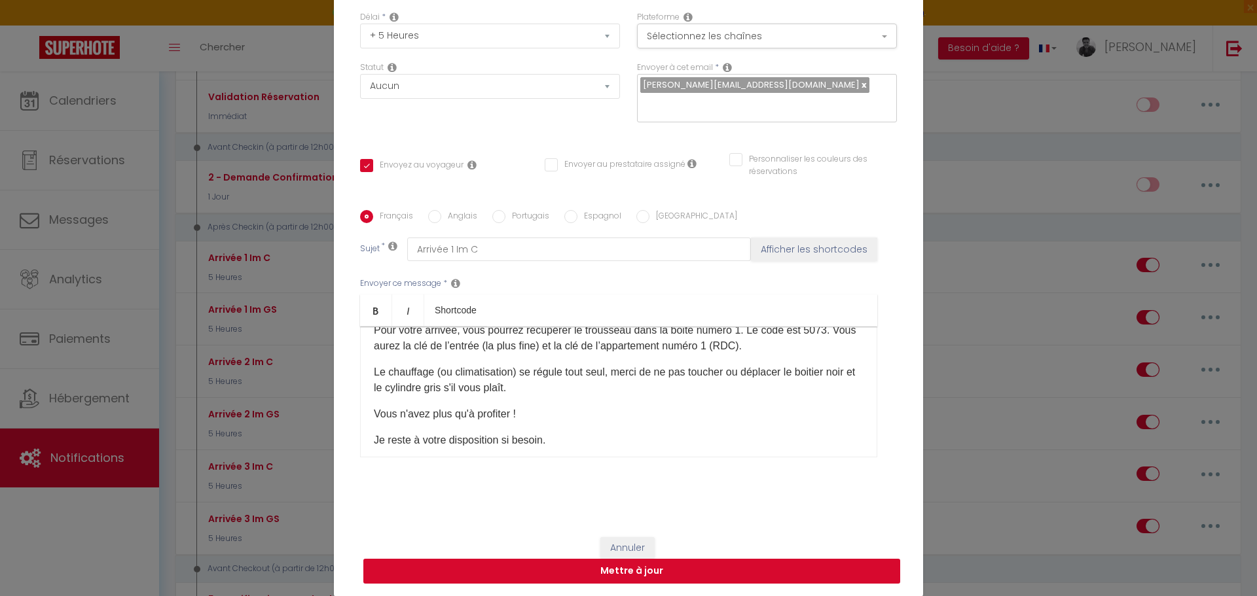
click at [673, 566] on button "Mettre à jour" at bounding box center [631, 571] width 537 height 25
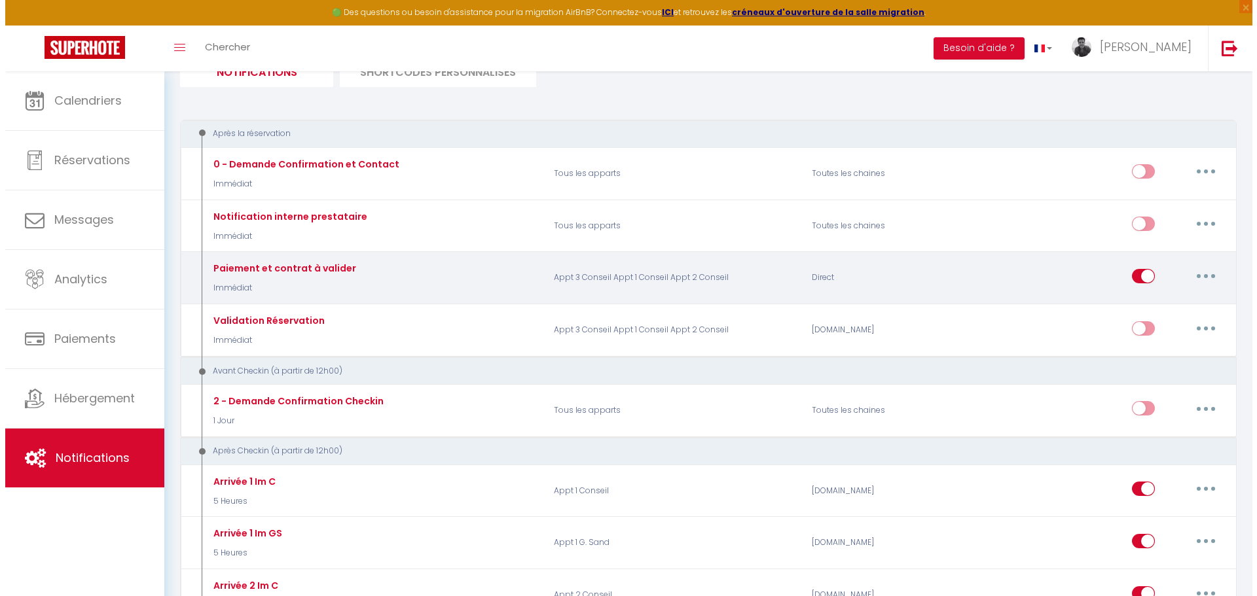
scroll to position [0, 0]
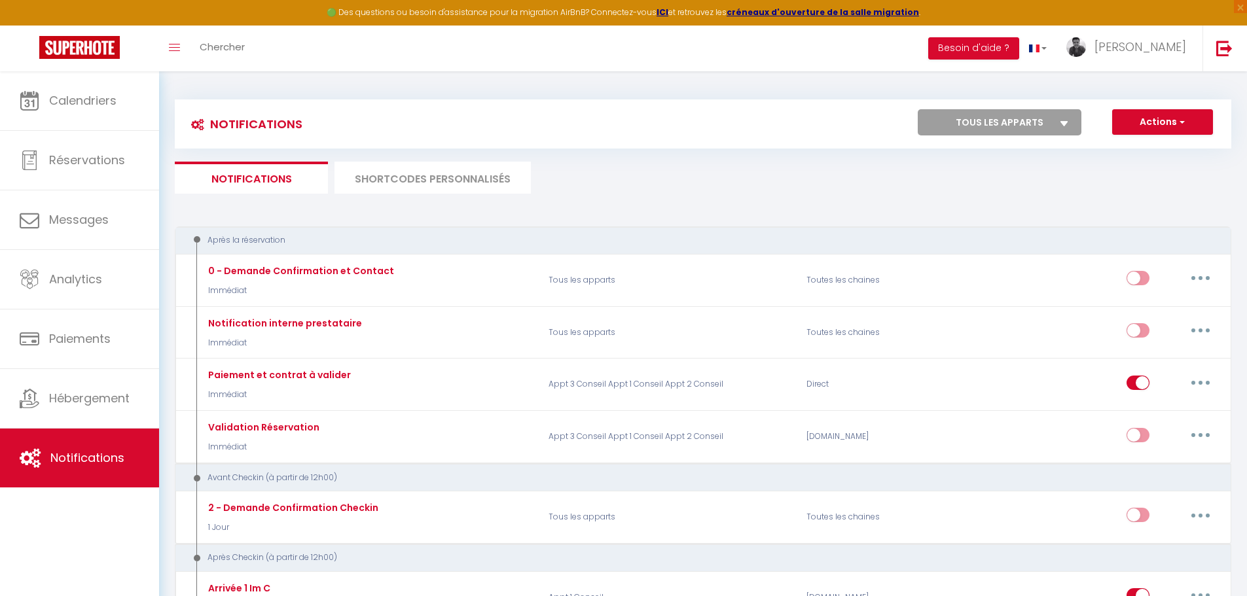
click at [1038, 122] on select "Tous les apparts Appt 1 Conseil Appt 2 Conseil Appt 3 Conseil Appt 1 [PERSON_NA…" at bounding box center [1000, 122] width 164 height 26
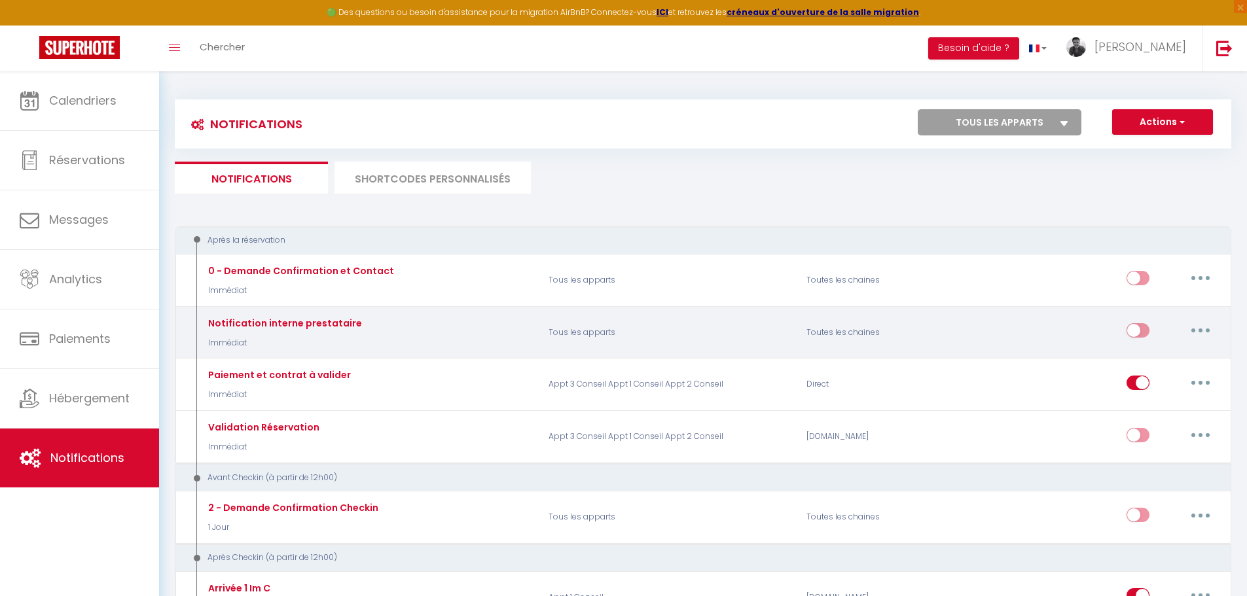
drag, startPoint x: 1038, startPoint y: 122, endPoint x: 1189, endPoint y: 331, distance: 257.9
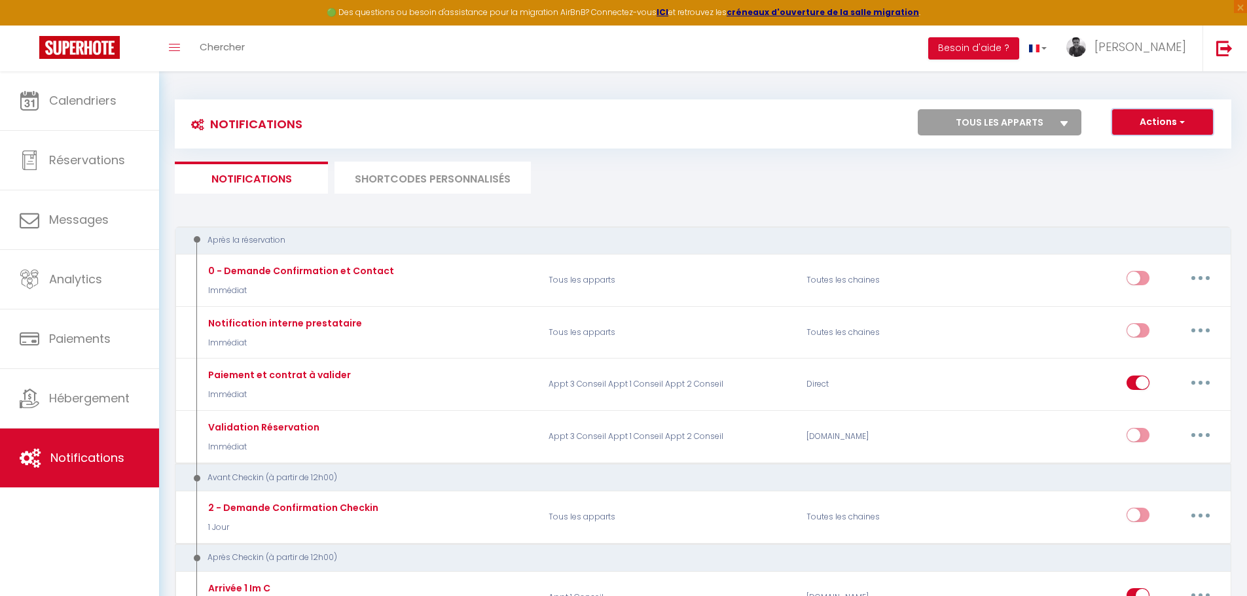
click at [1205, 123] on button "Actions" at bounding box center [1162, 122] width 101 height 26
click at [1145, 153] on link "Nouvelle Notification" at bounding box center [1144, 150] width 136 height 17
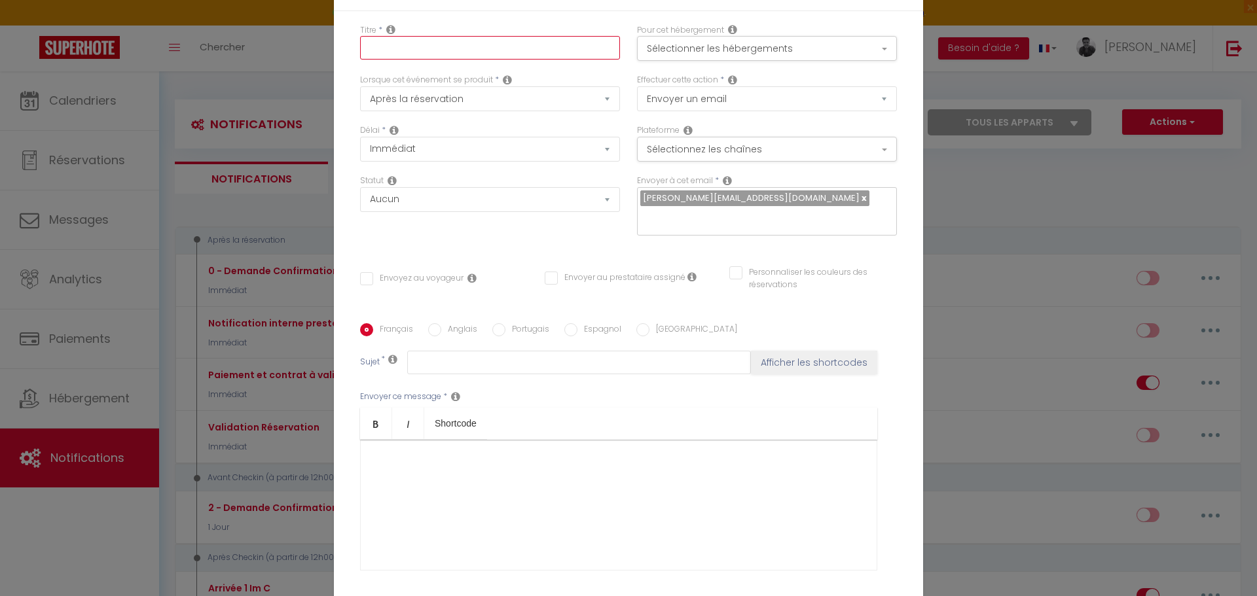
click at [592, 52] on input "text" at bounding box center [490, 48] width 260 height 24
click at [435, 51] on input "REMERCIEMENT GARANTIE" at bounding box center [490, 48] width 260 height 24
click at [762, 55] on button "Sélectionner les hébergements" at bounding box center [767, 48] width 260 height 25
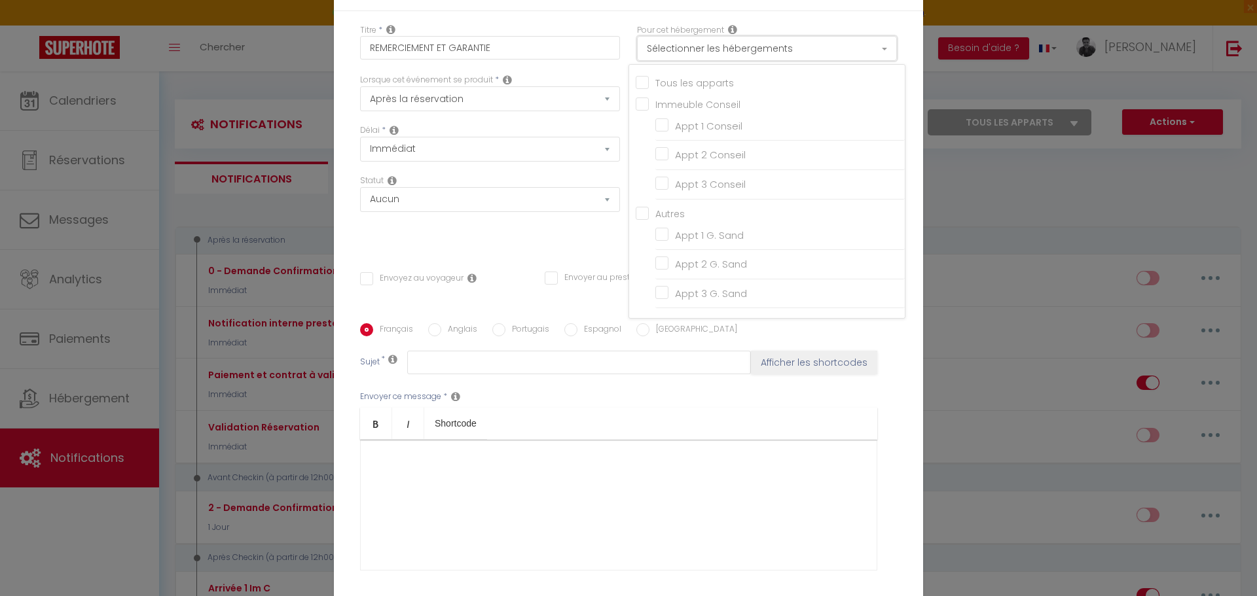
click at [764, 50] on button "Sélectionner les hébergements" at bounding box center [767, 48] width 260 height 25
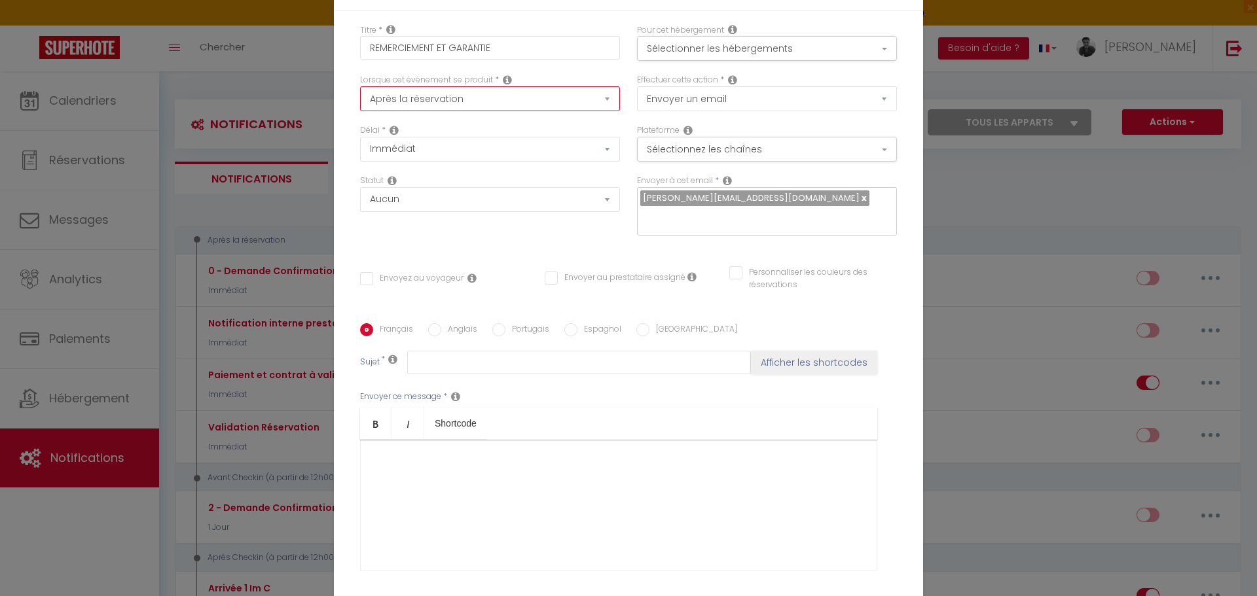
click at [599, 97] on select "Après la réservation Avant Checkin (à partir de 12h00) Après Checkin (à partir …" at bounding box center [490, 98] width 260 height 25
click at [751, 497] on div at bounding box center [618, 505] width 517 height 131
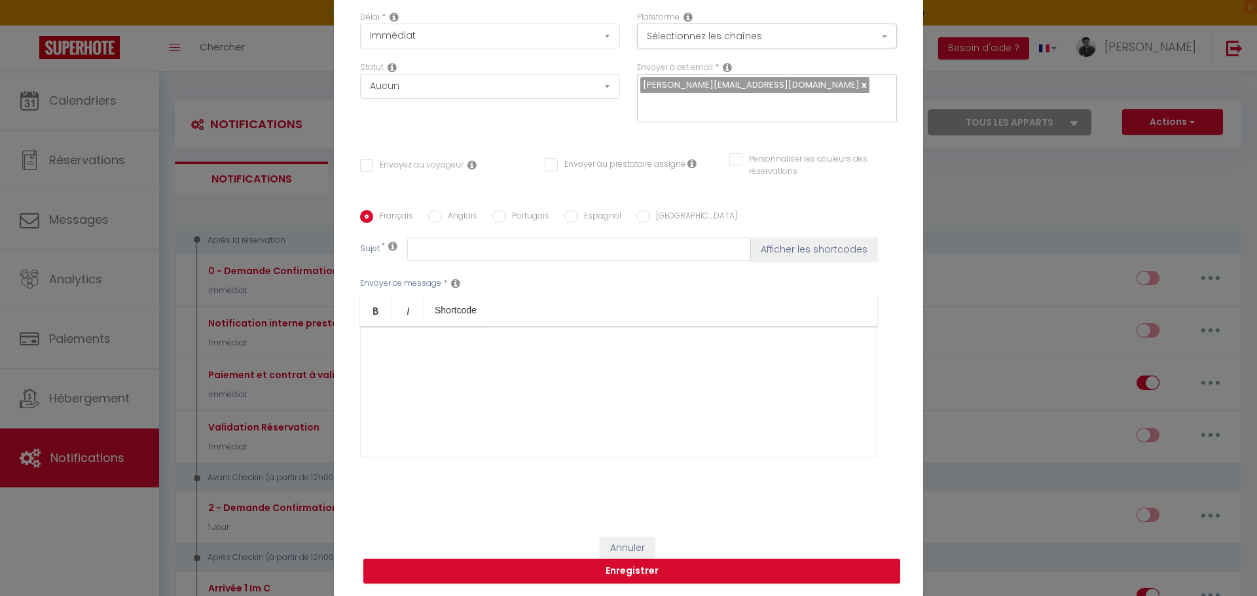
scroll to position [113, 0]
click at [625, 578] on button "Enregistrer" at bounding box center [631, 572] width 537 height 25
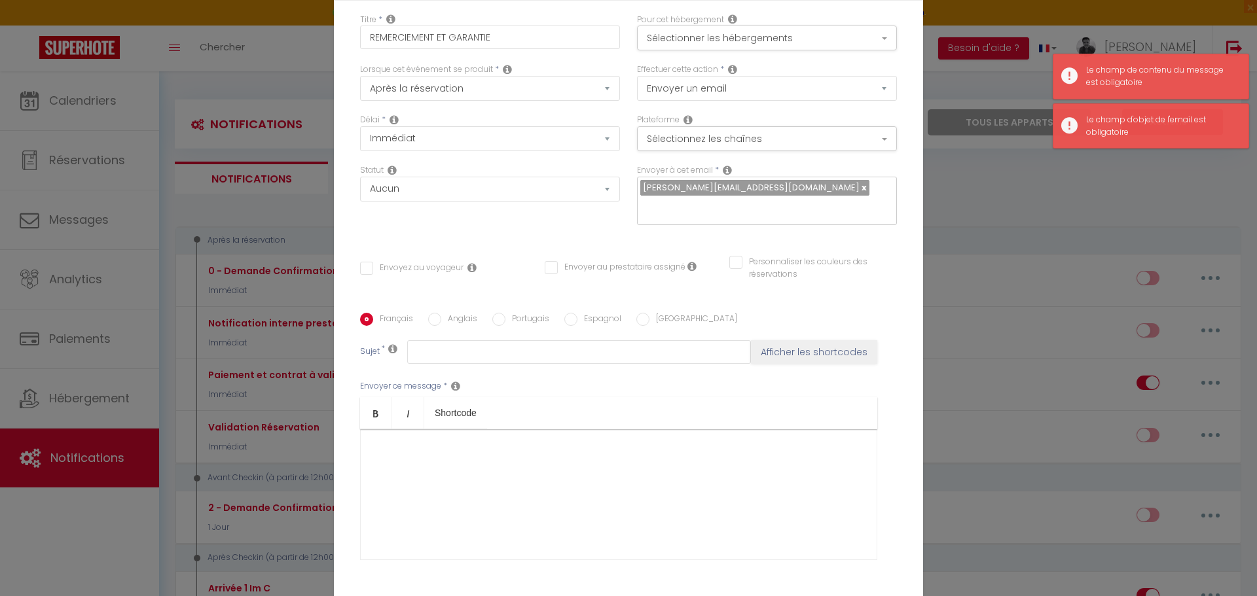
scroll to position [0, 0]
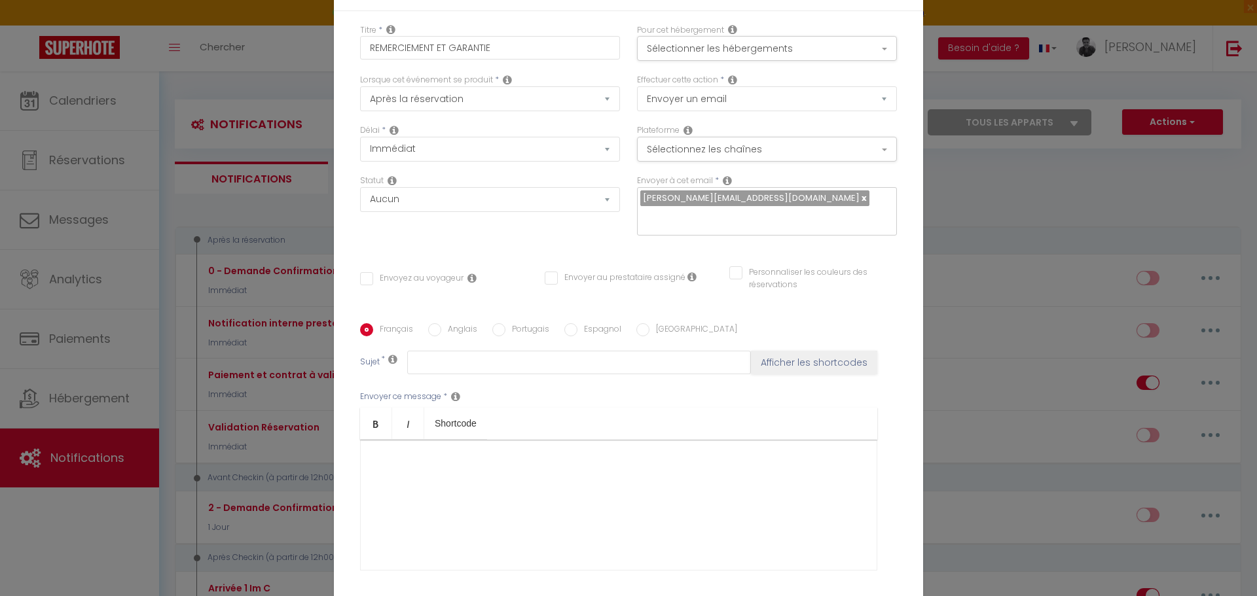
click at [566, 485] on div at bounding box center [618, 505] width 517 height 131
click at [502, 366] on input "text" at bounding box center [579, 363] width 344 height 24
click at [432, 501] on div at bounding box center [618, 505] width 517 height 131
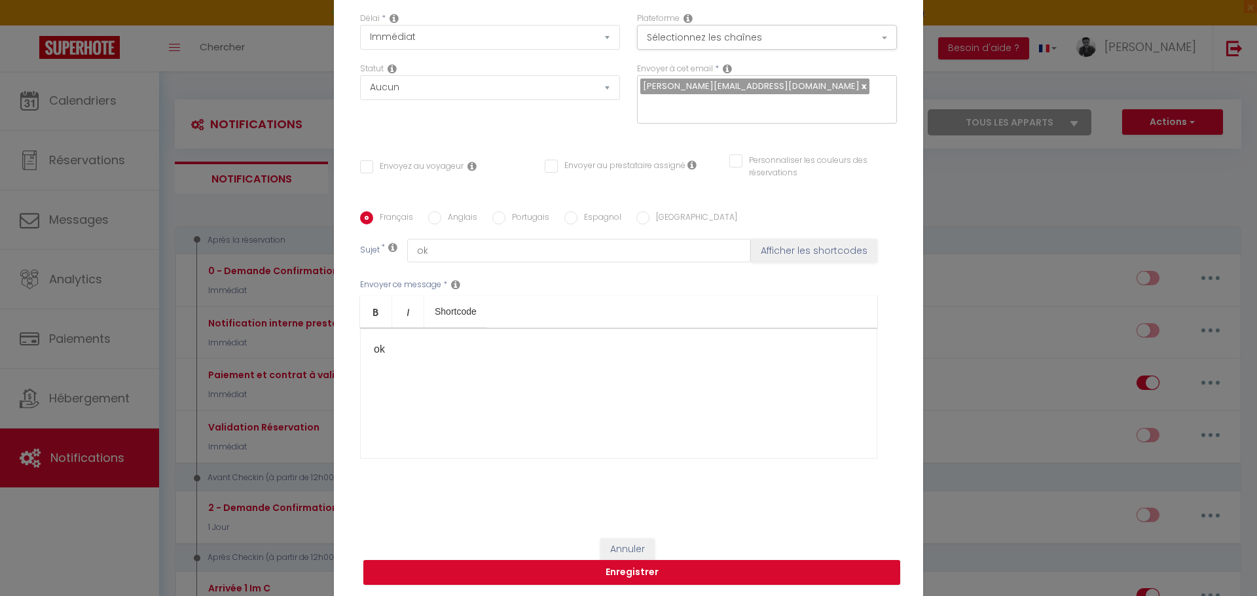
scroll to position [111, 0]
click at [628, 571] on button "Enregistrer" at bounding box center [631, 573] width 537 height 25
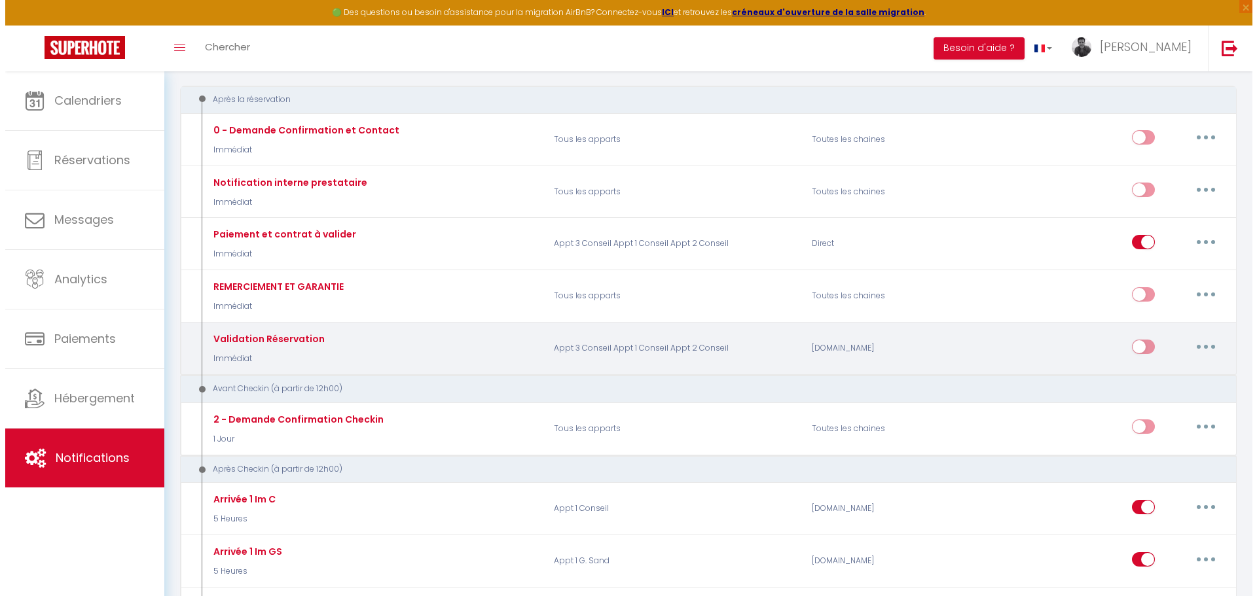
scroll to position [140, 0]
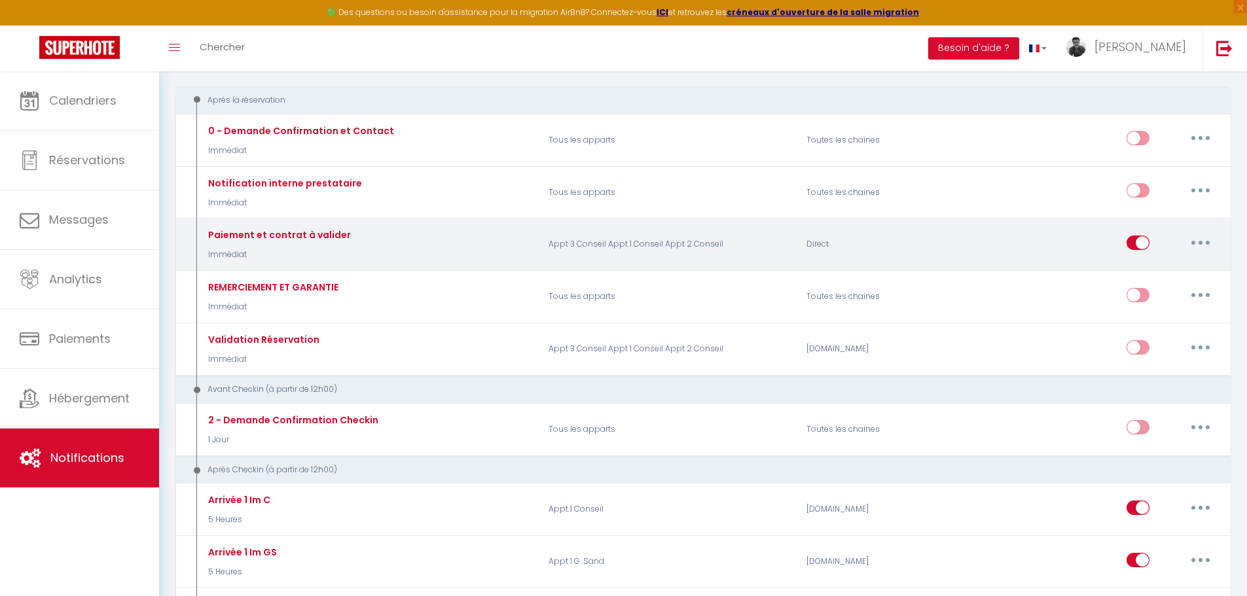
click at [429, 245] on div "Paiement et contrat à valider Immédiat" at bounding box center [368, 245] width 344 height 38
click at [1204, 244] on button "button" at bounding box center [1200, 242] width 37 height 21
click at [1154, 274] on link "Editer" at bounding box center [1166, 272] width 97 height 22
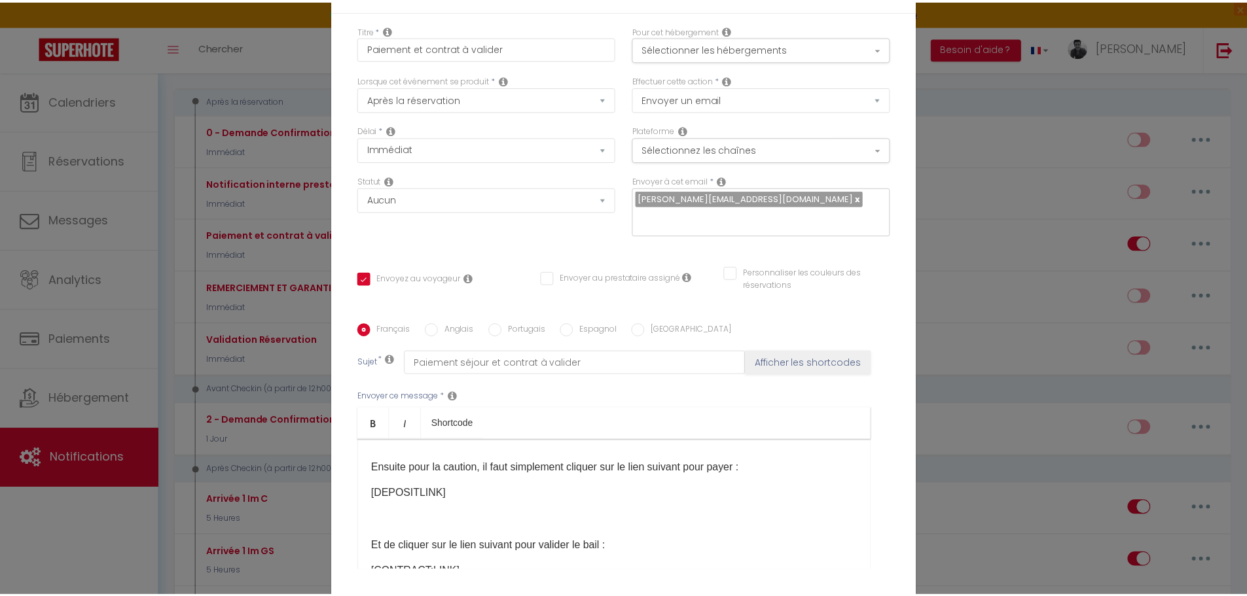
scroll to position [113, 0]
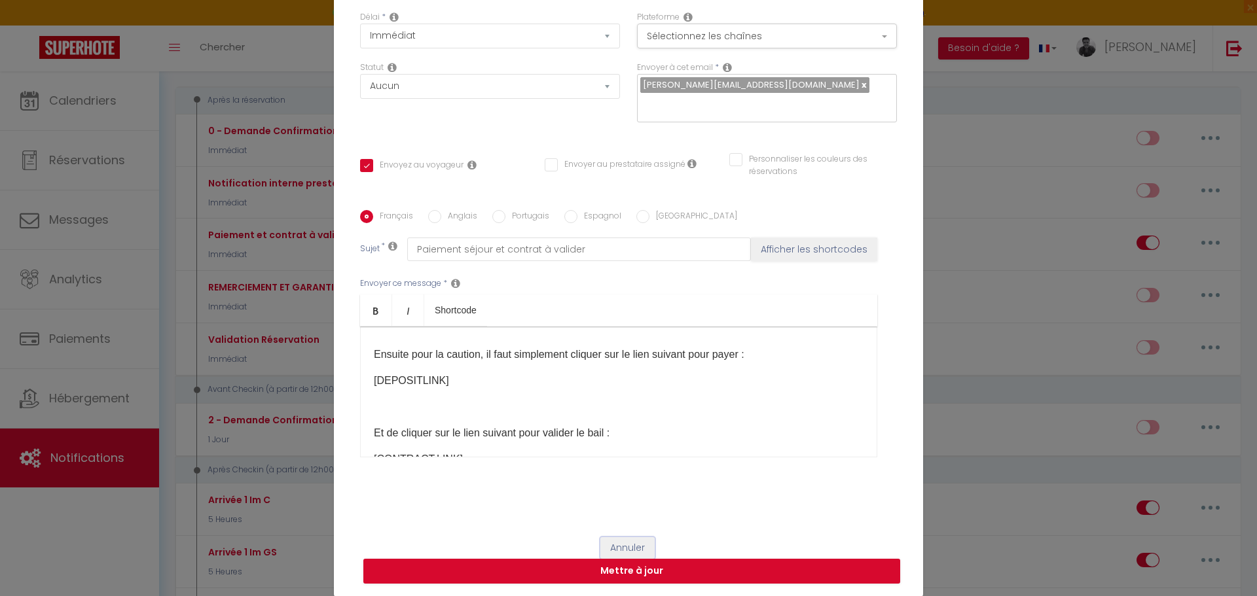
click at [630, 551] on button "Annuler" at bounding box center [627, 548] width 54 height 22
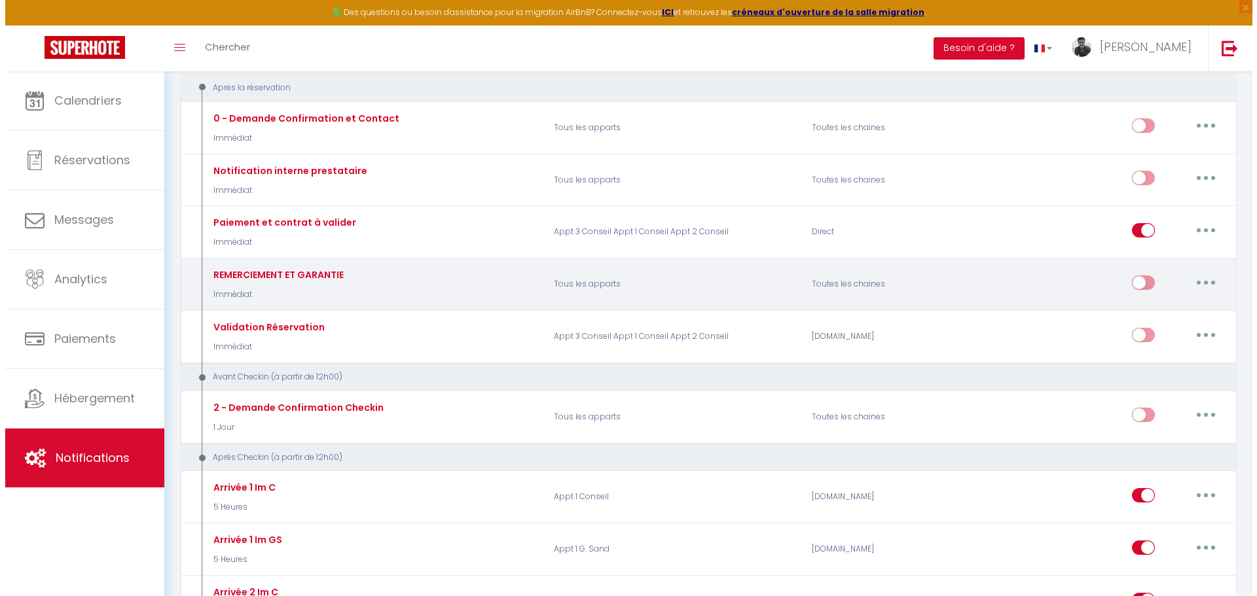
scroll to position [154, 0]
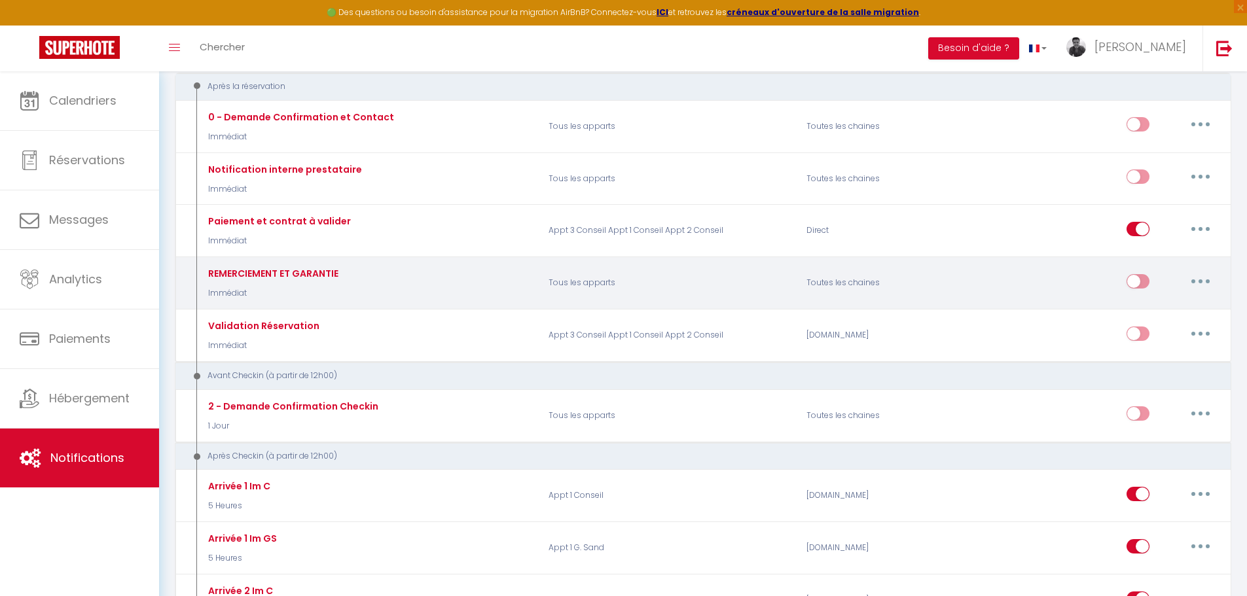
click at [1198, 285] on button "button" at bounding box center [1200, 281] width 37 height 21
click at [1147, 319] on link "Editer" at bounding box center [1166, 311] width 97 height 22
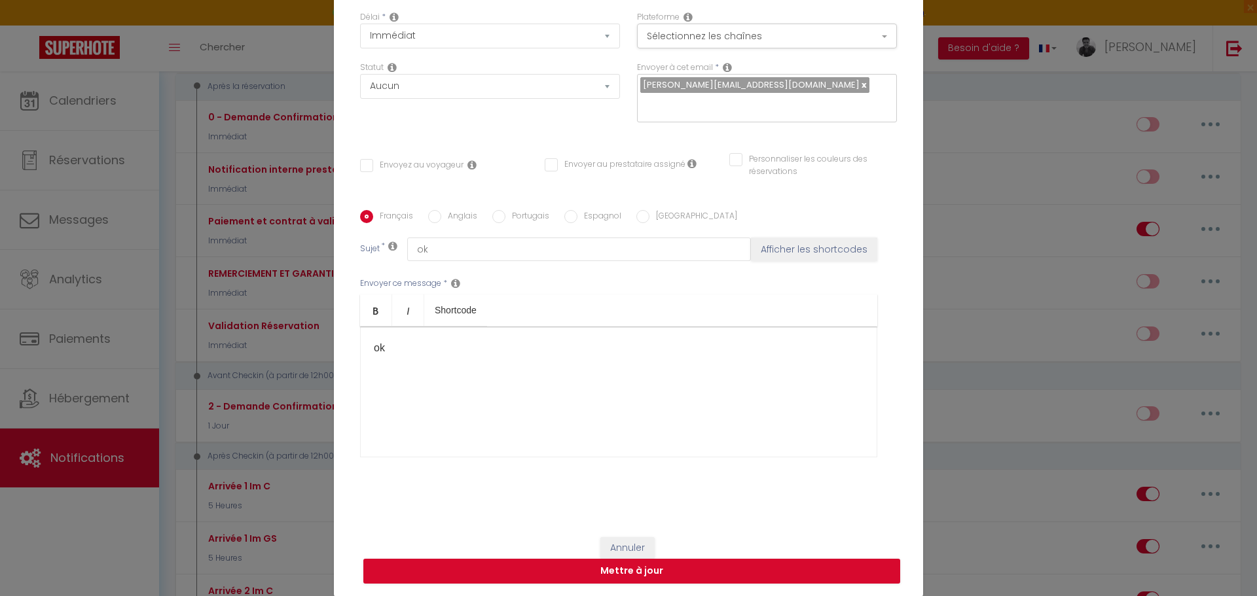
scroll to position [0, 0]
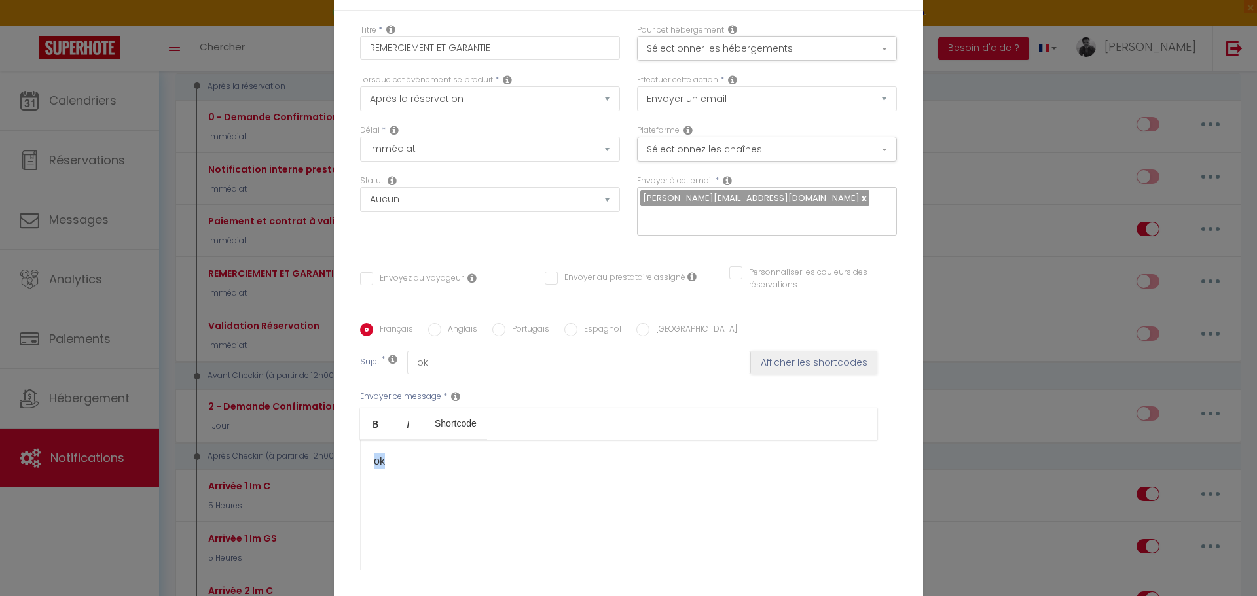
drag, startPoint x: 458, startPoint y: 461, endPoint x: 333, endPoint y: 454, distance: 125.2
click at [334, 454] on div "Titre * REMERCIEMENT ET GARANTIE Pour cet hébergement Sélectionner les hébergem…" at bounding box center [628, 324] width 589 height 626
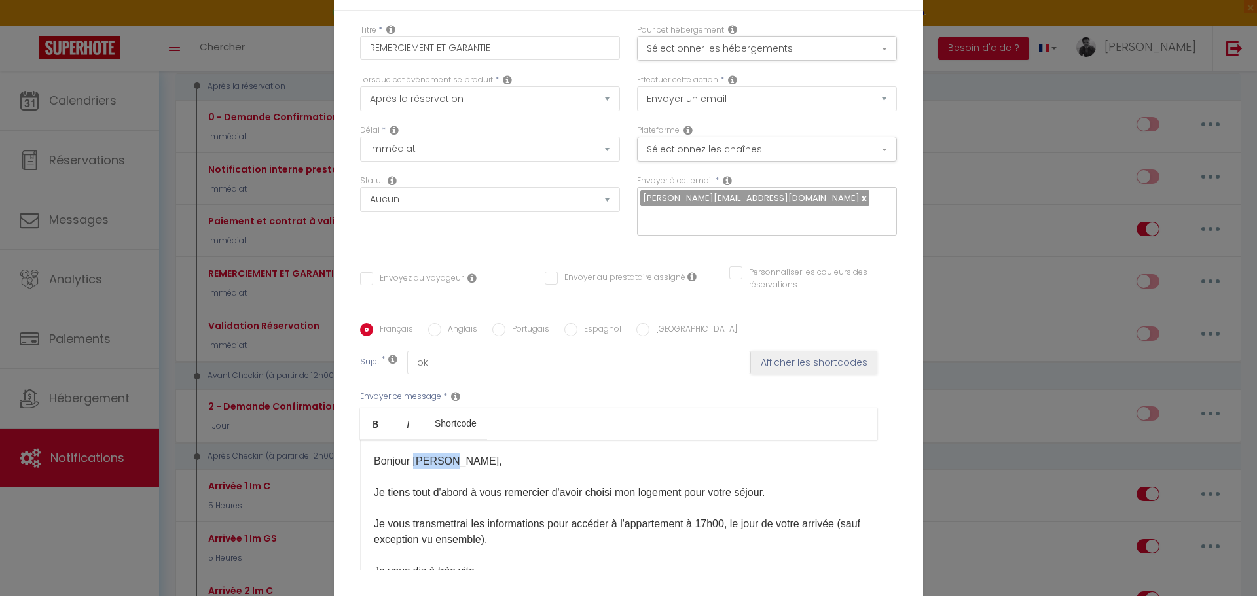
drag, startPoint x: 440, startPoint y: 462, endPoint x: 409, endPoint y: 459, distance: 30.9
click at [409, 459] on p "Bonjour [PERSON_NAME], Je tiens tout d'abord à vous remercier d'avoir choisi mo…" at bounding box center [619, 532] width 490 height 157
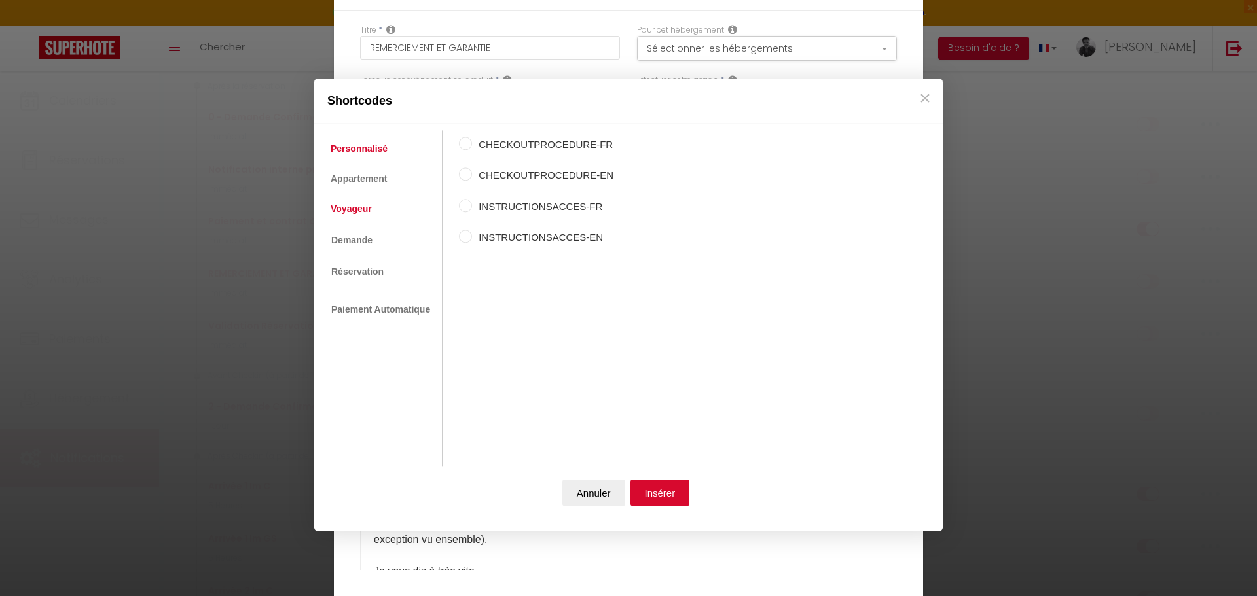
click at [366, 207] on link "Voyageur" at bounding box center [351, 210] width 54 height 24
click at [524, 170] on label "Prénom du voyageur" at bounding box center [536, 176] width 129 height 16
click at [472, 170] on input "Prénom du voyageur" at bounding box center [465, 174] width 13 height 13
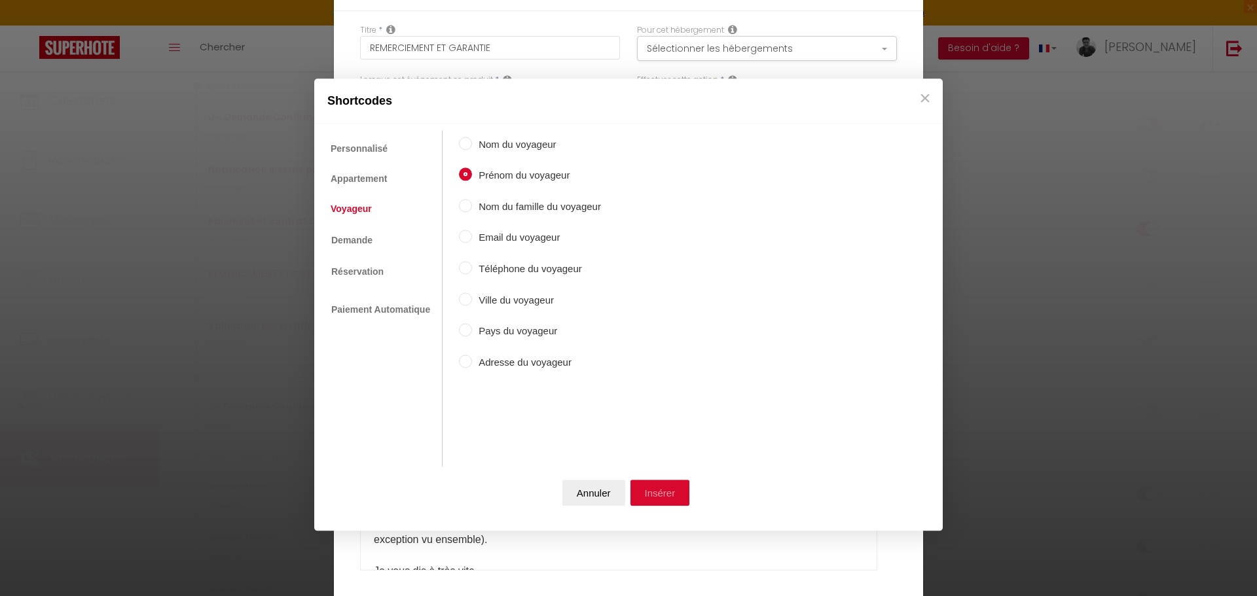
click at [652, 489] on button "Insérer" at bounding box center [660, 493] width 60 height 26
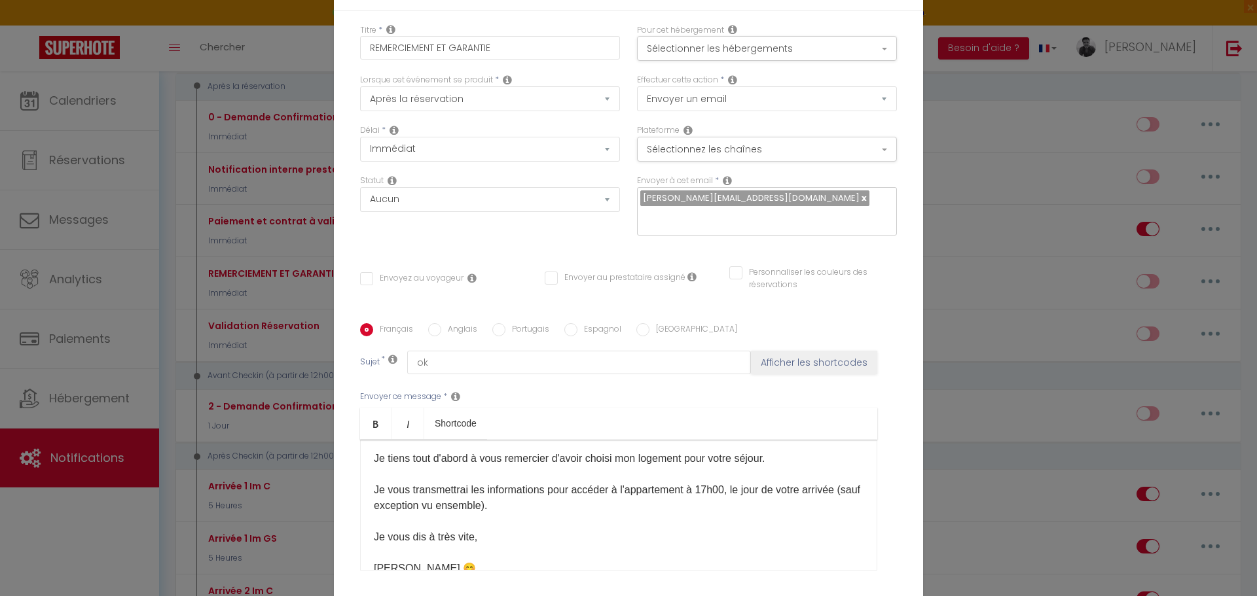
scroll to position [27, 0]
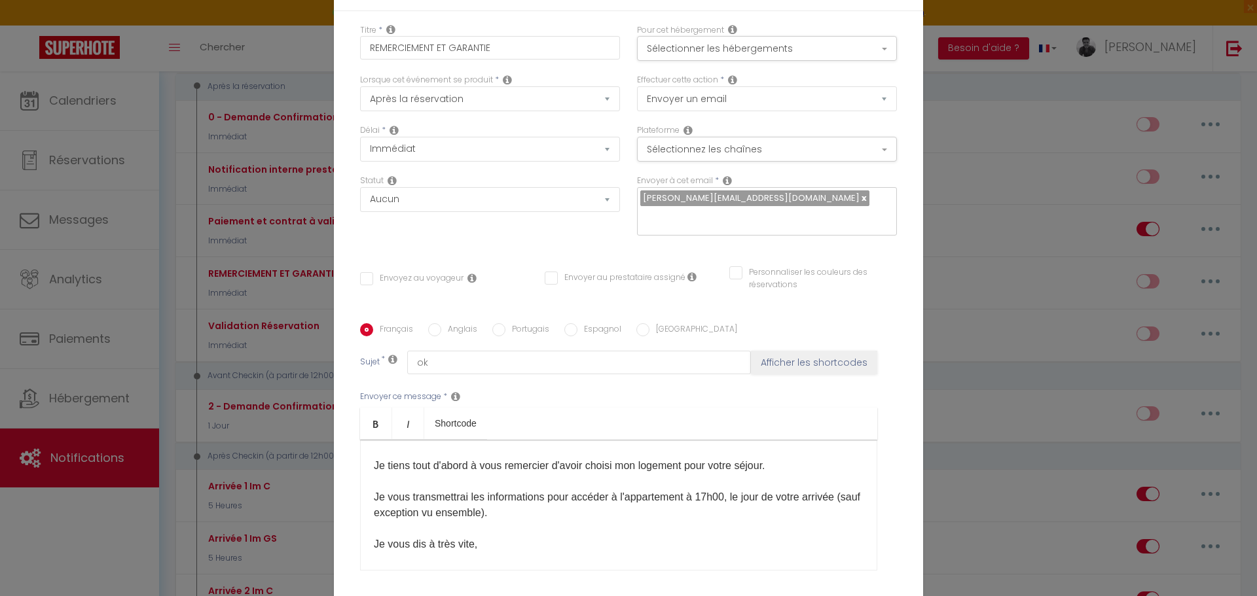
click at [804, 464] on p "Bonjour [GUEST:FIRST_NAME] ​ , Je tiens tout d'abord à vous remercier d'avoir c…" at bounding box center [619, 505] width 490 height 157
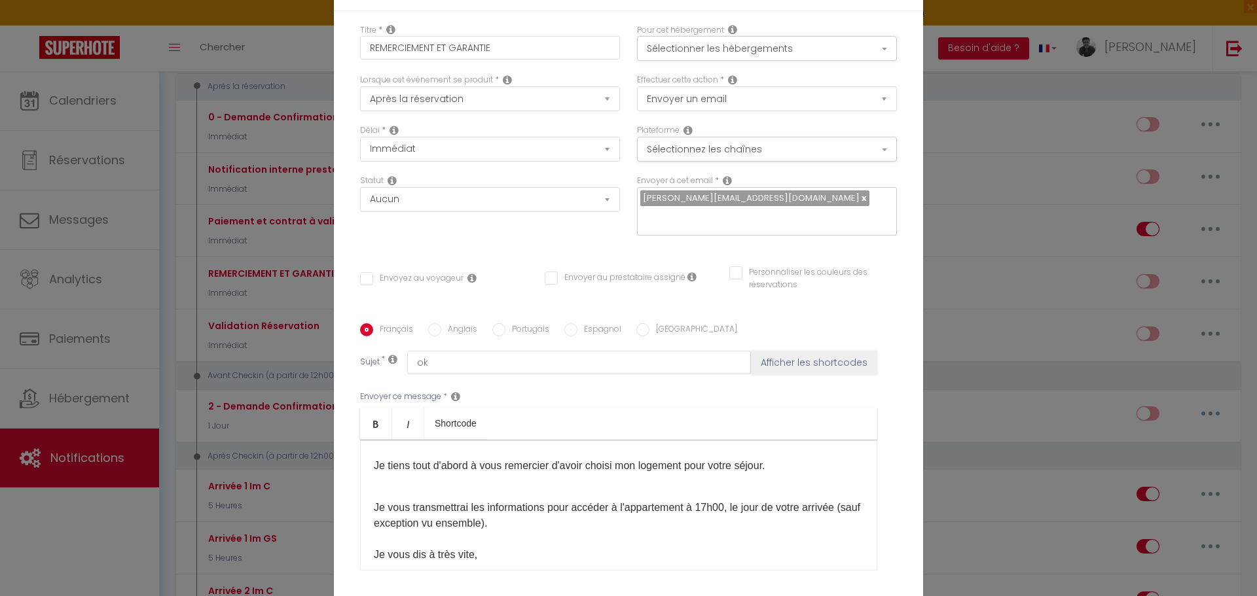
click at [365, 508] on div "Bonjour [GUEST:FIRST_NAME] ​ , Je tiens tout d'abord à vous remercier d'avoir c…" at bounding box center [618, 505] width 517 height 131
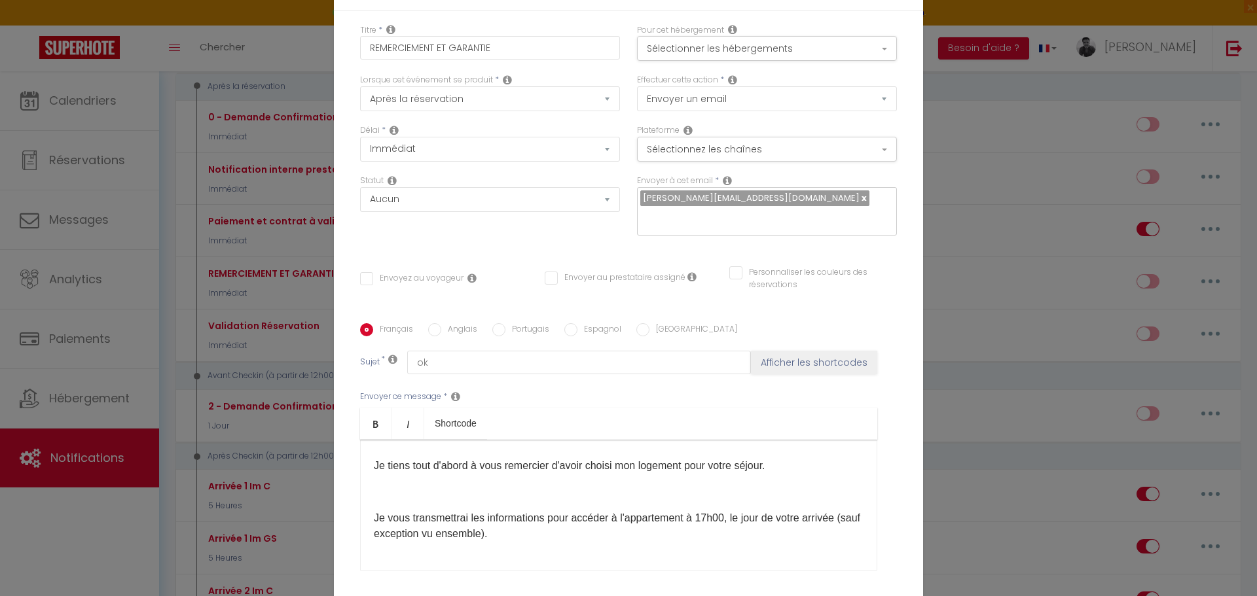
click at [374, 488] on p at bounding box center [619, 492] width 490 height 16
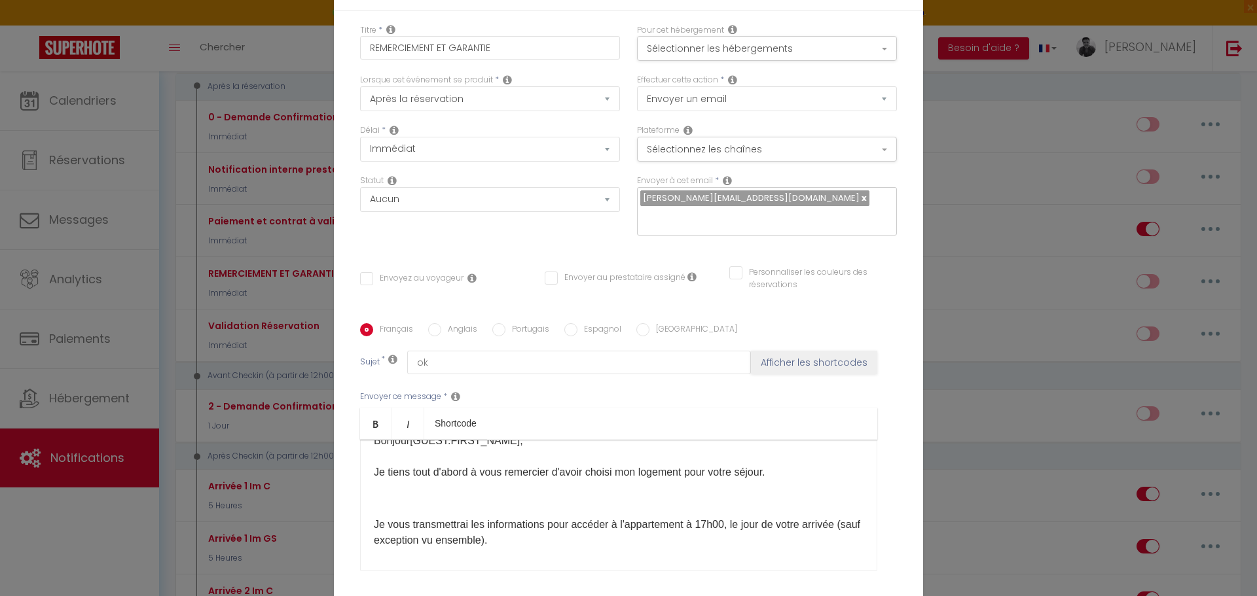
scroll to position [20, 0]
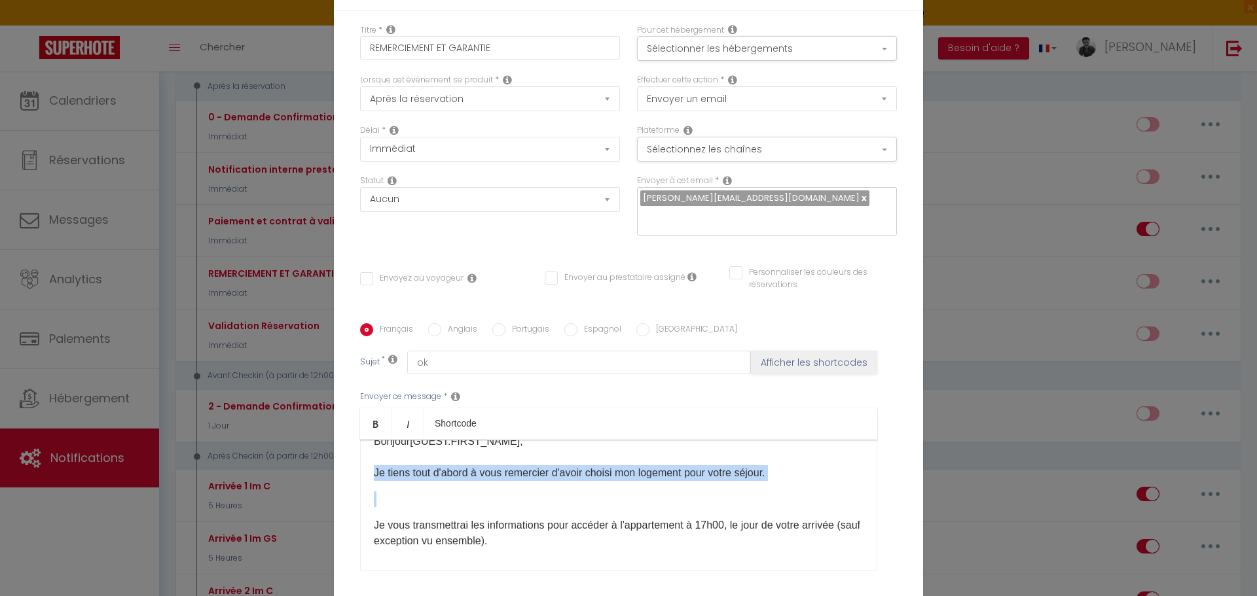
drag, startPoint x: 387, startPoint y: 497, endPoint x: 370, endPoint y: 474, distance: 28.4
click at [370, 474] on div "Bonjour [GUEST:FIRST_NAME] ​ , Je tiens tout d'abord à vous remercier d'avoir c…" at bounding box center [618, 505] width 517 height 131
click at [374, 503] on p at bounding box center [619, 500] width 490 height 16
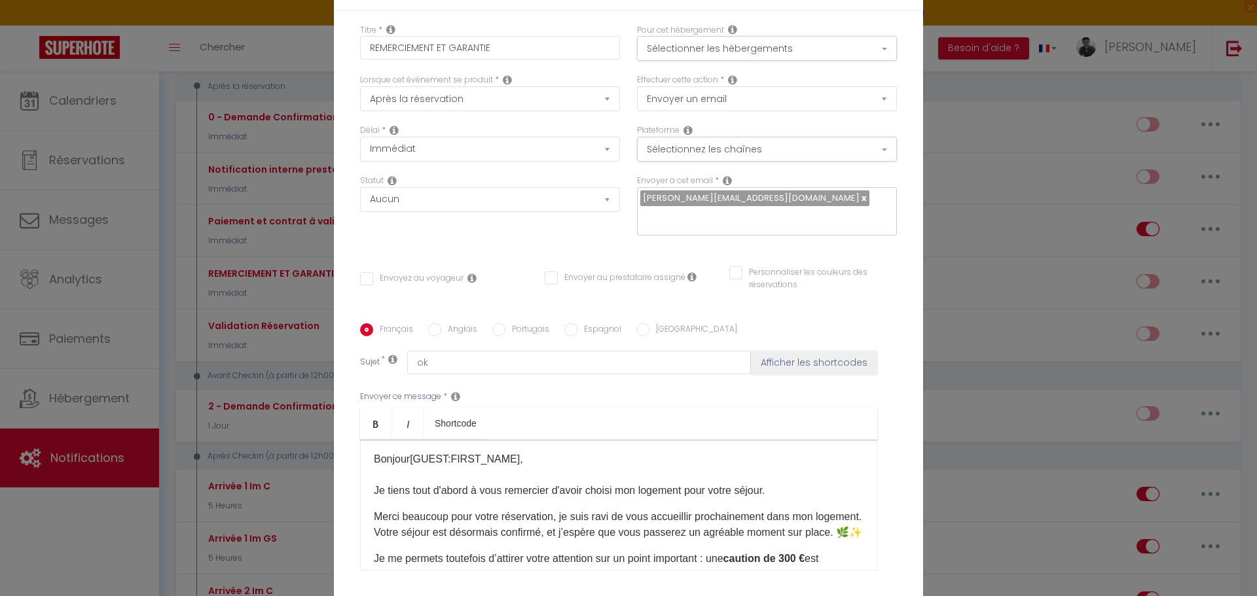
scroll to position [0, 0]
drag, startPoint x: 370, startPoint y: 515, endPoint x: 370, endPoint y: 492, distance: 23.6
click at [370, 492] on div "Bonjour [GUEST:FIRST_NAME] ​ , Je tiens tout d'abord à vous remercier d'avoir c…" at bounding box center [618, 505] width 517 height 131
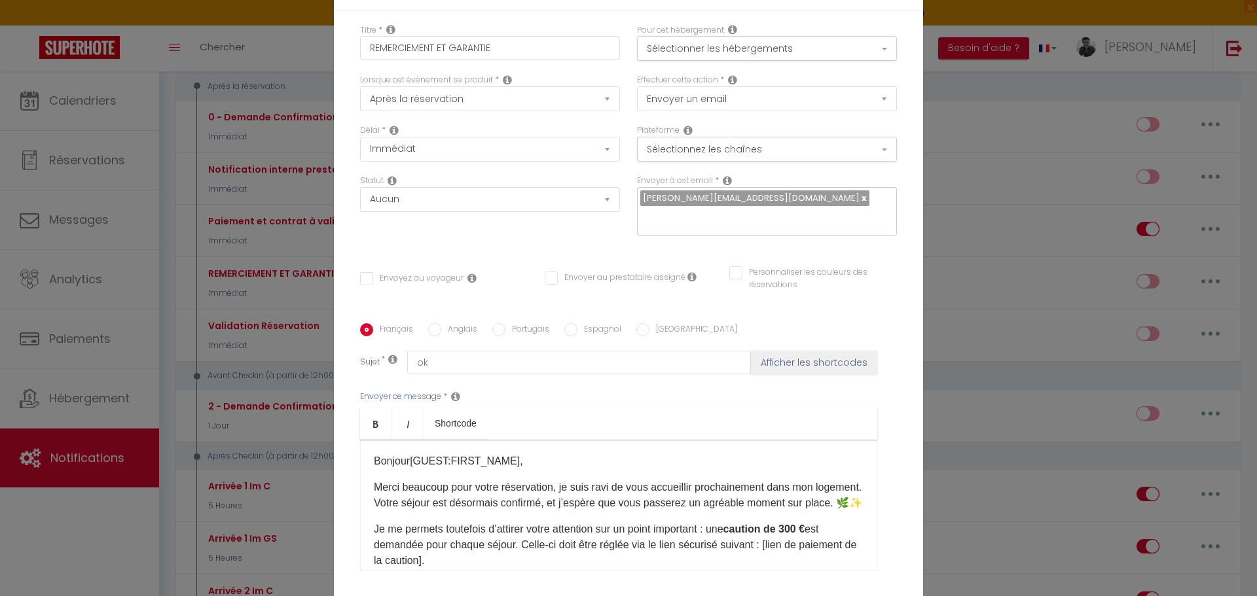
click at [374, 545] on p "Je me permets toutefois d’attirer votre attention sur un point important : une …" at bounding box center [619, 545] width 490 height 47
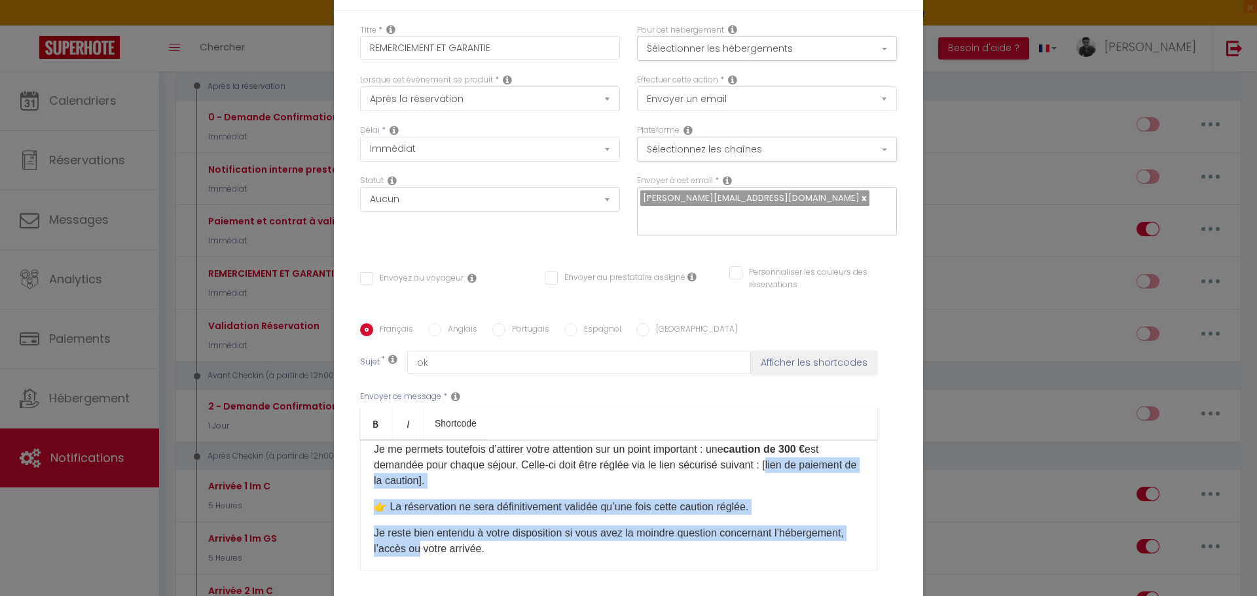
scroll to position [100, 0]
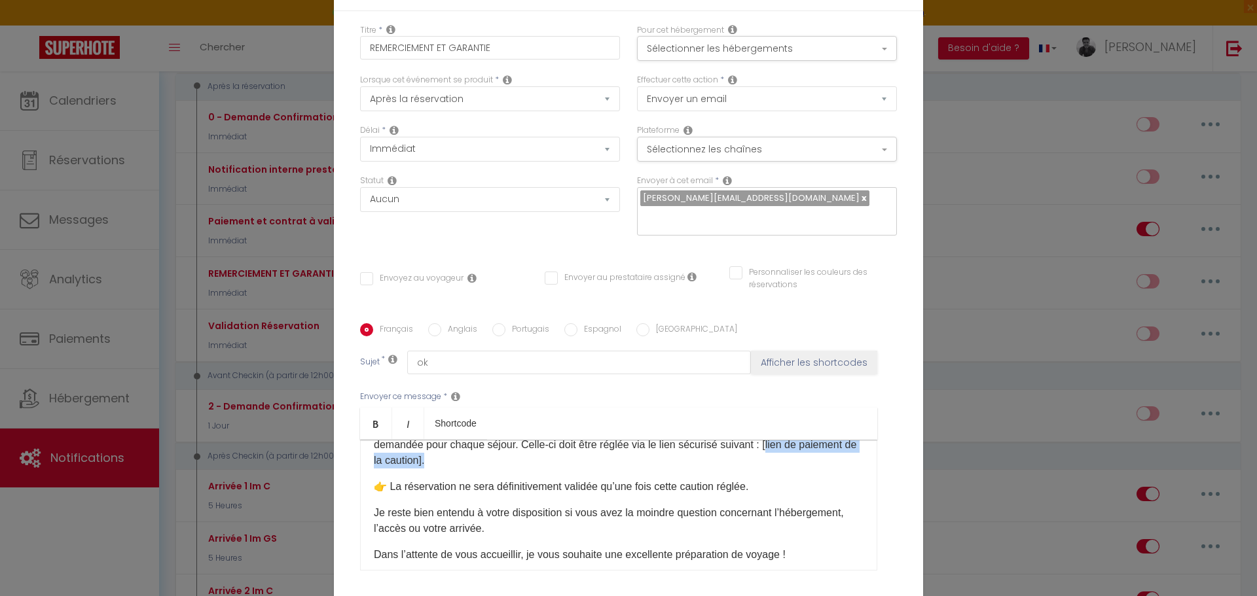
drag, startPoint x: 766, startPoint y: 490, endPoint x: 482, endPoint y: 476, distance: 285.1
click at [482, 469] on p "Je me permets toutefois d’attirer votre attention sur un point important : une …" at bounding box center [619, 444] width 490 height 47
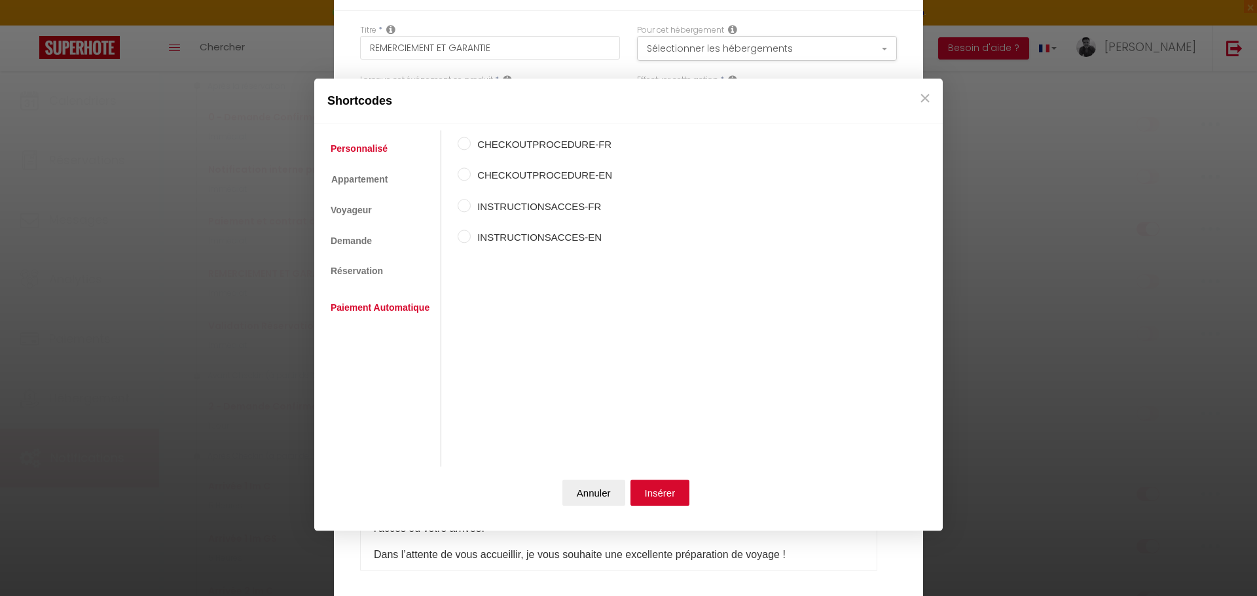
click at [363, 306] on link "Paiement Automatique" at bounding box center [380, 308] width 112 height 24
click at [363, 264] on link "Réservation" at bounding box center [356, 272] width 65 height 24
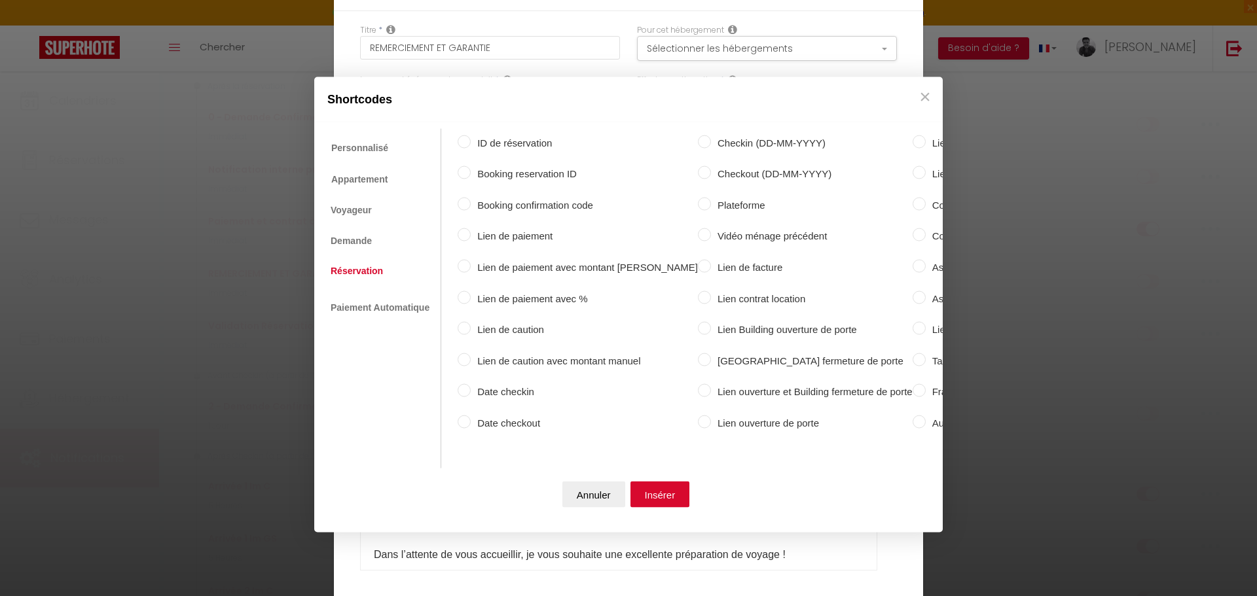
click at [465, 323] on input "Lien de caution" at bounding box center [463, 328] width 13 height 13
click at [668, 490] on button "Insérer" at bounding box center [660, 495] width 60 height 26
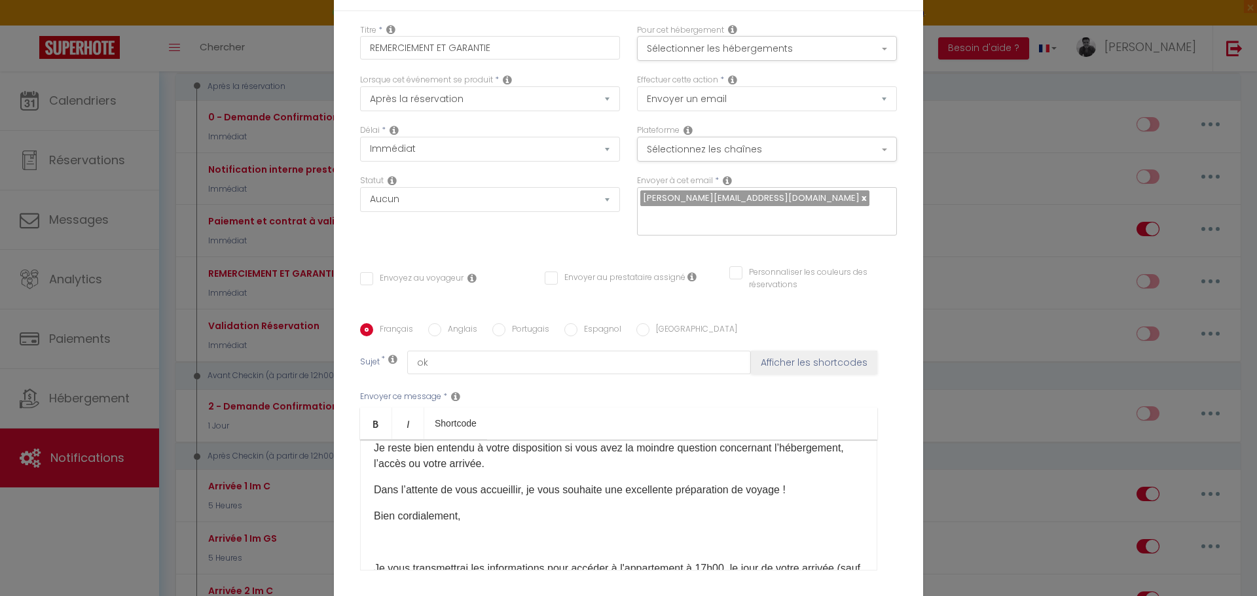
scroll to position [145, 0]
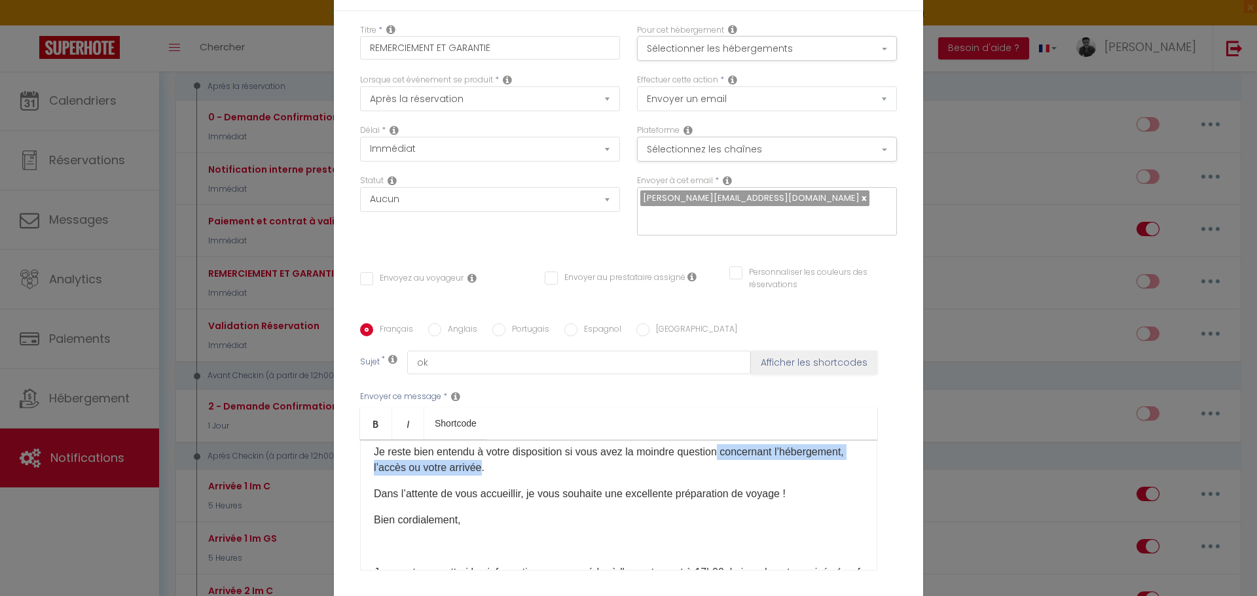
drag, startPoint x: 555, startPoint y: 485, endPoint x: 715, endPoint y: 465, distance: 160.9
click at [715, 465] on p "Je reste bien entendu à votre disposition si vous avez la moindre question conc…" at bounding box center [619, 459] width 490 height 31
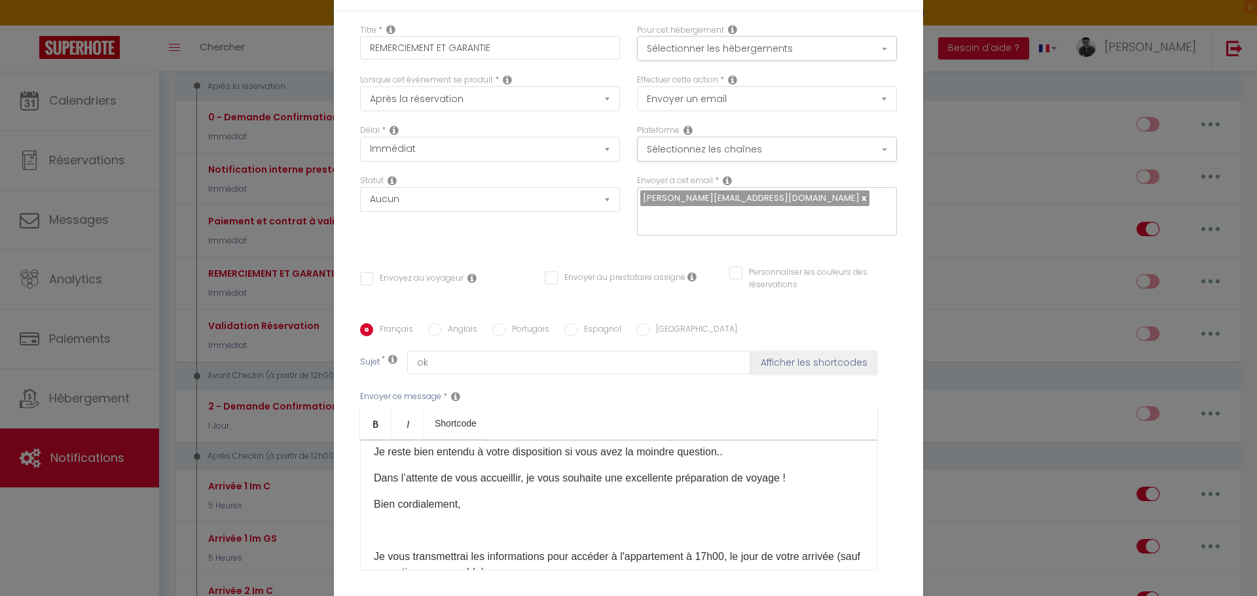
click at [732, 460] on p "Je reste bien entendu à votre disposition si vous avez la moindre question.." at bounding box center [619, 452] width 490 height 16
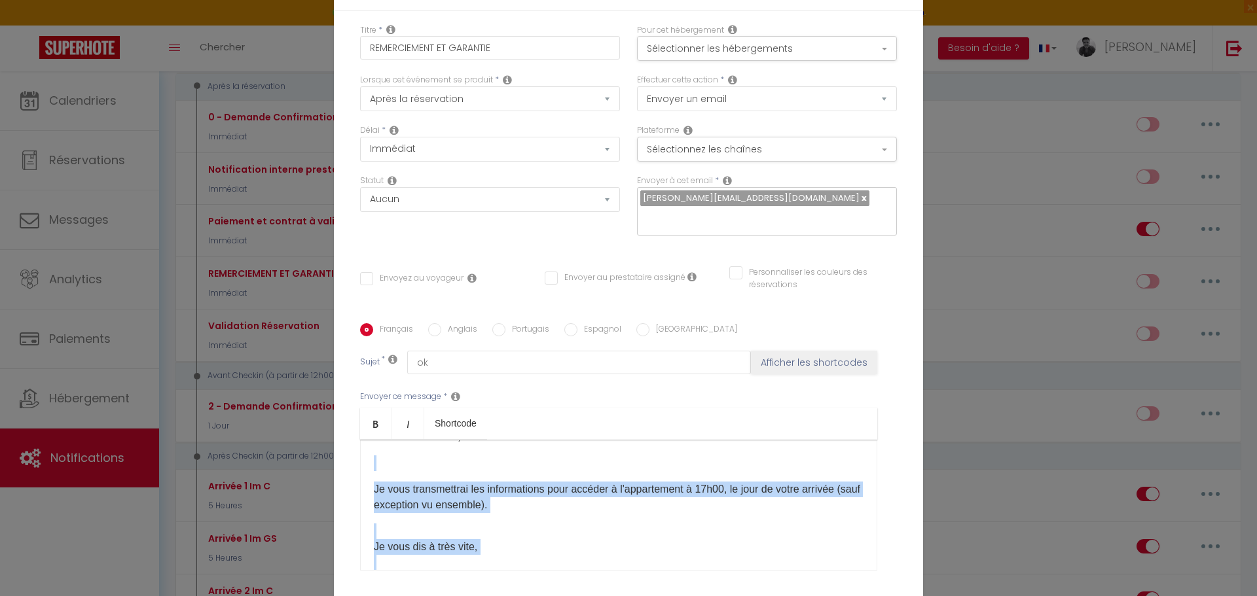
scroll to position [271, 0]
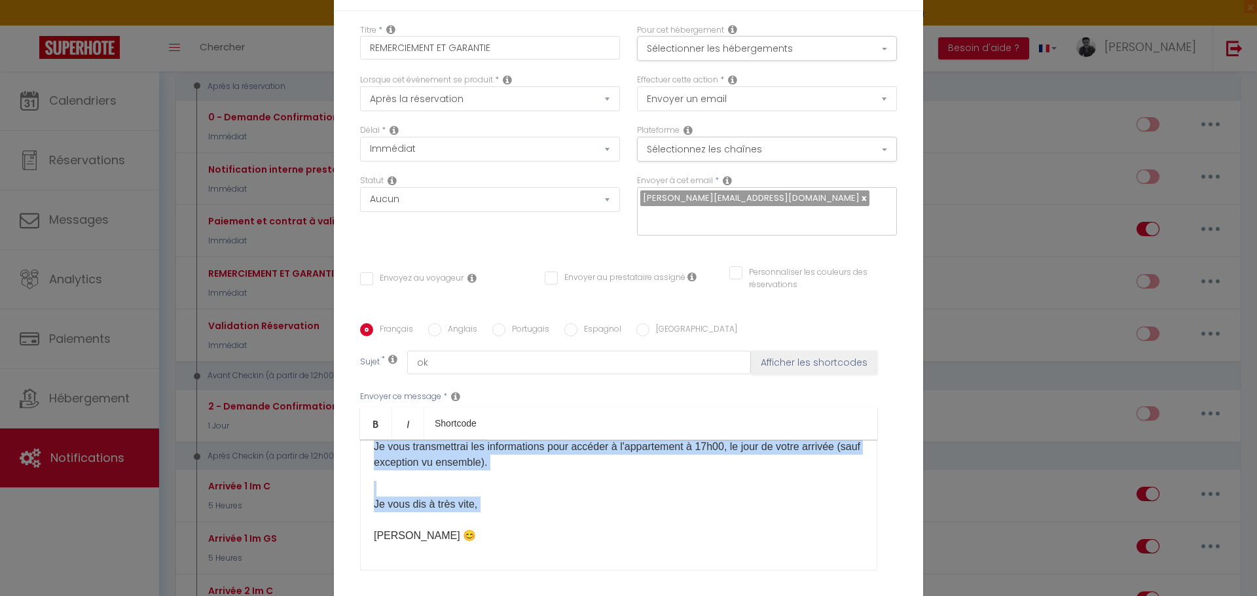
drag, startPoint x: 381, startPoint y: 479, endPoint x: 451, endPoint y: 517, distance: 79.7
click at [451, 517] on div "Bonjour [GUEST:FIRST_NAME] ​ , Merci beaucoup pour votre réservation, je suis r…" at bounding box center [618, 505] width 517 height 131
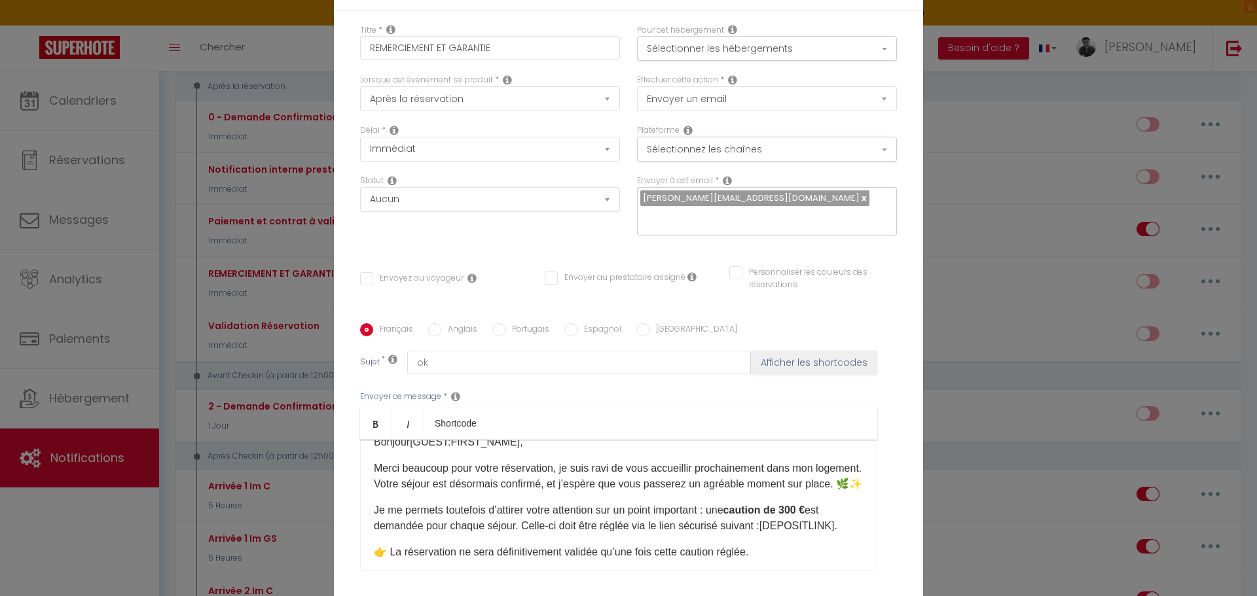
scroll to position [0, 0]
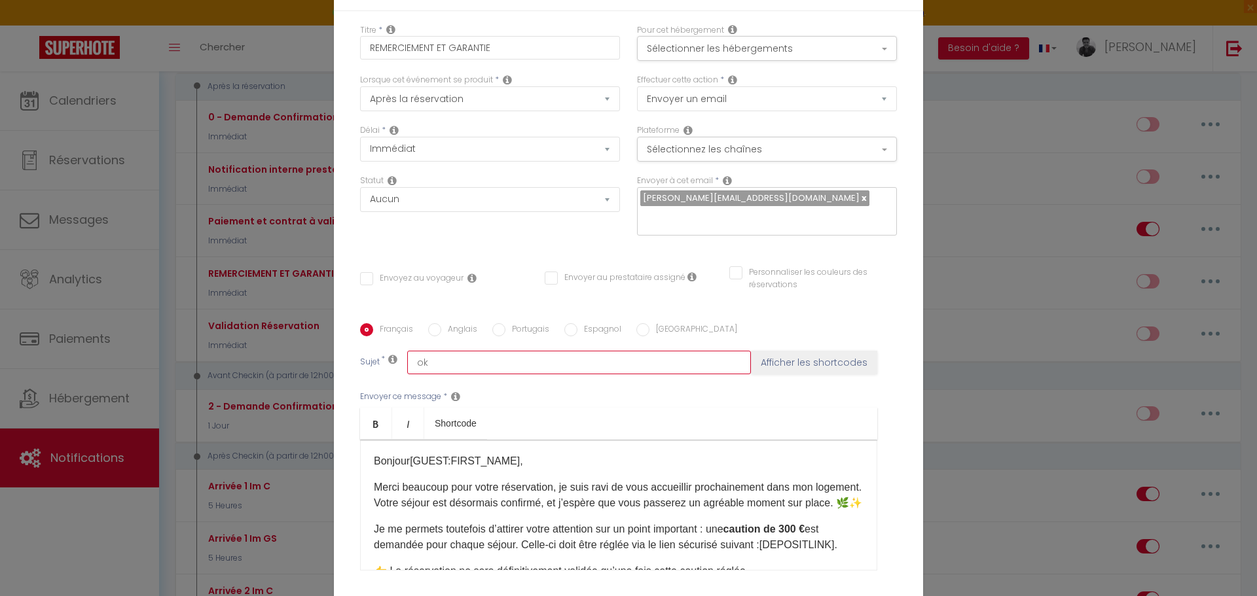
drag, startPoint x: 454, startPoint y: 361, endPoint x: 352, endPoint y: 361, distance: 102.1
click at [357, 361] on div "Français Anglais Portugais Espagnol Italien Sujet * ok Afficher les shortcodes …" at bounding box center [628, 455] width 543 height 264
click at [792, 42] on button "Sélectionner les hébergements" at bounding box center [767, 48] width 260 height 25
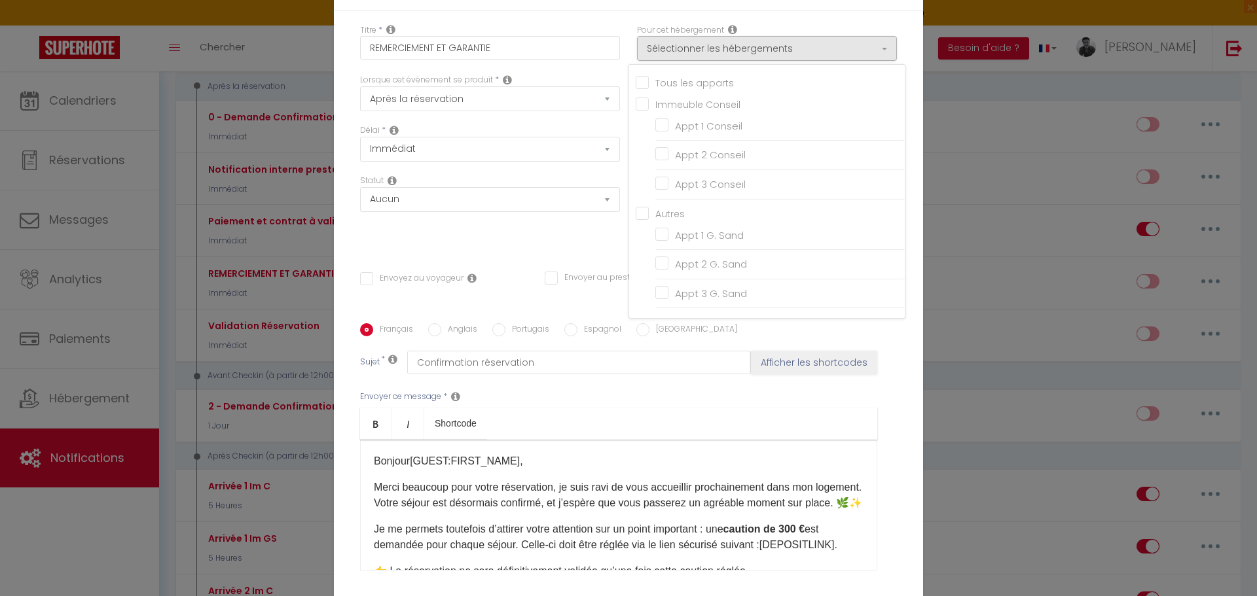
click at [638, 80] on input "Tous les apparts" at bounding box center [769, 81] width 269 height 13
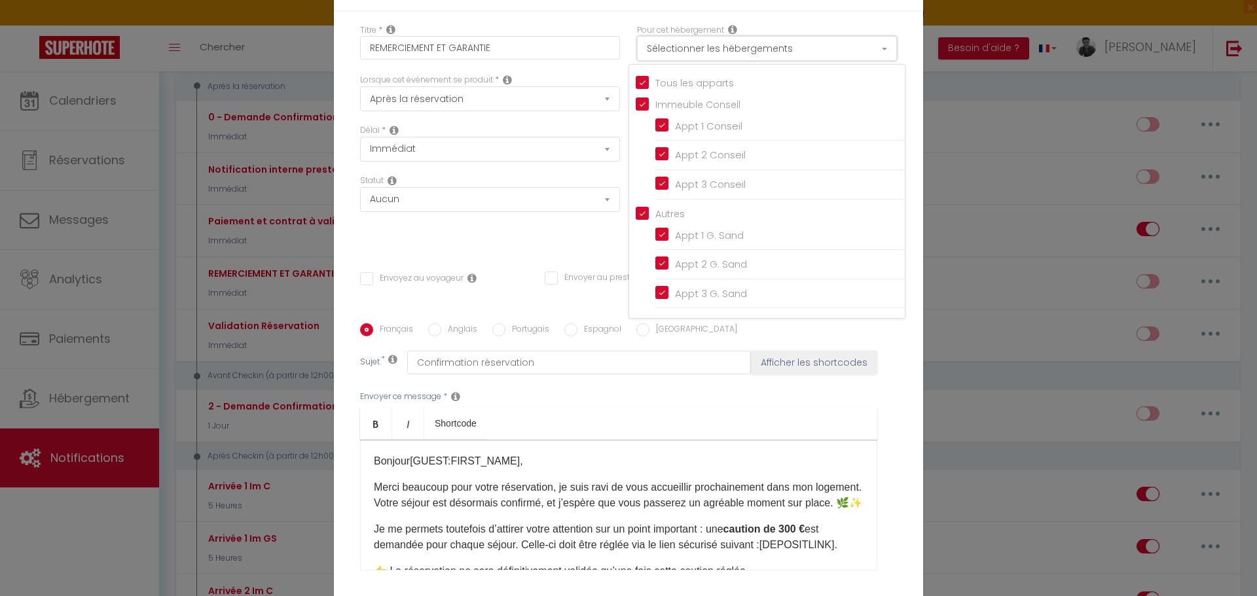
click at [772, 39] on button "Sélectionner les hébergements" at bounding box center [767, 48] width 260 height 25
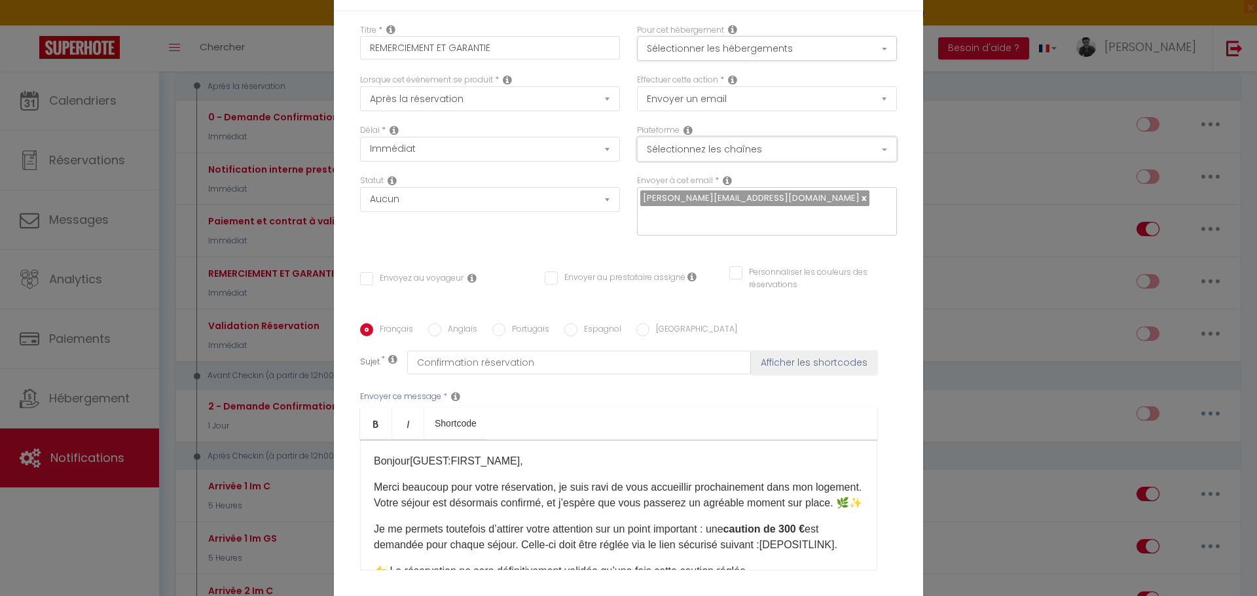
click at [796, 148] on button "Sélectionnez les chaînes" at bounding box center [767, 149] width 260 height 25
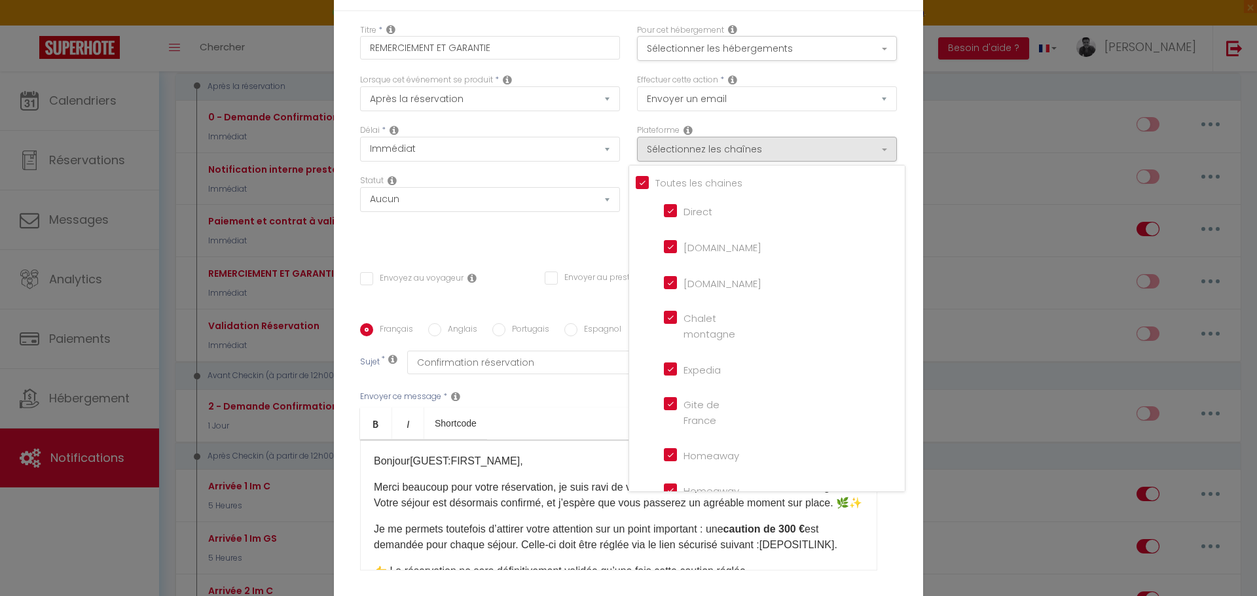
click at [646, 181] on input "Tous les apparts" at bounding box center [769, 181] width 269 height 13
click at [664, 279] on input "[DOMAIN_NAME]" at bounding box center [701, 282] width 75 height 13
click at [564, 236] on div "Statut Aucun Si la réservation est payée Si réservation non payée Si la caution…" at bounding box center [489, 212] width 277 height 74
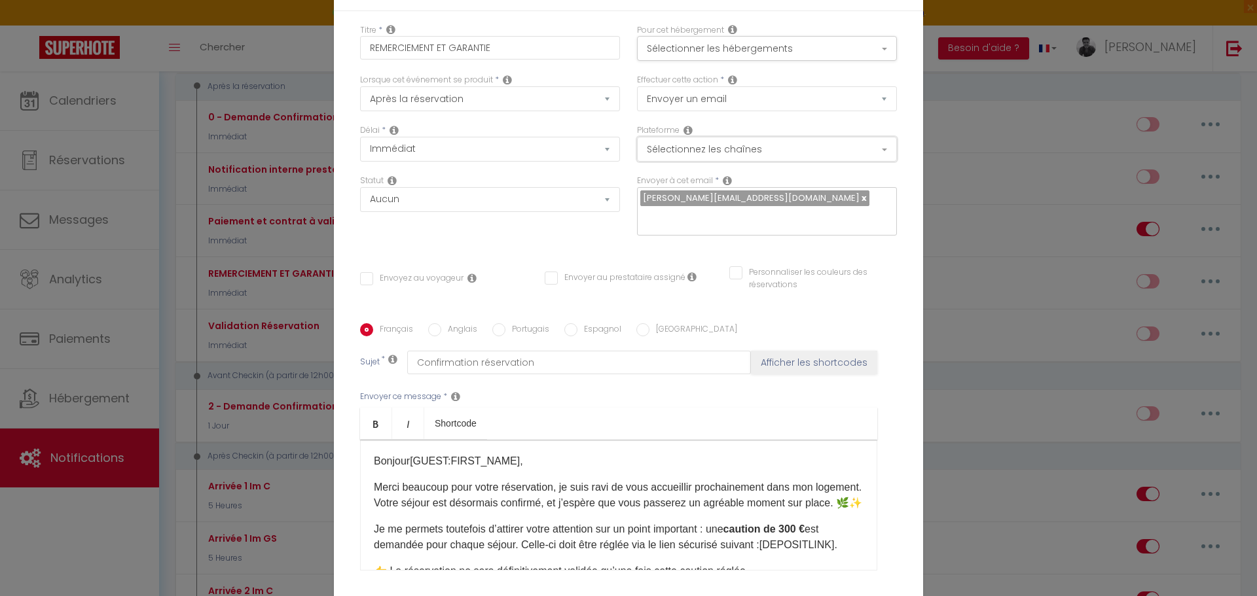
click at [793, 154] on button "Sélectionnez les chaînes" at bounding box center [767, 149] width 260 height 25
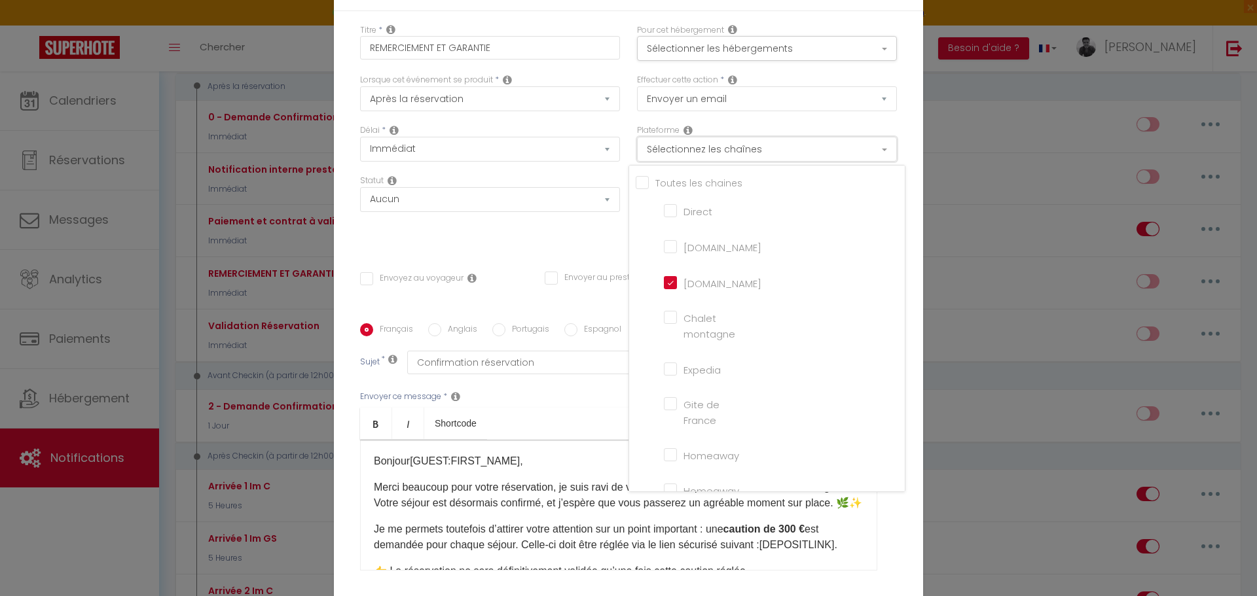
click at [793, 154] on button "Sélectionnez les chaînes" at bounding box center [767, 149] width 260 height 25
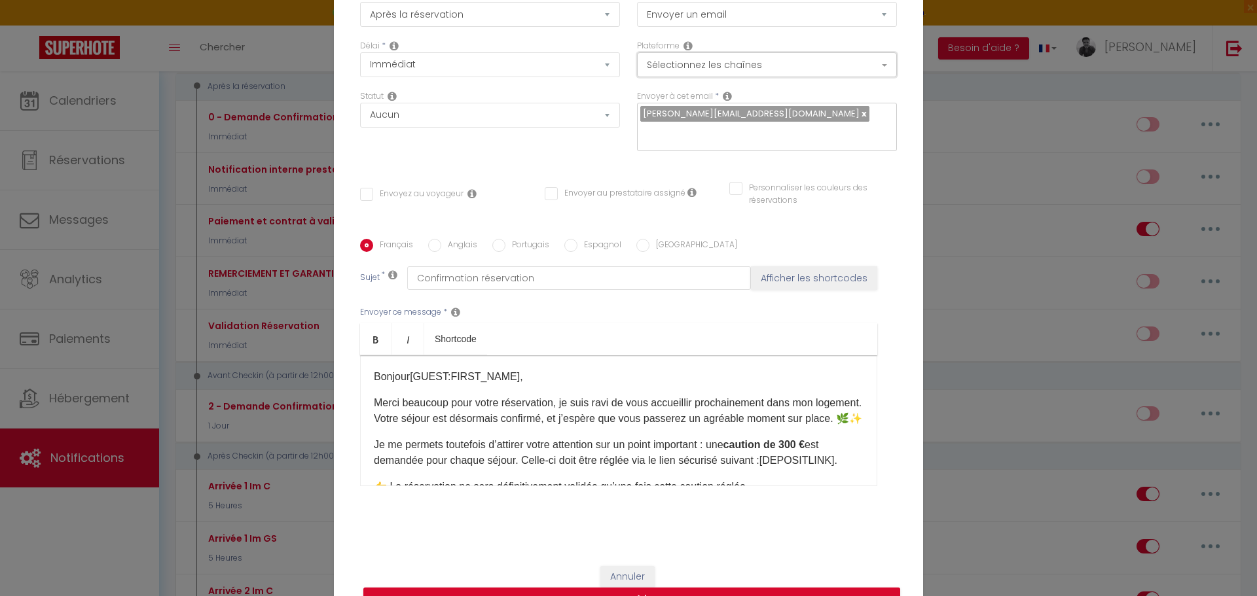
scroll to position [85, 0]
click at [429, 243] on input "Anglais" at bounding box center [434, 244] width 13 height 13
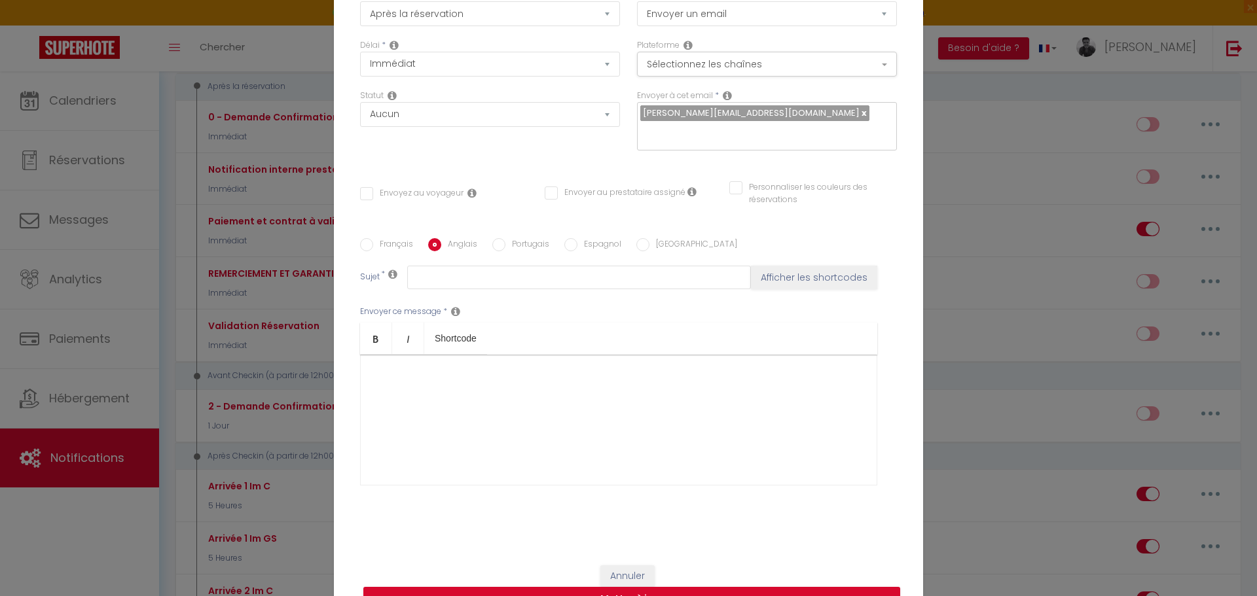
click at [366, 242] on input "Français" at bounding box center [366, 244] width 13 height 13
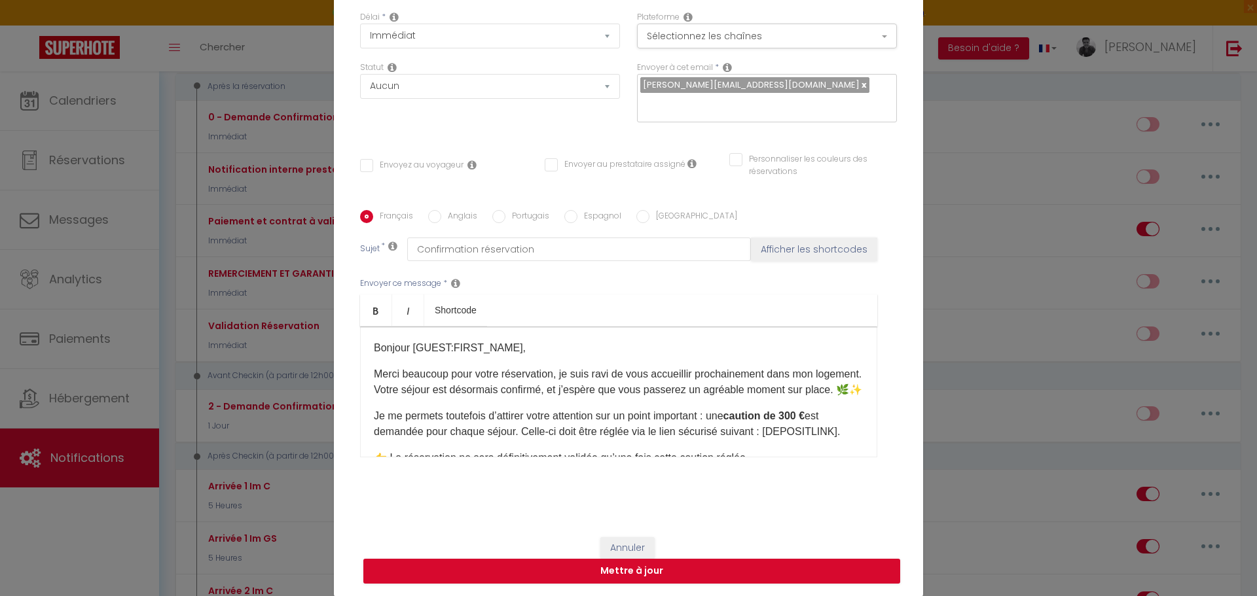
scroll to position [0, 0]
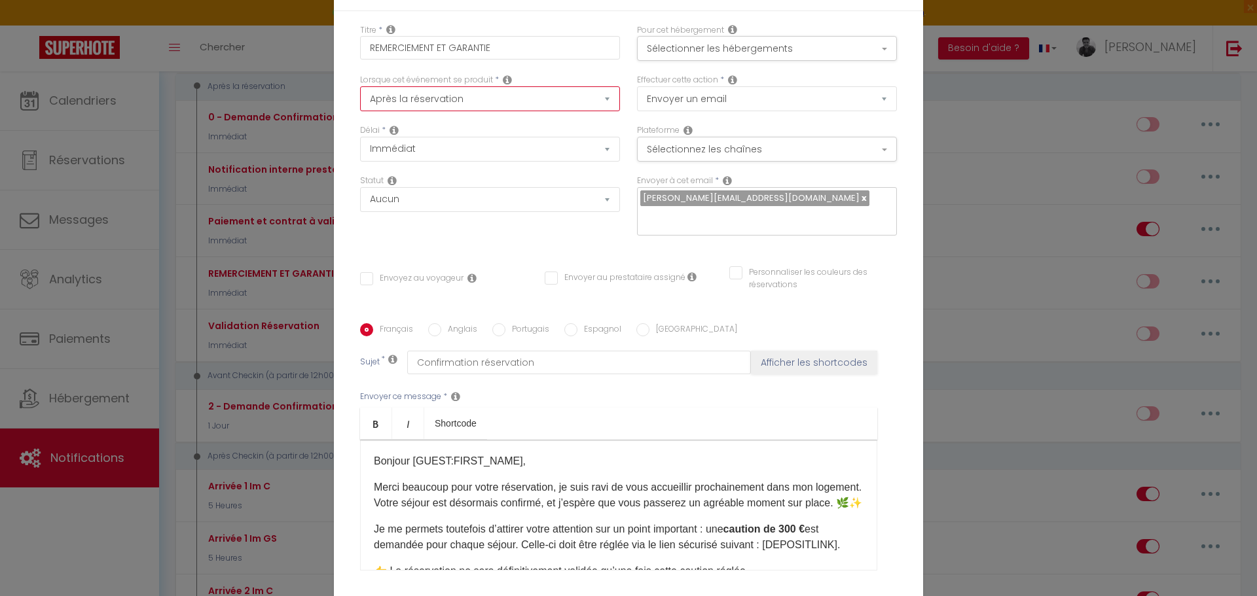
click at [601, 101] on select "Après la réservation Avant Checkin (à partir de 12h00) Après Checkin (à partir …" at bounding box center [490, 98] width 260 height 25
click at [822, 324] on div "Français Anglais Portugais Espagnol [GEOGRAPHIC_DATA]" at bounding box center [628, 330] width 537 height 14
click at [596, 207] on select "Aucun Si la réservation est payée Si réservation non payée Si la caution a été …" at bounding box center [490, 199] width 260 height 25
click at [657, 245] on div "Envoyer à cet email * [PERSON_NAME][EMAIL_ADDRESS][DOMAIN_NAME]" at bounding box center [766, 212] width 277 height 74
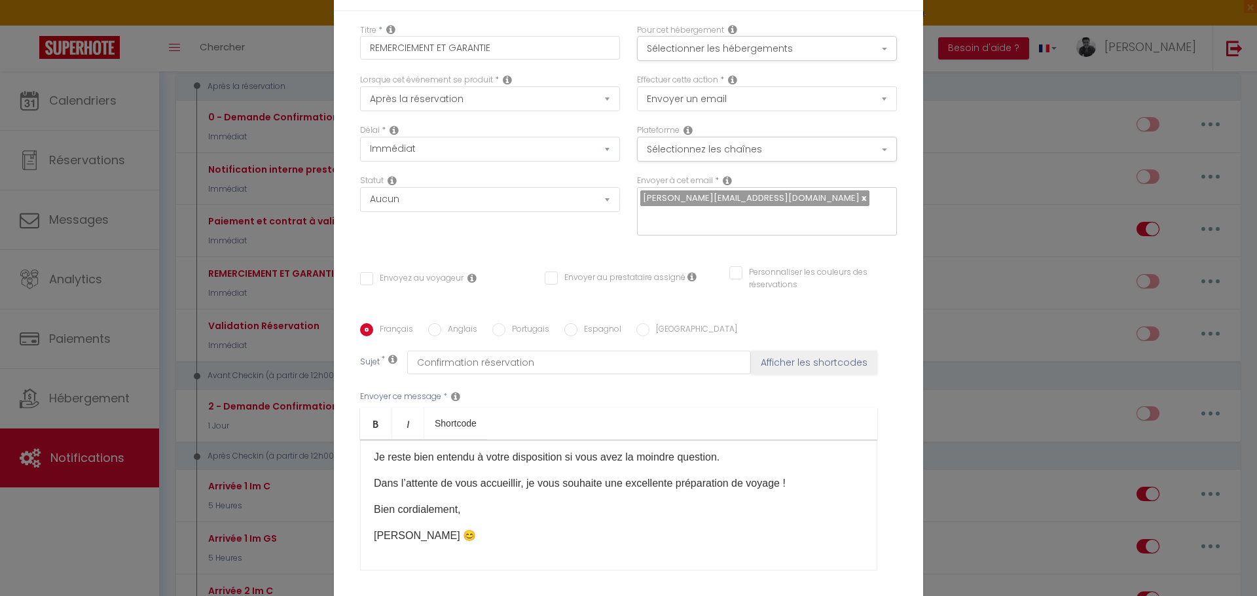
scroll to position [113, 0]
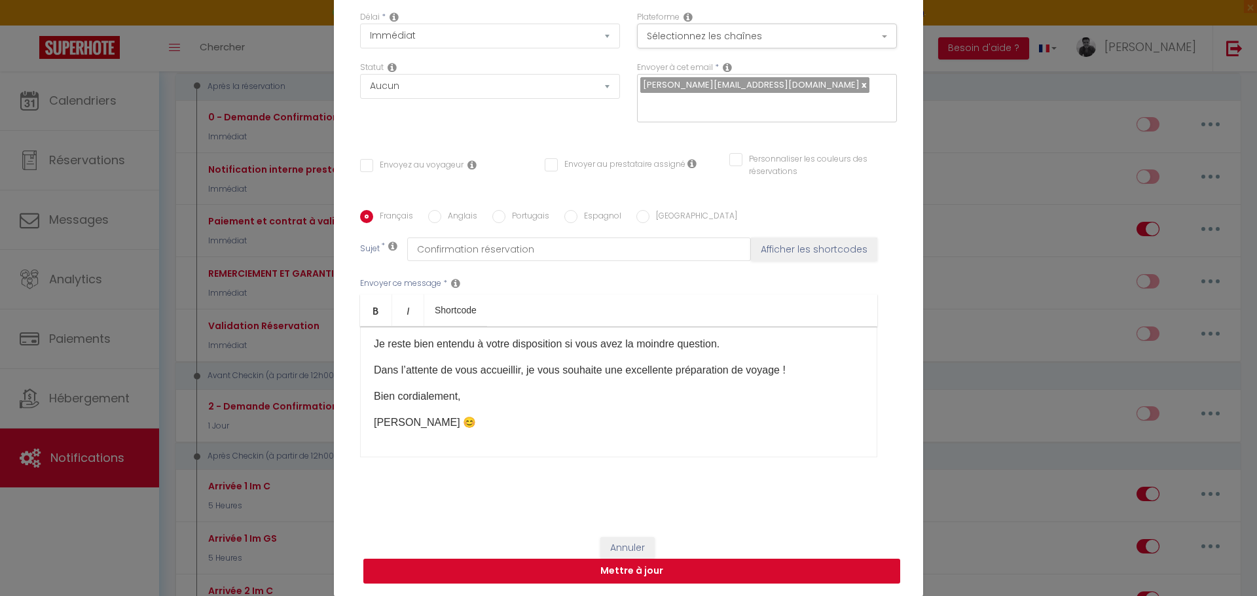
click at [659, 575] on button "Mettre à jour" at bounding box center [631, 571] width 537 height 25
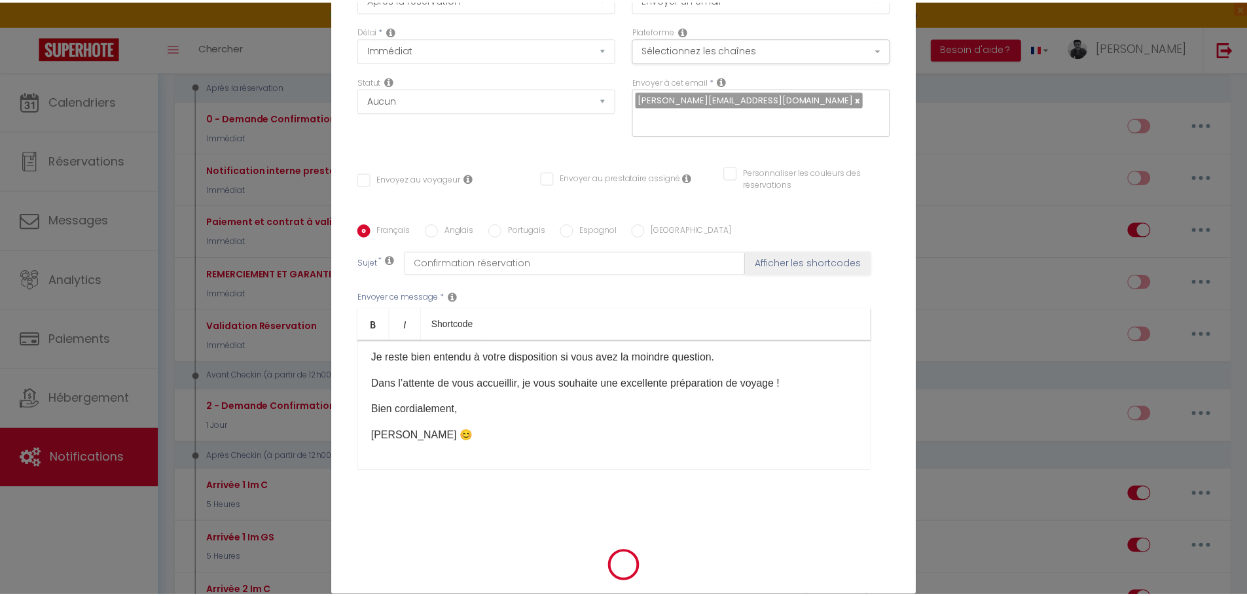
scroll to position [156, 0]
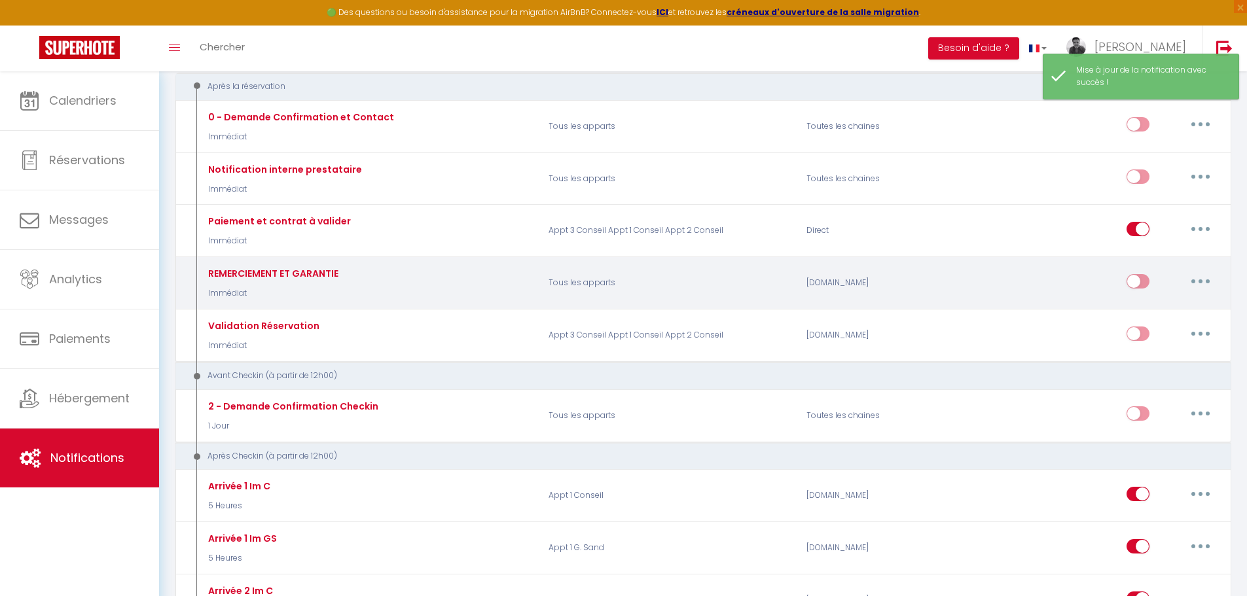
click at [1208, 288] on button "button" at bounding box center [1200, 281] width 37 height 21
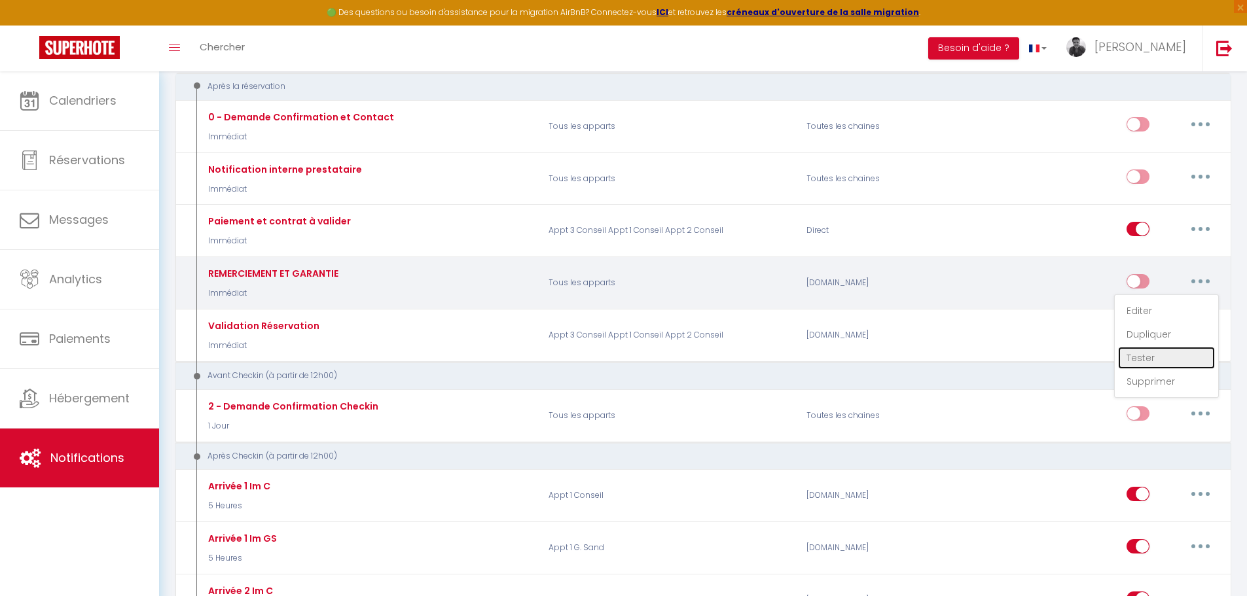
click at [1171, 367] on link "Tester" at bounding box center [1166, 358] width 97 height 22
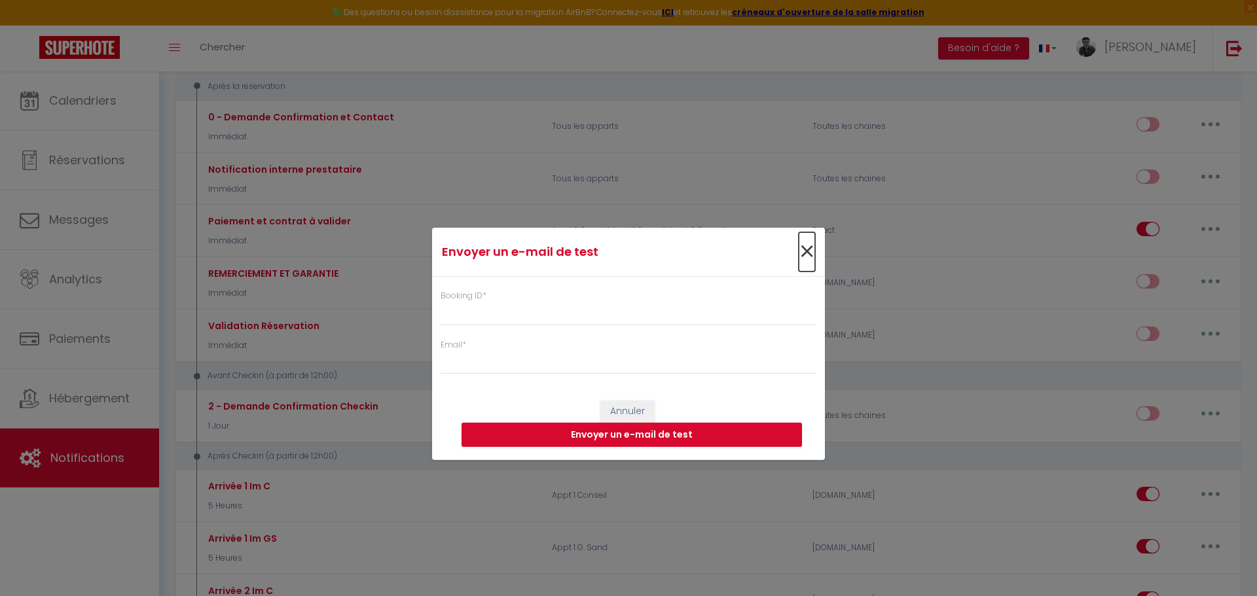
click at [811, 253] on span "×" at bounding box center [806, 251] width 16 height 39
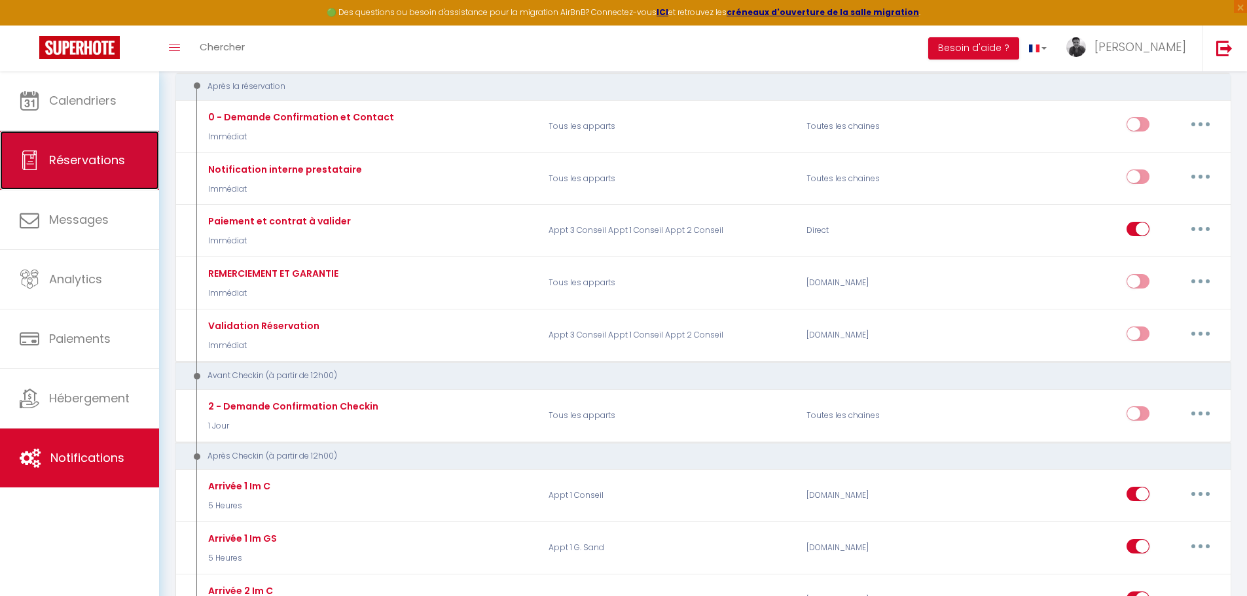
click at [98, 185] on link "Réservations" at bounding box center [79, 160] width 159 height 59
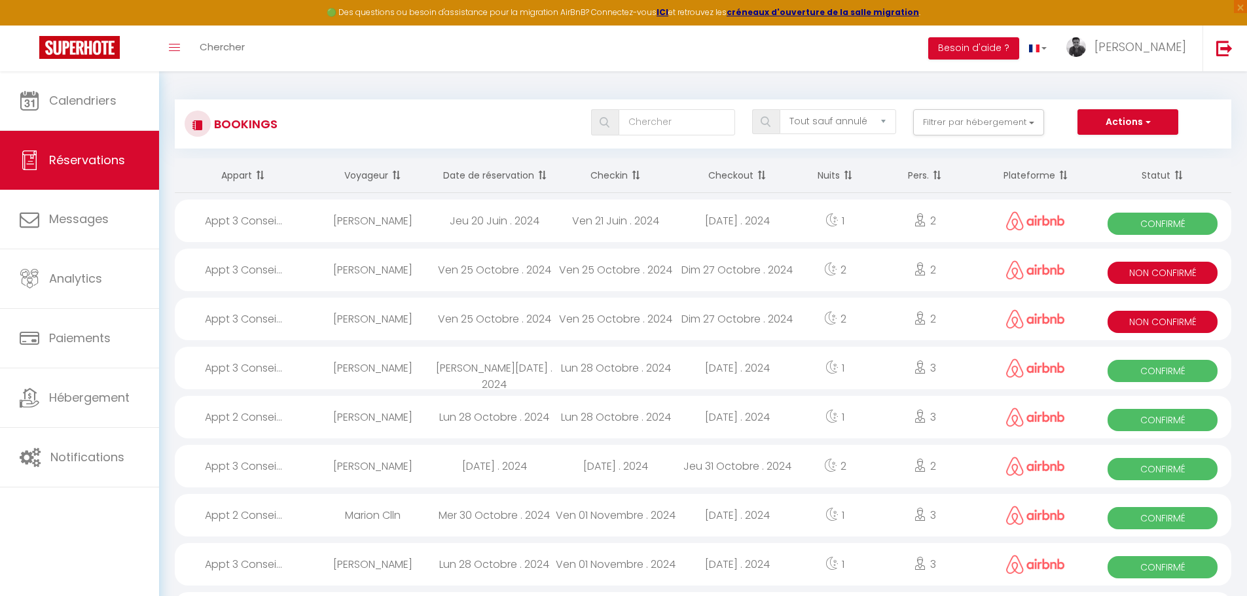
click at [1052, 177] on th "Plateforme" at bounding box center [1036, 175] width 116 height 35
click at [1064, 177] on span at bounding box center [1061, 175] width 13 height 26
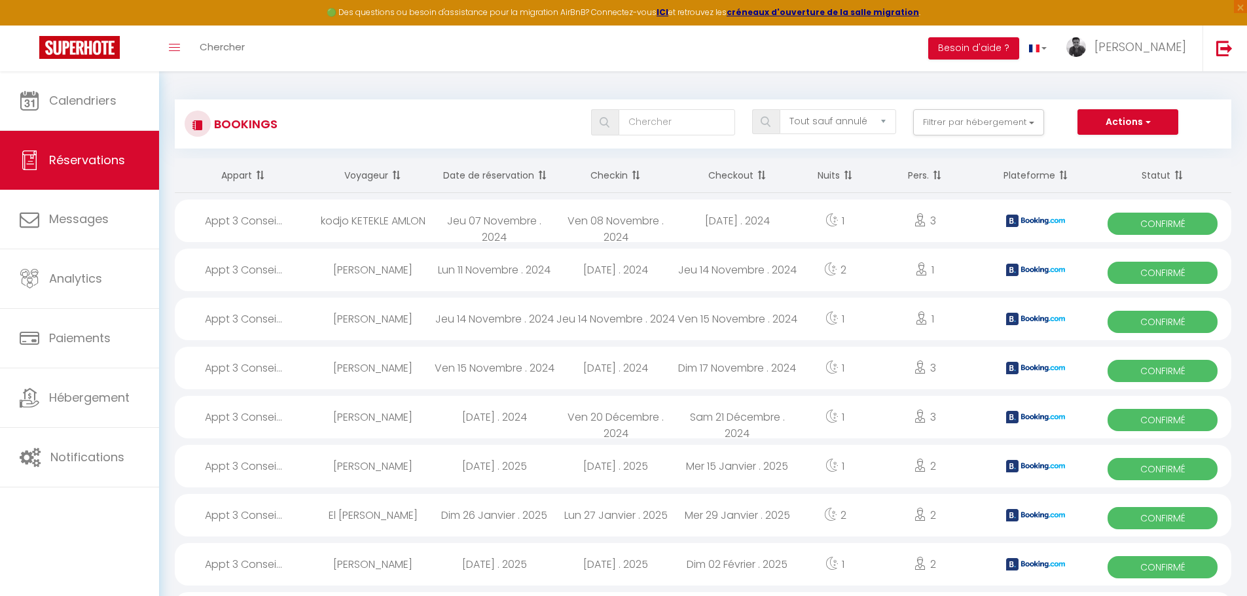
click at [678, 218] on div "[DATE] . 2024" at bounding box center [738, 221] width 122 height 43
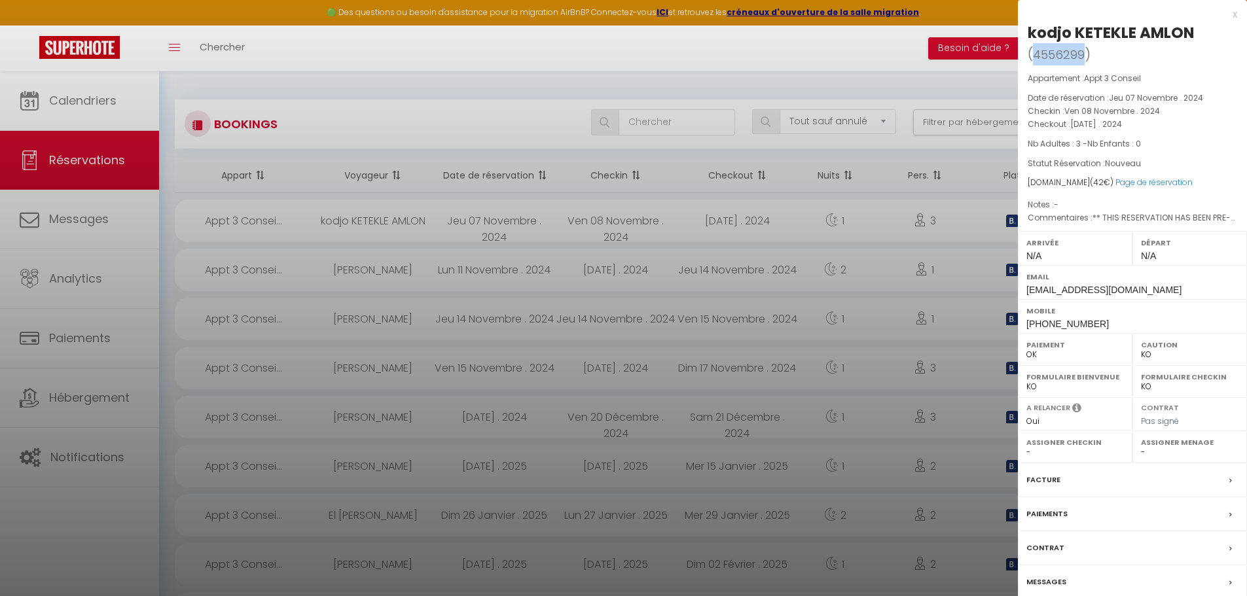
drag, startPoint x: 1031, startPoint y: 55, endPoint x: 1082, endPoint y: 48, distance: 51.5
click at [1082, 48] on span "( 4556299 )" at bounding box center [1059, 54] width 63 height 18
copy span "4556299"
click at [91, 461] on div at bounding box center [623, 298] width 1247 height 596
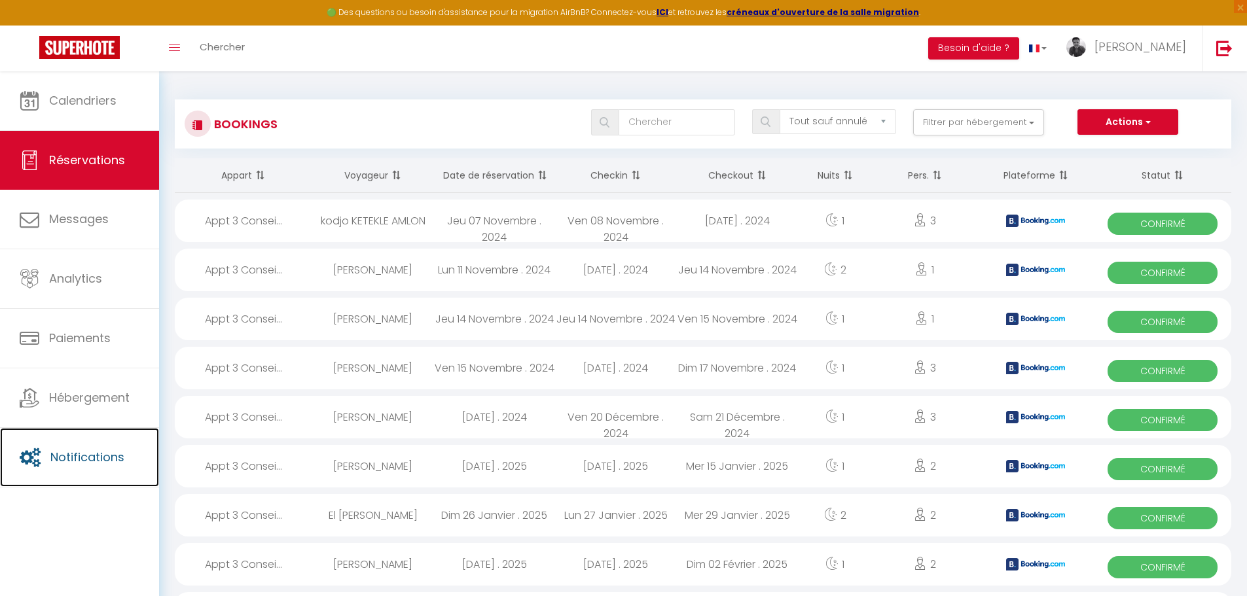
click at [91, 461] on span "Notifications" at bounding box center [87, 457] width 74 height 16
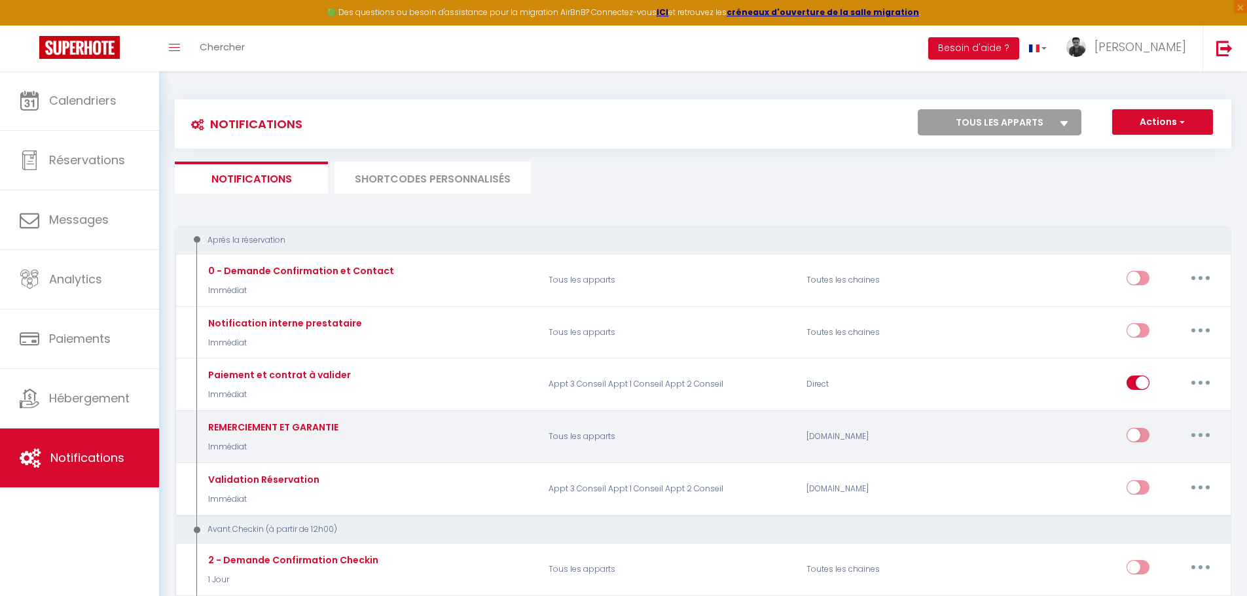
click at [1206, 440] on button "button" at bounding box center [1200, 435] width 37 height 21
click at [1145, 514] on link "Tester" at bounding box center [1166, 512] width 97 height 22
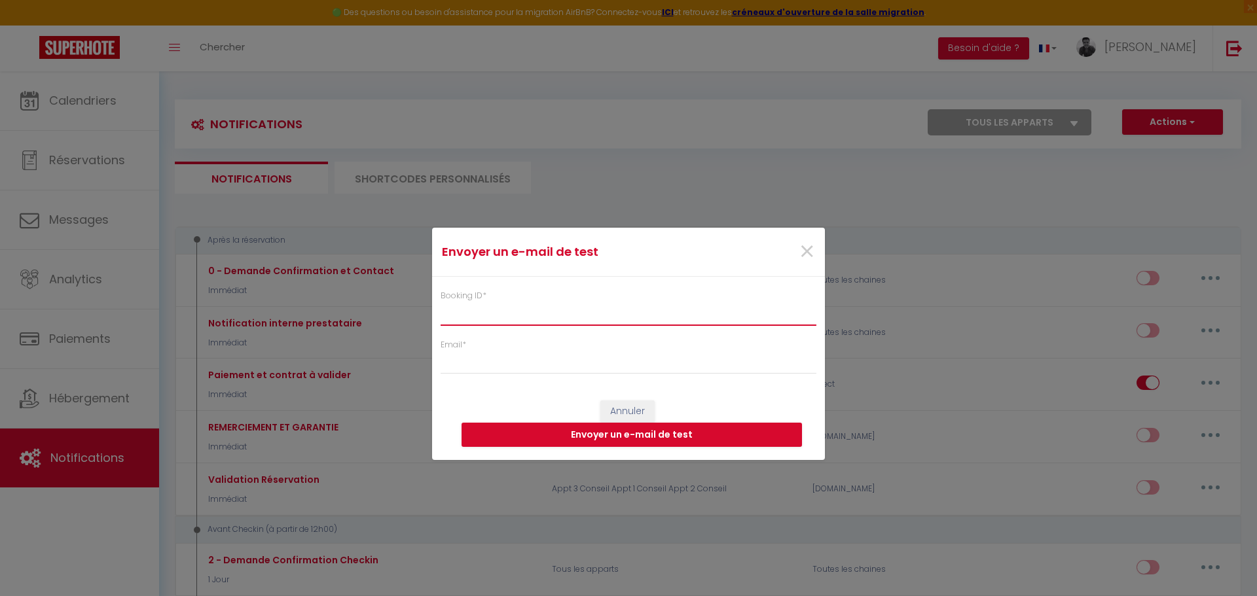
click at [610, 321] on input "Booking ID *" at bounding box center [628, 314] width 376 height 24
paste input "4556299"
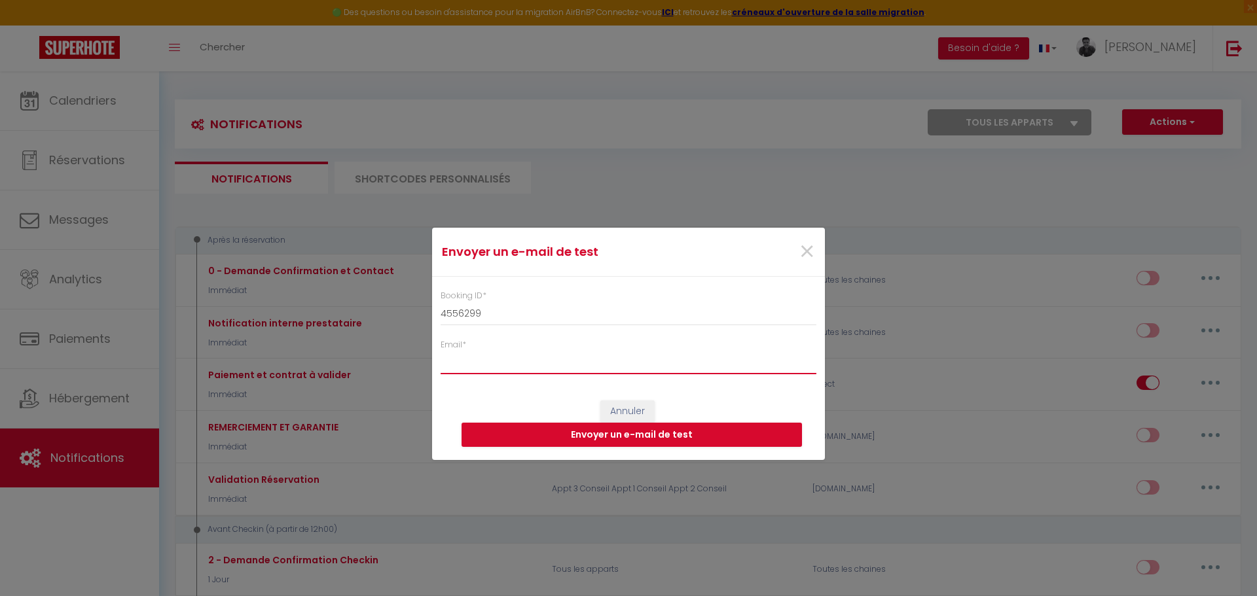
click at [512, 366] on input "Email *" at bounding box center [628, 363] width 376 height 24
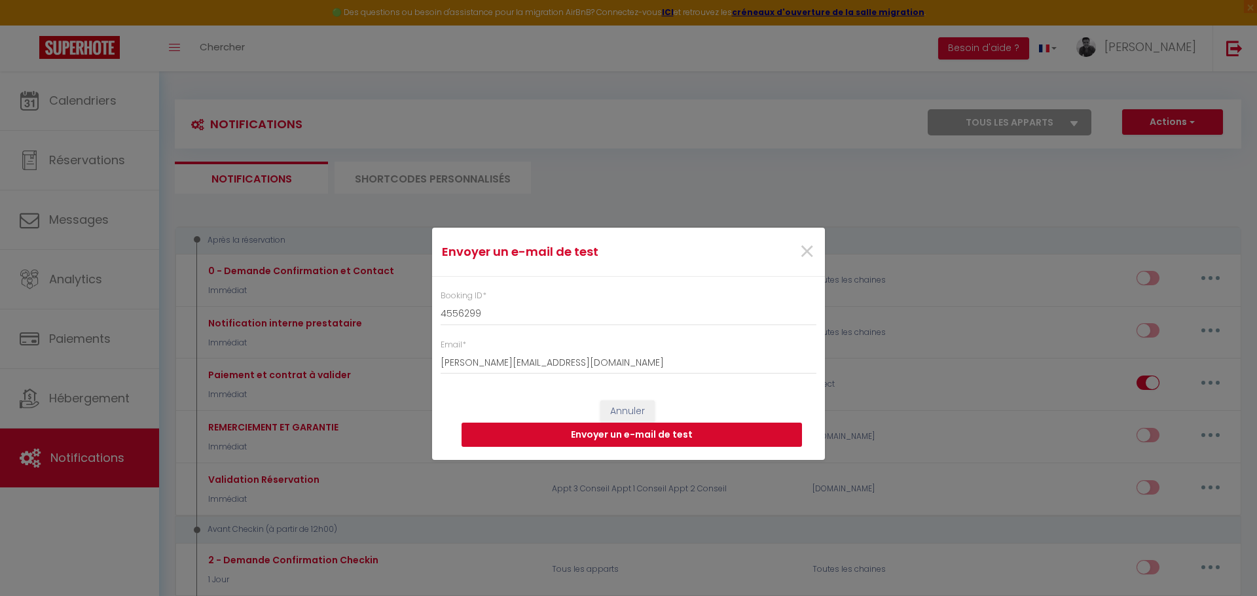
click at [628, 432] on button "Envoyer un e-mail de test" at bounding box center [631, 435] width 340 height 25
click at [713, 442] on button "Envoyer un e-mail de test" at bounding box center [631, 435] width 340 height 25
click at [808, 249] on span "×" at bounding box center [806, 251] width 16 height 39
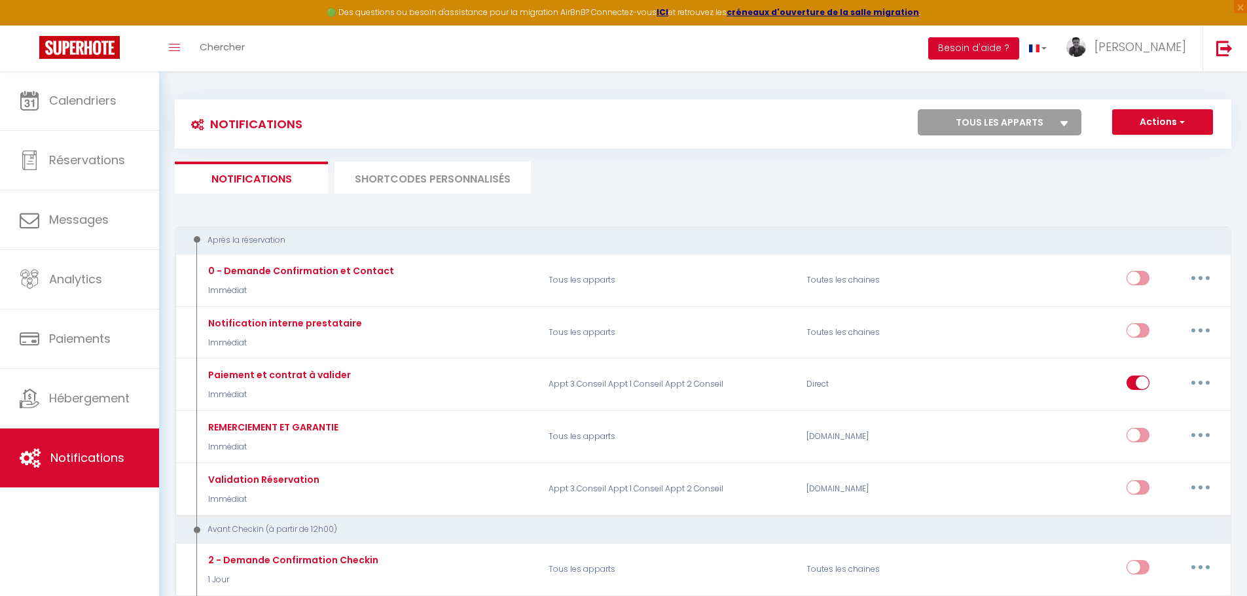
click at [1014, 50] on button "Besoin d'aide ?" at bounding box center [973, 48] width 91 height 22
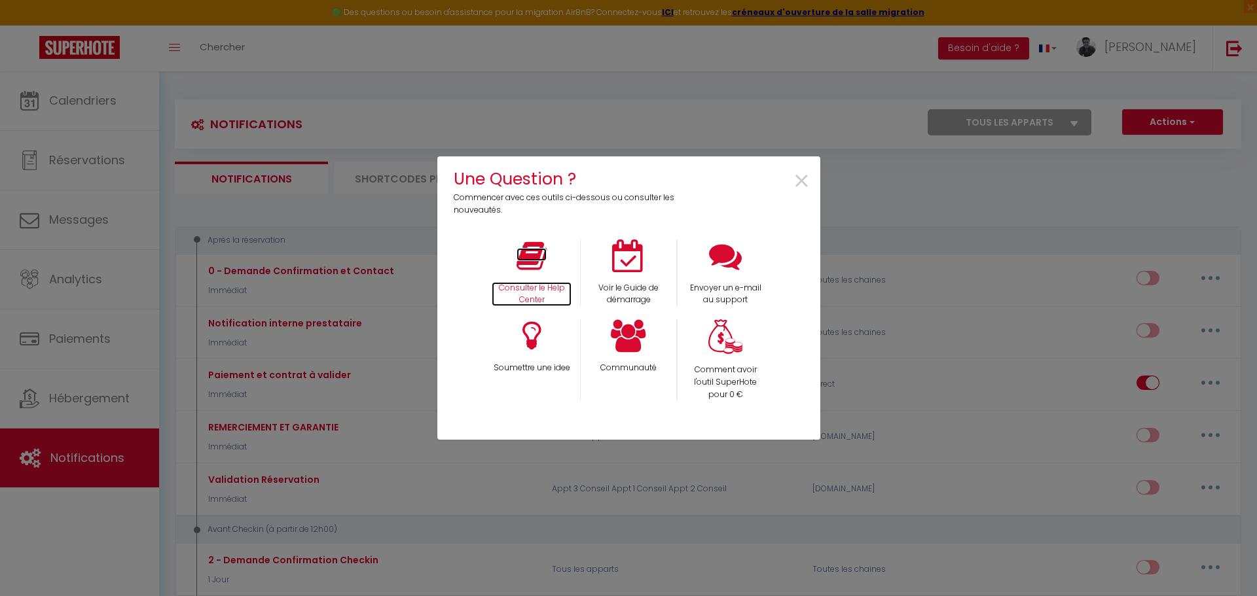
click at [529, 264] on icon at bounding box center [531, 256] width 30 height 33
